Goal: Task Accomplishment & Management: Use online tool/utility

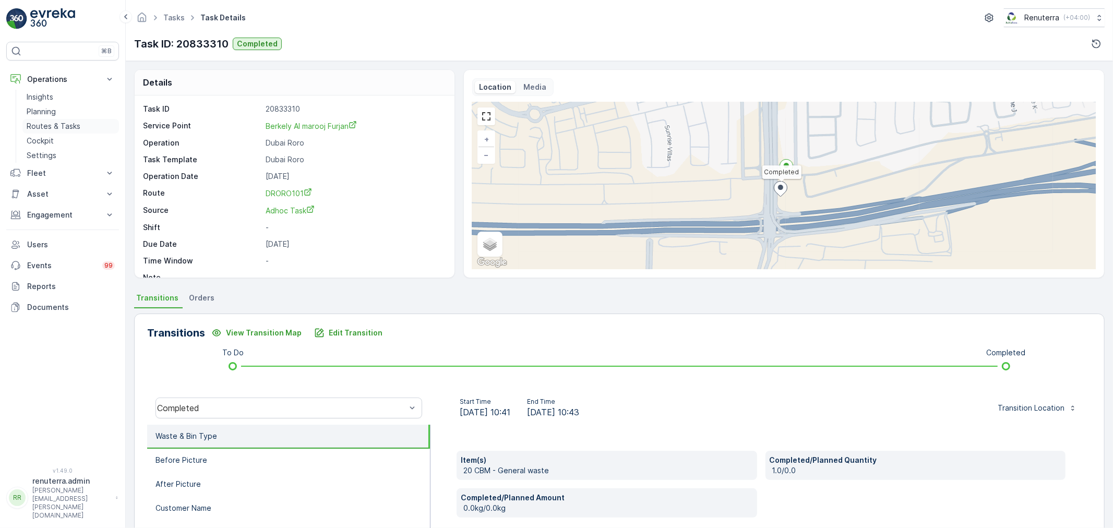
click at [67, 122] on p "Routes & Tasks" at bounding box center [54, 126] width 54 height 10
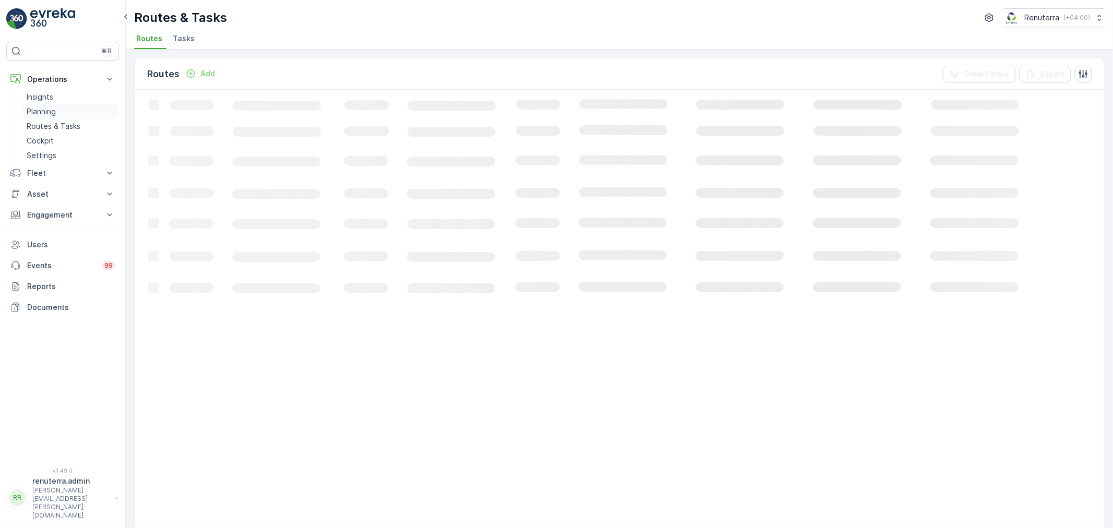
click at [64, 108] on link "Planning" at bounding box center [70, 111] width 97 height 15
click at [275, 39] on span "Service Points" at bounding box center [267, 38] width 53 height 10
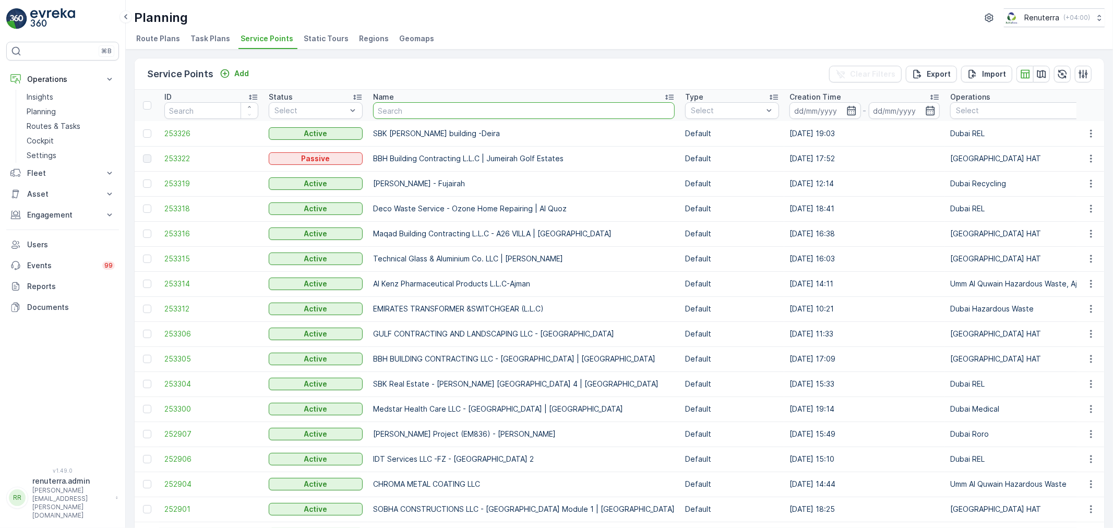
drag, startPoint x: 408, startPoint y: 146, endPoint x: 404, endPoint y: 102, distance: 43.9
click at [404, 102] on input "text" at bounding box center [524, 110] width 302 height 17
type input "Khalil"
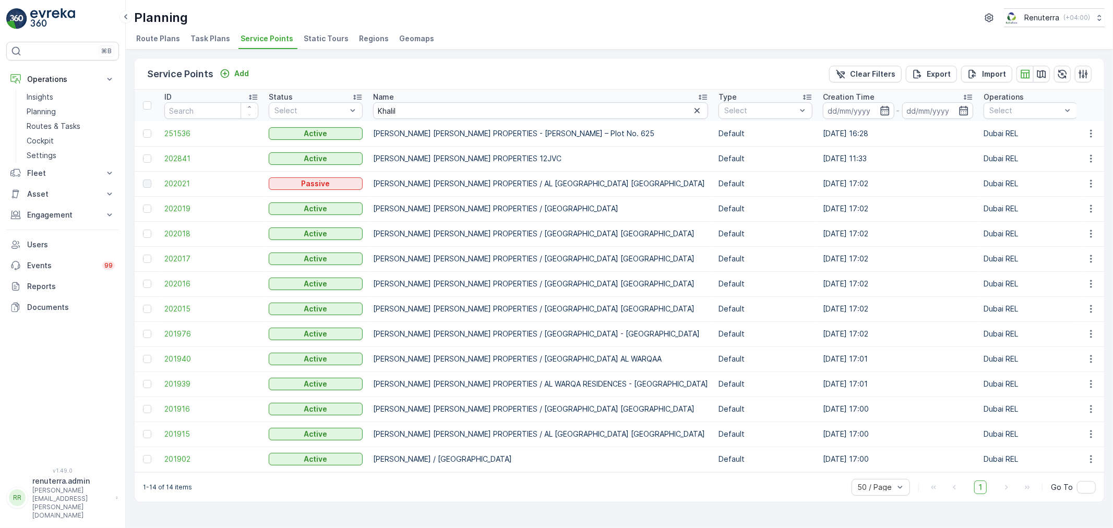
click at [162, 164] on td "202841" at bounding box center [211, 158] width 104 height 25
click at [177, 157] on span "202841" at bounding box center [211, 158] width 94 height 10
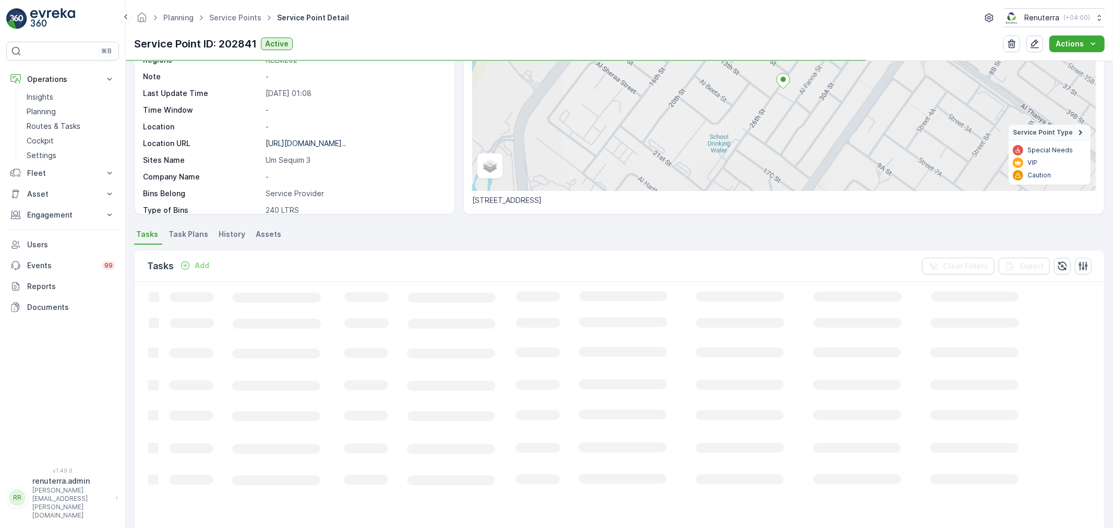
scroll to position [116, 0]
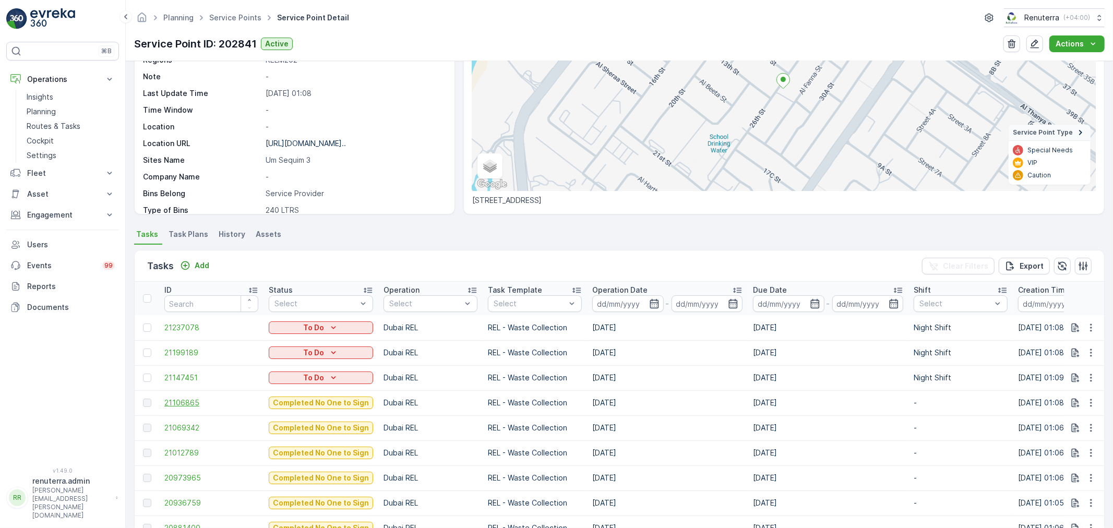
click at [188, 406] on span "21106865" at bounding box center [211, 403] width 94 height 10
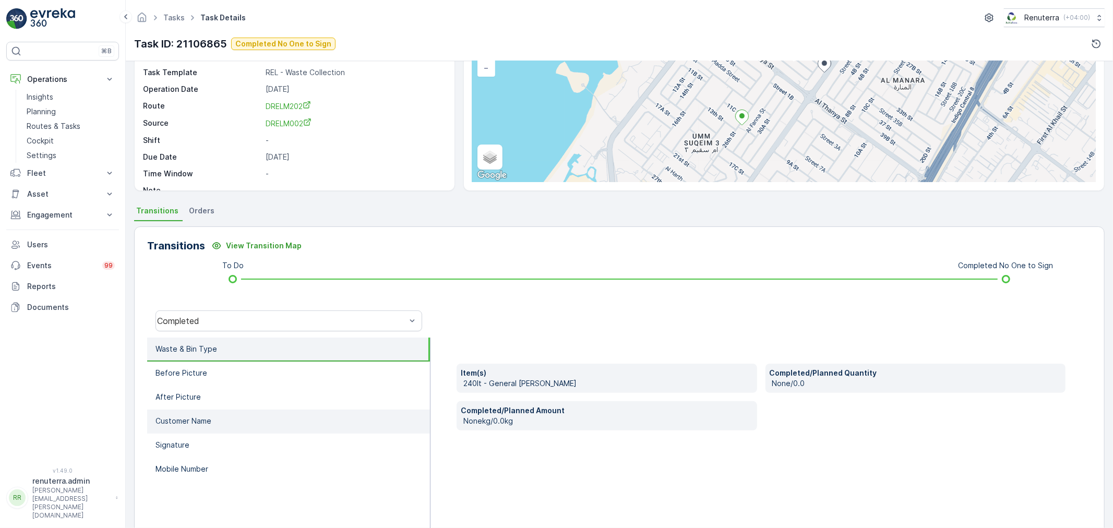
scroll to position [116, 0]
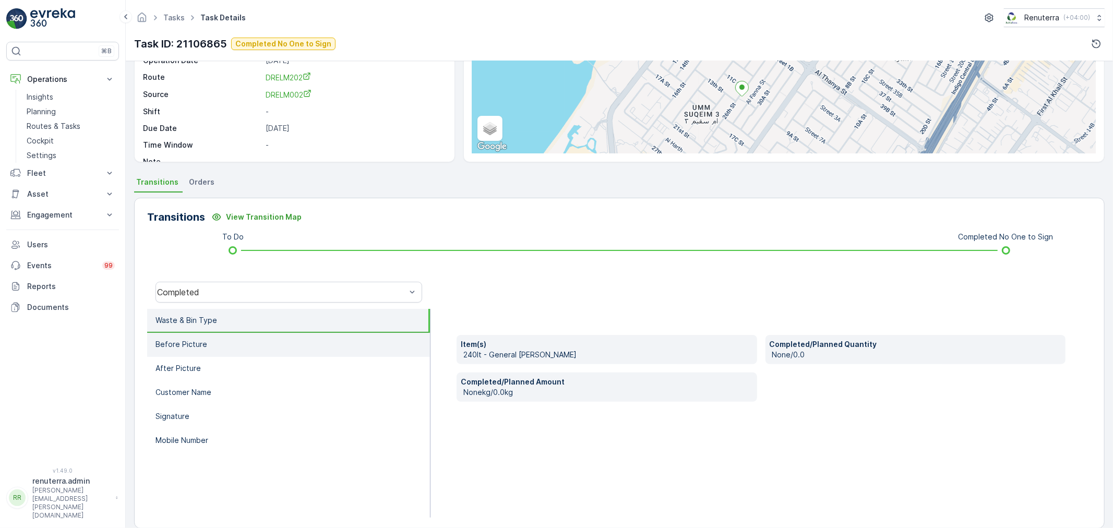
click at [244, 338] on li "Before Picture" at bounding box center [288, 345] width 283 height 24
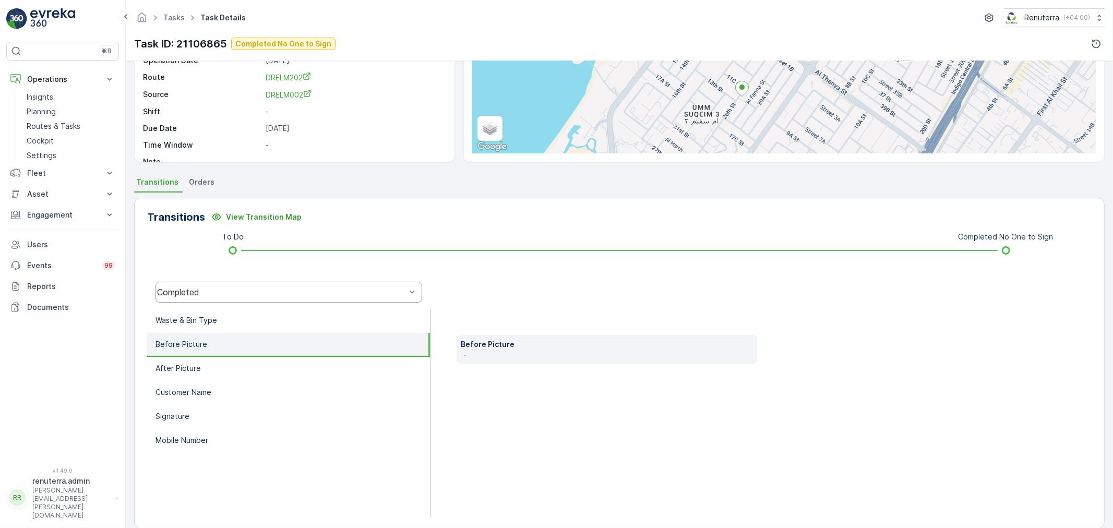
click at [238, 299] on div "Completed" at bounding box center [289, 292] width 267 height 21
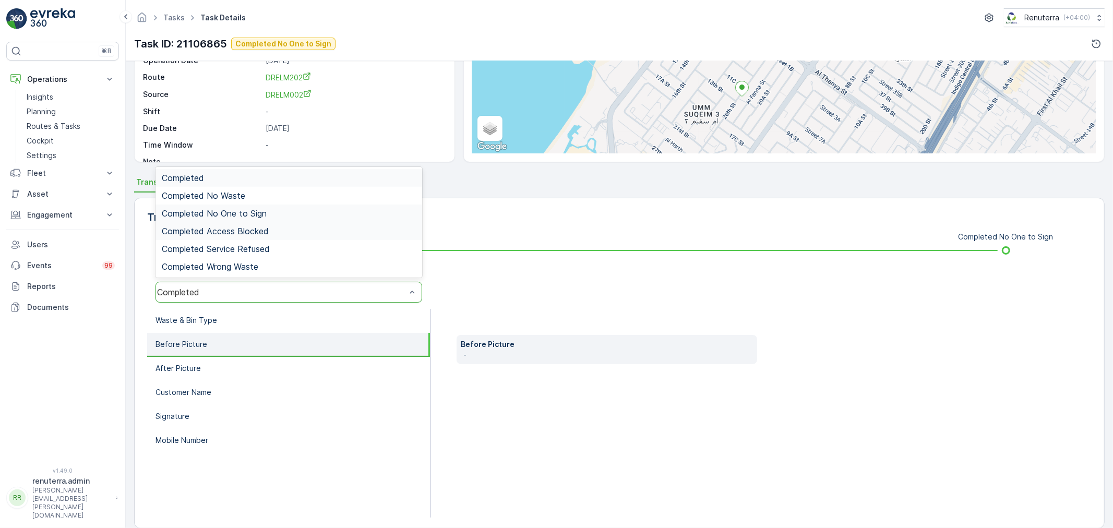
click at [242, 212] on span "Completed No One to Sign" at bounding box center [214, 213] width 105 height 9
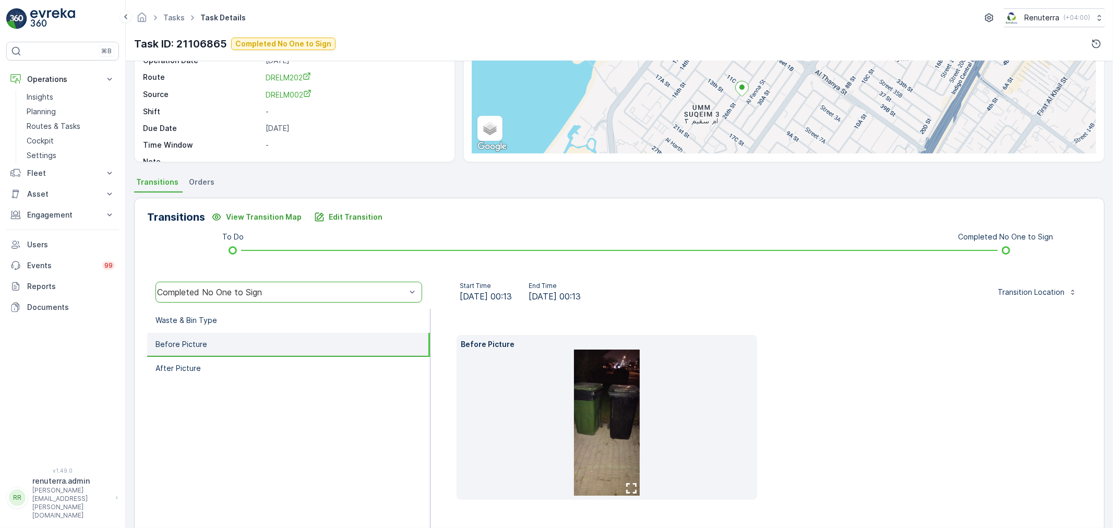
click at [578, 430] on img at bounding box center [607, 423] width 66 height 146
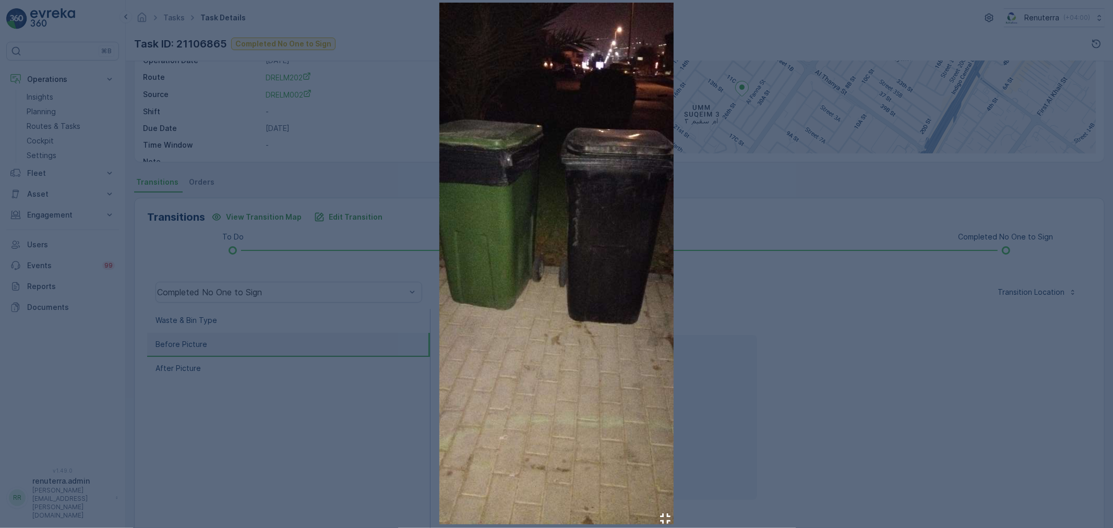
click at [828, 397] on div at bounding box center [556, 264] width 1113 height 528
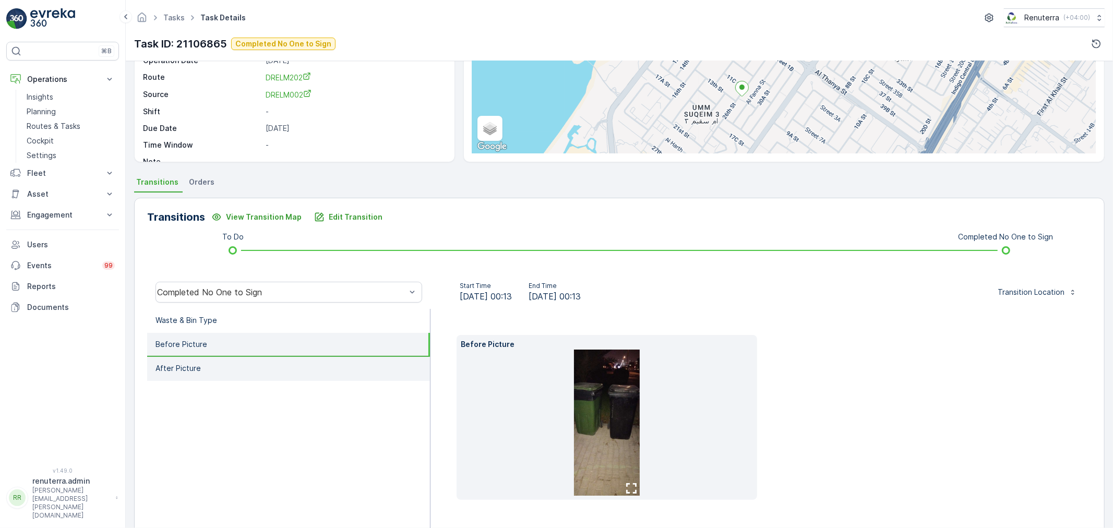
click at [277, 363] on li "After Picture" at bounding box center [288, 369] width 283 height 24
click at [257, 347] on li "Before Picture" at bounding box center [288, 345] width 283 height 24
click at [606, 394] on img at bounding box center [607, 423] width 66 height 146
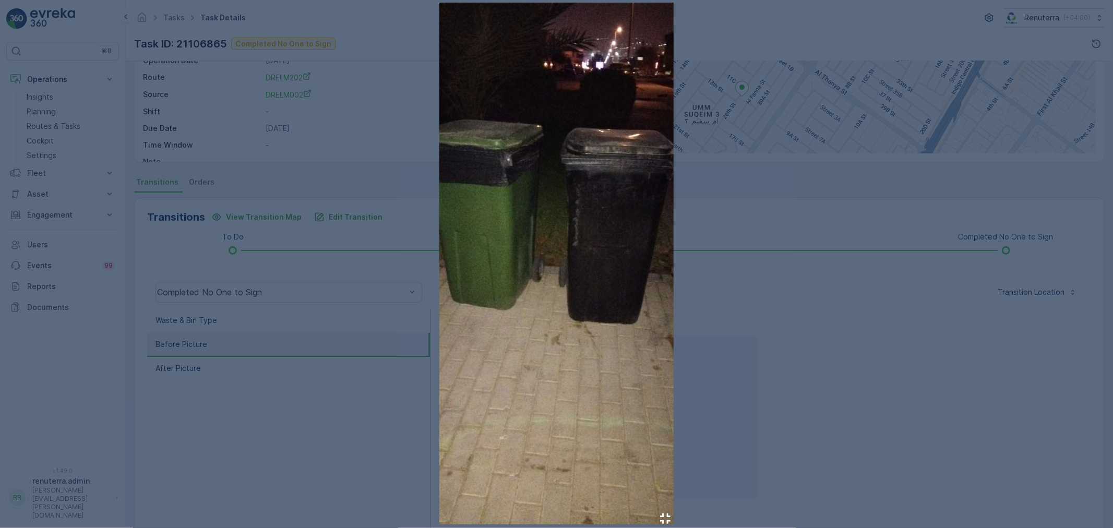
click at [865, 406] on div at bounding box center [556, 264] width 1113 height 528
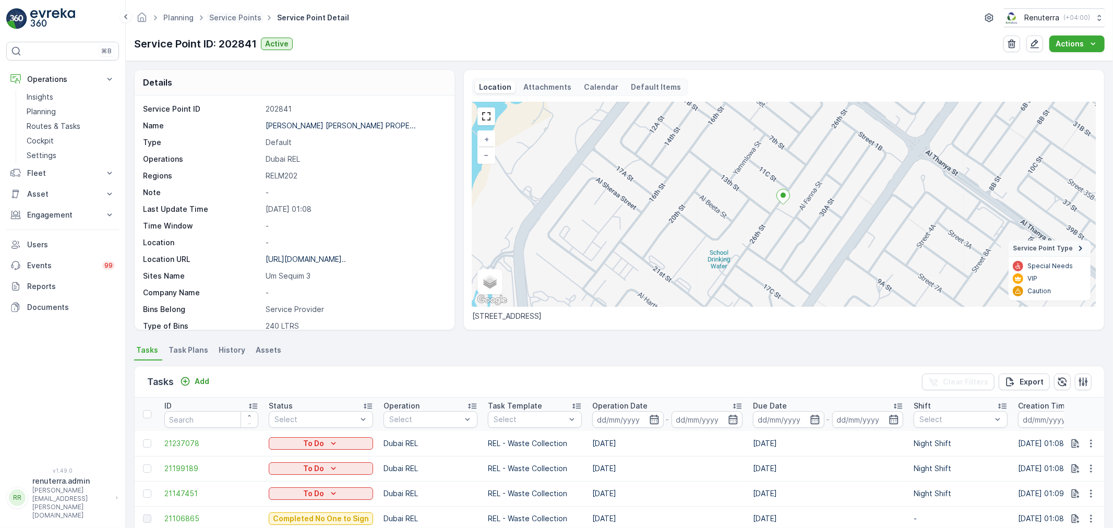
click at [212, 22] on span "Service Points" at bounding box center [235, 18] width 56 height 10
click at [214, 22] on span "Service Points" at bounding box center [235, 18] width 56 height 10
click at [227, 21] on link "Service Points" at bounding box center [235, 17] width 52 height 9
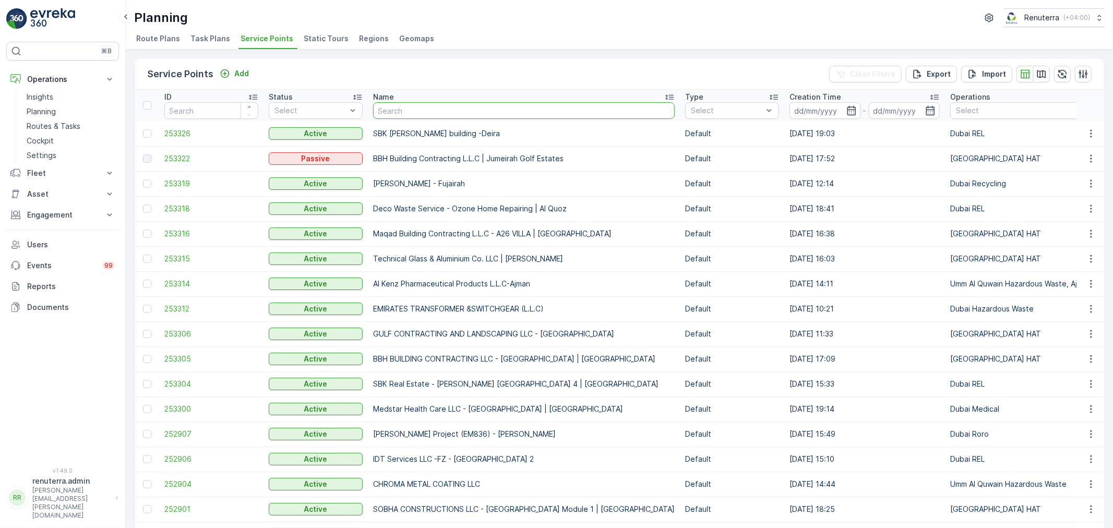
click at [405, 116] on input "text" at bounding box center [524, 110] width 302 height 17
type input "rixoa"
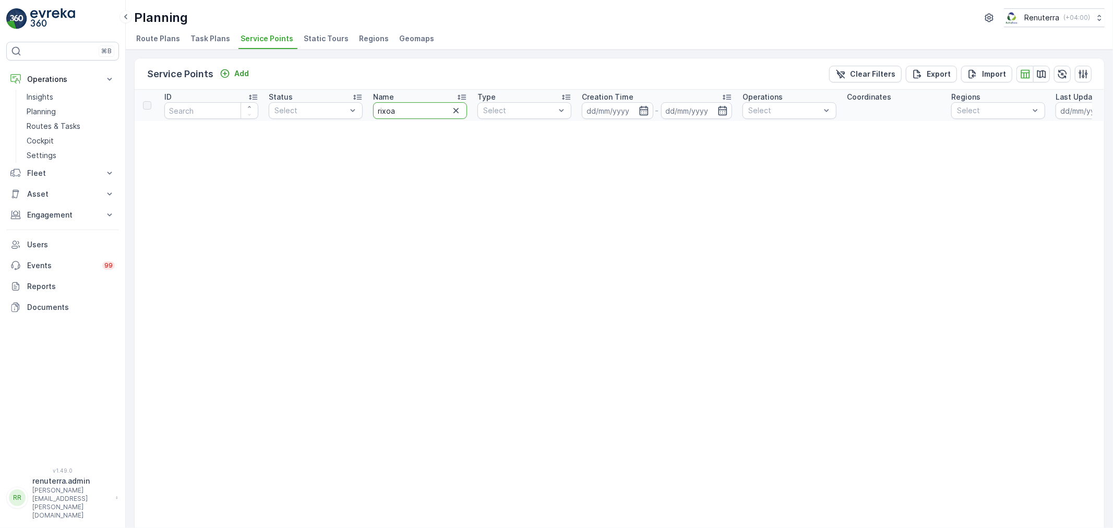
click at [399, 113] on input "rixoa" at bounding box center [420, 110] width 94 height 17
type input "rixos"
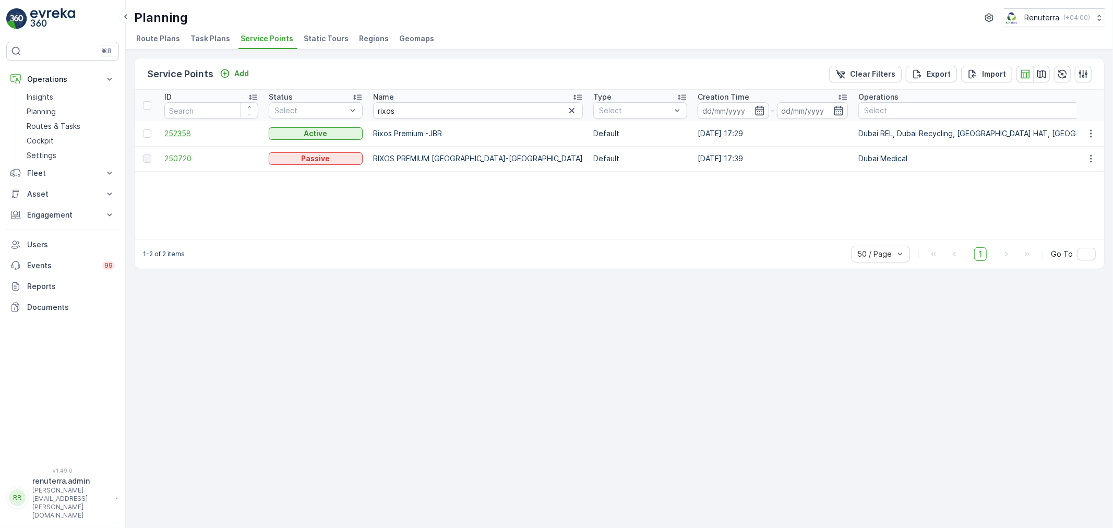
click at [174, 129] on span "252358" at bounding box center [211, 133] width 94 height 10
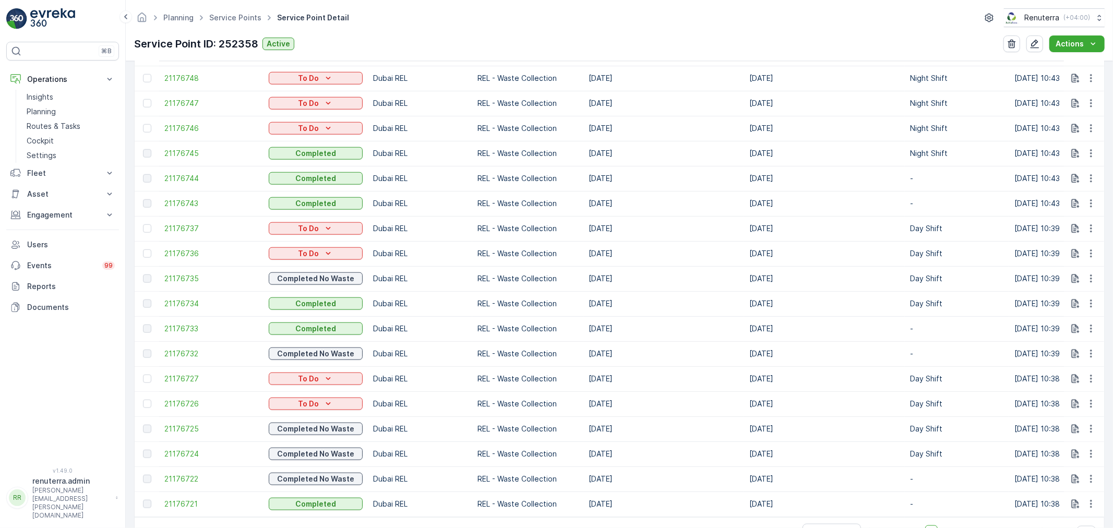
scroll to position [1204, 0]
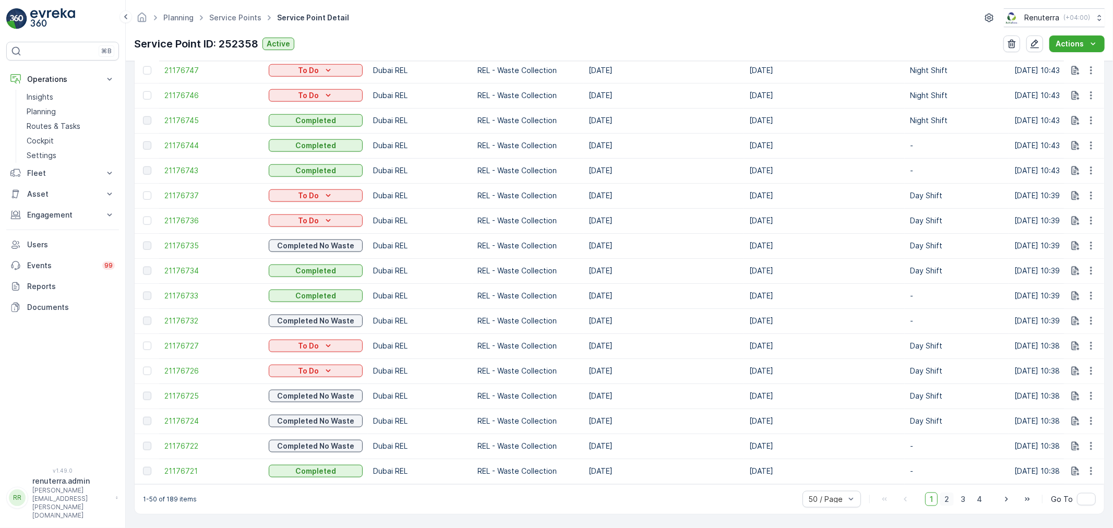
click at [945, 498] on span "2" at bounding box center [947, 500] width 14 height 14
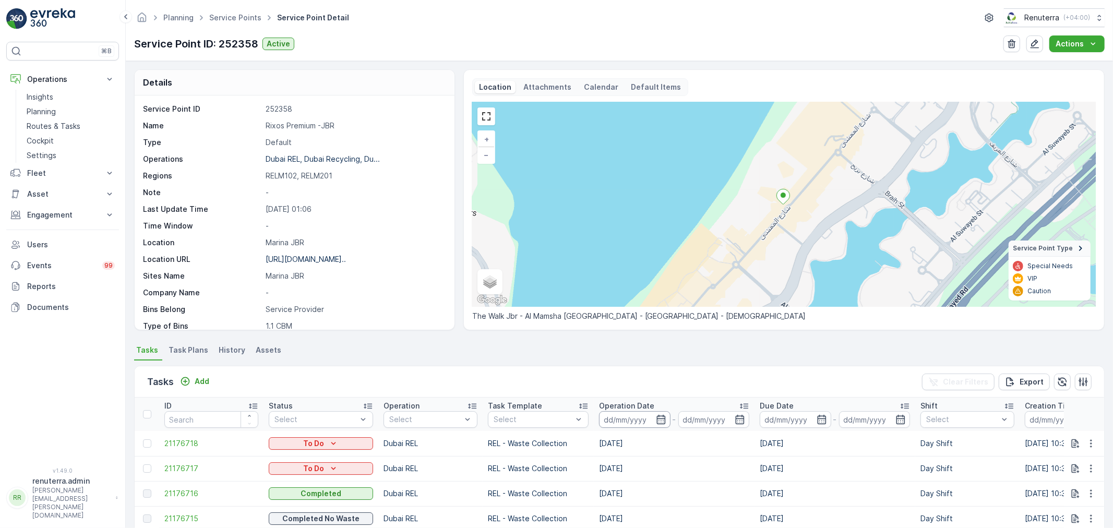
click at [626, 423] on input at bounding box center [634, 419] width 71 height 17
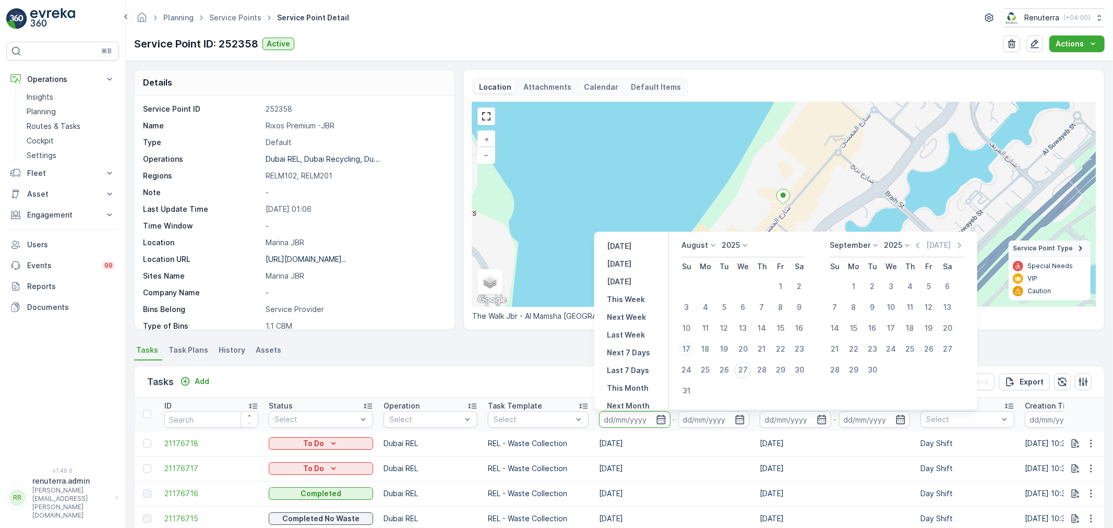
click at [692, 344] on div "17" at bounding box center [686, 349] width 17 height 17
type input "[DATE]"
click at [692, 344] on div "17" at bounding box center [686, 349] width 17 height 17
type input "[DATE]"
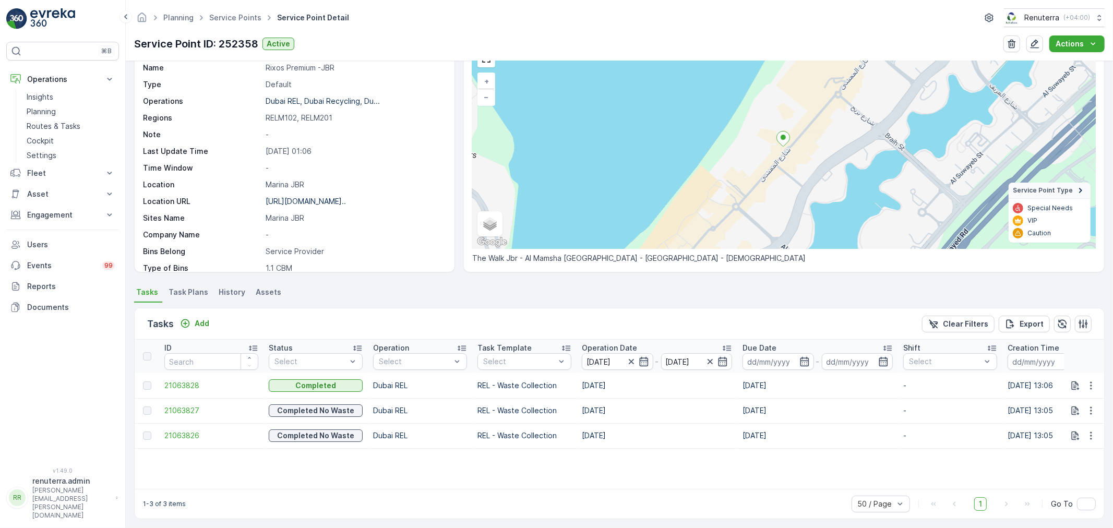
click at [573, 470] on div "ID Status Select Operation Select Task Template Select Operation Date 17.08.202…" at bounding box center [620, 414] width 970 height 149
click at [250, 13] on span "Service Points" at bounding box center [235, 18] width 56 height 10
click at [246, 13] on span "Service Points" at bounding box center [235, 18] width 56 height 10
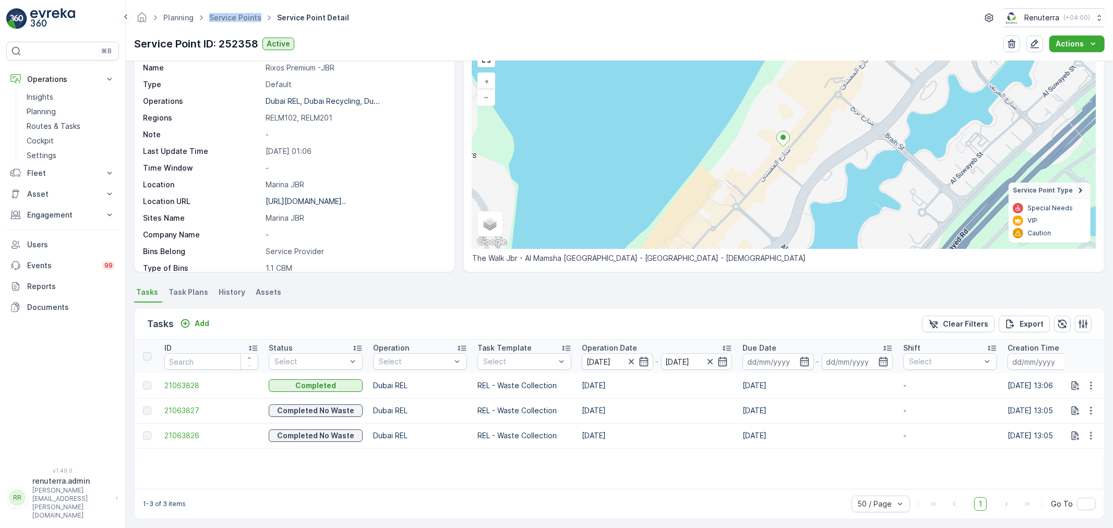
click at [238, 13] on span "Service Points" at bounding box center [235, 18] width 56 height 10
click at [238, 13] on link "Service Points" at bounding box center [235, 17] width 52 height 9
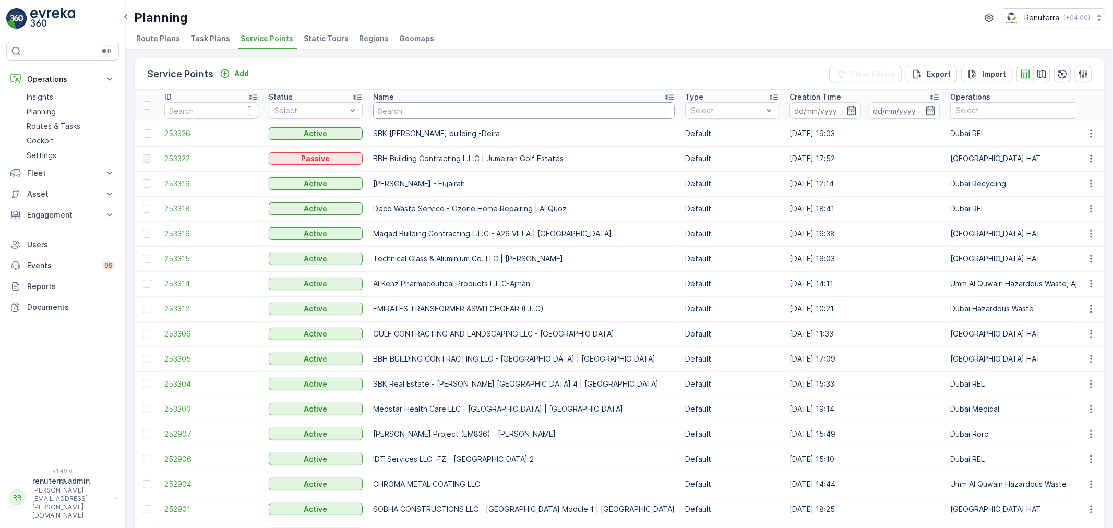
click at [398, 104] on input "text" at bounding box center [524, 110] width 302 height 17
type input "Khalil"
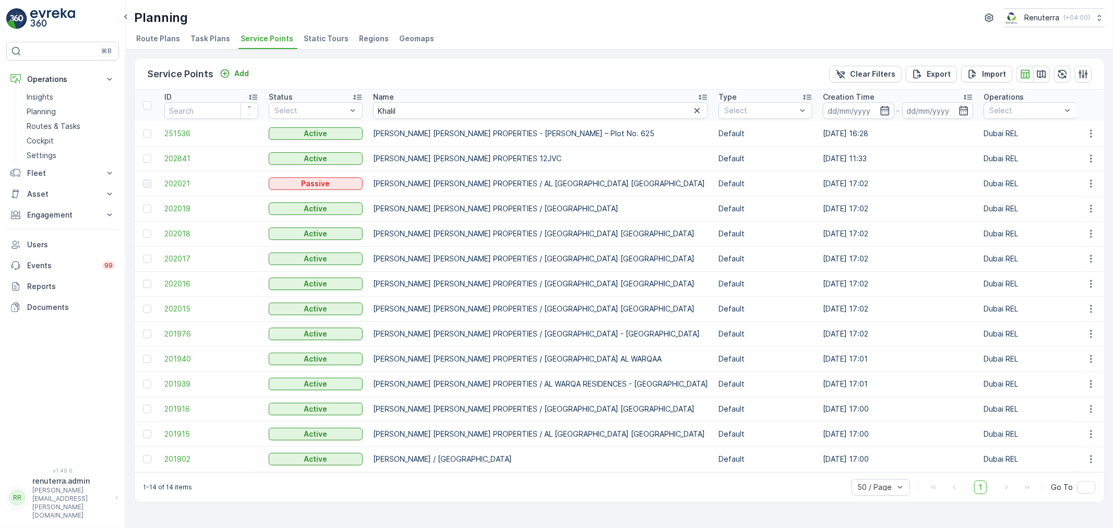
click at [178, 150] on td "202841" at bounding box center [211, 158] width 104 height 25
click at [182, 154] on span "202841" at bounding box center [211, 158] width 94 height 10
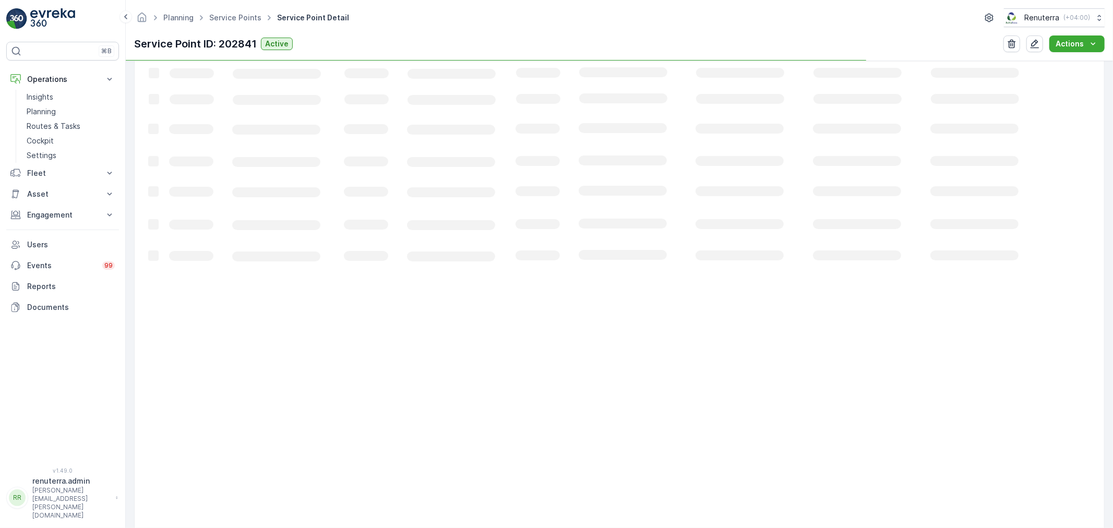
scroll to position [348, 0]
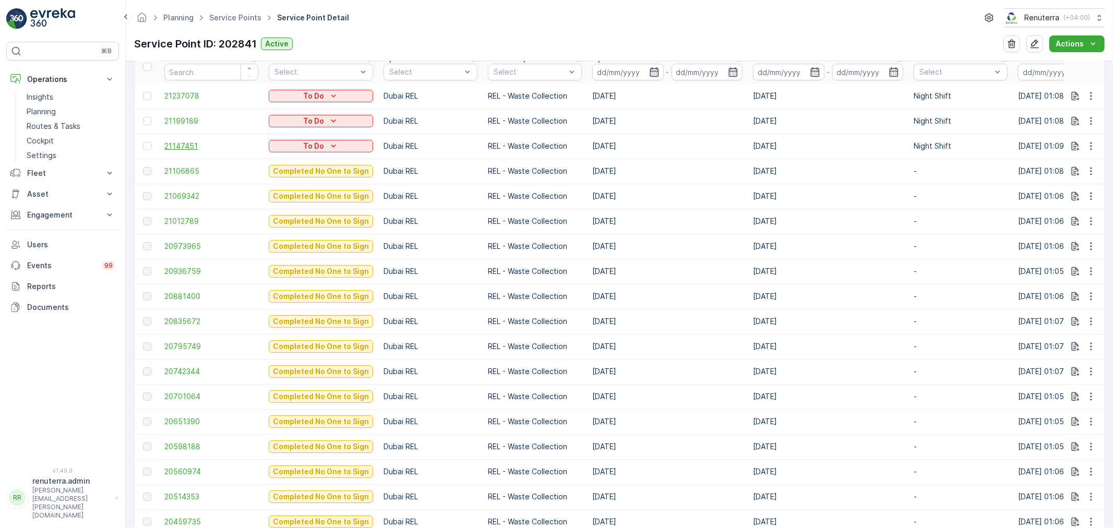
click at [184, 148] on span "21147451" at bounding box center [211, 146] width 94 height 10
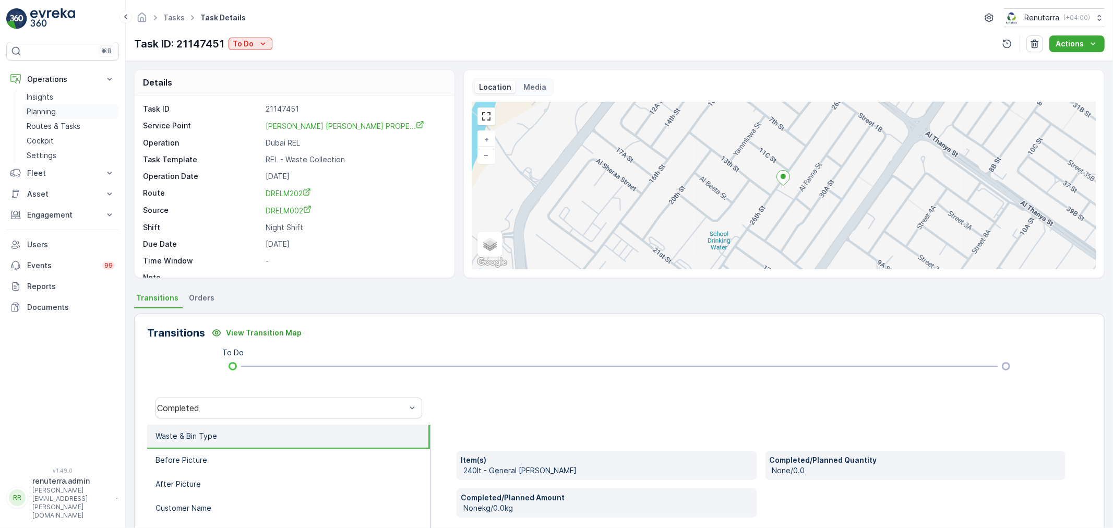
click at [68, 112] on link "Planning" at bounding box center [70, 111] width 97 height 15
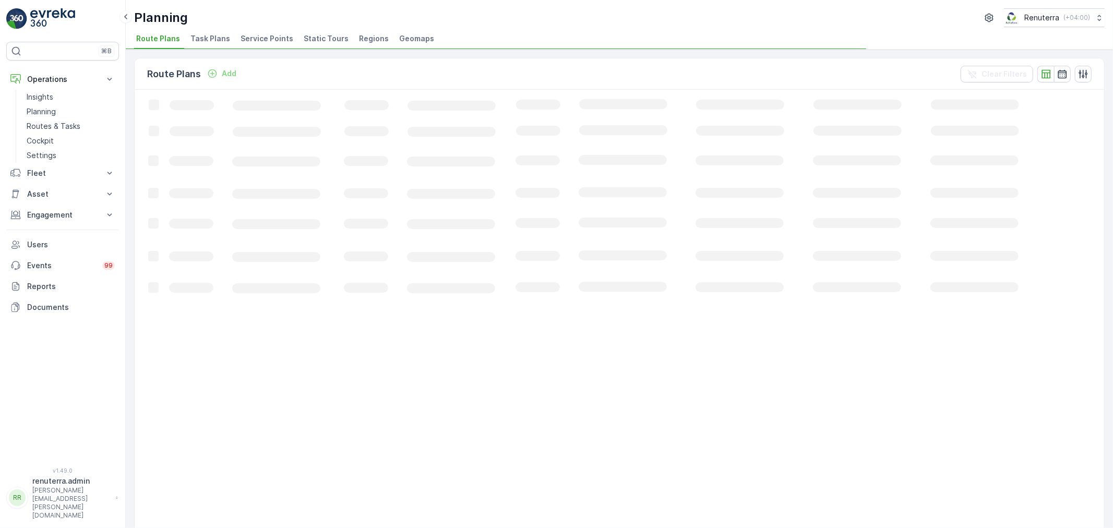
click at [279, 34] on span "Service Points" at bounding box center [267, 38] width 53 height 10
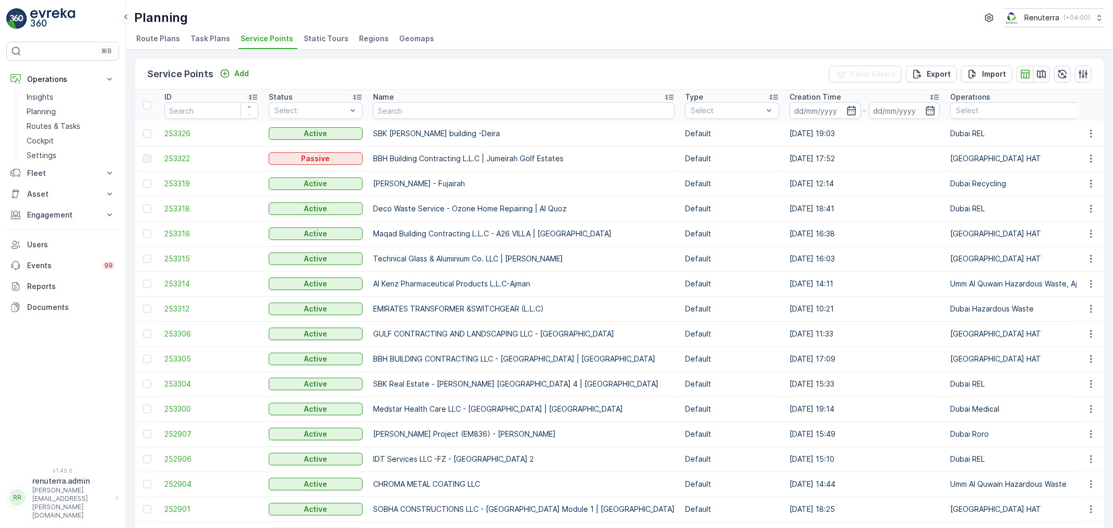
click at [431, 116] on input "text" at bounding box center [524, 110] width 302 height 17
type input "Sym"
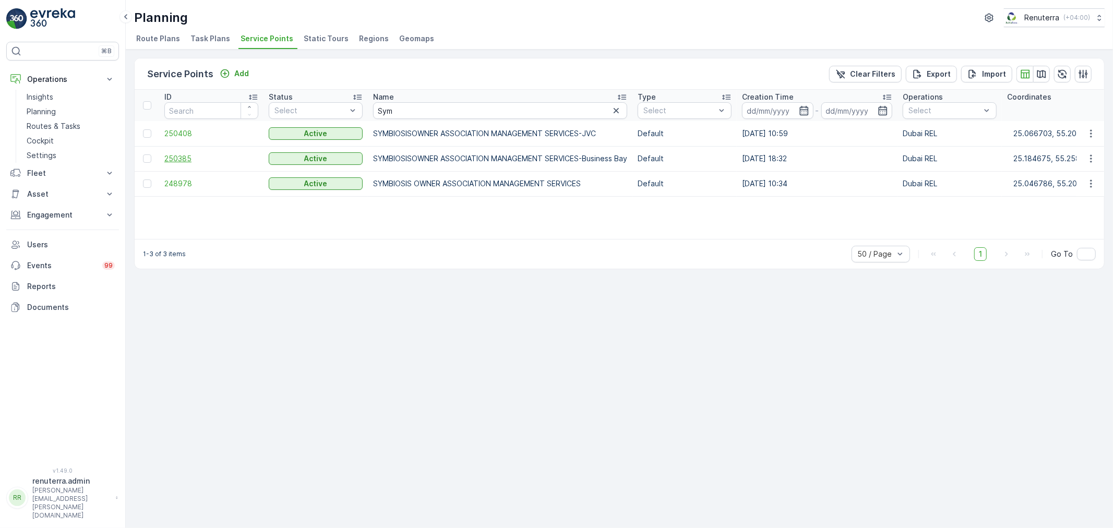
click at [193, 162] on span "250385" at bounding box center [211, 158] width 94 height 10
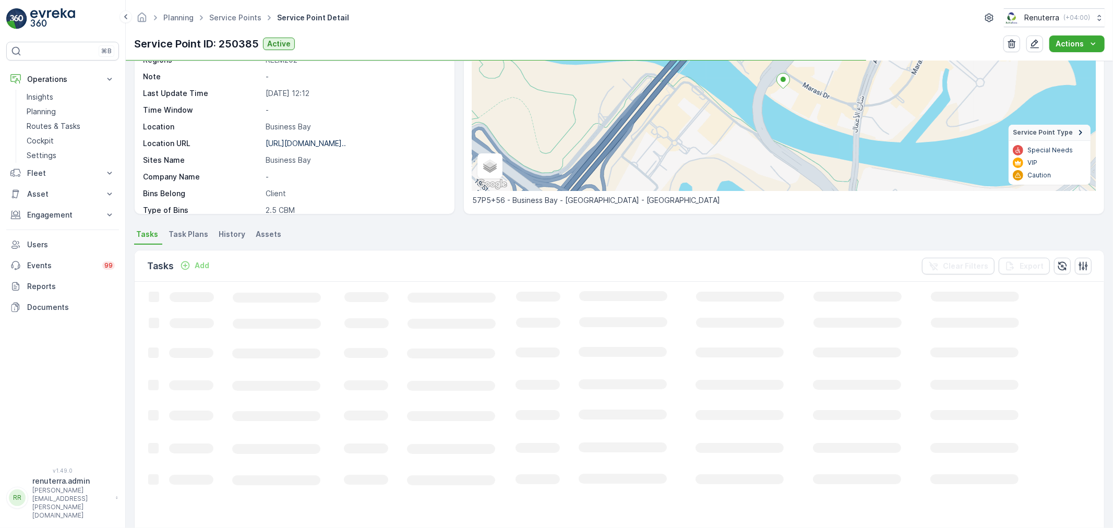
scroll to position [116, 0]
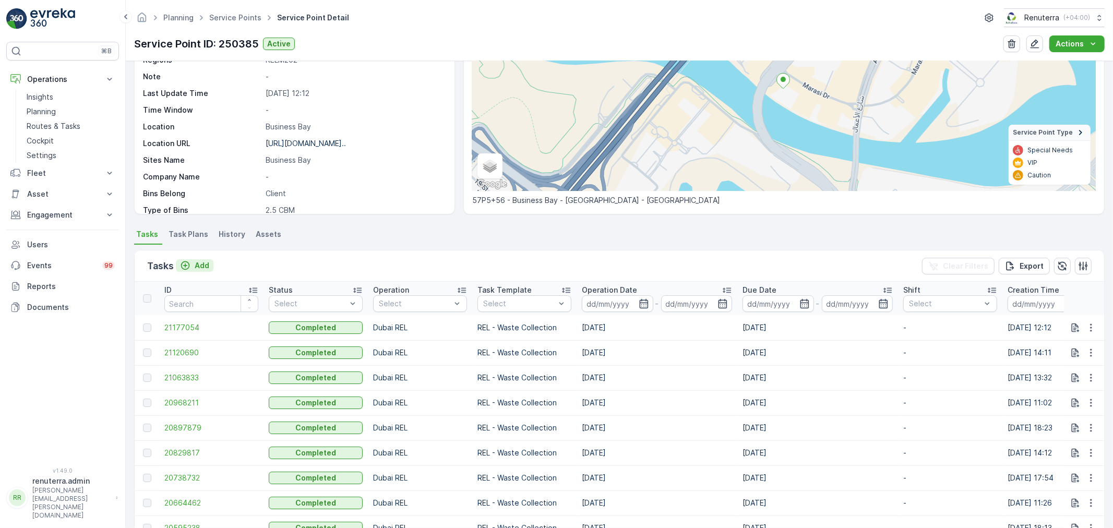
click at [183, 269] on icon "Add" at bounding box center [185, 265] width 10 height 10
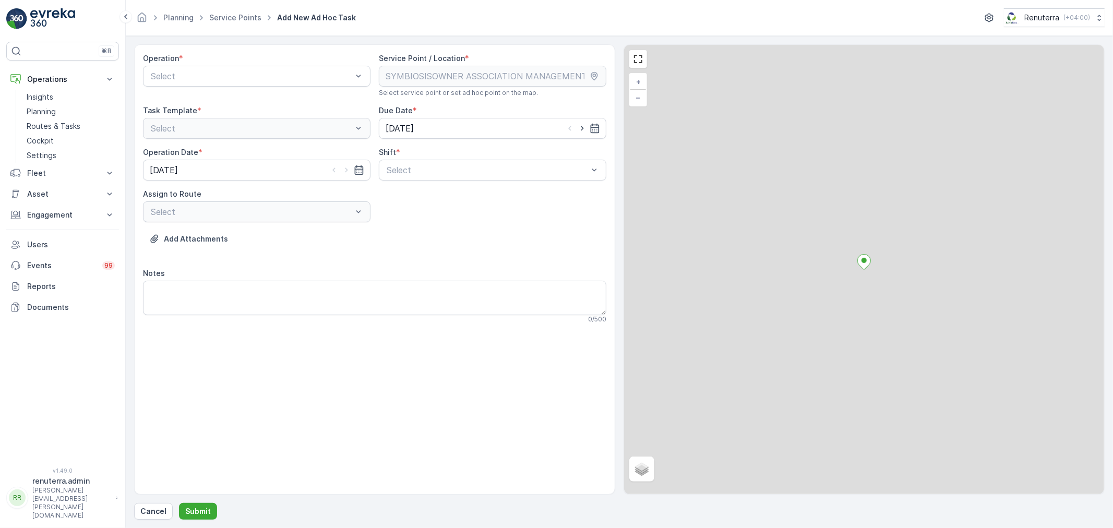
click at [192, 70] on div "Select" at bounding box center [257, 76] width 228 height 21
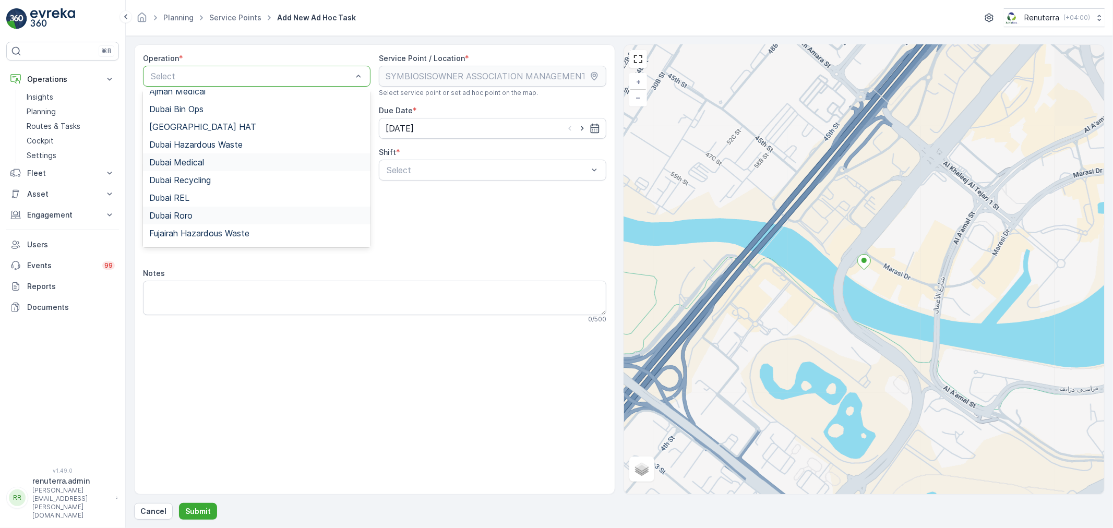
scroll to position [58, 0]
click at [195, 170] on div "Dubai REL" at bounding box center [256, 167] width 215 height 9
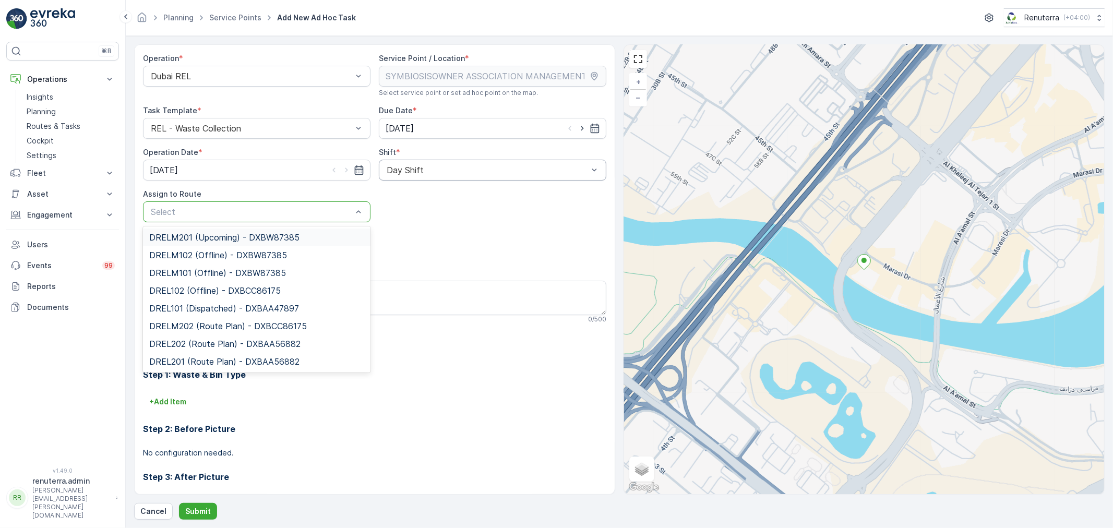
click at [298, 222] on div "Select" at bounding box center [257, 211] width 228 height 21
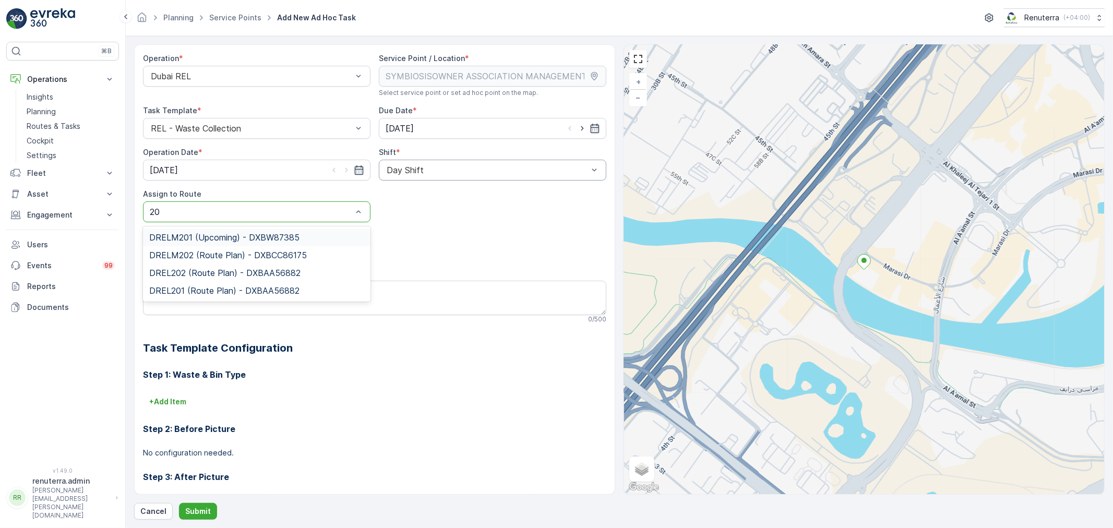
type input "201"
click at [275, 231] on div "DRELM201 (Upcoming) - DXBW87385" at bounding box center [257, 238] width 228 height 18
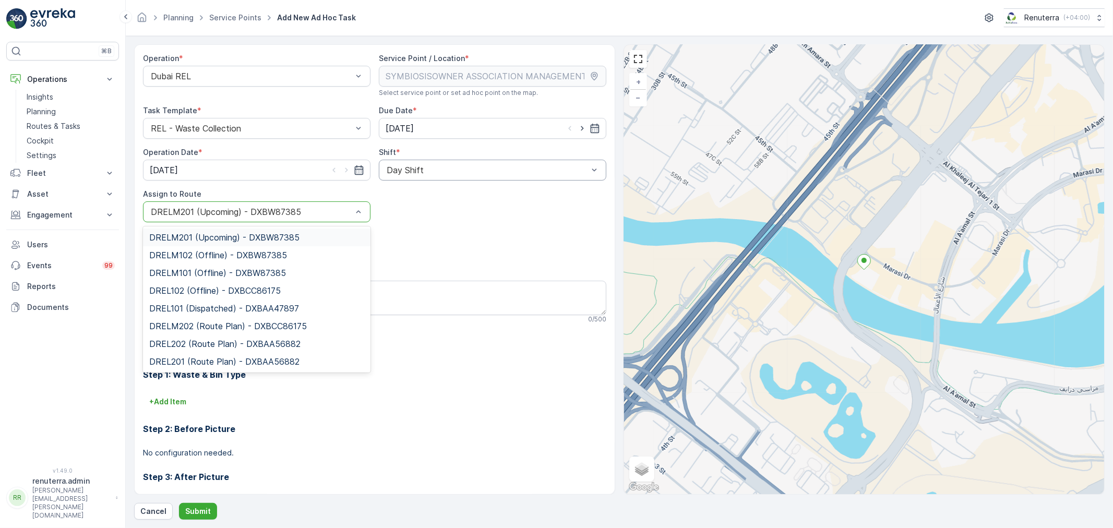
click at [264, 219] on div "DRELM201 (Upcoming) - DXBW87385" at bounding box center [257, 211] width 228 height 21
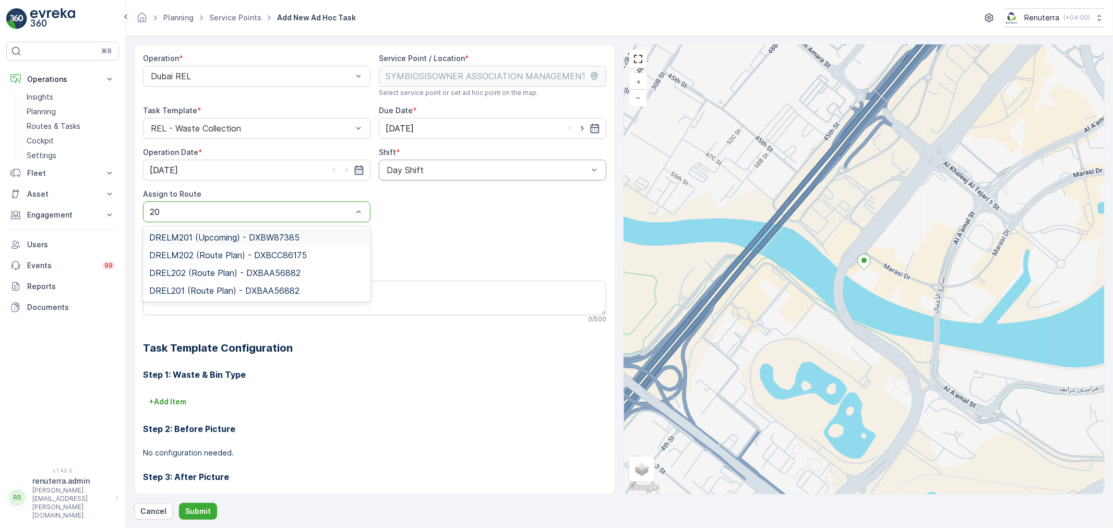
type input "202"
drag, startPoint x: 181, startPoint y: 233, endPoint x: 184, endPoint y: 273, distance: 39.8
click at [181, 233] on span "DRELM202 (Route Plan) - DXBCC86175" at bounding box center [228, 237] width 158 height 9
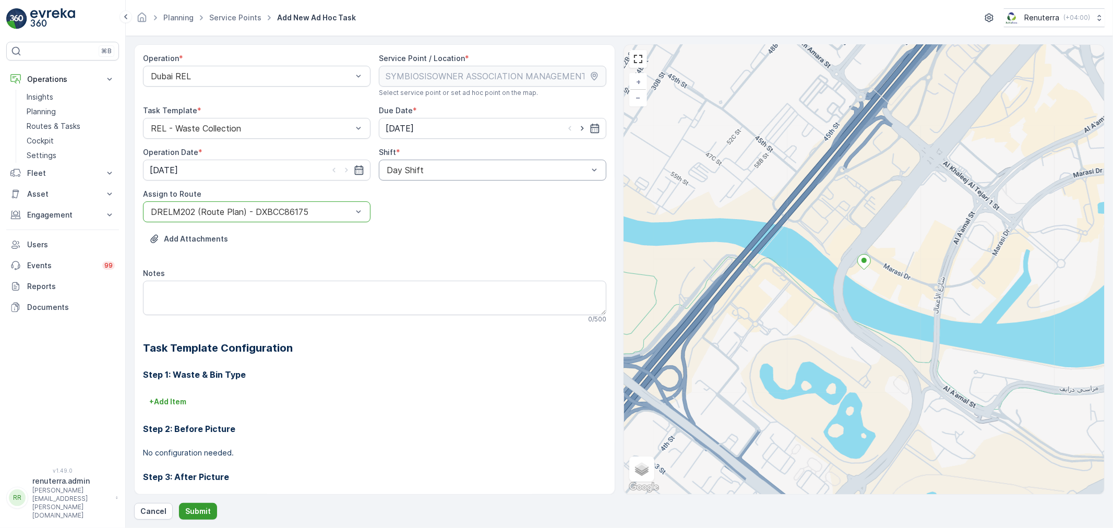
click at [204, 510] on p "Submit" at bounding box center [198, 511] width 26 height 10
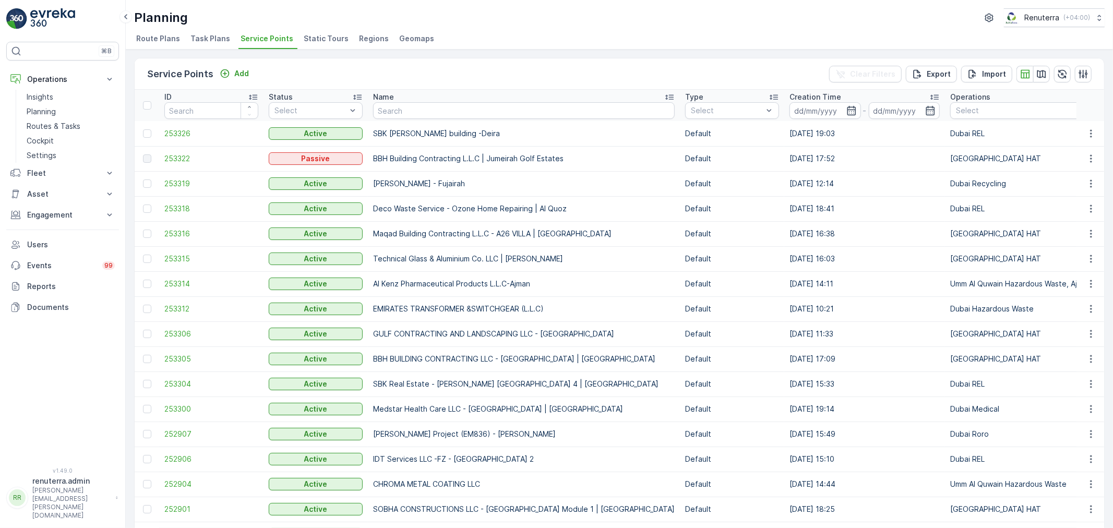
click at [392, 115] on input "text" at bounding box center [524, 110] width 302 height 17
type input "Mary"
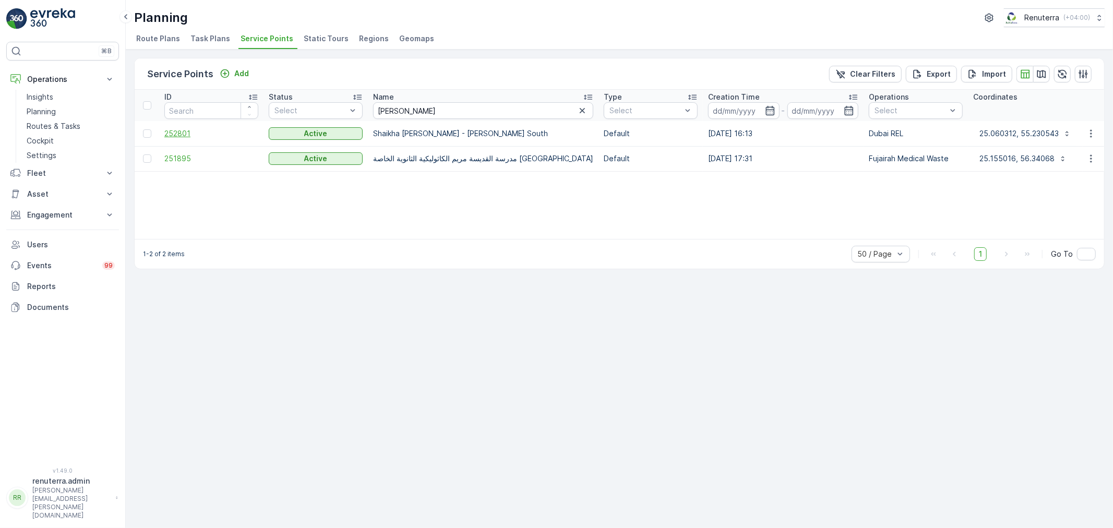
click at [169, 138] on span "252801" at bounding box center [211, 133] width 94 height 10
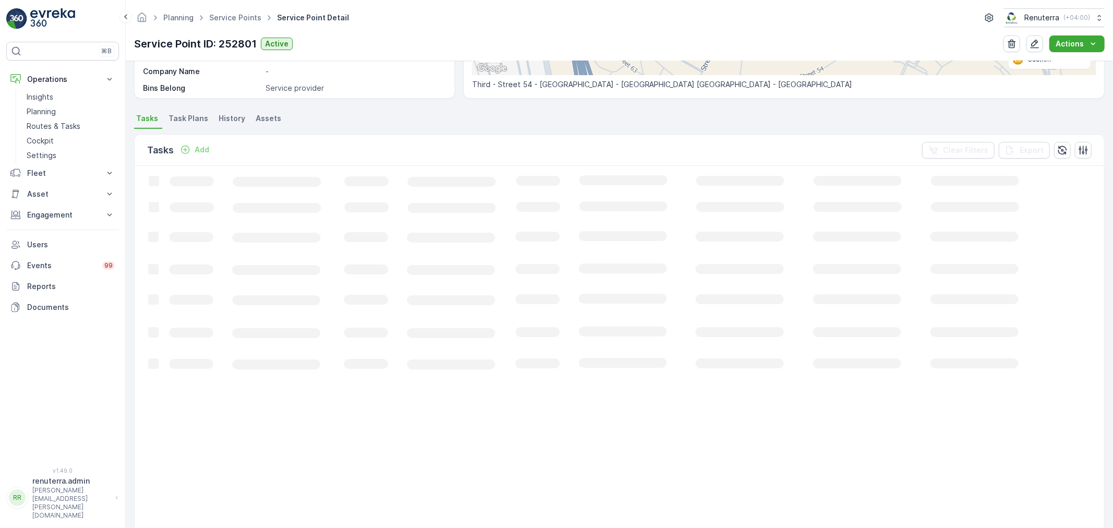
scroll to position [152, 0]
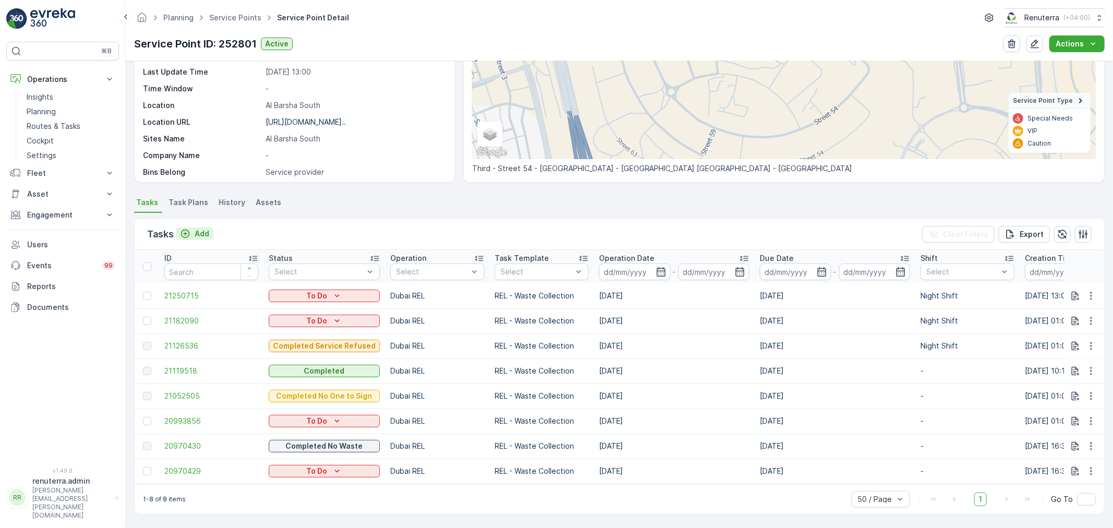
click at [200, 229] on p "Add" at bounding box center [202, 234] width 15 height 10
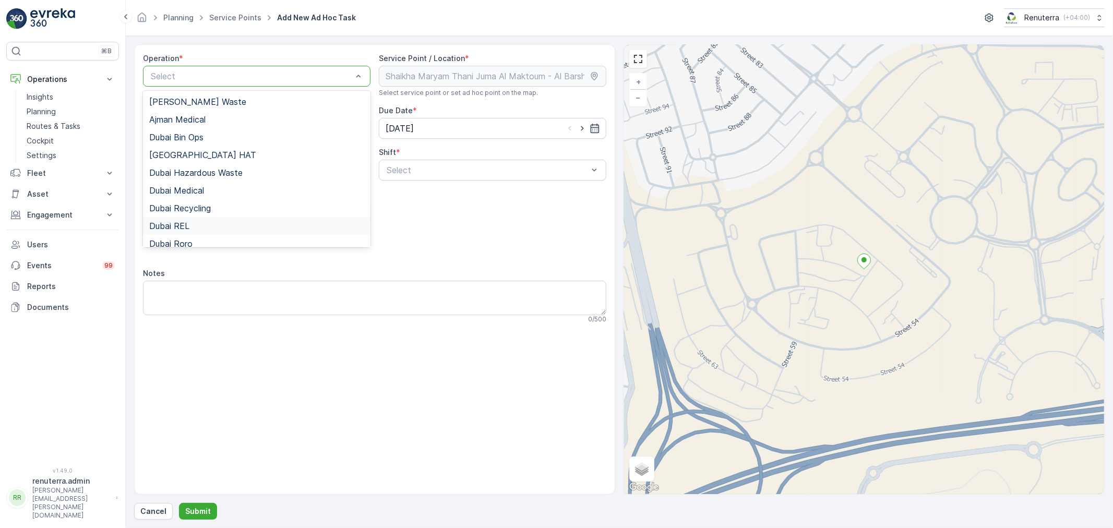
click at [194, 218] on div "Dubai REL" at bounding box center [257, 226] width 228 height 18
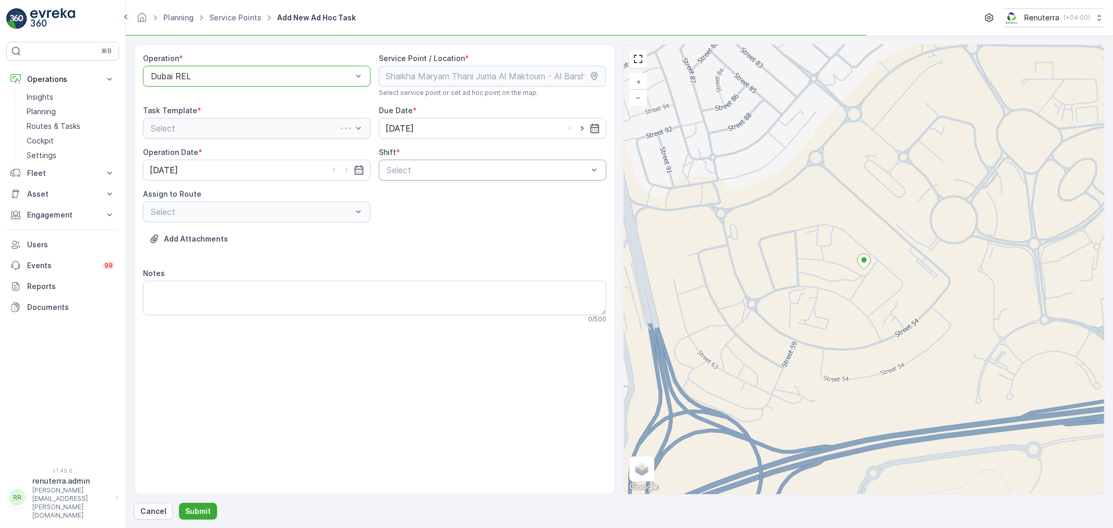
click at [424, 160] on div "Select" at bounding box center [493, 170] width 228 height 21
click at [421, 185] on div "Day Shift Night Shift" at bounding box center [493, 205] width 228 height 40
click at [422, 188] on div "Day Shift" at bounding box center [493, 196] width 228 height 18
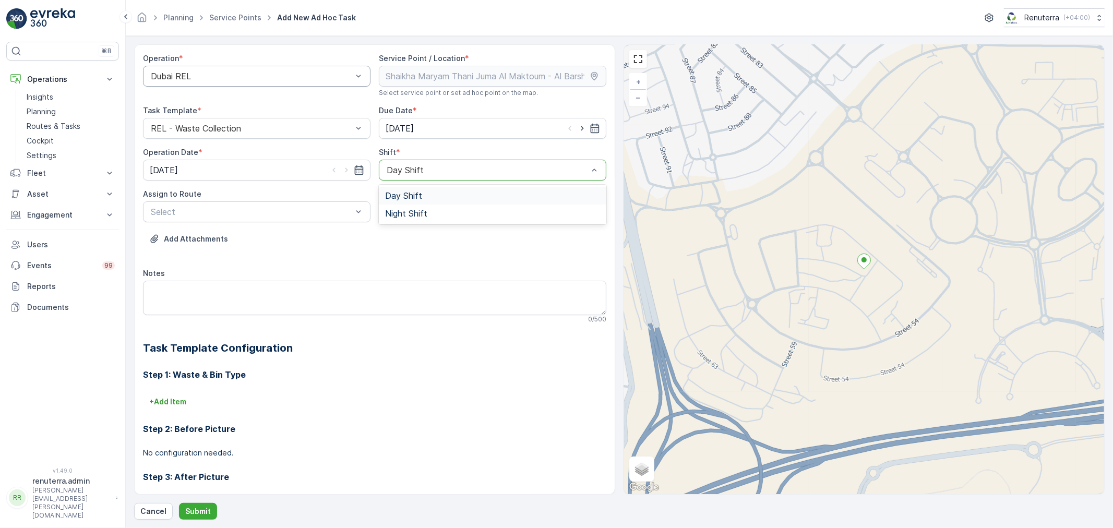
click at [399, 174] on div at bounding box center [488, 169] width 204 height 9
drag, startPoint x: 399, startPoint y: 204, endPoint x: 397, endPoint y: 216, distance: 11.7
click at [397, 216] on div "Day Shift Night Shift" at bounding box center [493, 205] width 228 height 40
click at [397, 216] on span "Night Shift" at bounding box center [406, 213] width 42 height 9
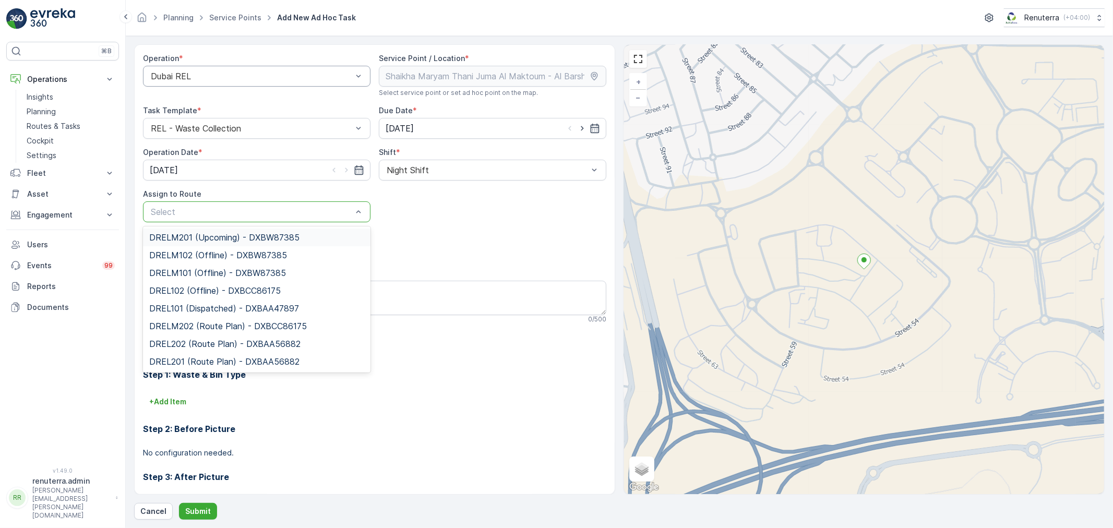
click at [349, 212] on div at bounding box center [252, 211] width 204 height 9
type input "202"
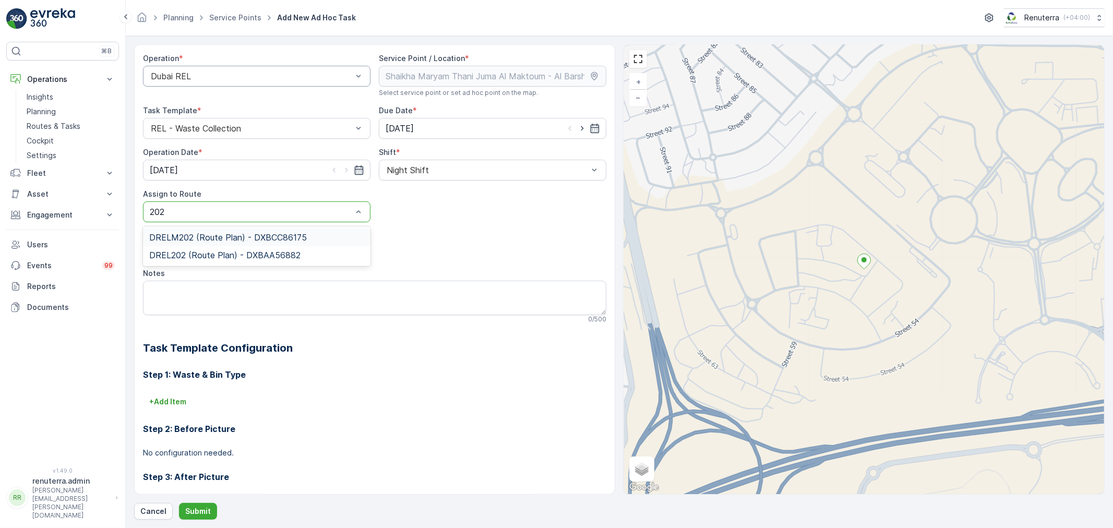
click at [286, 239] on span "DRELM202 (Route Plan) - DXBCC86175" at bounding box center [228, 237] width 158 height 9
click at [204, 508] on p "Submit" at bounding box center [198, 511] width 26 height 10
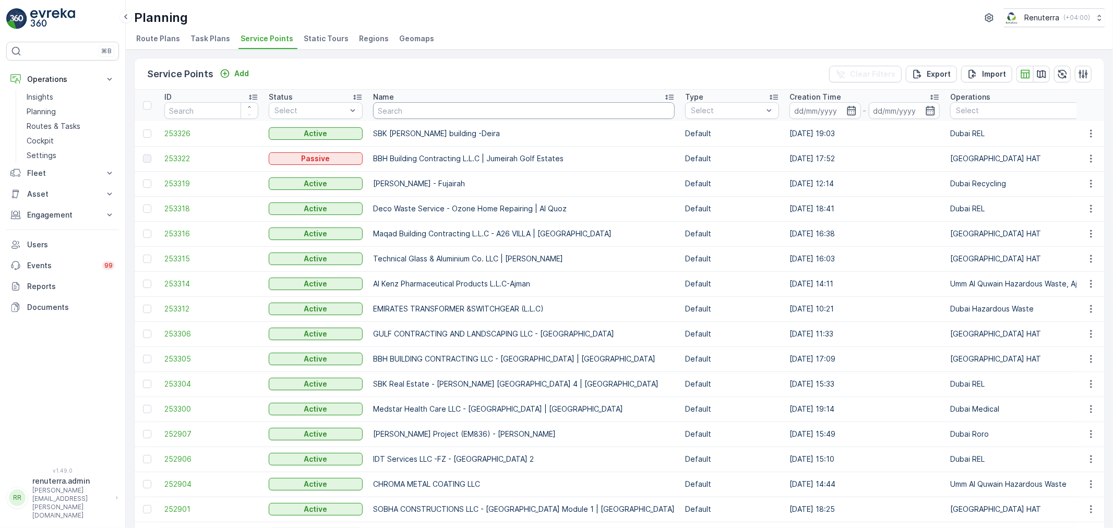
click at [393, 106] on input "text" at bounding box center [524, 110] width 302 height 17
paste input "Al Tayer Stocks (L.L.C.) - Dubai College | Al Sufouh"
type input "Al Tayer Stocks (L.L.C.) - Dubai College | Al Sufouh"
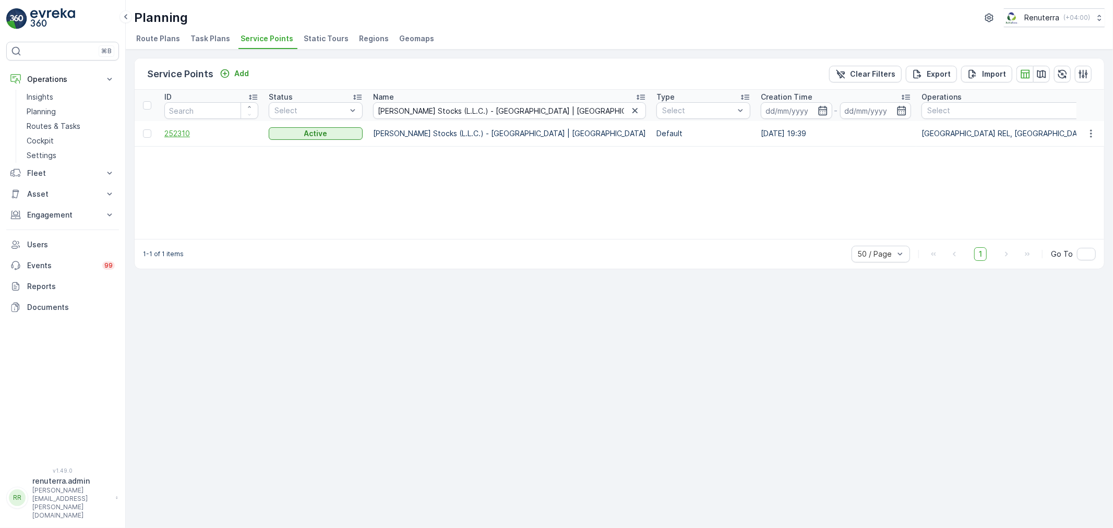
click at [191, 135] on span "252310" at bounding box center [211, 133] width 94 height 10
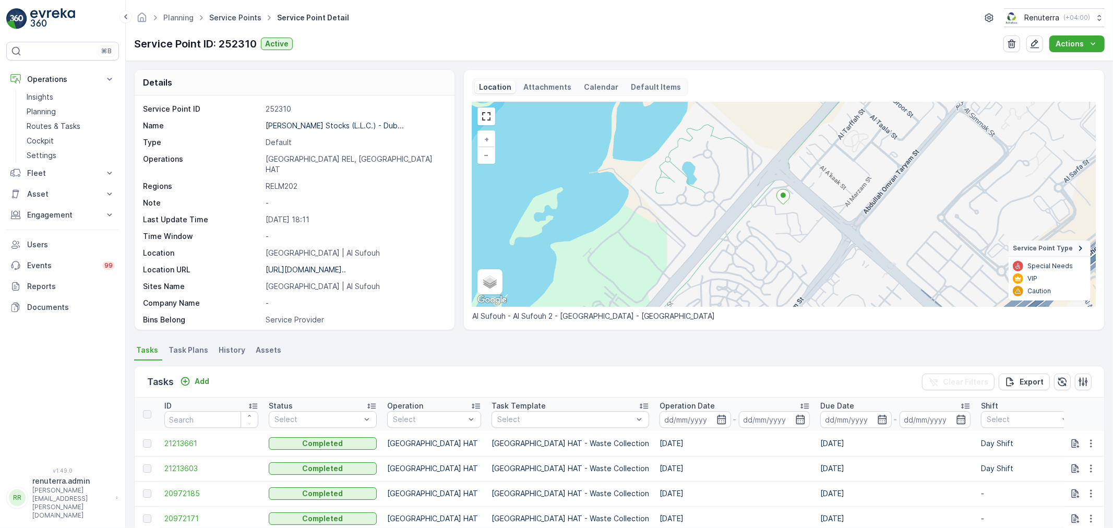
click at [248, 20] on link "Service Points" at bounding box center [235, 17] width 52 height 9
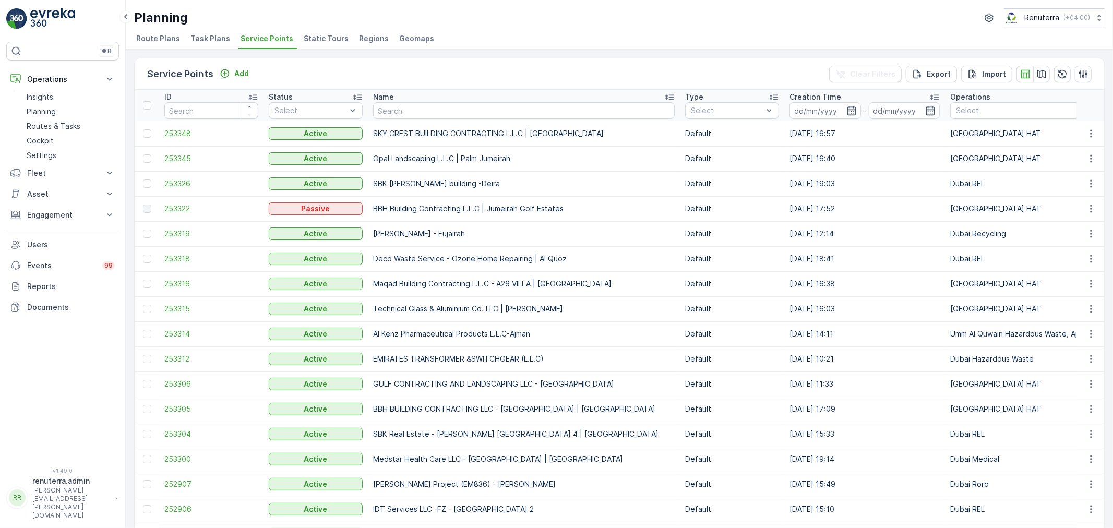
click at [168, 61] on div "Service Points Add Clear Filters Export Import" at bounding box center [620, 73] width 970 height 31
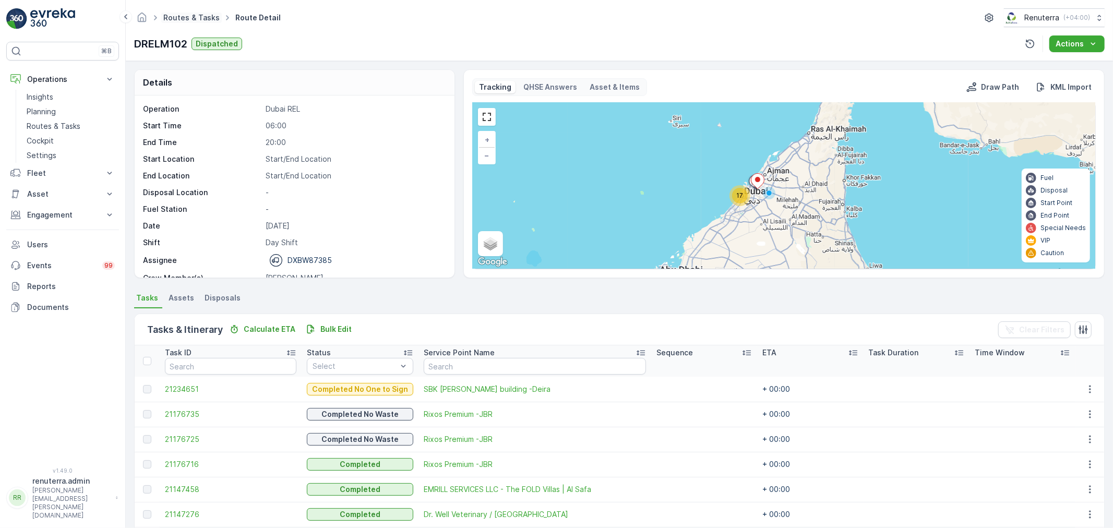
click at [200, 17] on link "Routes & Tasks" at bounding box center [191, 17] width 56 height 9
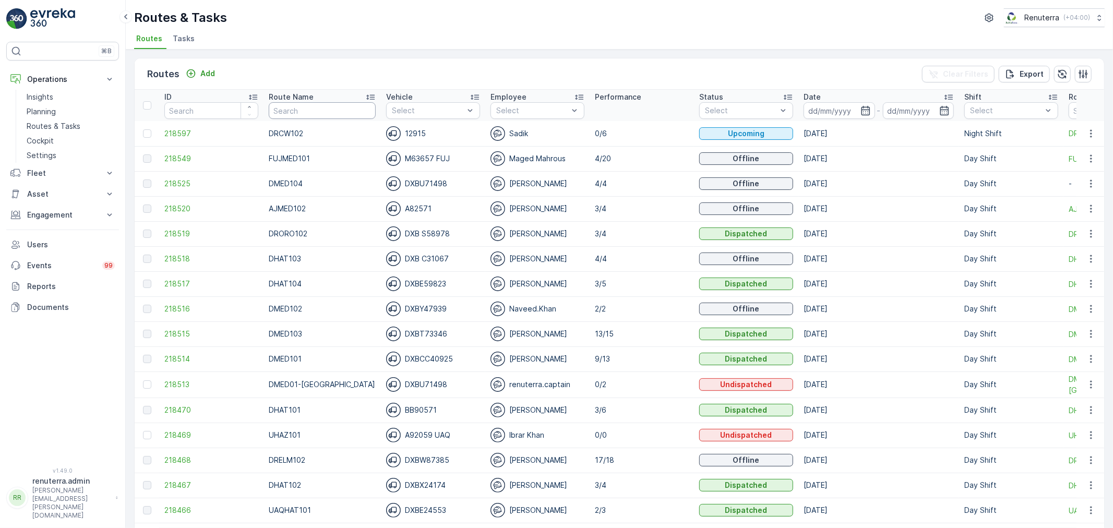
click at [299, 102] on input "text" at bounding box center [322, 110] width 107 height 17
type input "DHAT"
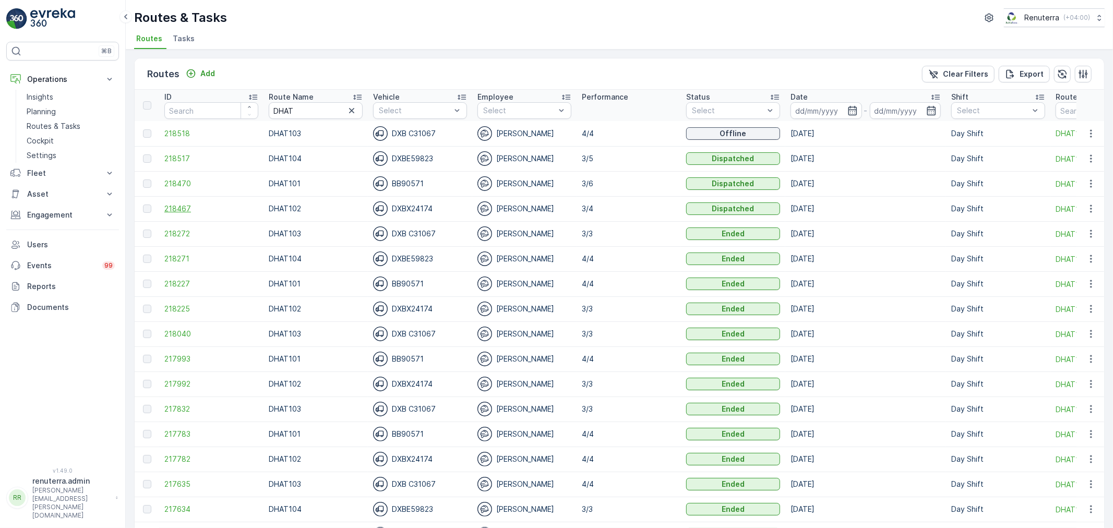
click at [179, 207] on span "218467" at bounding box center [211, 209] width 94 height 10
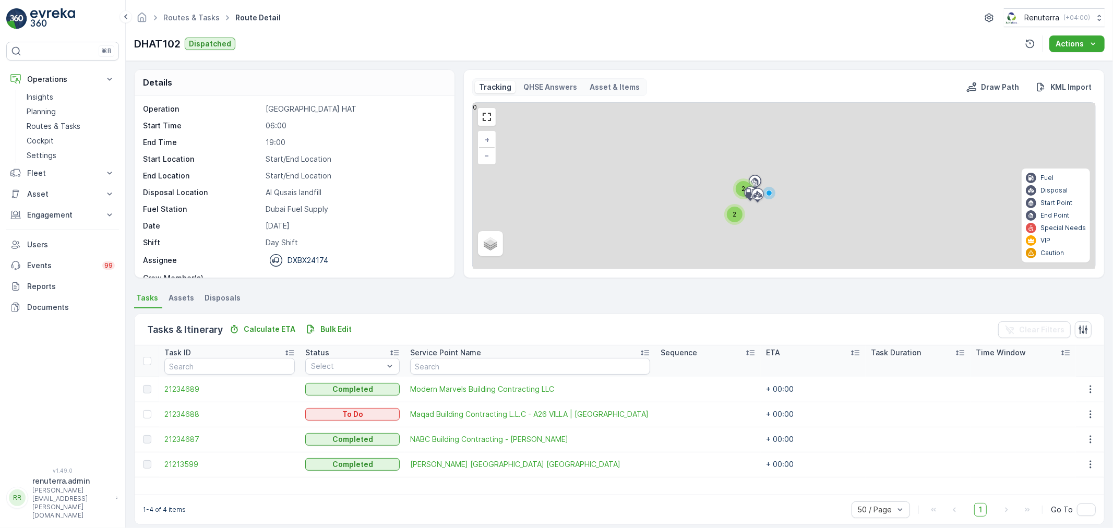
scroll to position [9, 0]
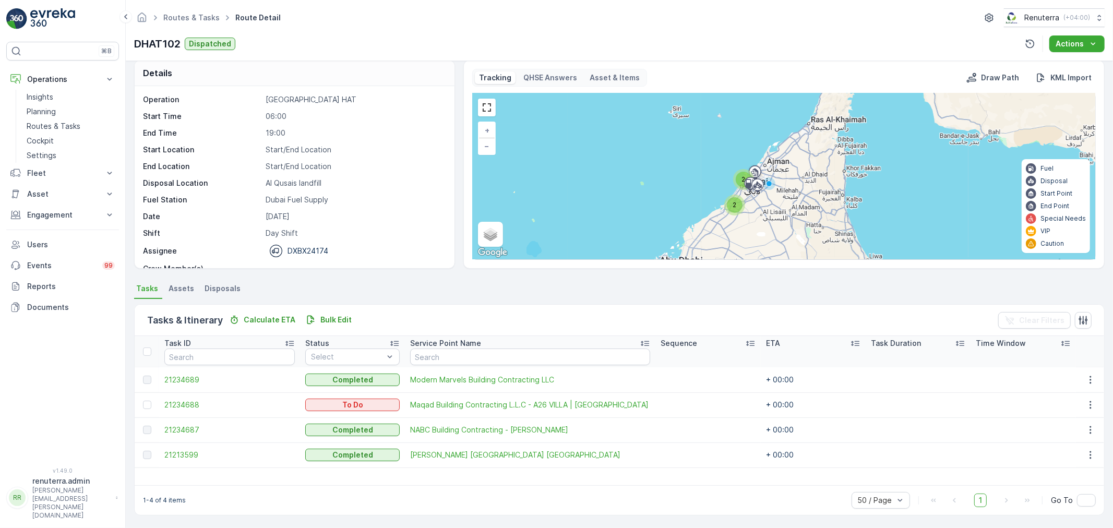
click at [386, 386] on div "Completed" at bounding box center [352, 380] width 94 height 15
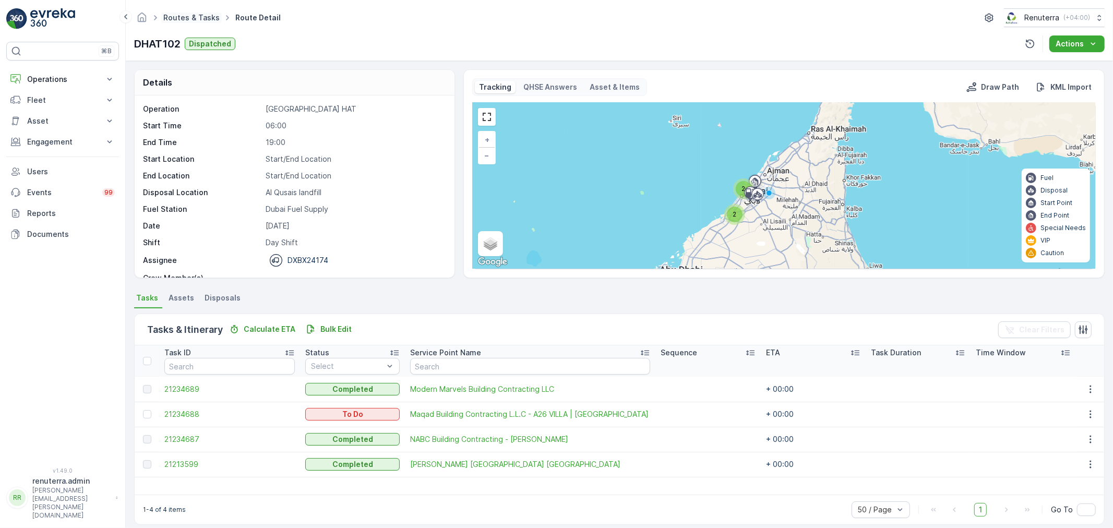
click at [173, 16] on link "Routes & Tasks" at bounding box center [191, 17] width 56 height 9
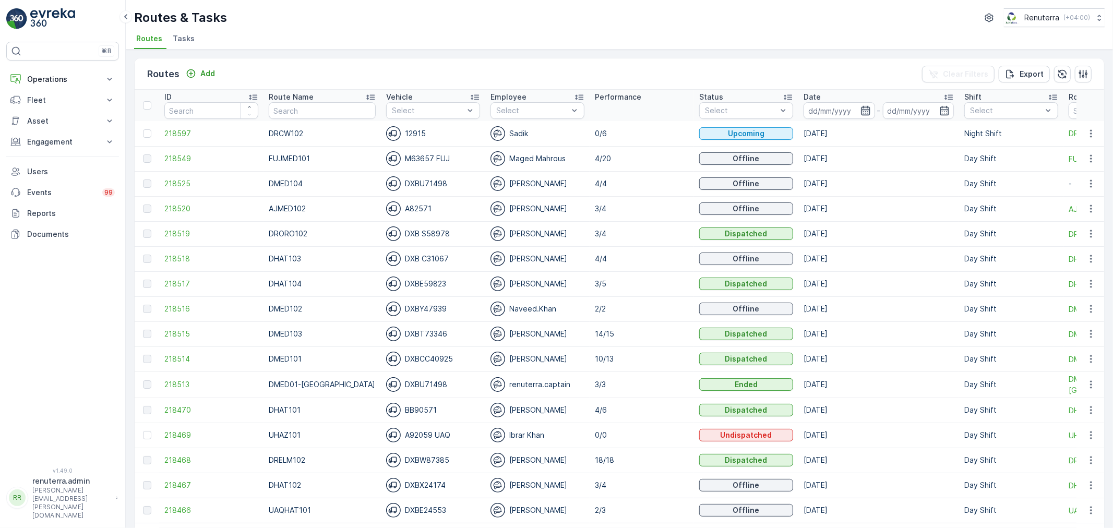
click at [861, 111] on icon "button" at bounding box center [866, 110] width 10 height 10
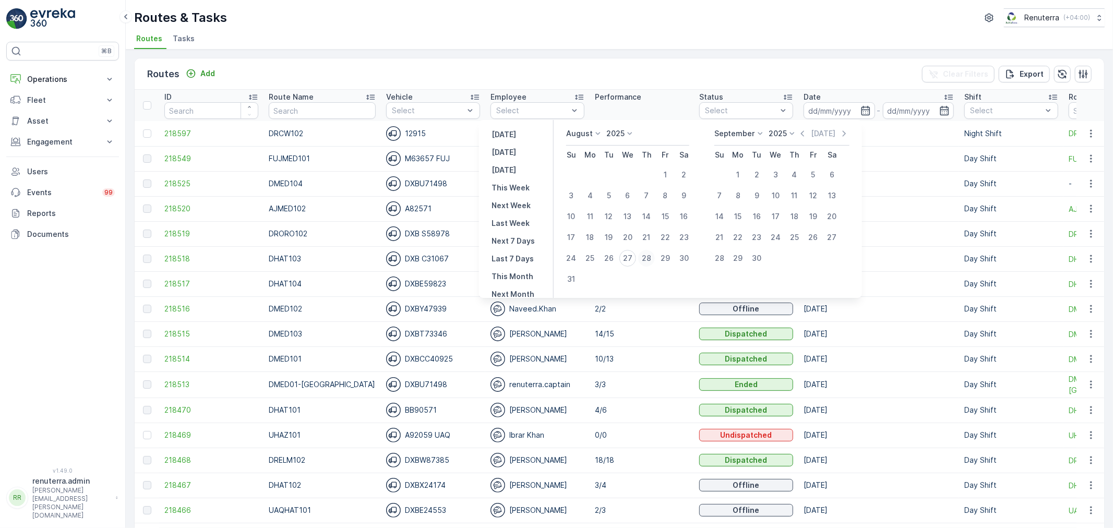
click at [643, 254] on button "28" at bounding box center [646, 258] width 19 height 19
type input "[DATE]"
click at [643, 254] on button "28" at bounding box center [646, 258] width 19 height 19
click at [636, 255] on div "27" at bounding box center [627, 258] width 17 height 17
type input "[DATE]"
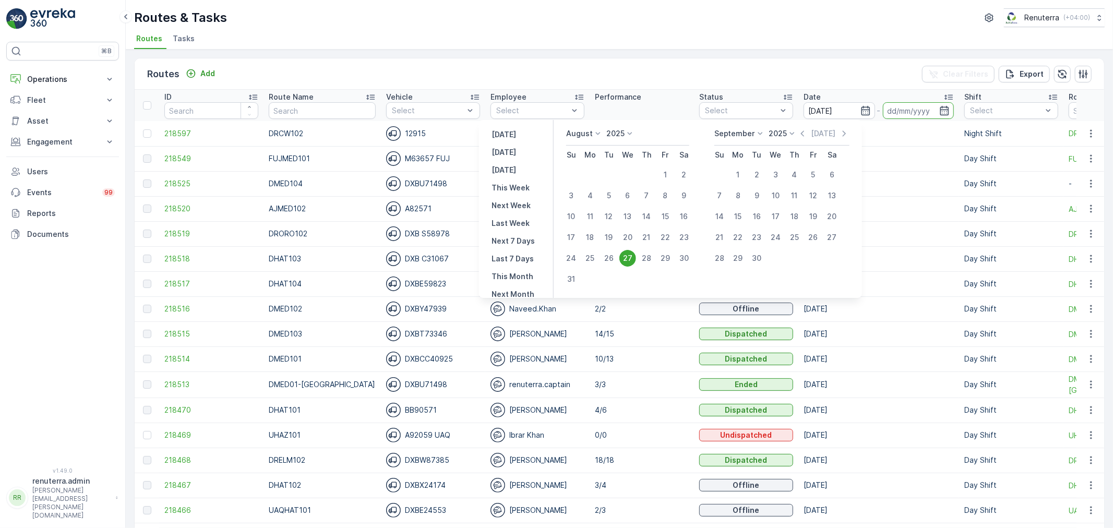
click at [636, 255] on div "27" at bounding box center [627, 258] width 17 height 17
type input "[DATE]"
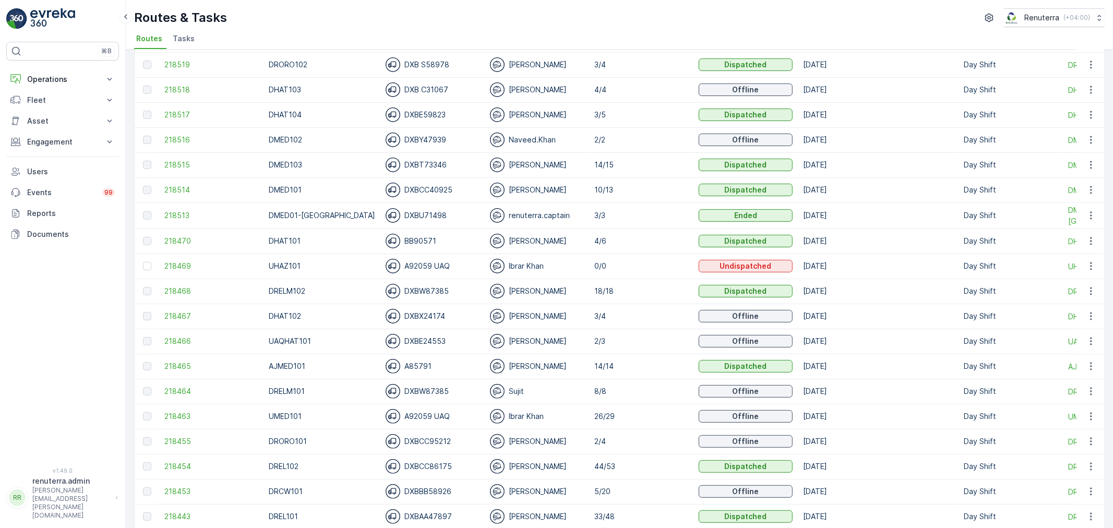
scroll to position [174, 0]
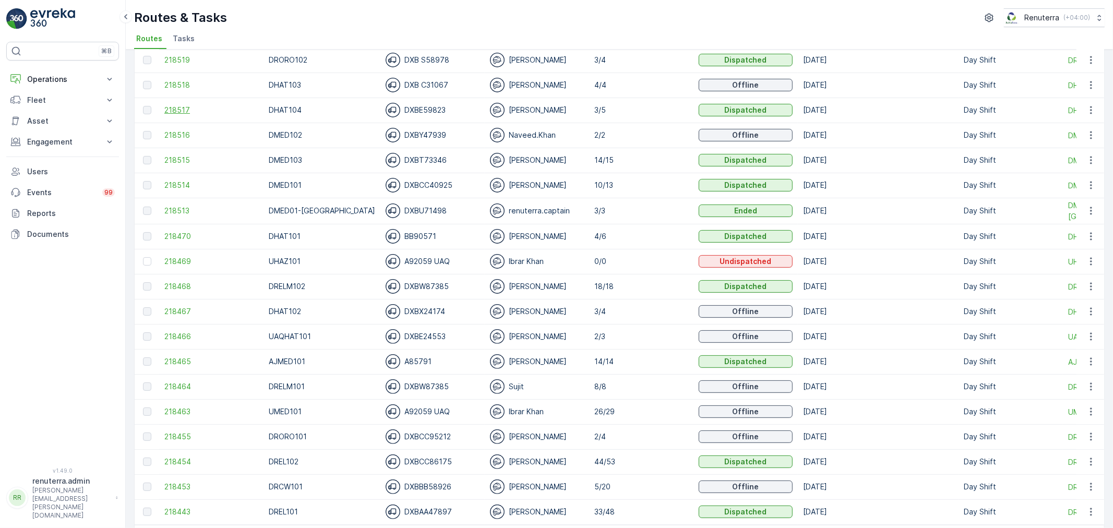
click at [174, 111] on span "218517" at bounding box center [211, 110] width 94 height 10
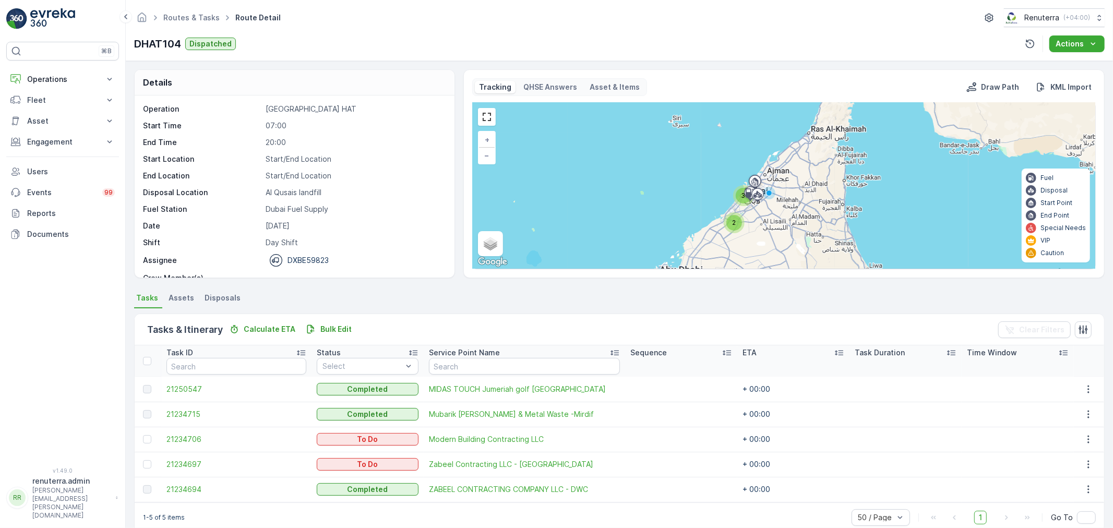
click at [188, 26] on div "Routes & Tasks Route Detail Renuterra ( +04:00 )" at bounding box center [619, 17] width 971 height 19
click at [186, 22] on span "Routes & Tasks" at bounding box center [191, 18] width 61 height 10
click at [185, 22] on span "Routes & Tasks" at bounding box center [191, 18] width 61 height 10
click at [200, 20] on link "Routes & Tasks" at bounding box center [191, 17] width 56 height 9
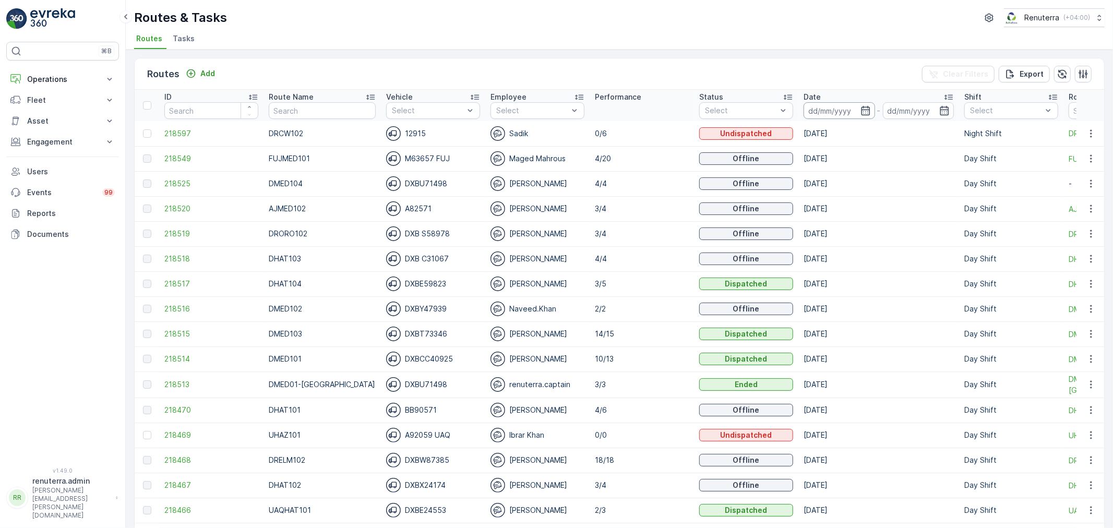
click at [812, 117] on input at bounding box center [839, 110] width 71 height 17
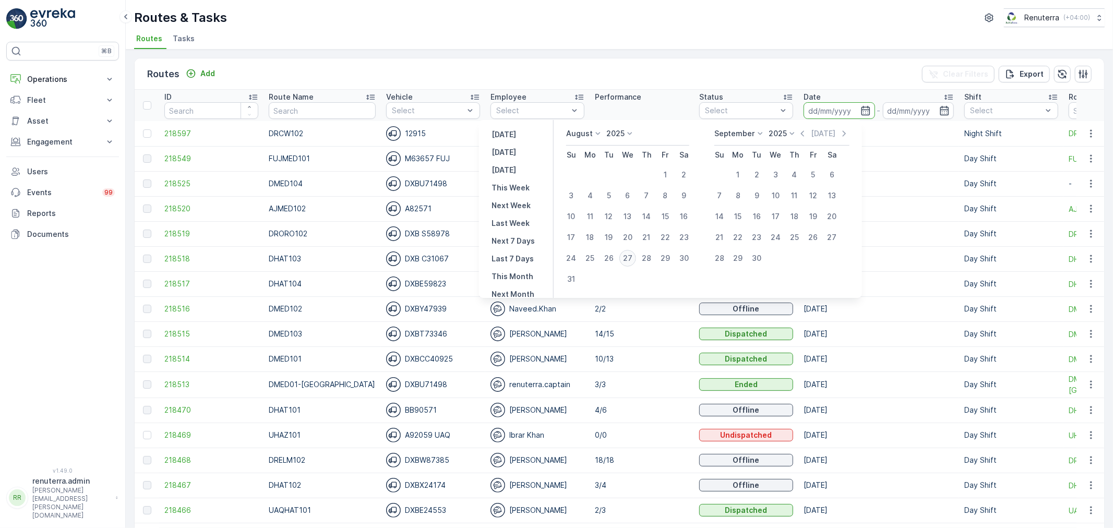
click at [636, 261] on div "27" at bounding box center [627, 258] width 17 height 17
type input "[DATE]"
click at [636, 261] on div "27" at bounding box center [627, 258] width 17 height 17
type input "[DATE]"
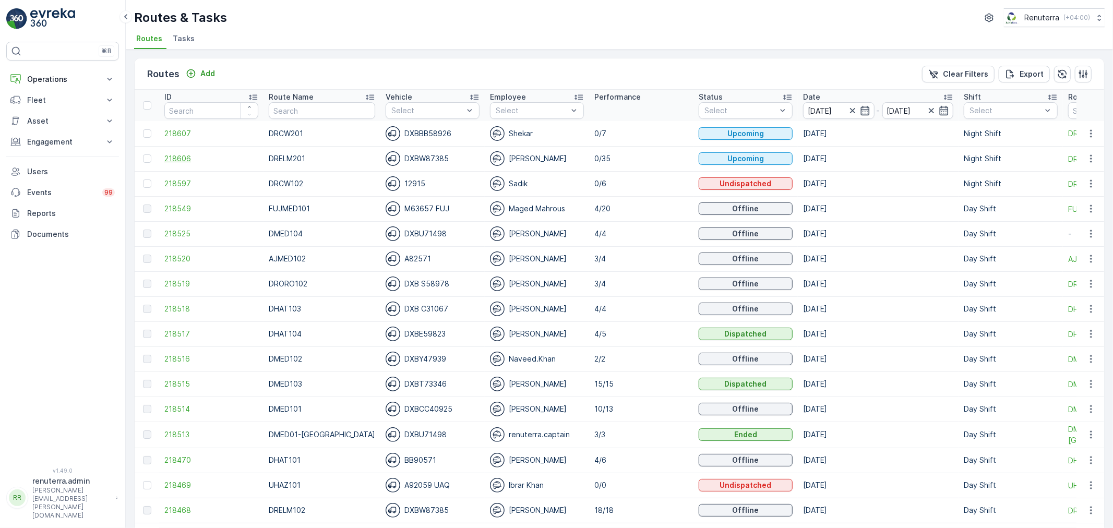
click at [176, 163] on span "218606" at bounding box center [211, 158] width 94 height 10
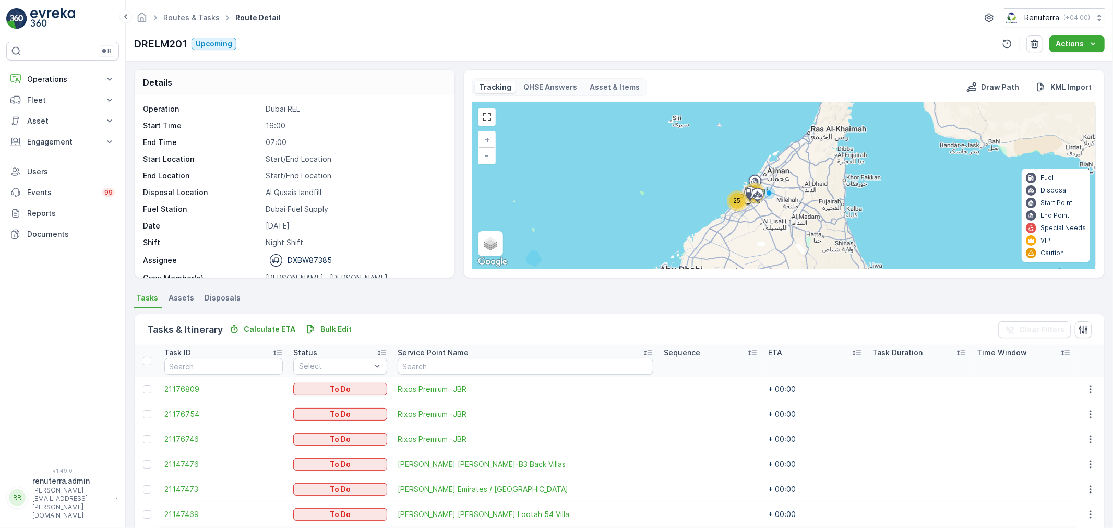
click at [734, 208] on div "25" at bounding box center [738, 201] width 16 height 16
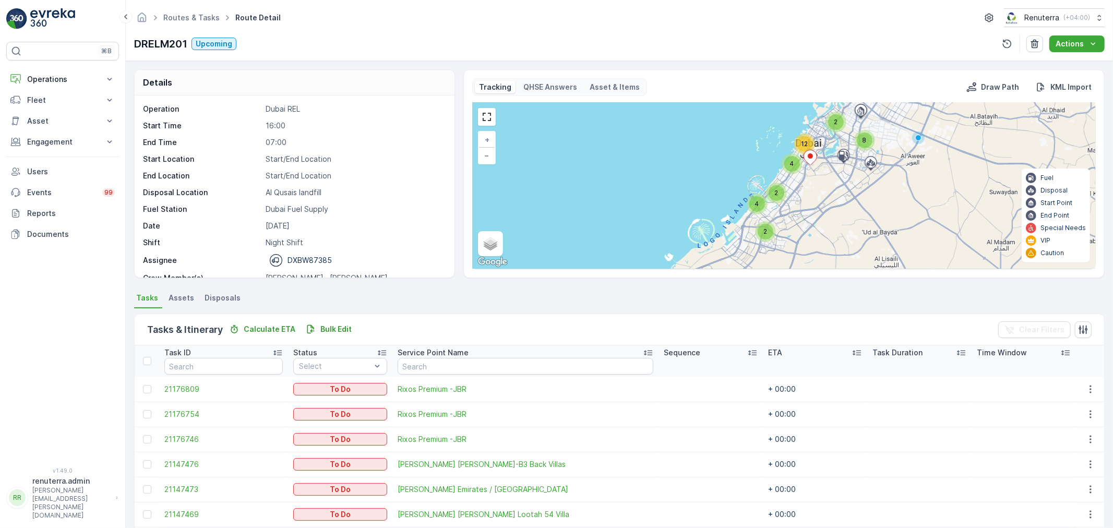
click at [791, 157] on div "4" at bounding box center [792, 164] width 16 height 16
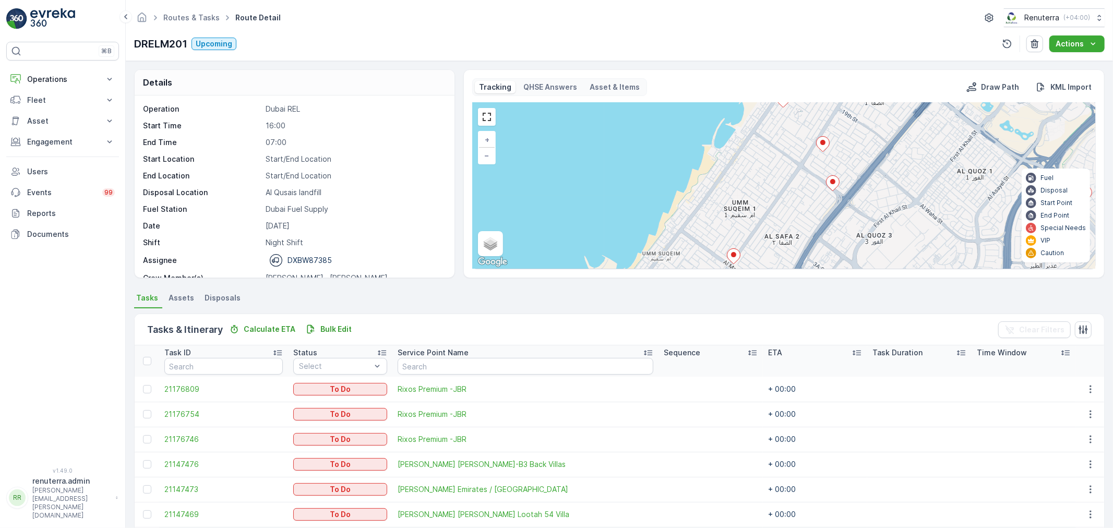
drag, startPoint x: 773, startPoint y: 249, endPoint x: 826, endPoint y: 132, distance: 129.0
click at [826, 133] on div "2 2 3 3 + − Satellite Roadmap Terrain Hybrid Leaflet Keyboard shortcuts Map Dat…" at bounding box center [784, 186] width 623 height 166
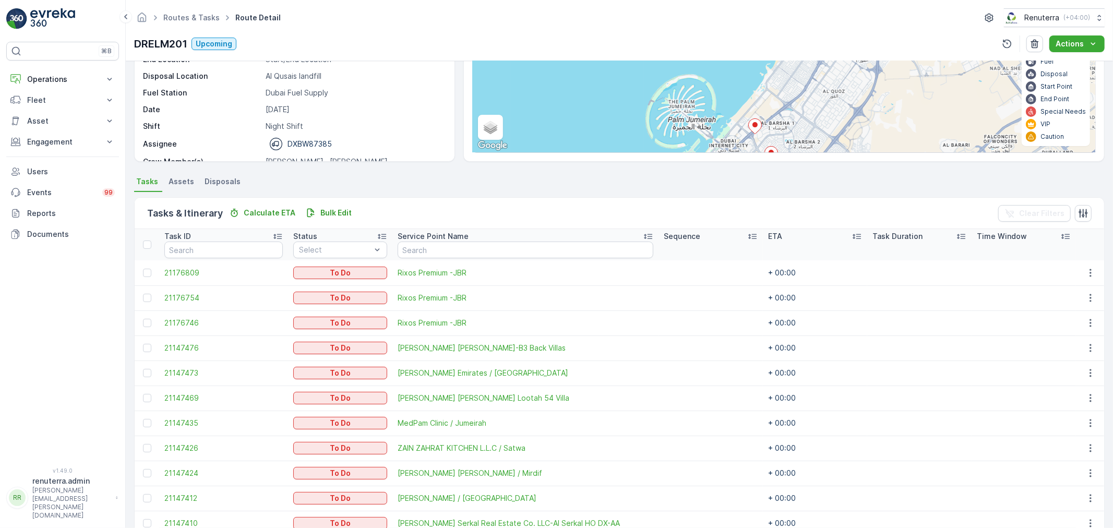
scroll to position [116, 0]
click at [202, 14] on link "Routes & Tasks" at bounding box center [191, 17] width 56 height 9
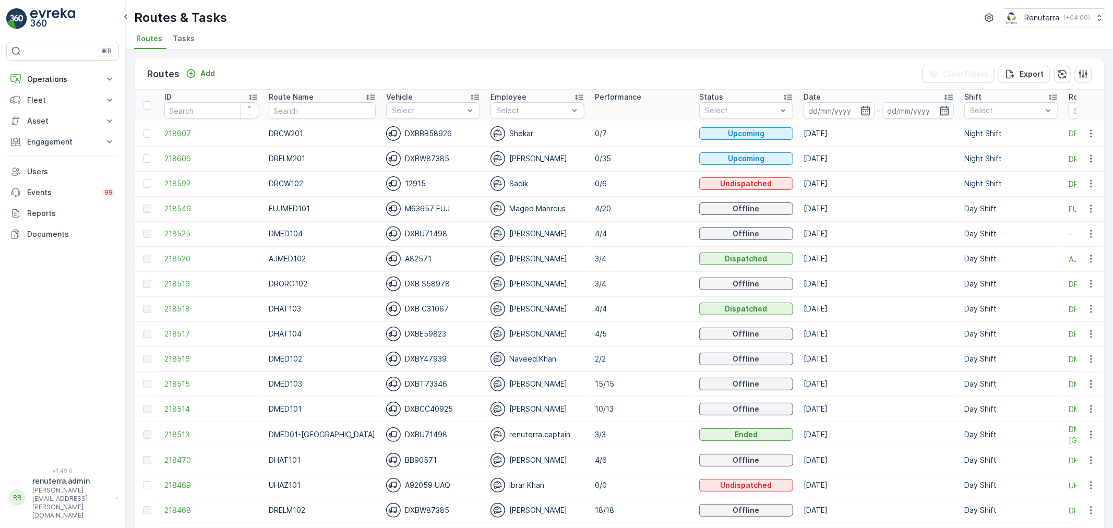
click at [205, 161] on span "218606" at bounding box center [211, 158] width 94 height 10
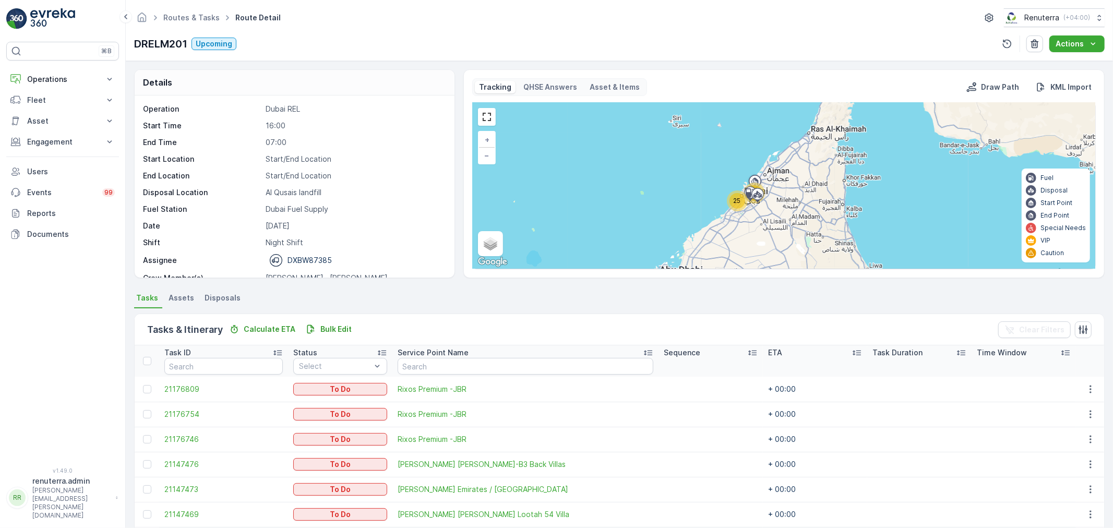
drag, startPoint x: 731, startPoint y: 196, endPoint x: 726, endPoint y: 200, distance: 5.5
click at [731, 197] on div "25" at bounding box center [738, 201] width 16 height 16
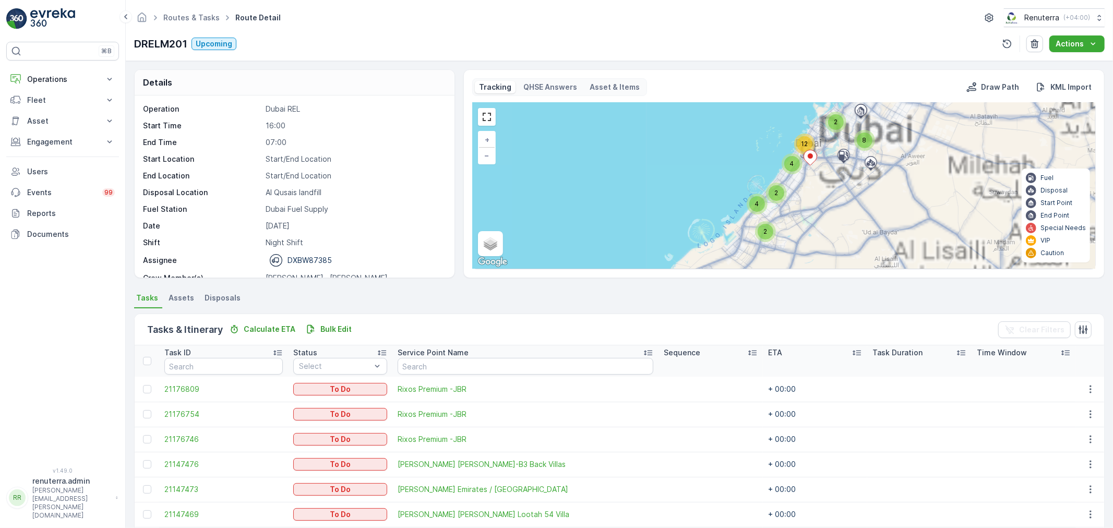
drag, startPoint x: 805, startPoint y: 184, endPoint x: 758, endPoint y: 246, distance: 77.9
click at [758, 246] on div "2 8 12 4 2 2 4 + − Satellite Roadmap Terrain Hybrid Leaflet Keyboard shortcuts …" at bounding box center [784, 186] width 623 height 166
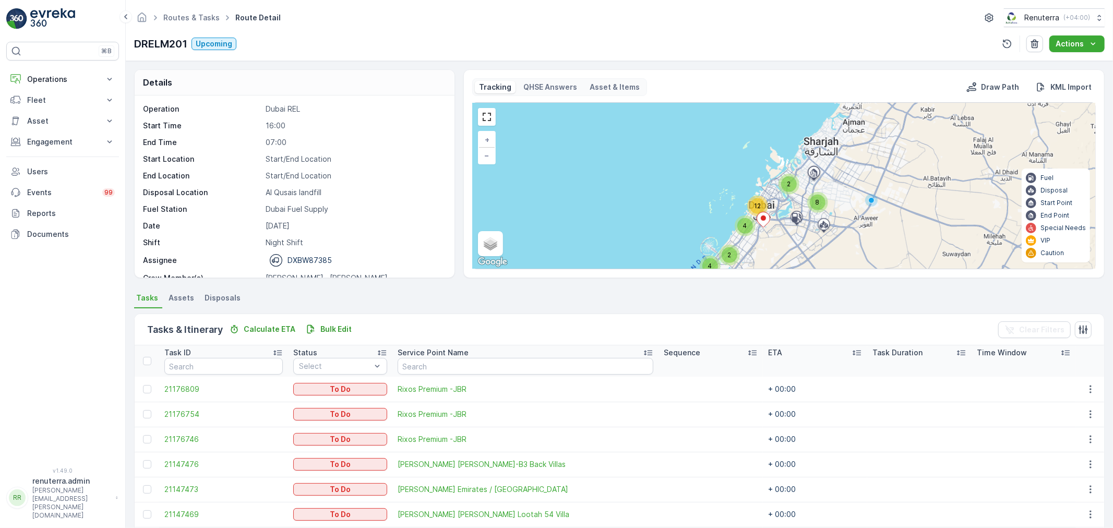
click at [743, 229] on span "4" at bounding box center [745, 226] width 4 height 8
click at [743, 229] on span "4" at bounding box center [745, 225] width 4 height 8
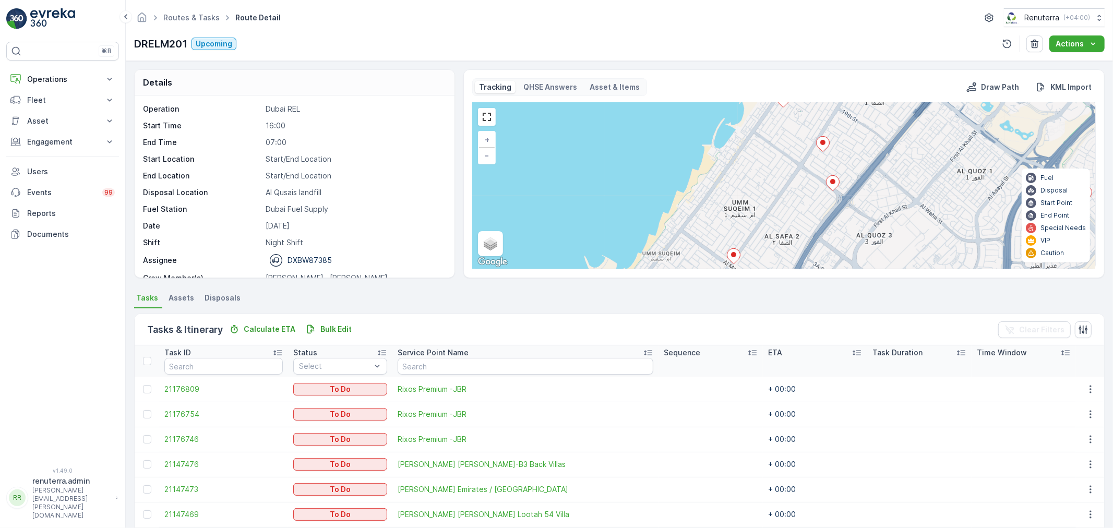
click at [730, 257] on icon at bounding box center [733, 255] width 13 height 15
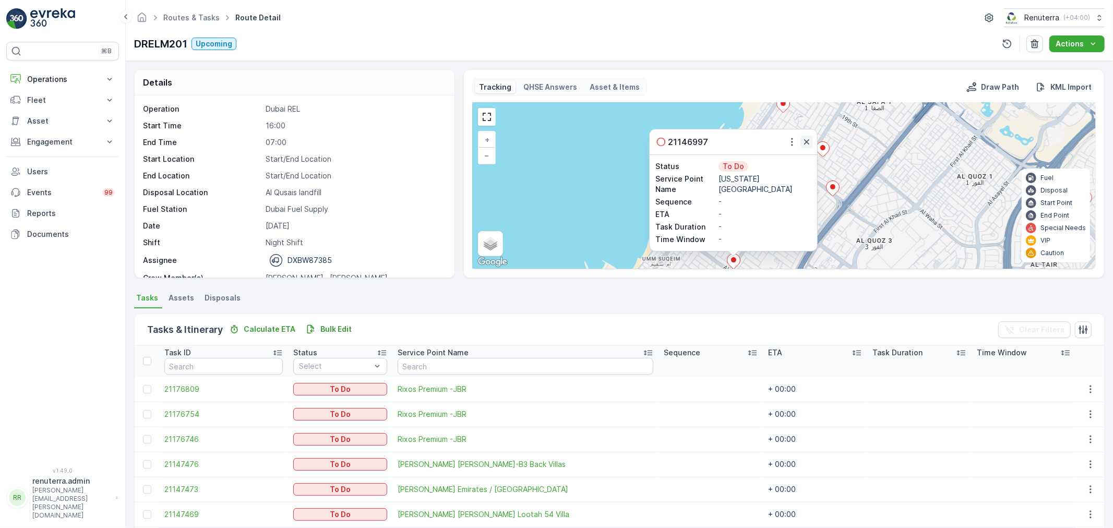
click at [808, 139] on icon "button" at bounding box center [807, 142] width 10 height 10
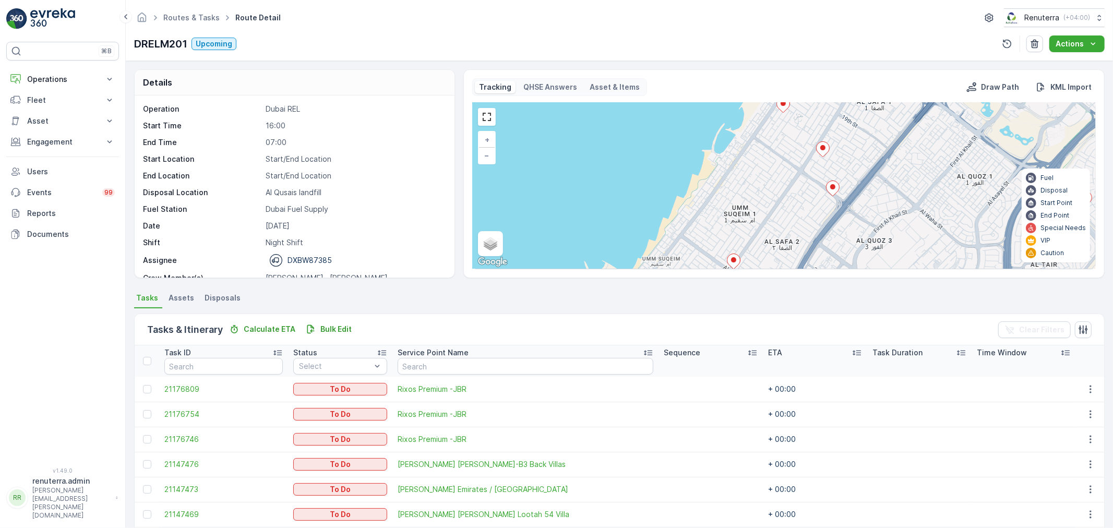
drag, startPoint x: 827, startPoint y: 195, endPoint x: 786, endPoint y: 209, distance: 42.9
click at [826, 196] on icon at bounding box center [832, 188] width 13 height 15
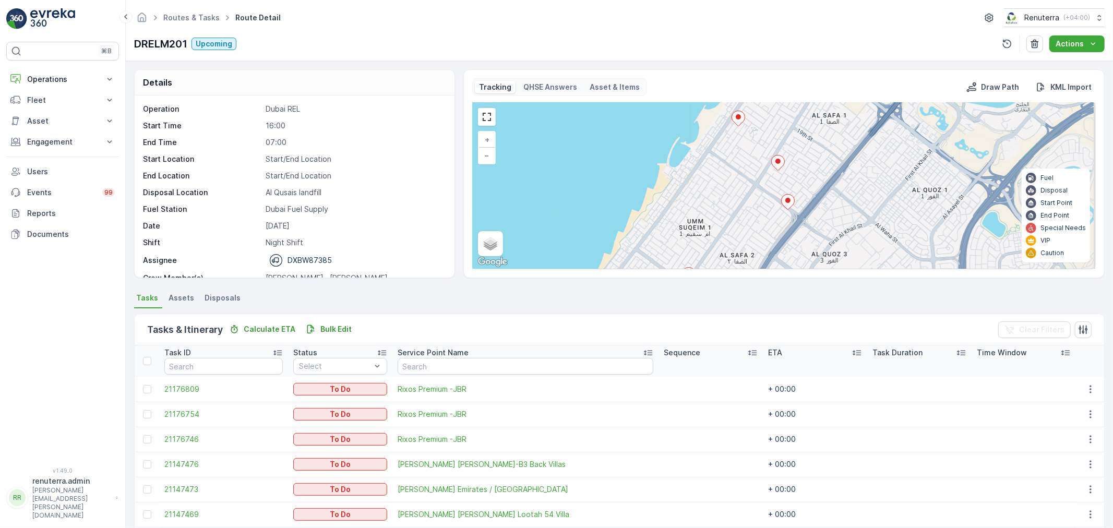
click at [784, 201] on icon at bounding box center [787, 201] width 13 height 15
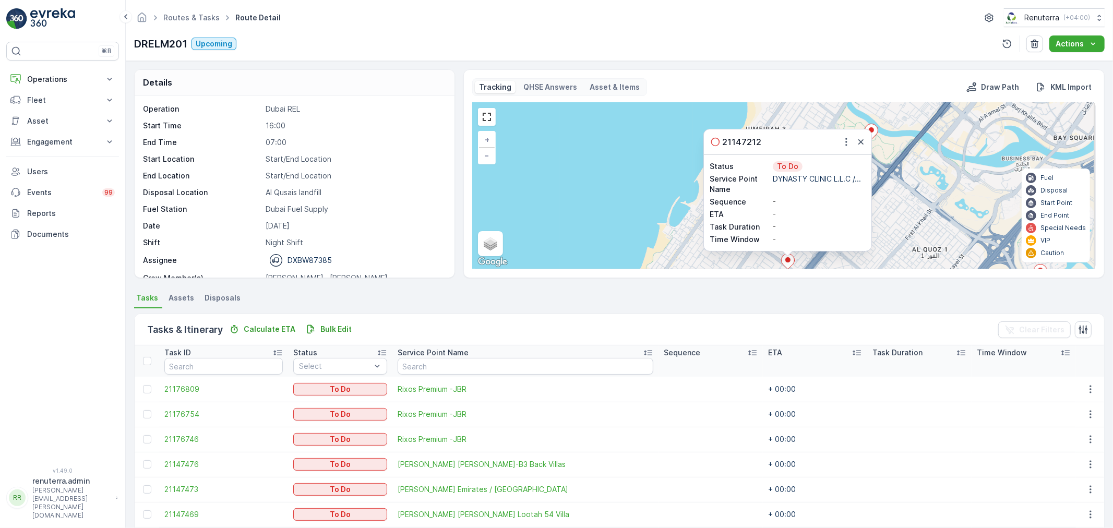
click at [862, 144] on icon "button" at bounding box center [860, 141] width 5 height 5
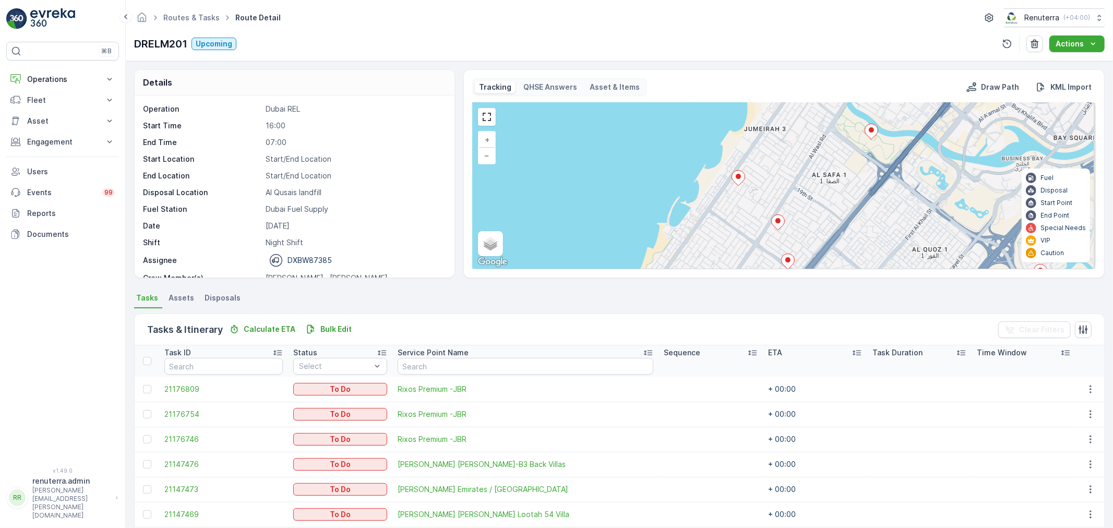
click at [782, 222] on icon at bounding box center [777, 222] width 13 height 15
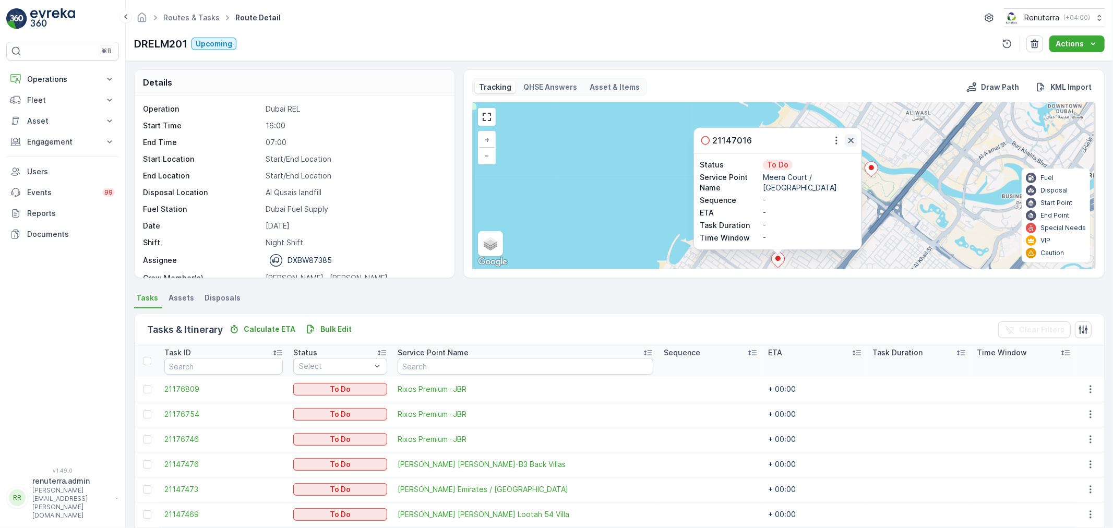
click at [853, 141] on icon "button" at bounding box center [851, 140] width 10 height 10
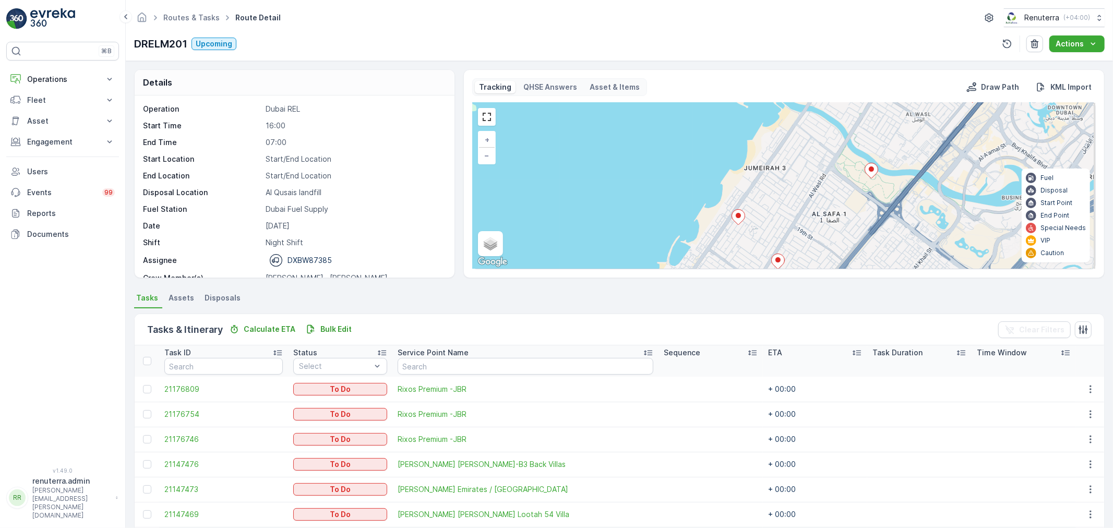
click at [733, 220] on icon at bounding box center [738, 217] width 13 height 15
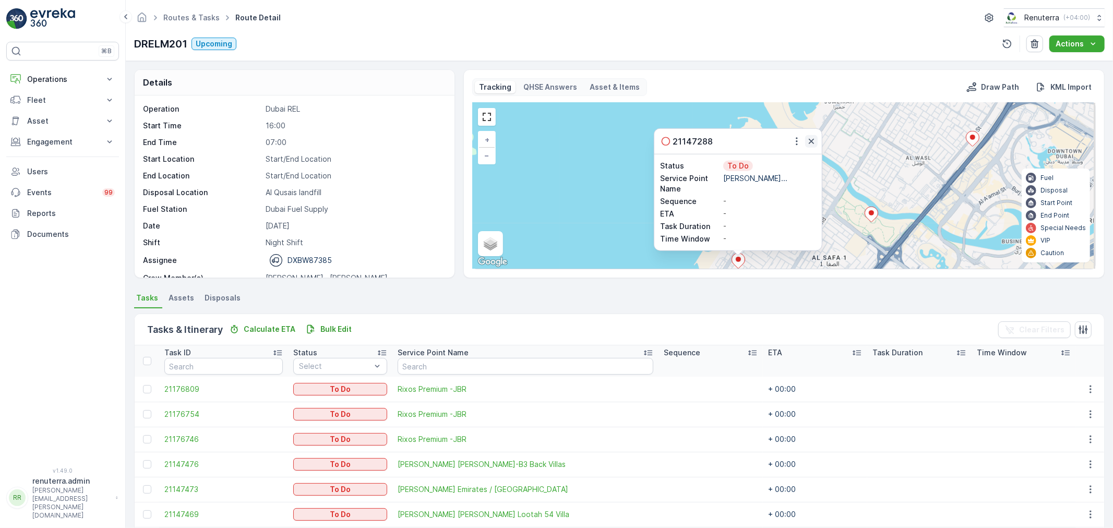
click at [809, 145] on icon "button" at bounding box center [811, 141] width 10 height 10
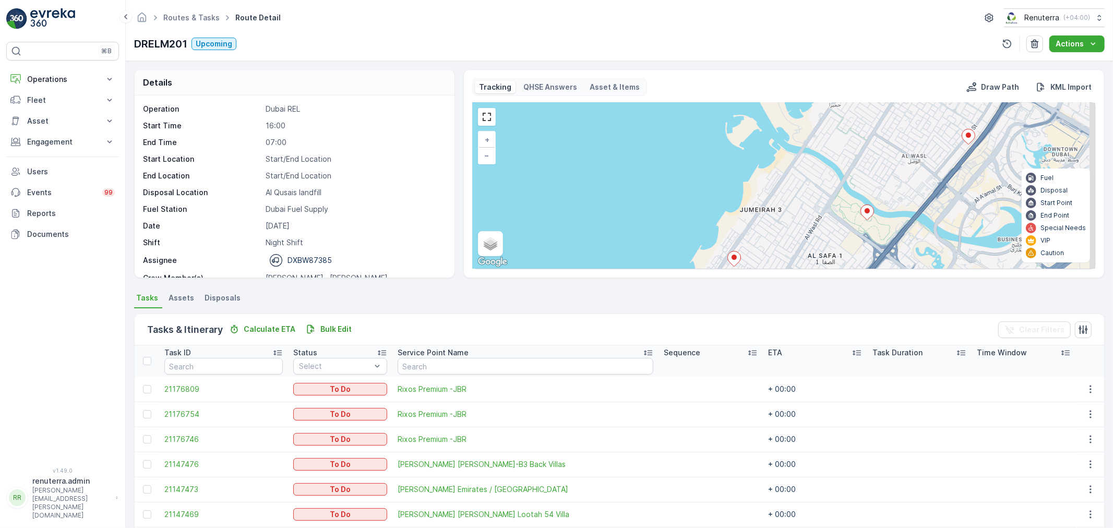
drag, startPoint x: 833, startPoint y: 181, endPoint x: 706, endPoint y: 170, distance: 127.3
click at [706, 170] on div "2 2 3 3 + − Satellite Roadmap Terrain Hybrid Leaflet Keyboard shortcuts Map Dat…" at bounding box center [784, 186] width 623 height 166
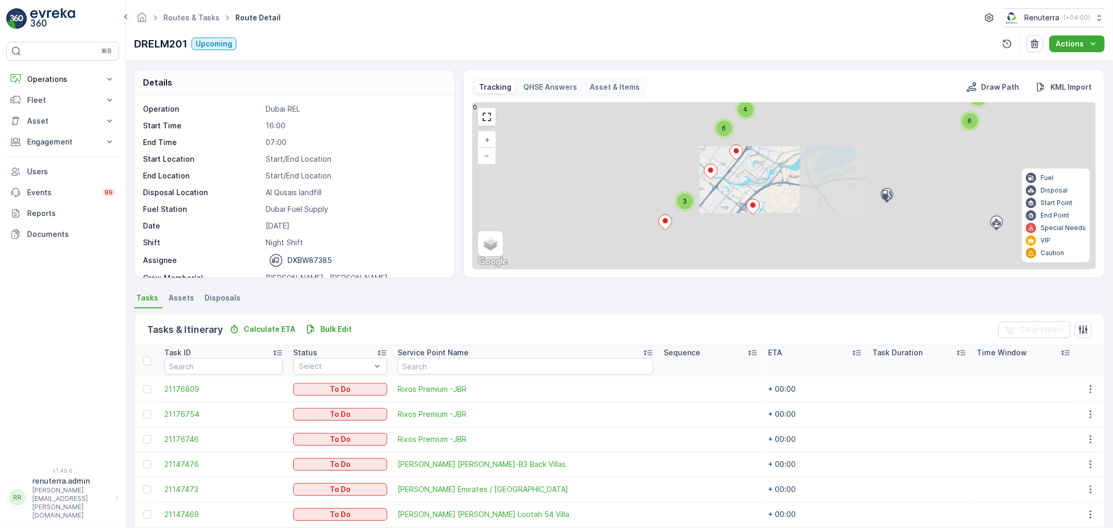
drag, startPoint x: 727, startPoint y: 164, endPoint x: 744, endPoint y: 201, distance: 40.9
click at [744, 201] on div "2 2 3 3 2 6 4 6 3 2 3 + − Satellite Roadmap Terrain Hybrid Leaflet Keyboard sho…" at bounding box center [784, 186] width 623 height 166
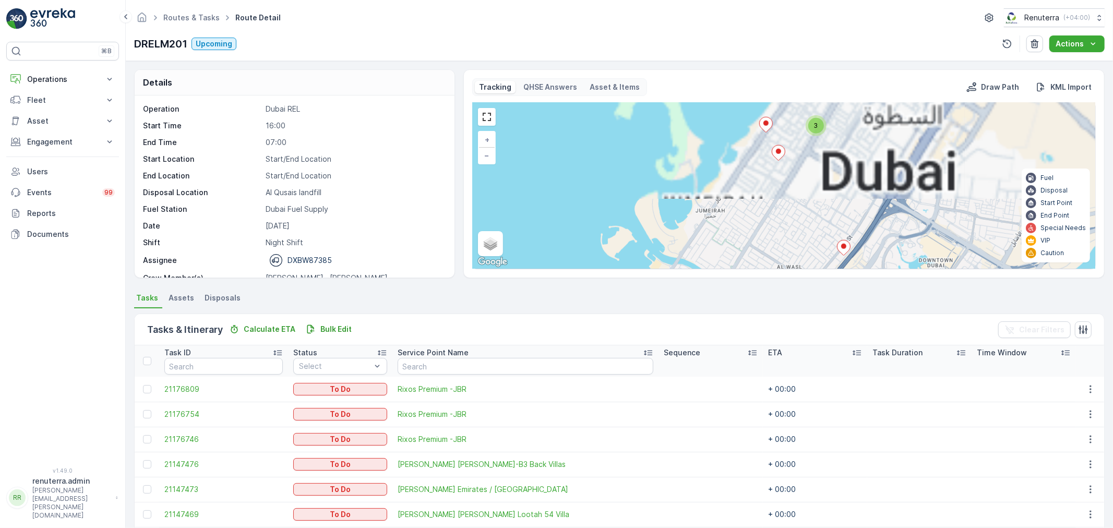
drag, startPoint x: 719, startPoint y: 171, endPoint x: 769, endPoint y: 222, distance: 71.2
click at [769, 226] on div "2 6 4 6 3 2 3 2 2 3 3 + − Satellite Roadmap Terrain Hybrid Leaflet Keyboard sho…" at bounding box center [784, 186] width 623 height 166
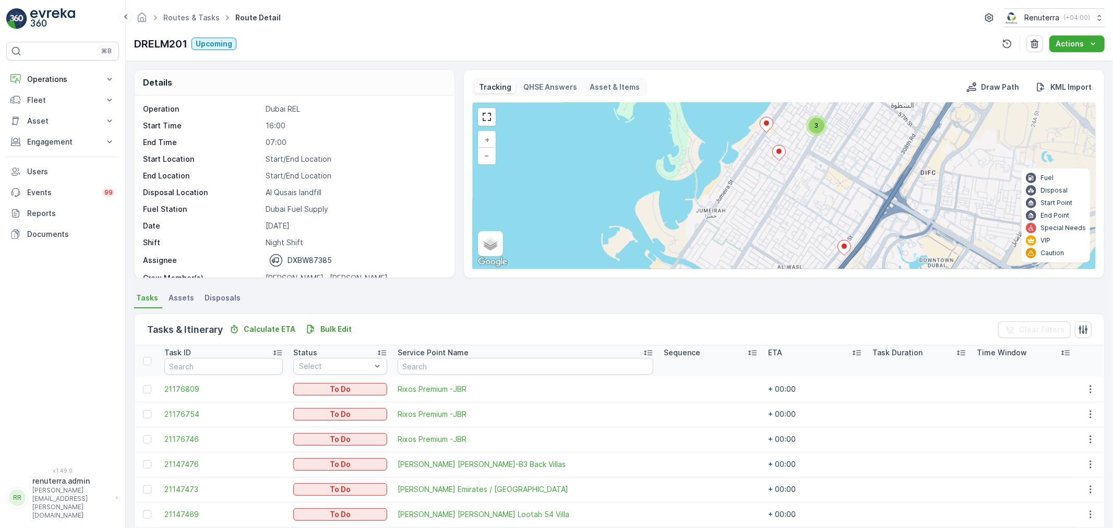
click at [758, 132] on div "2 2 3 3 + − Satellite Roadmap Terrain Hybrid Leaflet Keyboard shortcuts Map Dat…" at bounding box center [784, 186] width 623 height 166
click at [759, 132] on div "2 2 3 3 + − Satellite Roadmap Terrain Hybrid Leaflet Keyboard shortcuts Map Dat…" at bounding box center [784, 186] width 623 height 166
click at [775, 148] on icon at bounding box center [778, 152] width 13 height 15
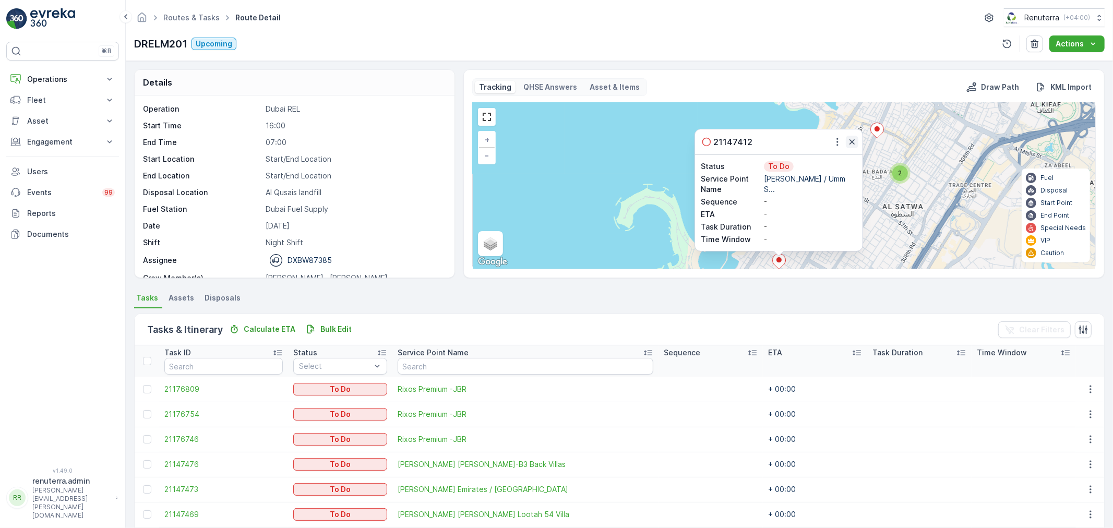
click at [851, 139] on icon "button" at bounding box center [852, 142] width 10 height 10
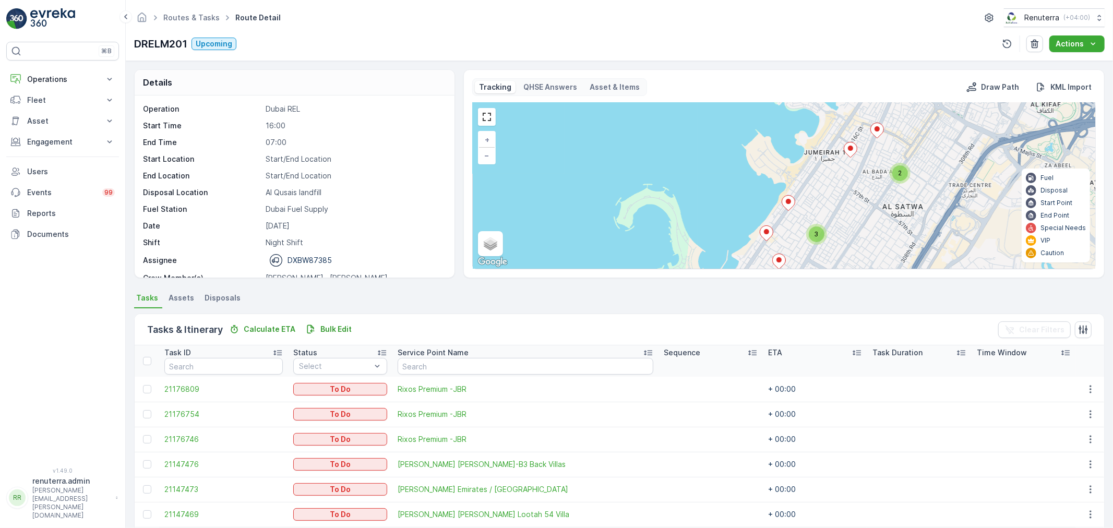
click at [766, 233] on ellipse at bounding box center [766, 231] width 5 height 5
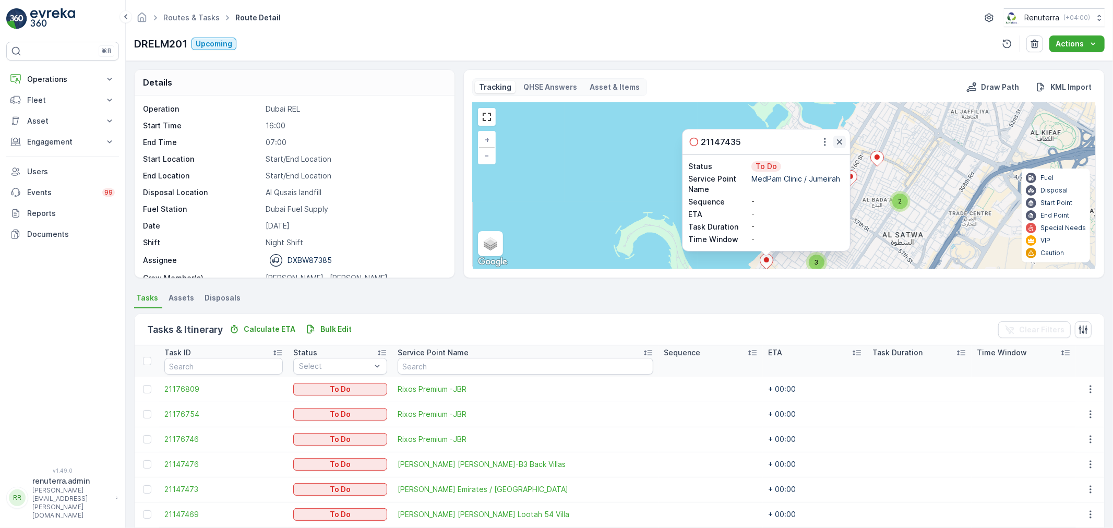
click at [834, 145] on icon "button" at bounding box center [839, 142] width 10 height 10
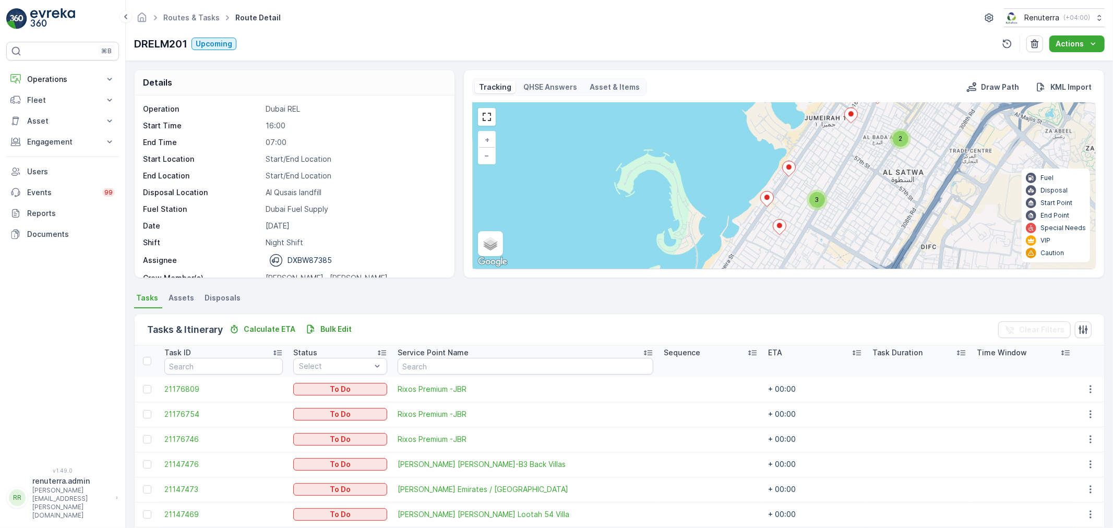
drag, startPoint x: 826, startPoint y: 136, endPoint x: 802, endPoint y: 154, distance: 30.6
click at [828, 119] on div "2 2 3 3 + − Satellite Roadmap Terrain Hybrid Leaflet Keyboard shortcuts Map Dat…" at bounding box center [784, 186] width 623 height 166
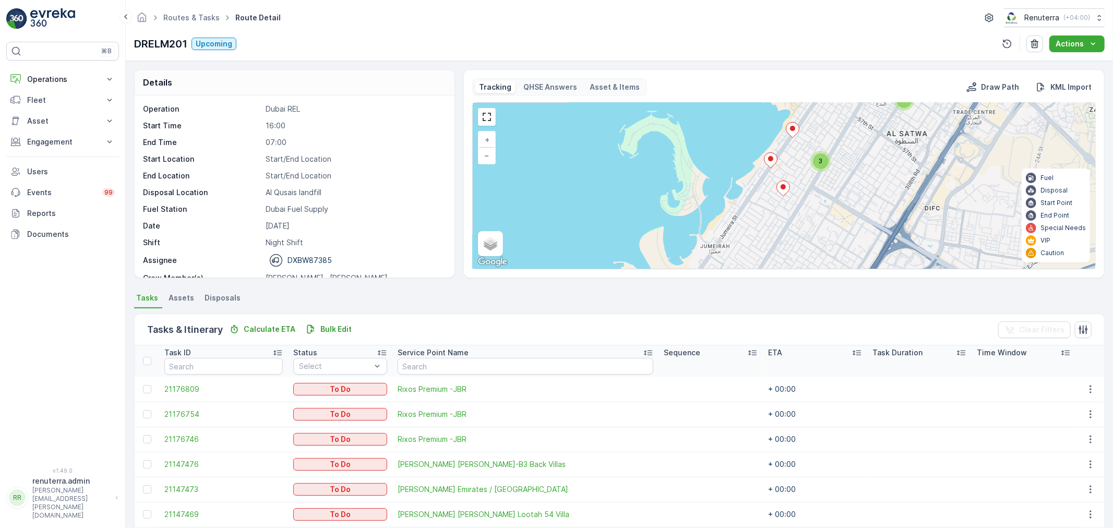
click at [785, 187] on ellipse at bounding box center [783, 186] width 5 height 5
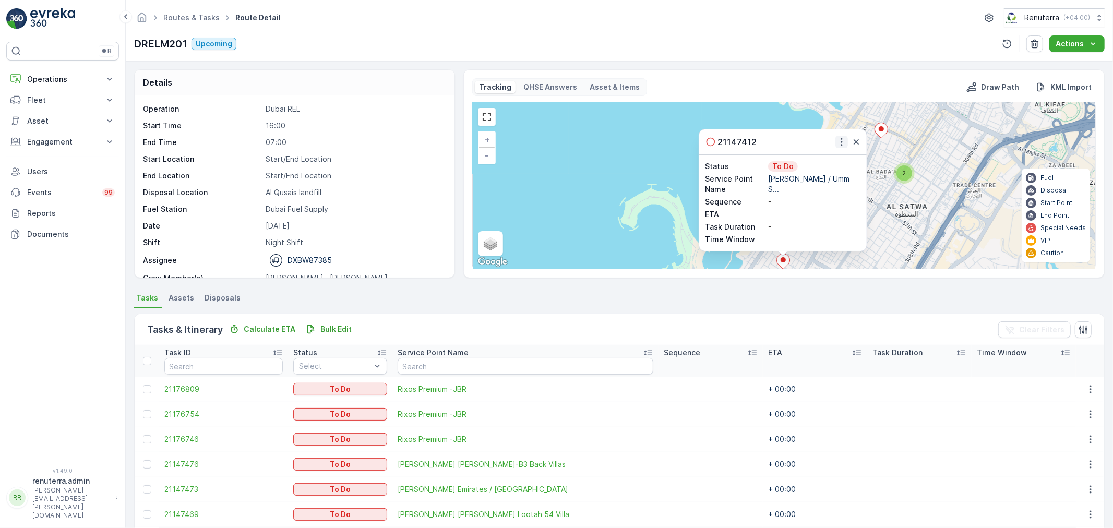
click at [837, 147] on icon "button" at bounding box center [842, 142] width 10 height 10
click at [824, 157] on span "See More Details" at bounding box center [823, 157] width 61 height 10
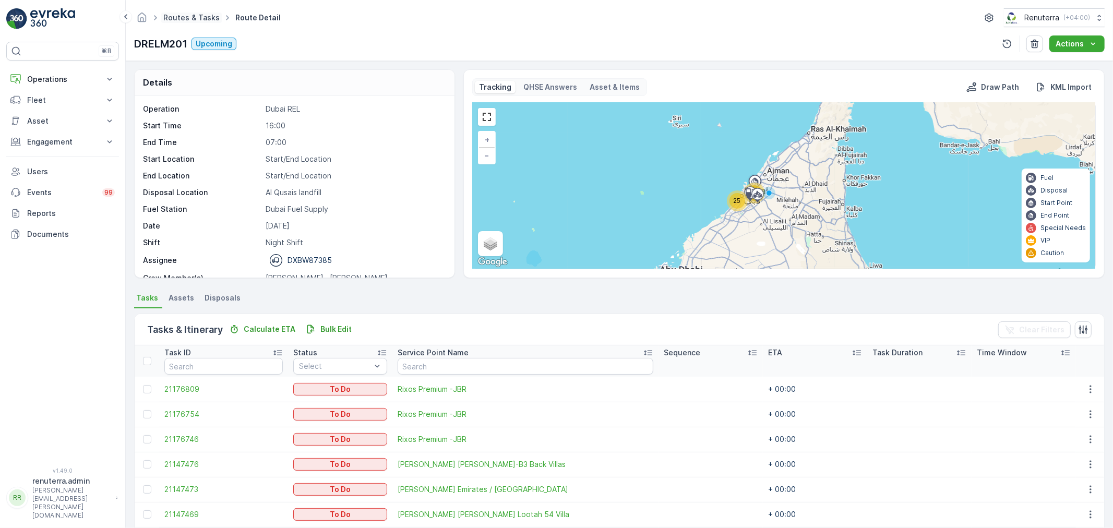
click at [201, 20] on link "Routes & Tasks" at bounding box center [191, 17] width 56 height 9
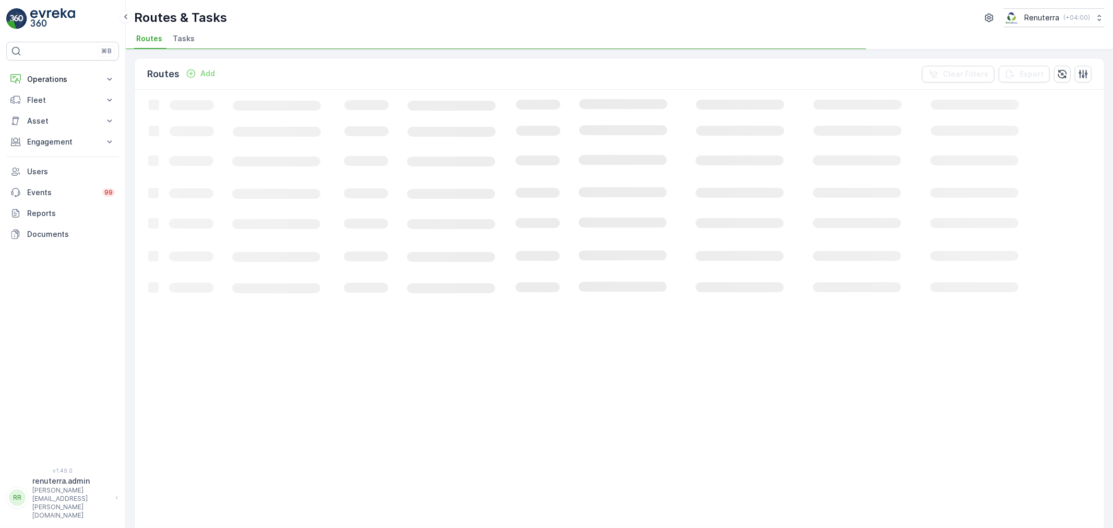
click at [201, 20] on p "Routes & Tasks" at bounding box center [180, 17] width 93 height 17
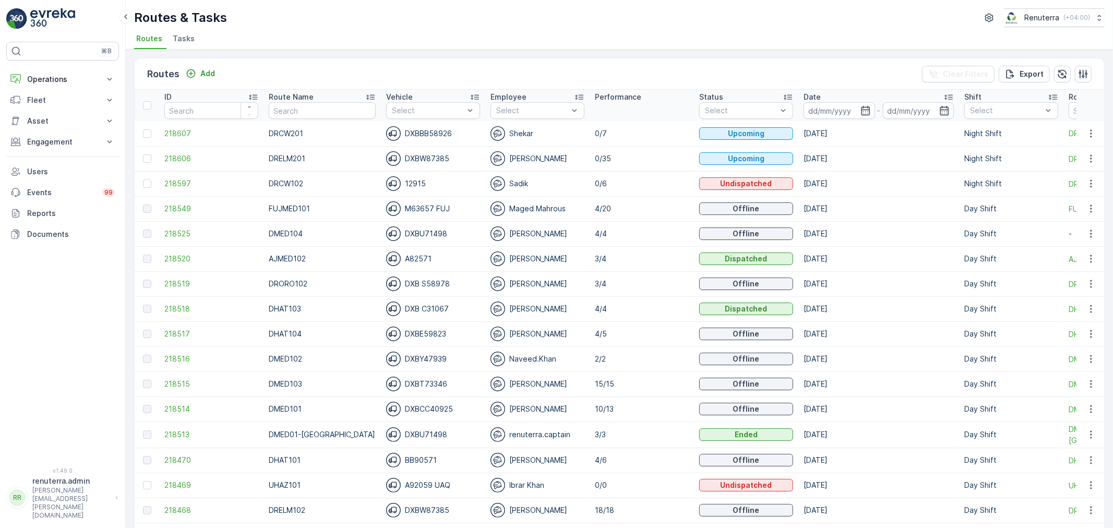
click at [302, 121] on td "DRCW201" at bounding box center [322, 133] width 117 height 25
click at [299, 115] on input "text" at bounding box center [322, 110] width 107 height 17
type input "DRELM"
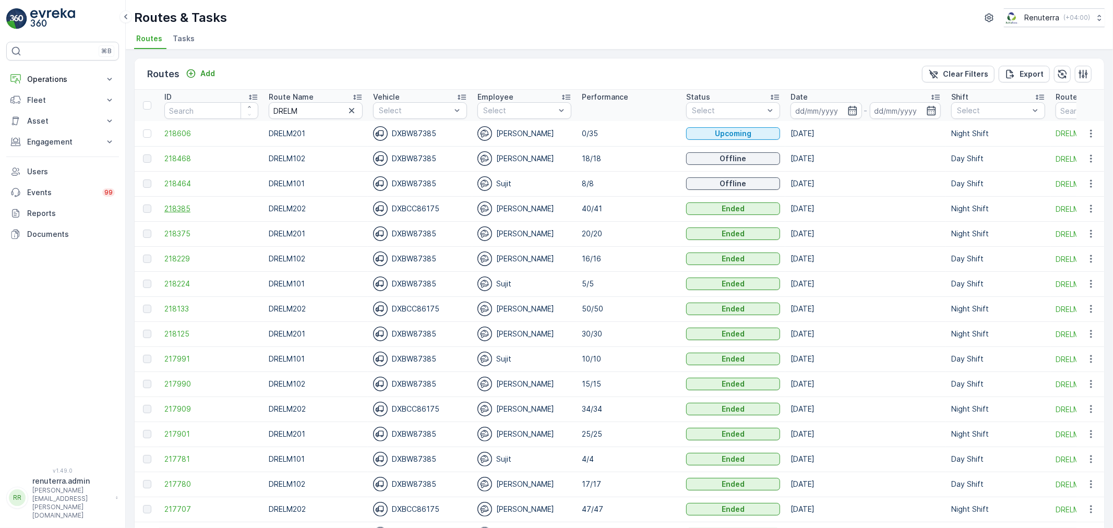
click at [184, 211] on span "218385" at bounding box center [211, 209] width 94 height 10
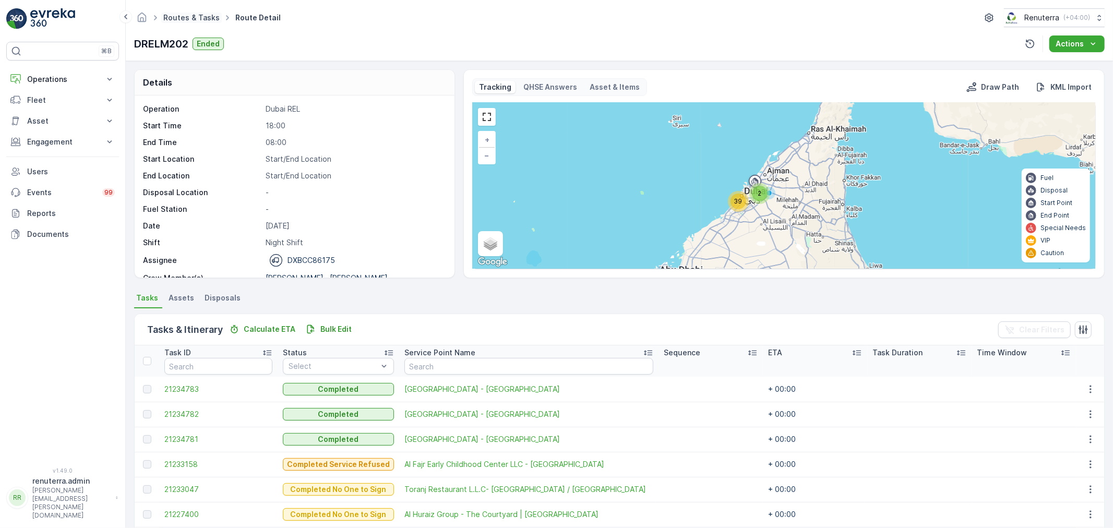
click at [195, 21] on link "Routes & Tasks" at bounding box center [191, 17] width 56 height 9
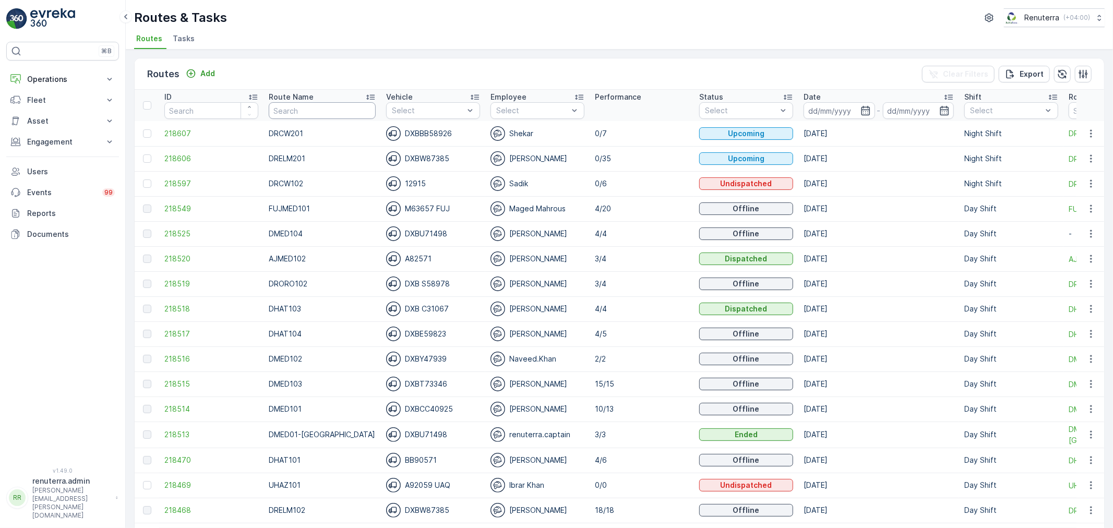
click at [291, 113] on input "text" at bounding box center [322, 110] width 107 height 17
type input "DRELM202"
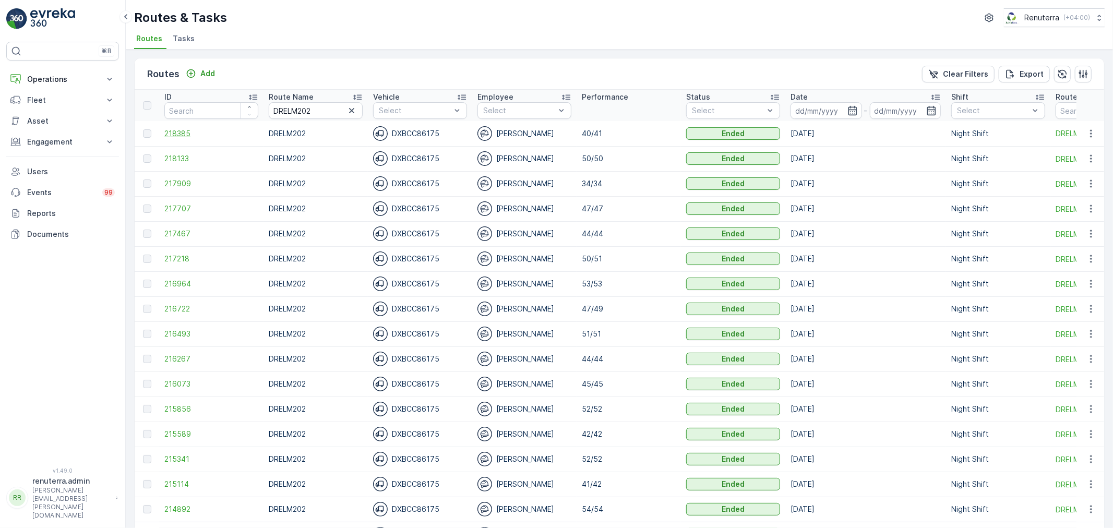
click at [176, 133] on span "218385" at bounding box center [211, 133] width 94 height 10
drag, startPoint x: 319, startPoint y: 108, endPoint x: 254, endPoint y: 105, distance: 65.3
click at [254, 105] on tr "ID Route Name DRELM202 Vehicle Select Employee Select Performance Status Select…" at bounding box center [711, 105] width 1153 height 31
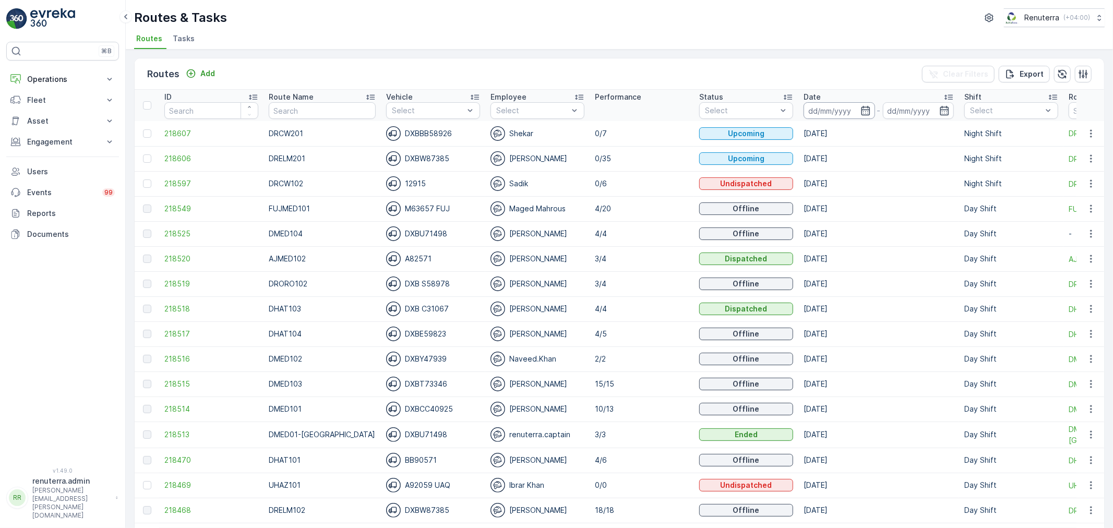
click at [817, 110] on input at bounding box center [839, 110] width 71 height 17
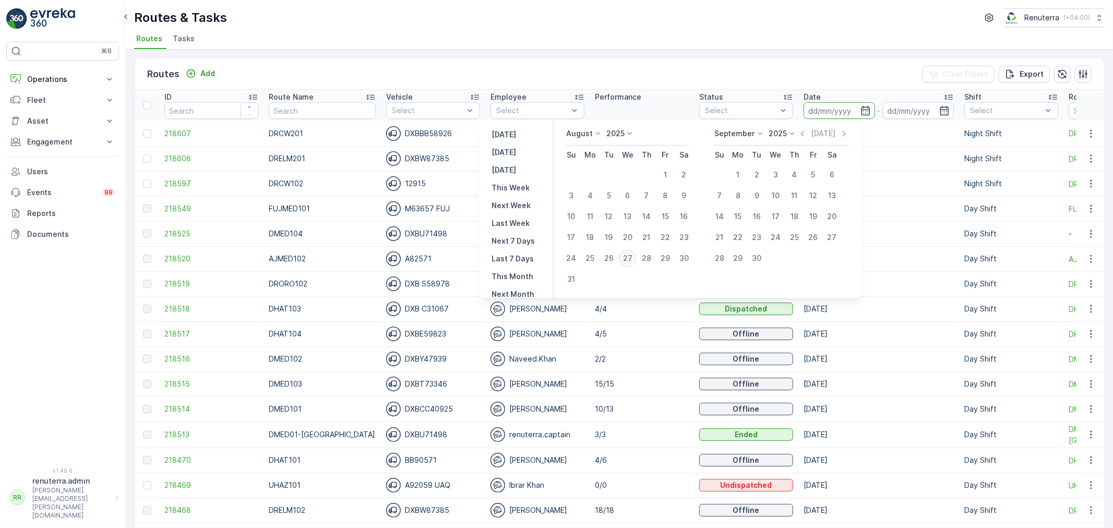
click at [627, 251] on button "27" at bounding box center [627, 258] width 19 height 19
type input "[DATE]"
click at [626, 252] on button "27" at bounding box center [627, 258] width 19 height 19
type input "[DATE]"
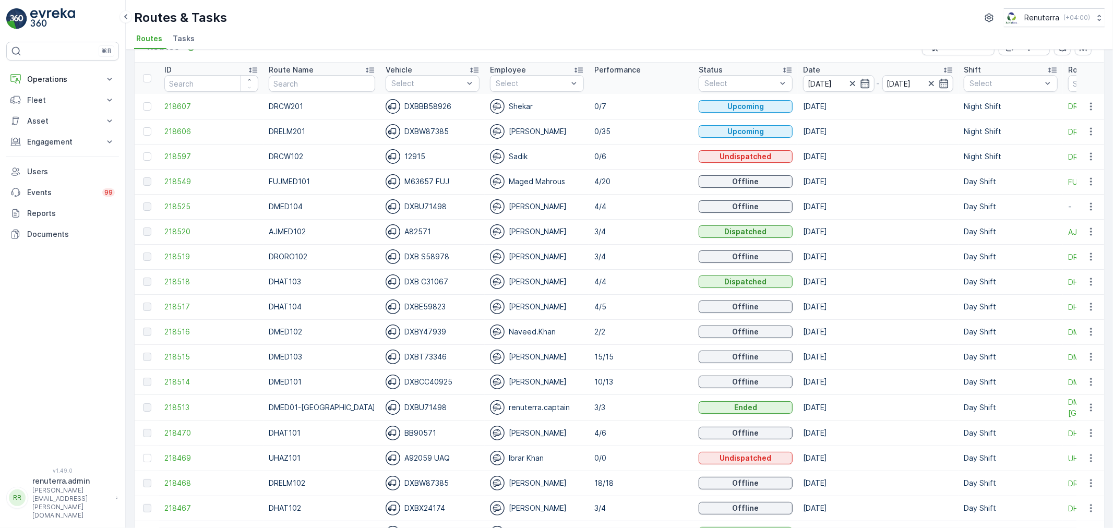
scroll to position [116, 0]
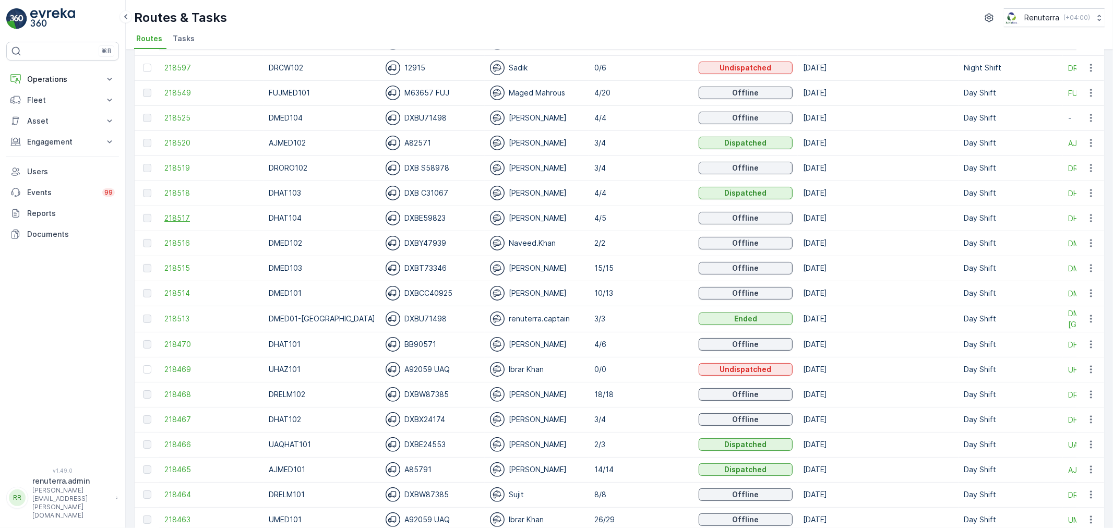
click at [180, 218] on span "218517" at bounding box center [211, 218] width 94 height 10
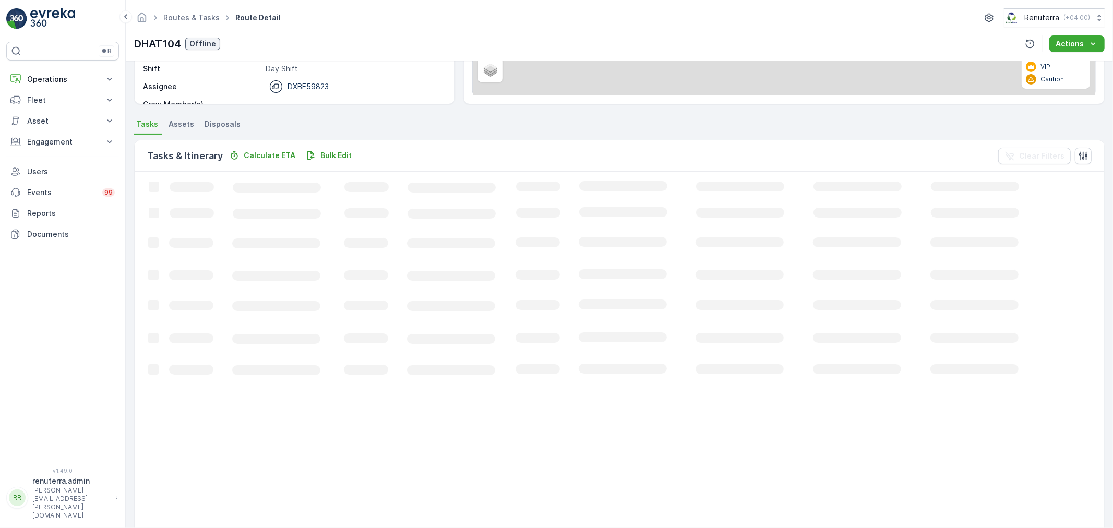
scroll to position [18, 0]
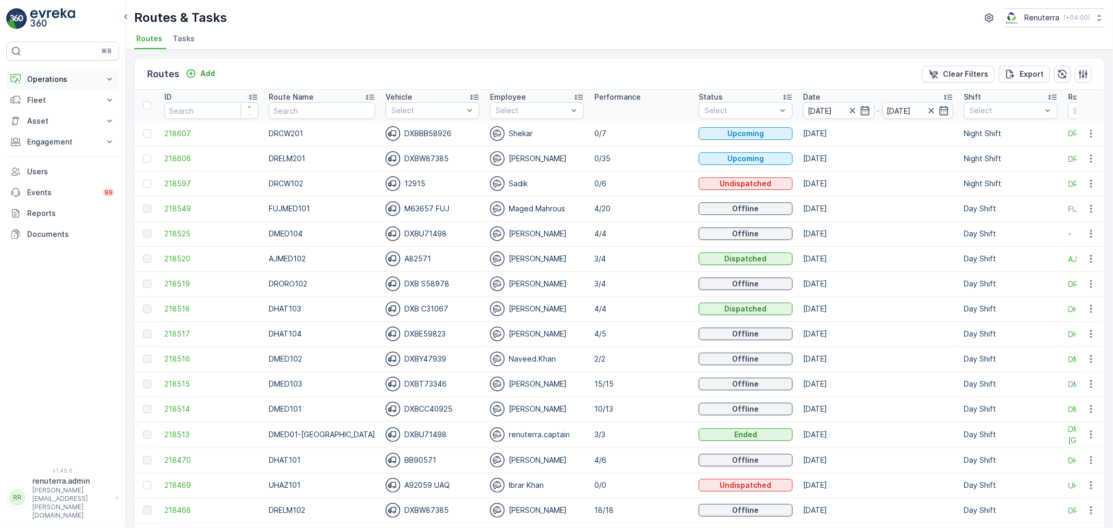
click at [53, 82] on p "Operations" at bounding box center [62, 79] width 71 height 10
click at [171, 162] on span "218606" at bounding box center [211, 158] width 94 height 10
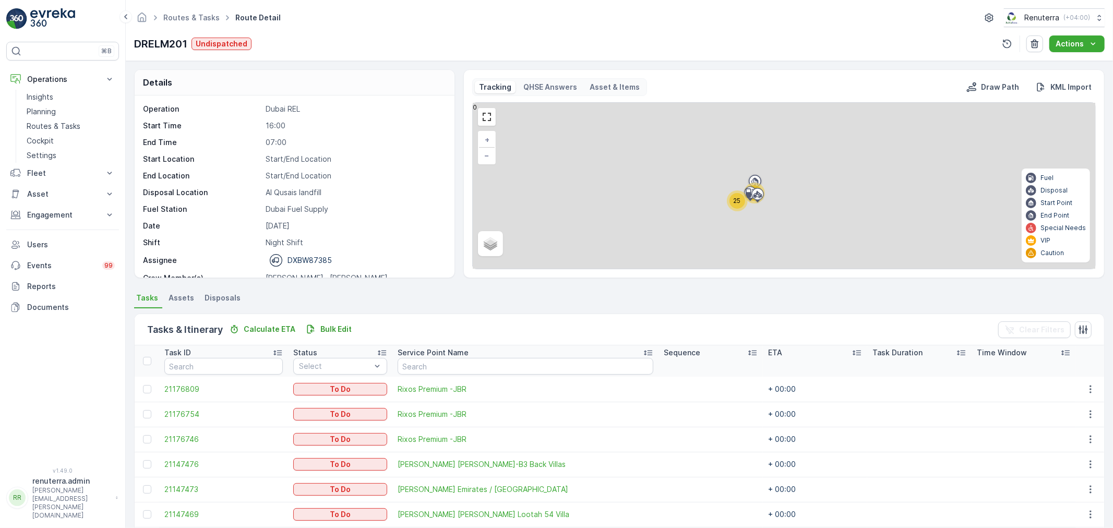
click at [731, 199] on div "25" at bounding box center [738, 201] width 16 height 16
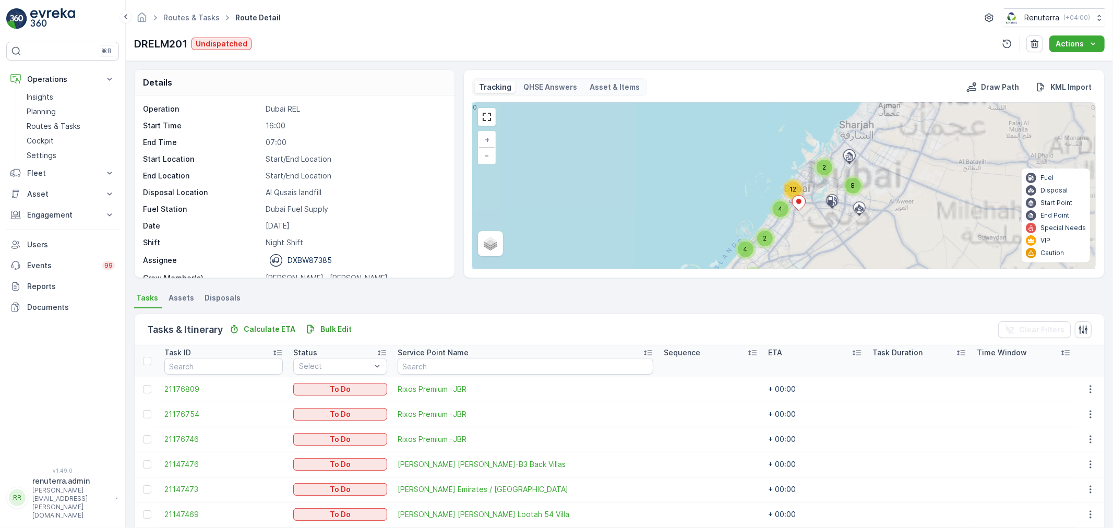
drag, startPoint x: 802, startPoint y: 188, endPoint x: 794, endPoint y: 221, distance: 34.4
click at [794, 221] on div "2 8 12 4 2 2 4 + − Satellite Roadmap Terrain Hybrid Leaflet Fuel Disposal Start…" at bounding box center [784, 186] width 623 height 166
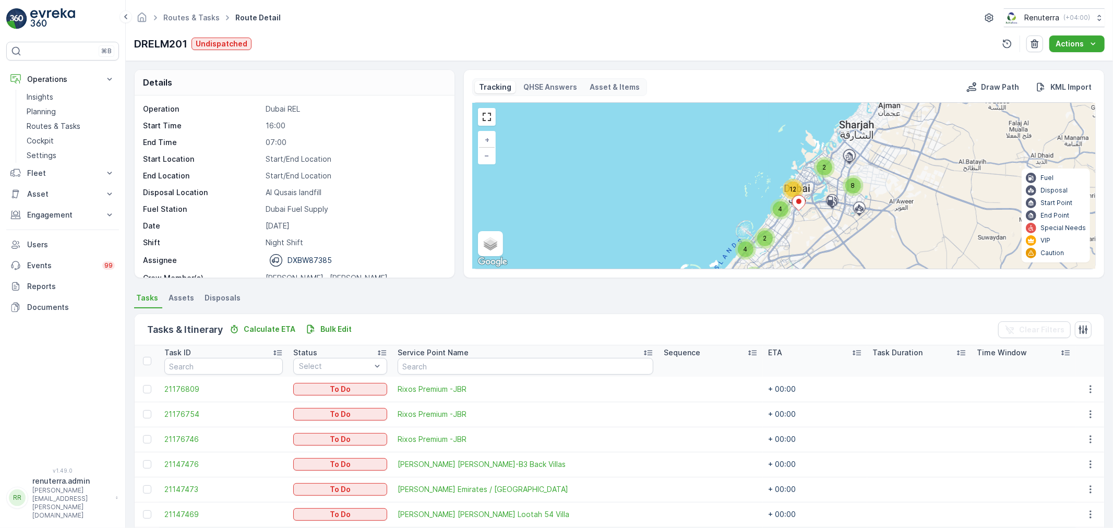
click at [781, 211] on span "4" at bounding box center [781, 209] width 4 height 8
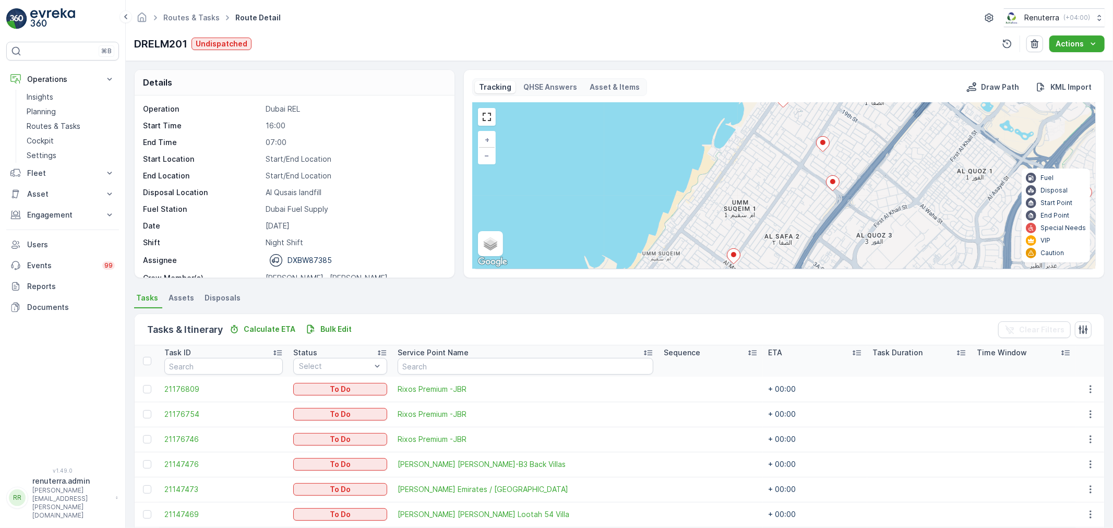
click at [818, 148] on icon at bounding box center [822, 143] width 13 height 15
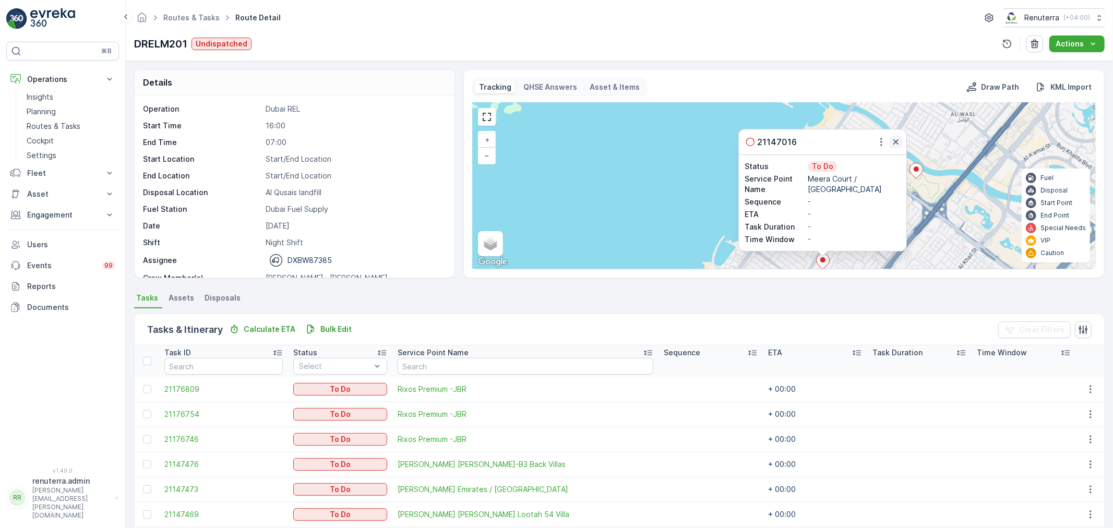
drag, startPoint x: 898, startPoint y: 137, endPoint x: 898, endPoint y: 147, distance: 10.4
click at [898, 136] on button "button" at bounding box center [896, 142] width 13 height 13
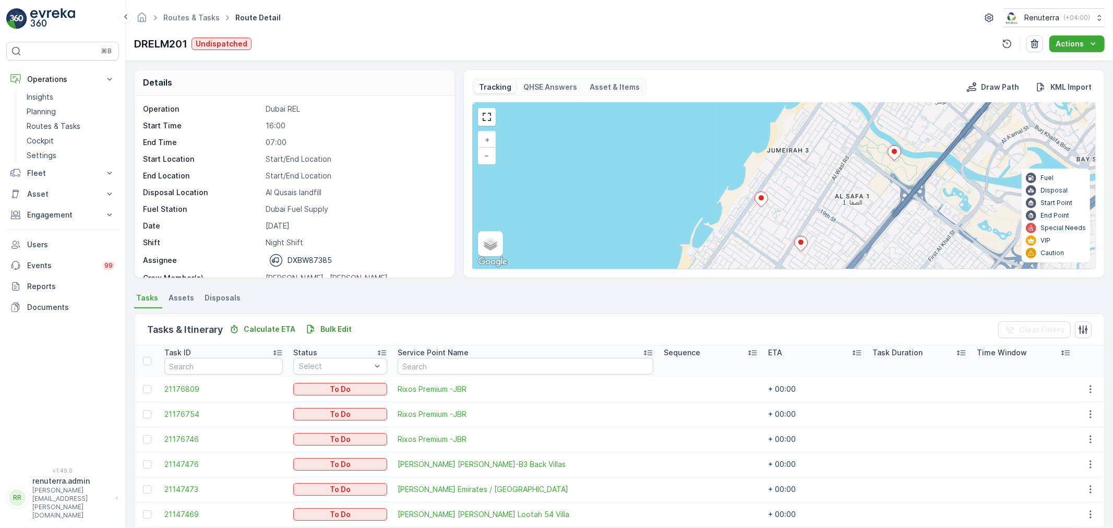
drag, startPoint x: 834, startPoint y: 192, endPoint x: 815, endPoint y: 170, distance: 28.9
click at [819, 170] on div "2 2 3 3 + − Satellite Roadmap Terrain Hybrid Leaflet Keyboard shortcuts Map Dat…" at bounding box center [784, 186] width 623 height 166
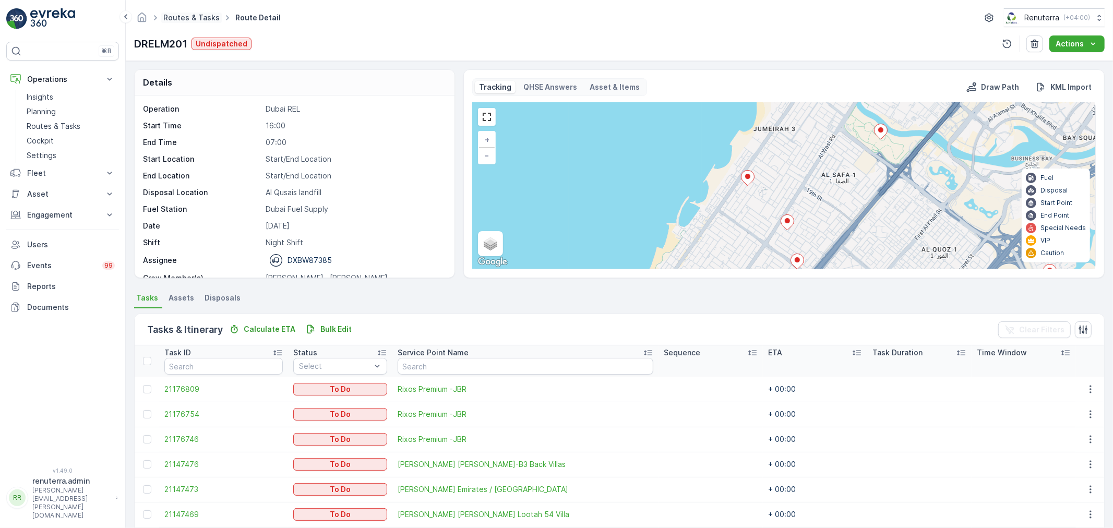
click at [178, 14] on link "Routes & Tasks" at bounding box center [191, 17] width 56 height 9
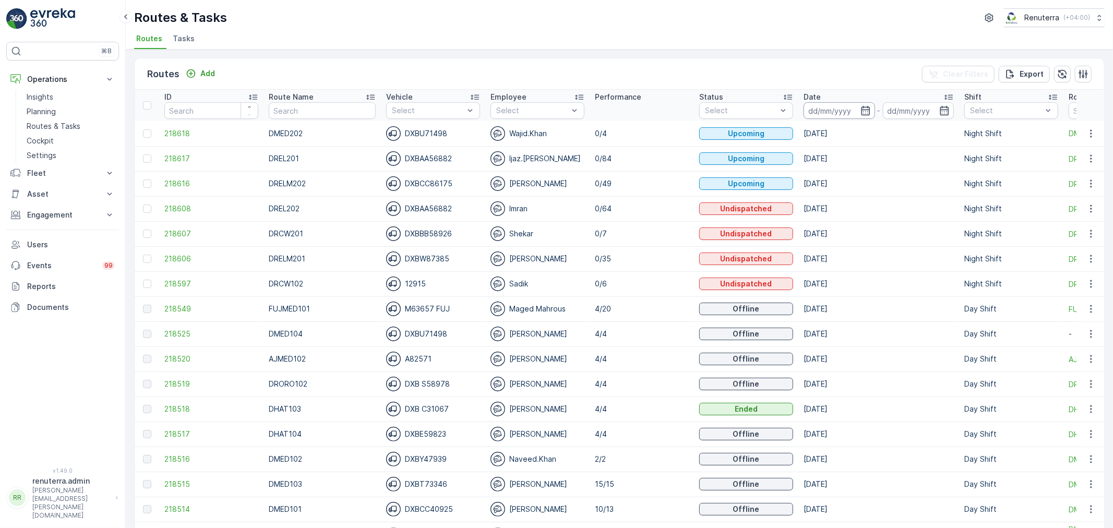
click at [836, 116] on input at bounding box center [839, 110] width 71 height 17
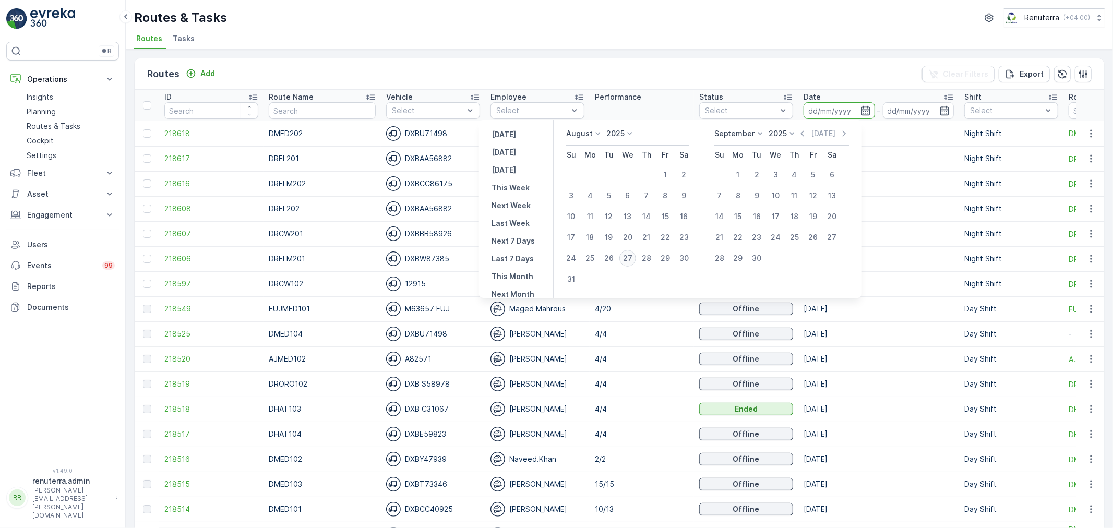
click at [634, 264] on div "27" at bounding box center [627, 258] width 17 height 17
type input "[DATE]"
click at [634, 264] on div "27" at bounding box center [627, 258] width 17 height 17
type input "[DATE]"
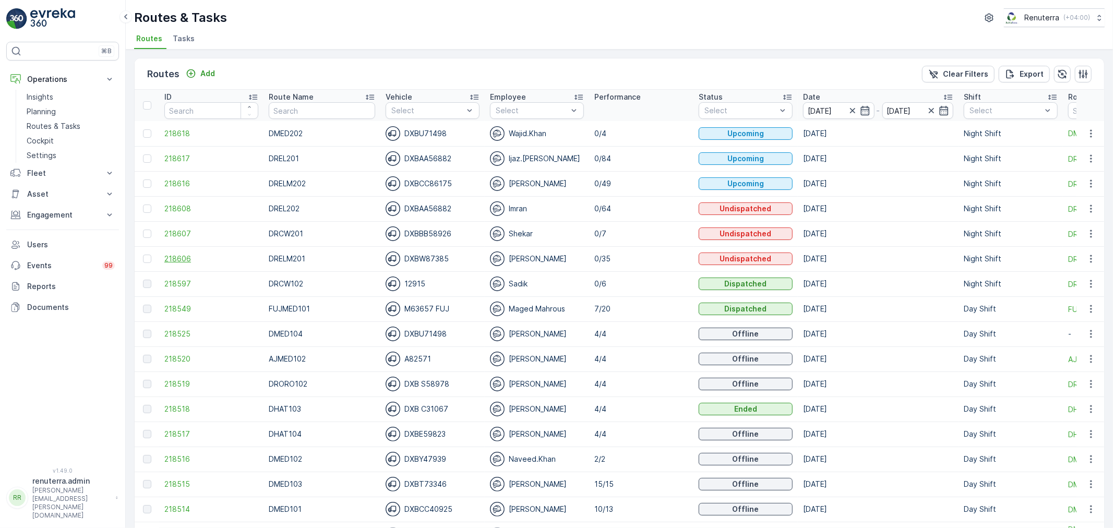
click at [201, 259] on span "218606" at bounding box center [211, 259] width 94 height 10
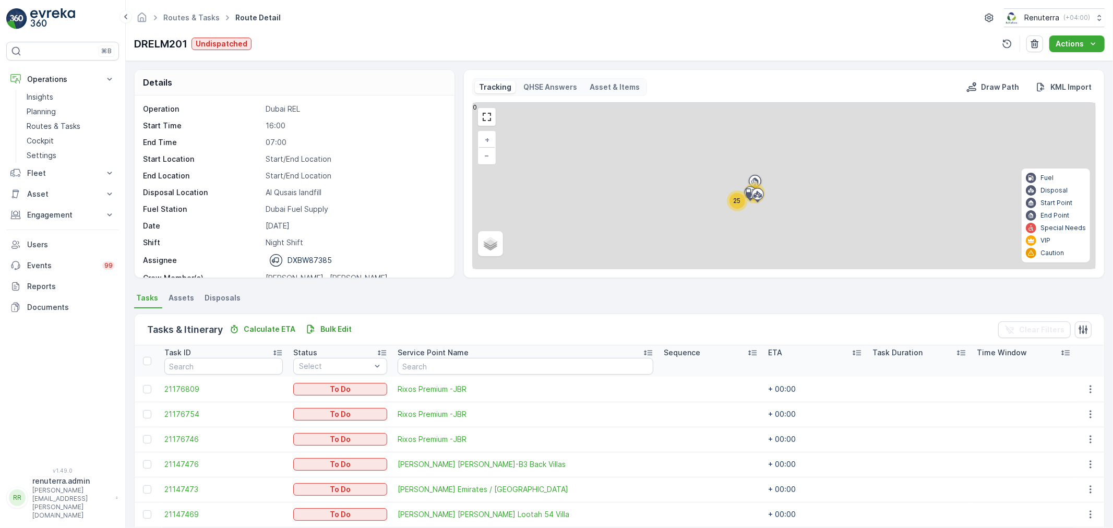
click at [730, 201] on div "25" at bounding box center [738, 201] width 16 height 16
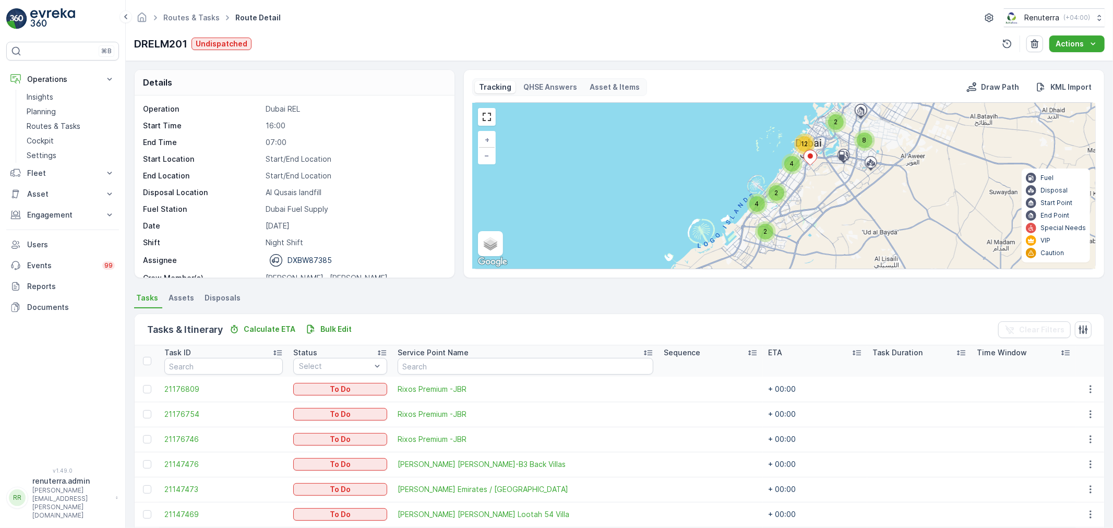
click at [794, 162] on div "4" at bounding box center [792, 164] width 16 height 16
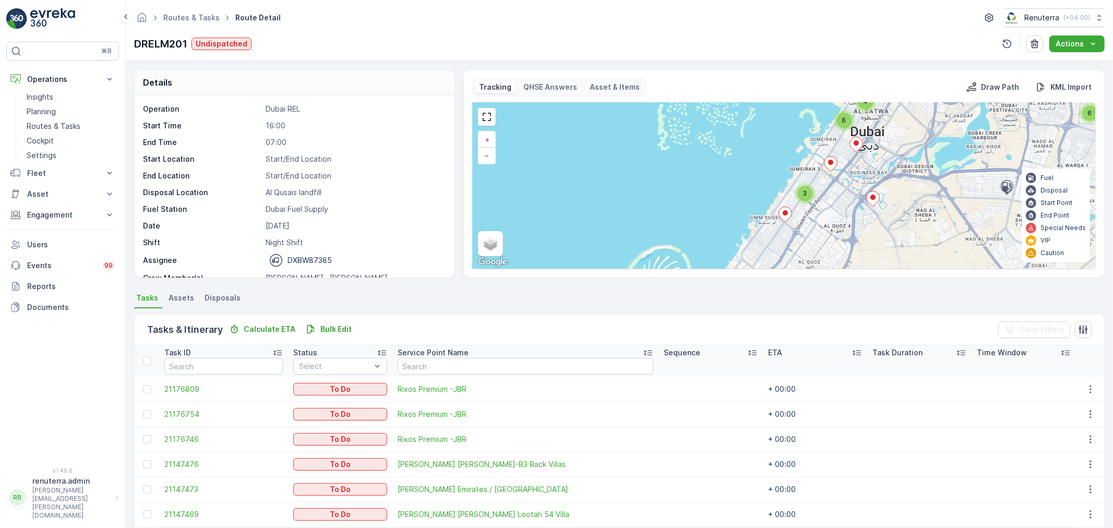
drag, startPoint x: 816, startPoint y: 222, endPoint x: 820, endPoint y: 113, distance: 109.1
click at [825, 96] on div "Tracking QHSE Answers Asset & Items Draw Path KML Import 2 6 4 6 3 2 3 + − Sate…" at bounding box center [784, 173] width 624 height 191
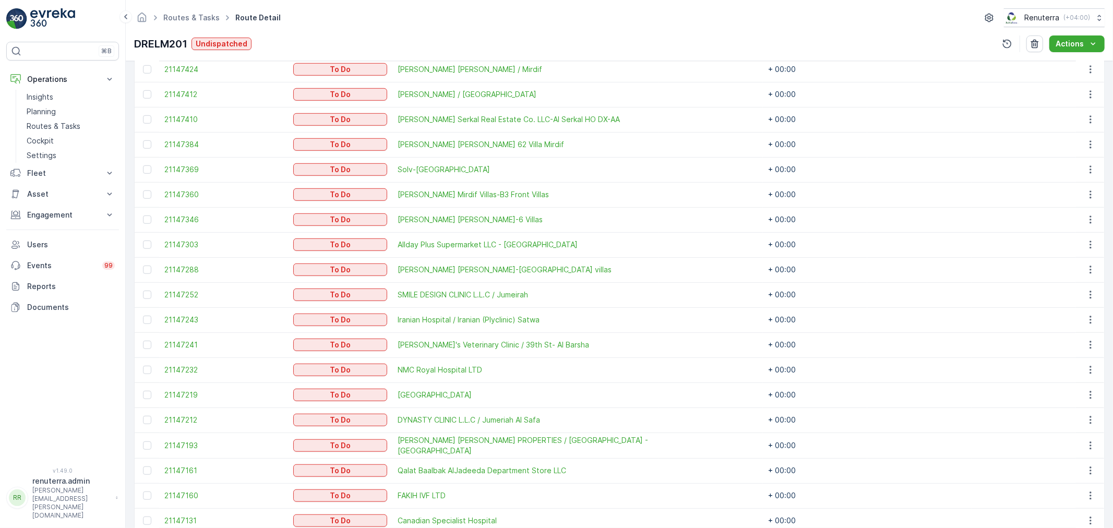
scroll to position [522, 0]
click at [143, 267] on div at bounding box center [147, 268] width 8 height 8
click at [143, 264] on input "checkbox" at bounding box center [143, 264] width 0 height 0
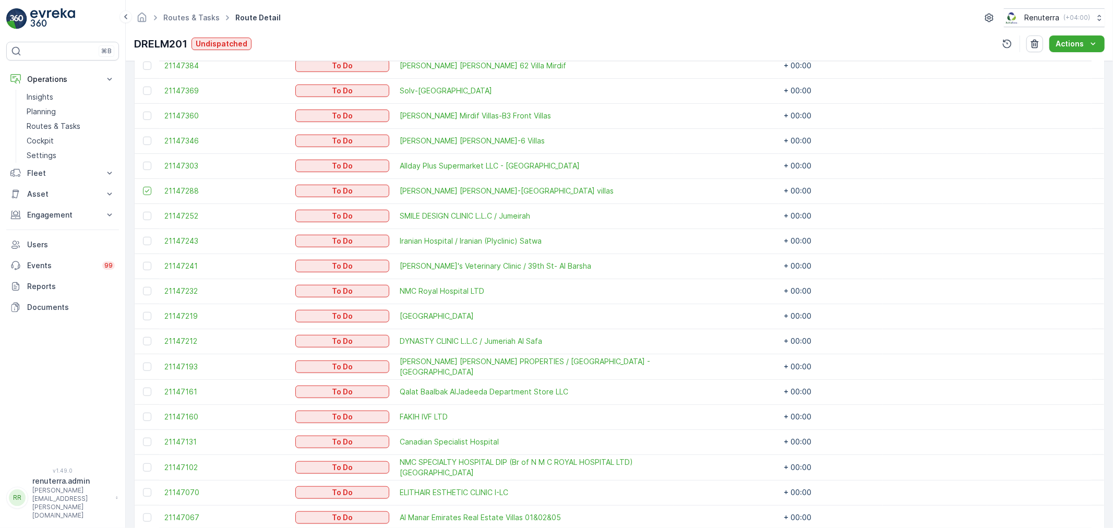
scroll to position [638, 0]
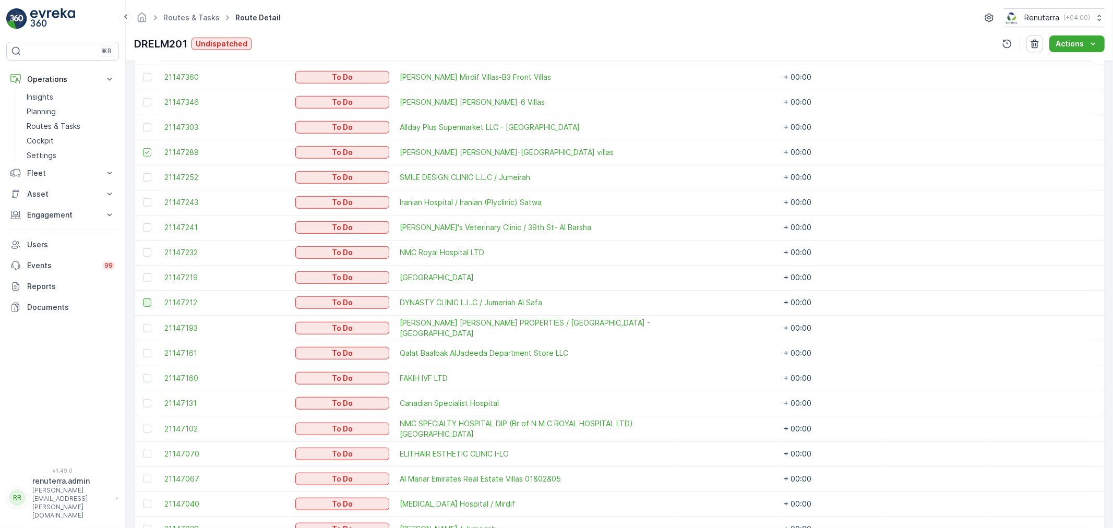
click at [146, 299] on td at bounding box center [147, 302] width 25 height 25
click at [147, 300] on div at bounding box center [147, 303] width 8 height 8
click at [143, 299] on input "checkbox" at bounding box center [143, 299] width 0 height 0
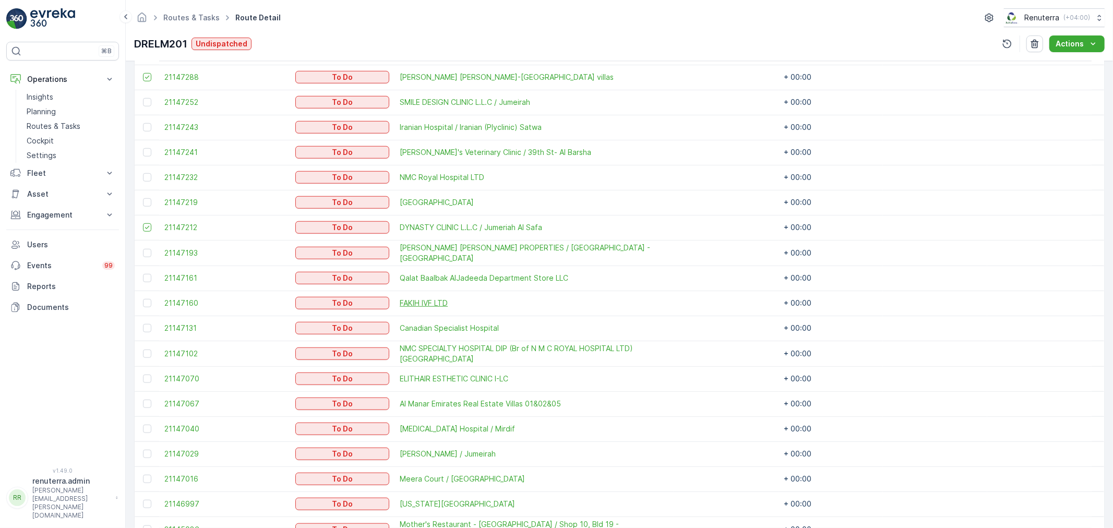
scroll to position [754, 0]
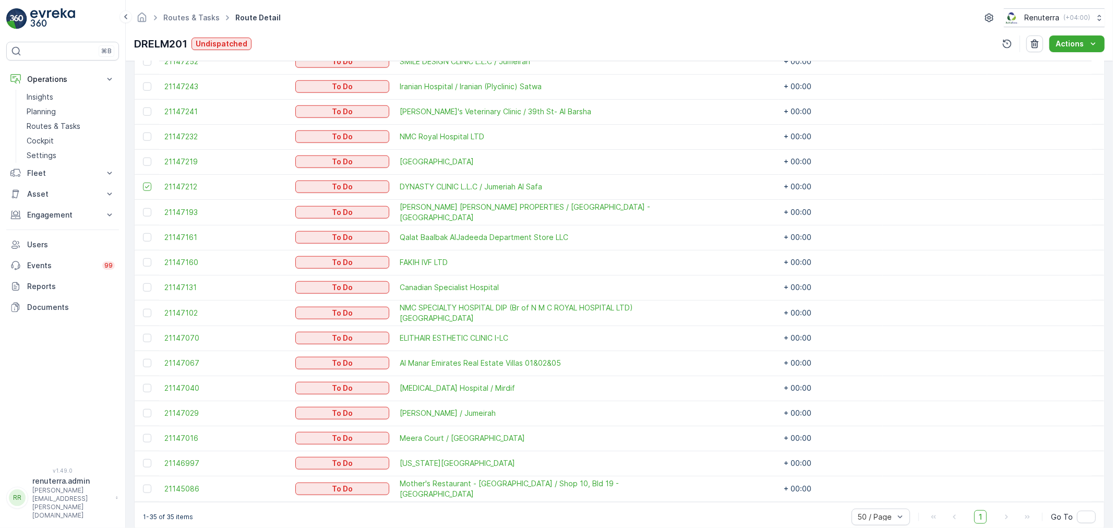
click at [153, 337] on div at bounding box center [148, 338] width 11 height 8
click at [143, 334] on input "checkbox" at bounding box center [143, 334] width 0 height 0
click at [150, 436] on div at bounding box center [147, 438] width 8 height 8
click at [143, 434] on input "checkbox" at bounding box center [143, 434] width 0 height 0
click at [150, 465] on div at bounding box center [147, 463] width 8 height 8
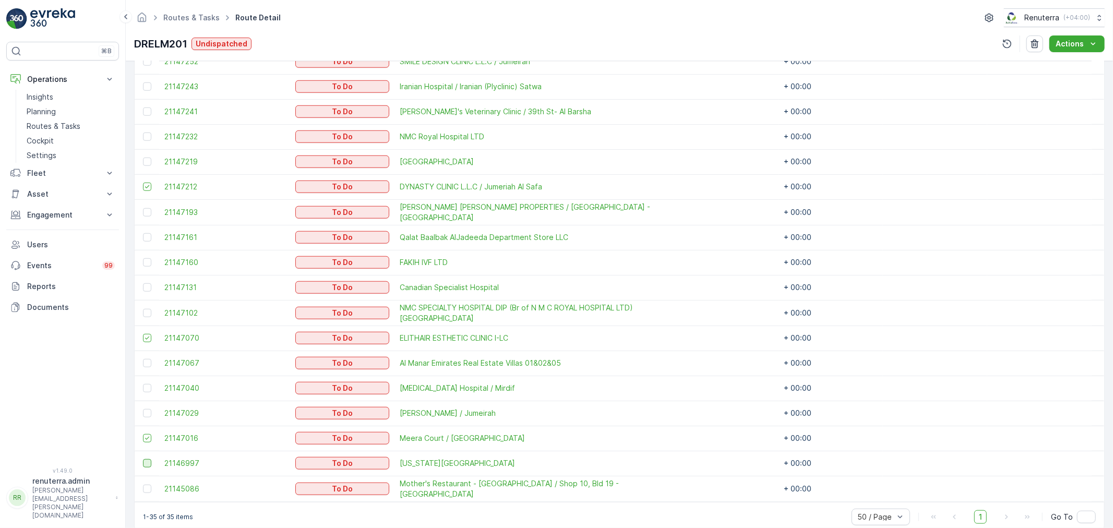
click at [143, 459] on input "checkbox" at bounding box center [143, 459] width 0 height 0
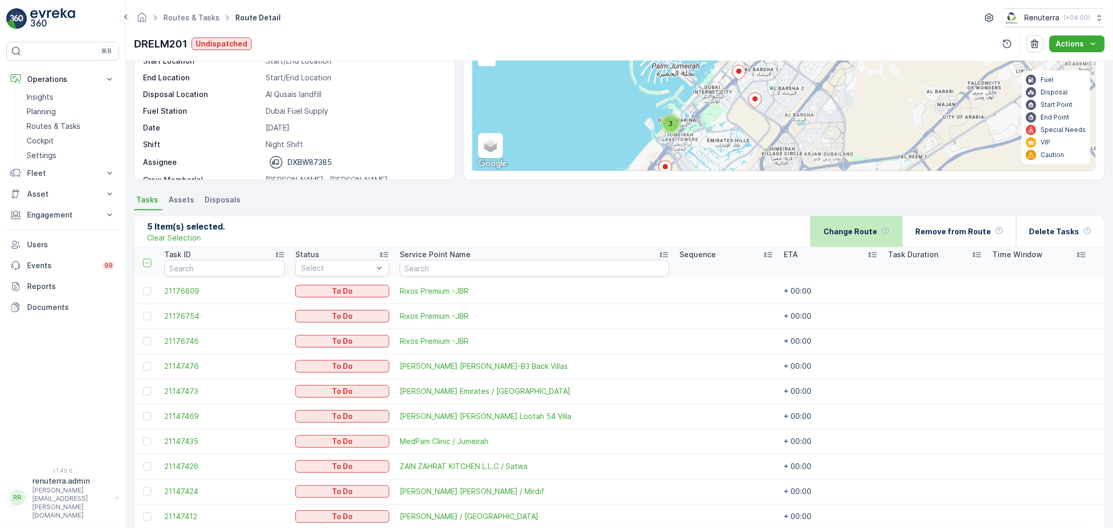
scroll to position [74, 0]
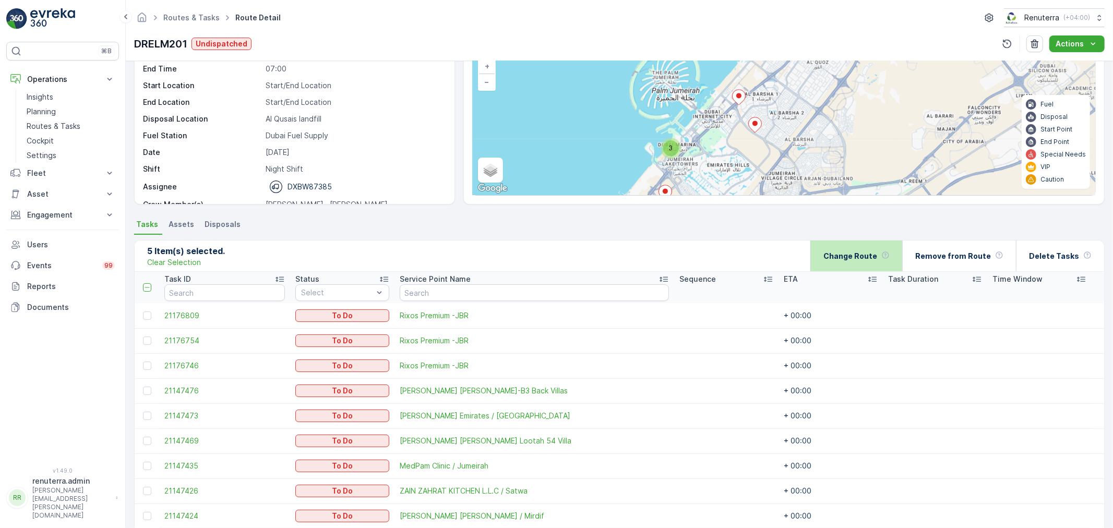
click at [875, 241] on div "Change Route" at bounding box center [857, 256] width 66 height 31
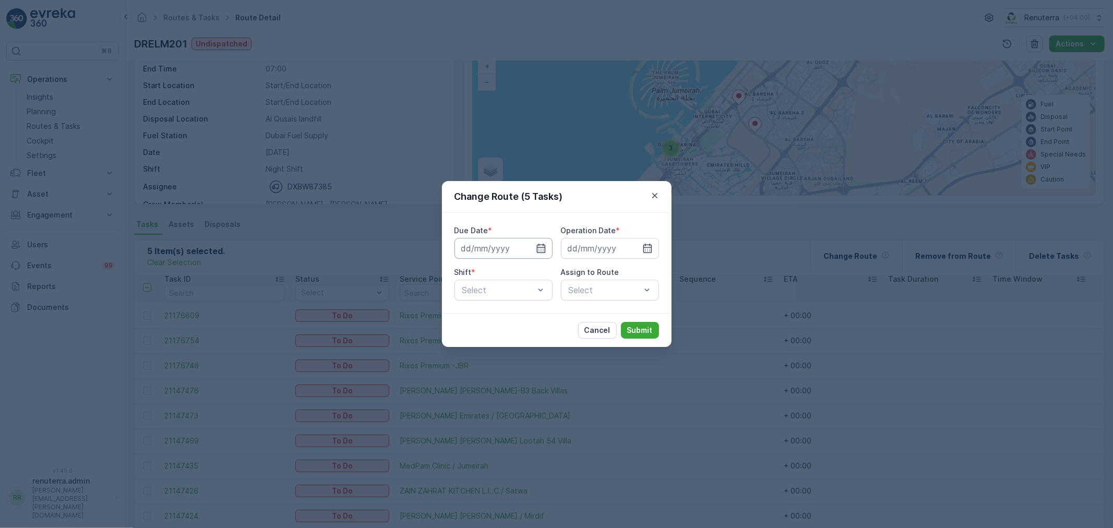
click at [534, 252] on input at bounding box center [504, 248] width 98 height 21
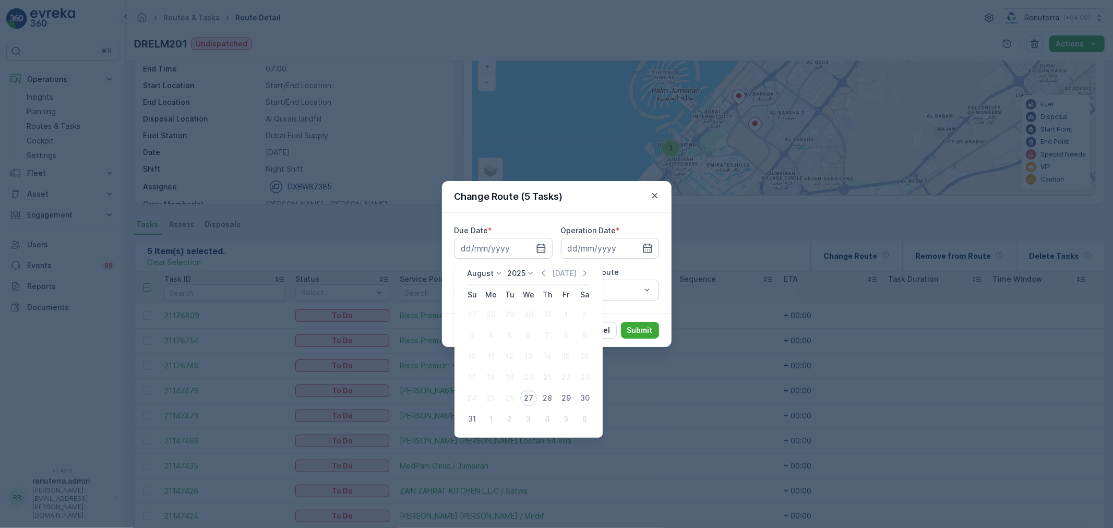
click at [528, 398] on div "27" at bounding box center [528, 398] width 17 height 17
type input "[DATE]"
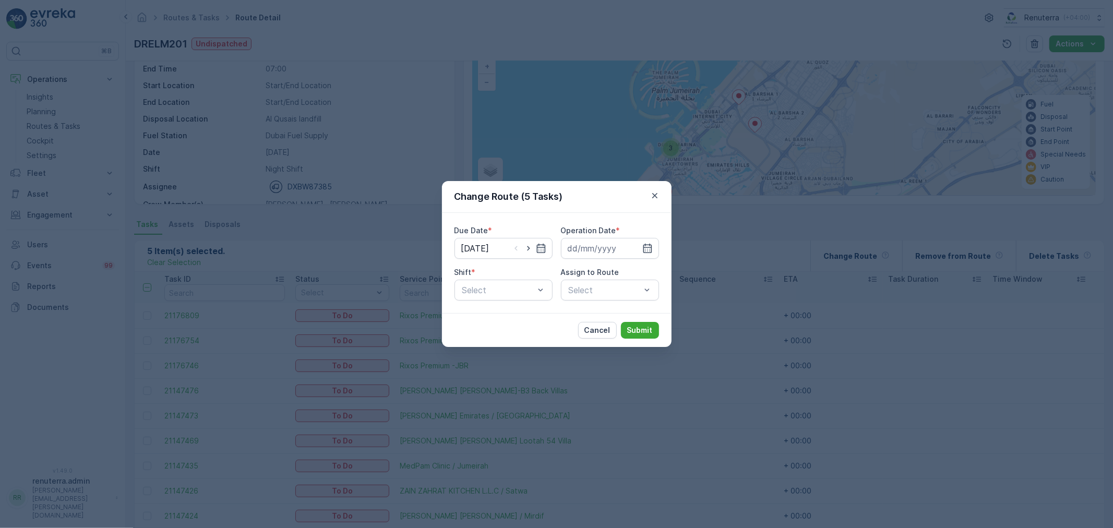
click at [616, 218] on div "Due Date * 27.08.2025 Operation Date * Shift * Select Assign to Route Select" at bounding box center [557, 263] width 230 height 100
click at [617, 238] on input at bounding box center [610, 248] width 98 height 21
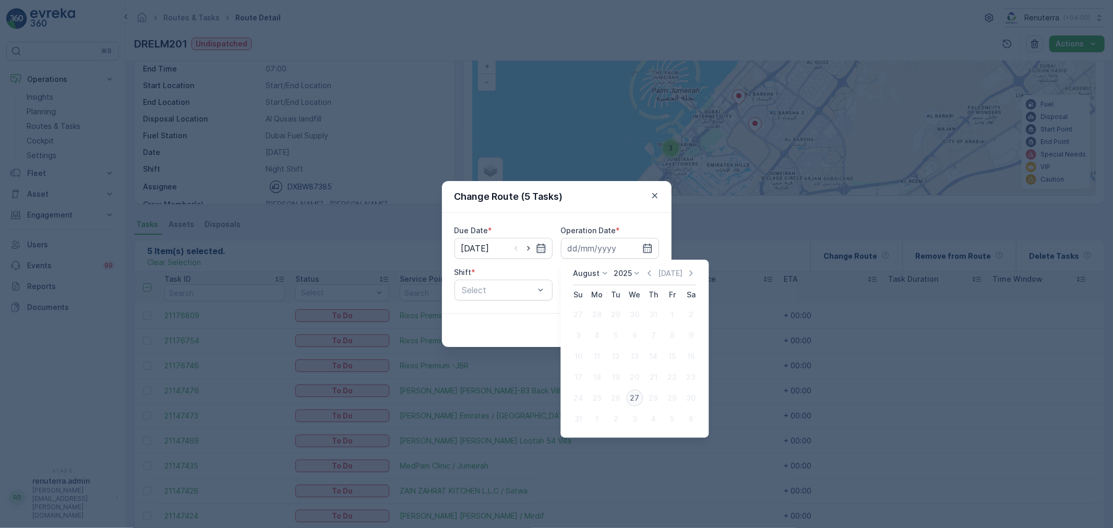
click at [629, 393] on div "27" at bounding box center [634, 398] width 17 height 17
type input "[DATE]"
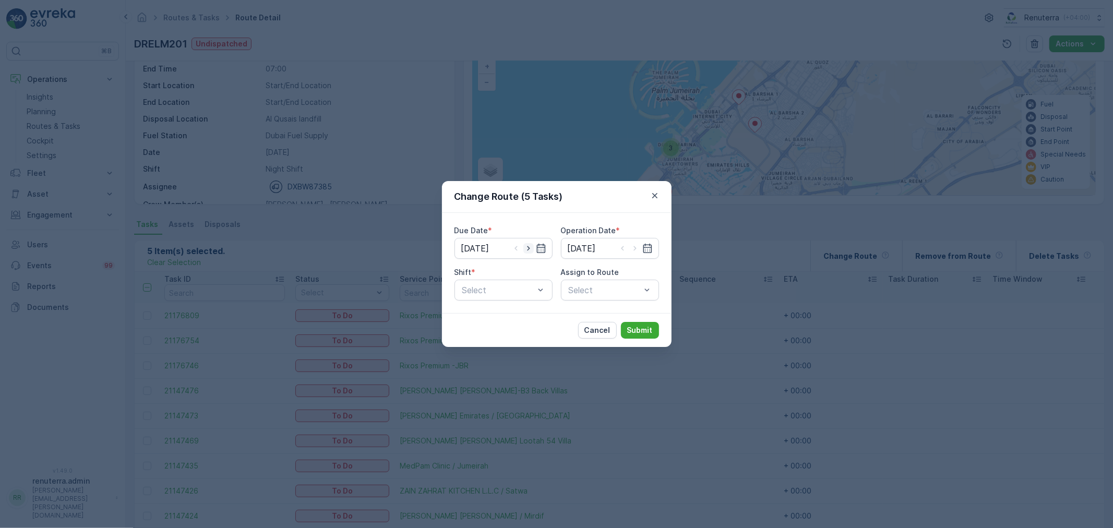
click at [528, 249] on icon "button" at bounding box center [528, 248] width 3 height 5
type input "[DATE]"
click at [630, 248] on icon "button" at bounding box center [635, 248] width 10 height 10
type input "[DATE]"
click at [548, 282] on div "Select" at bounding box center [504, 290] width 98 height 21
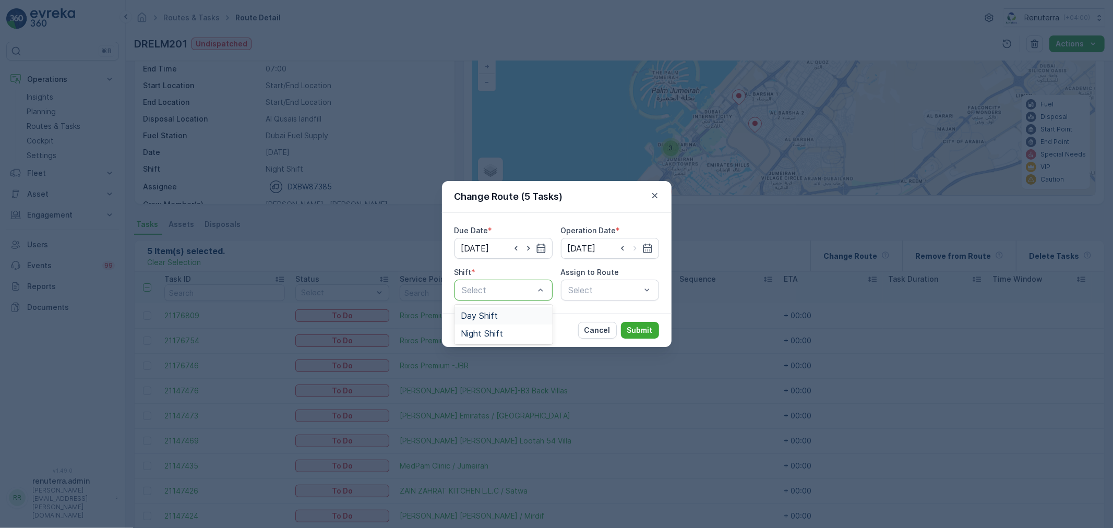
click at [502, 317] on div "Day Shift" at bounding box center [504, 315] width 86 height 9
click at [580, 300] on div "Select" at bounding box center [610, 290] width 98 height 21
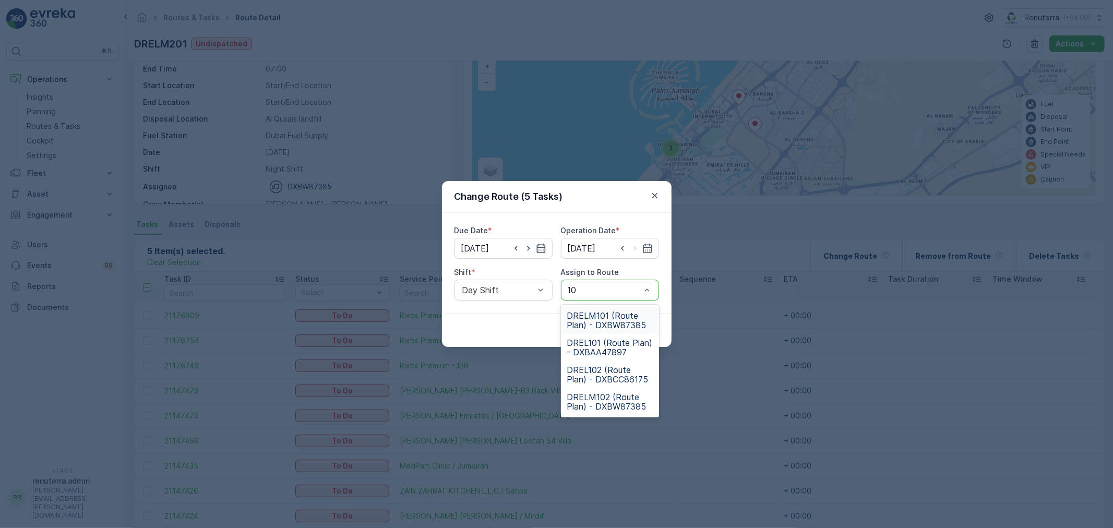
type input "102"
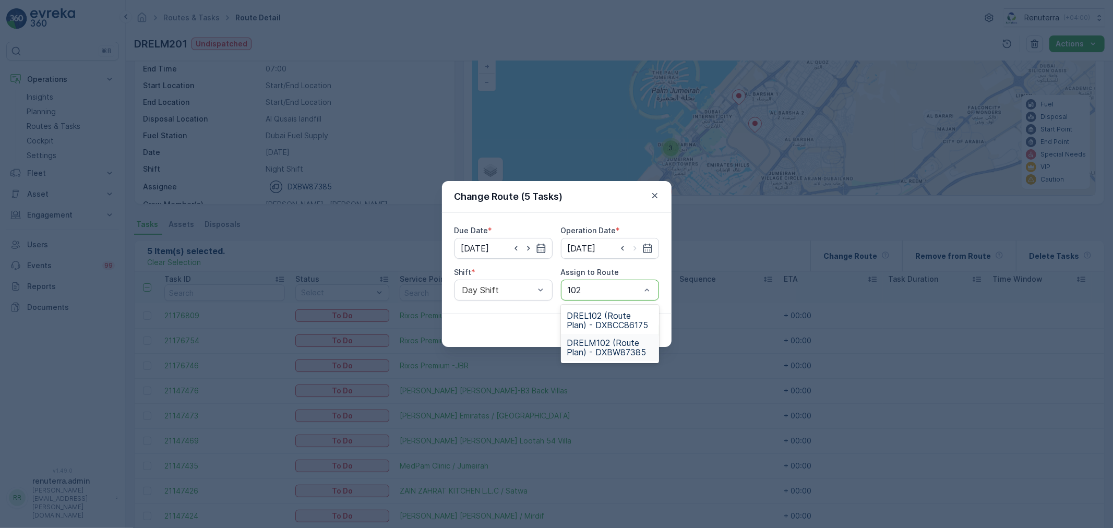
click at [601, 351] on span "DRELM102 (Route Plan) - DXBW87385" at bounding box center [610, 347] width 86 height 19
click at [630, 333] on p "Submit" at bounding box center [640, 330] width 26 height 10
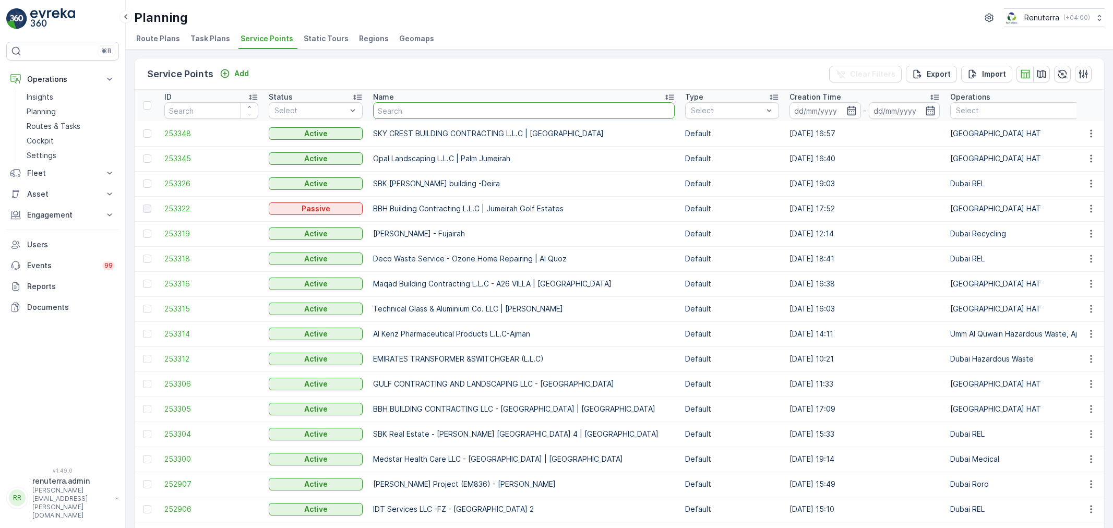
click at [390, 116] on input "text" at bounding box center [524, 110] width 302 height 17
type input "Fajr"
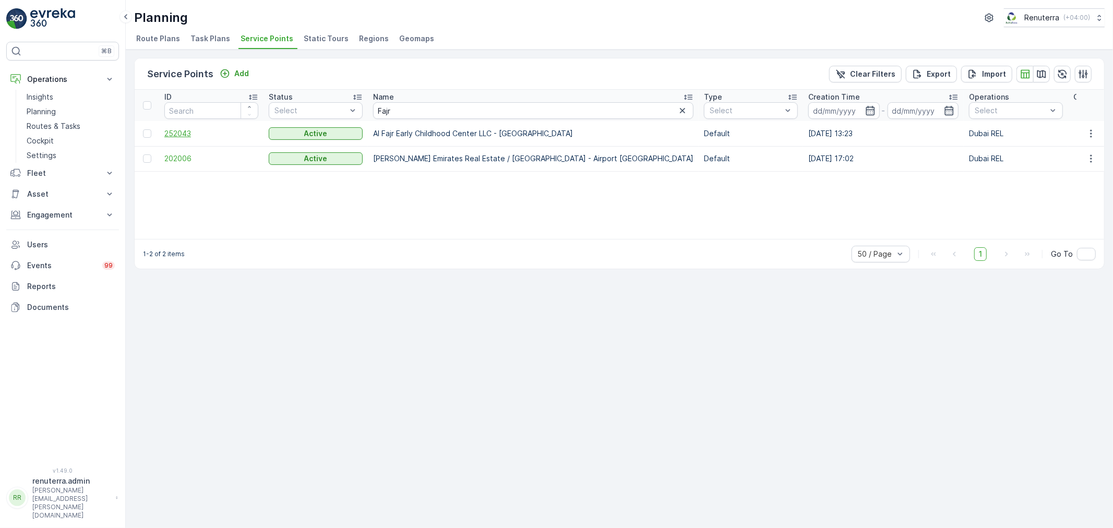
click at [183, 132] on span "252043" at bounding box center [211, 133] width 94 height 10
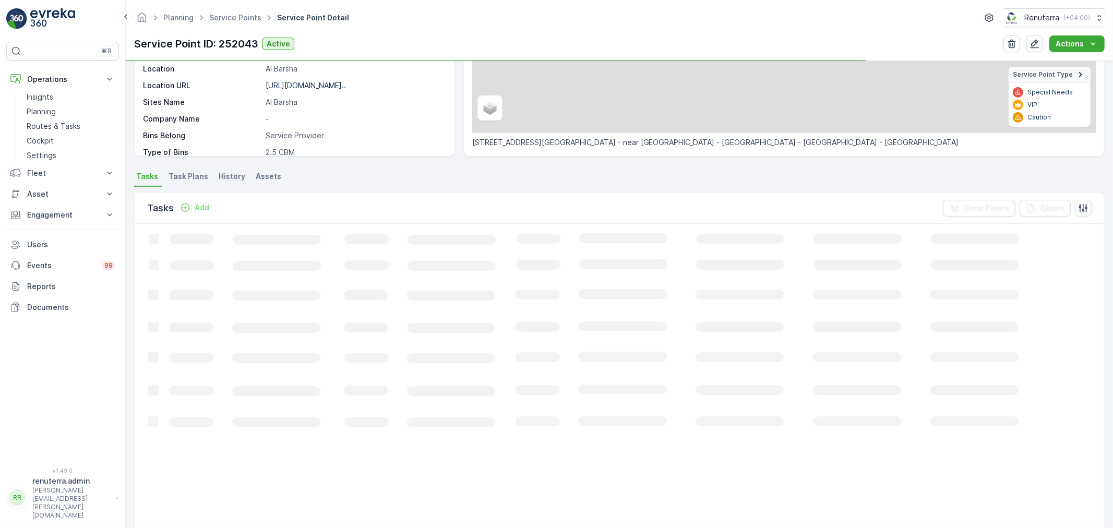
scroll to position [174, 0]
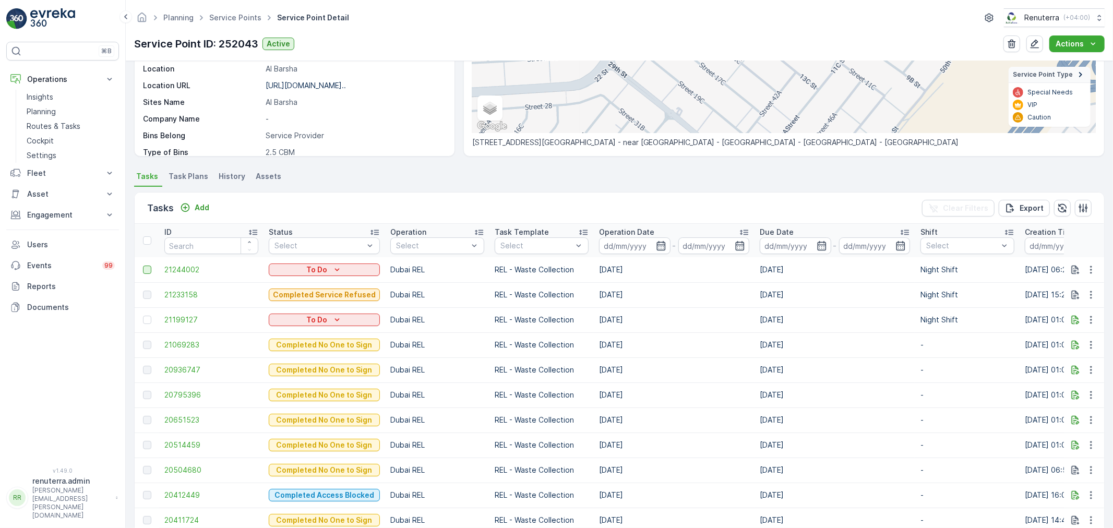
click at [150, 266] on div at bounding box center [147, 270] width 8 height 8
click at [143, 266] on input "checkbox" at bounding box center [143, 266] width 0 height 0
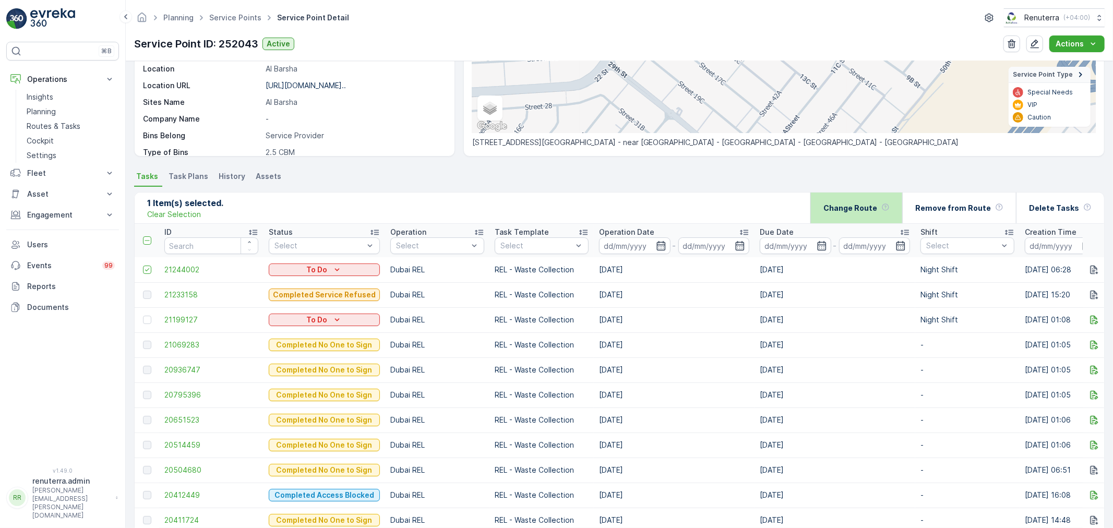
click at [902, 216] on div "Change Route" at bounding box center [856, 208] width 92 height 31
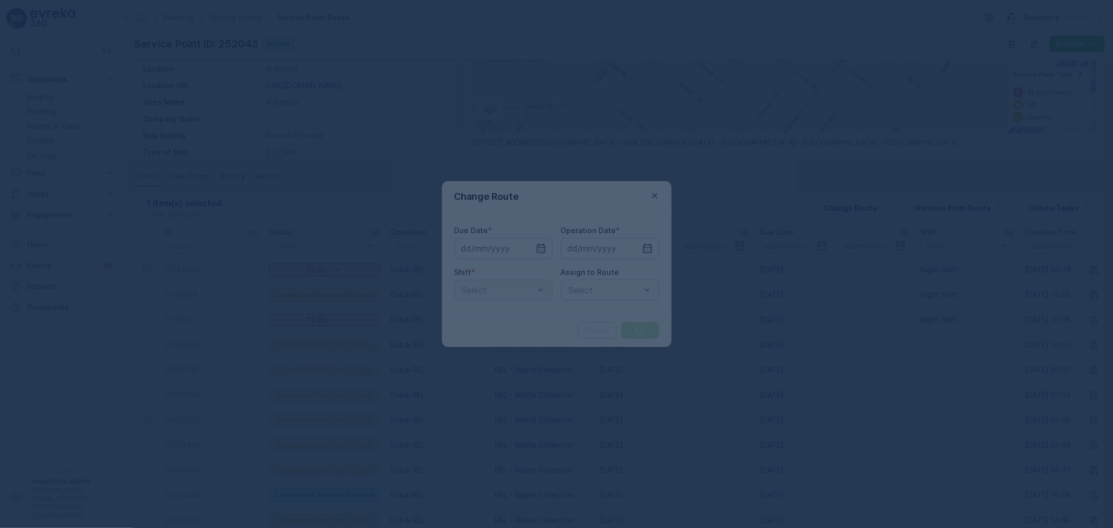
type input "[DATE]"
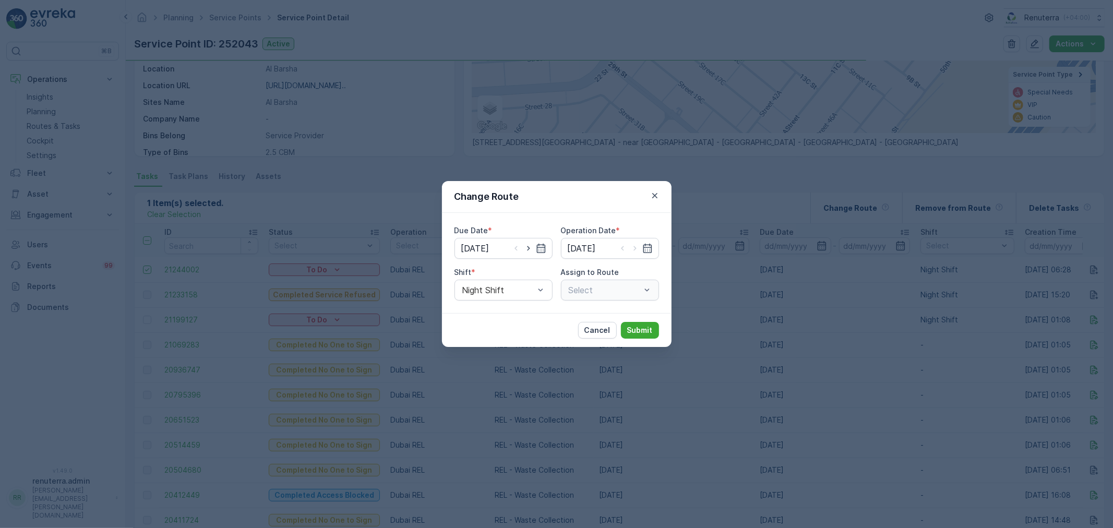
click at [599, 290] on div "Select" at bounding box center [610, 290] width 98 height 21
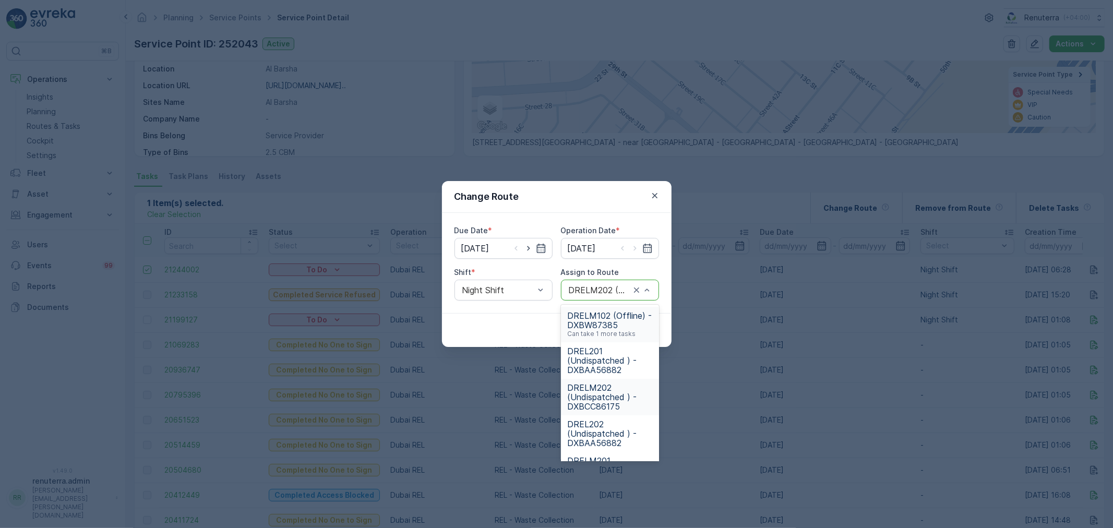
click at [600, 290] on div at bounding box center [600, 289] width 64 height 9
type input "202"
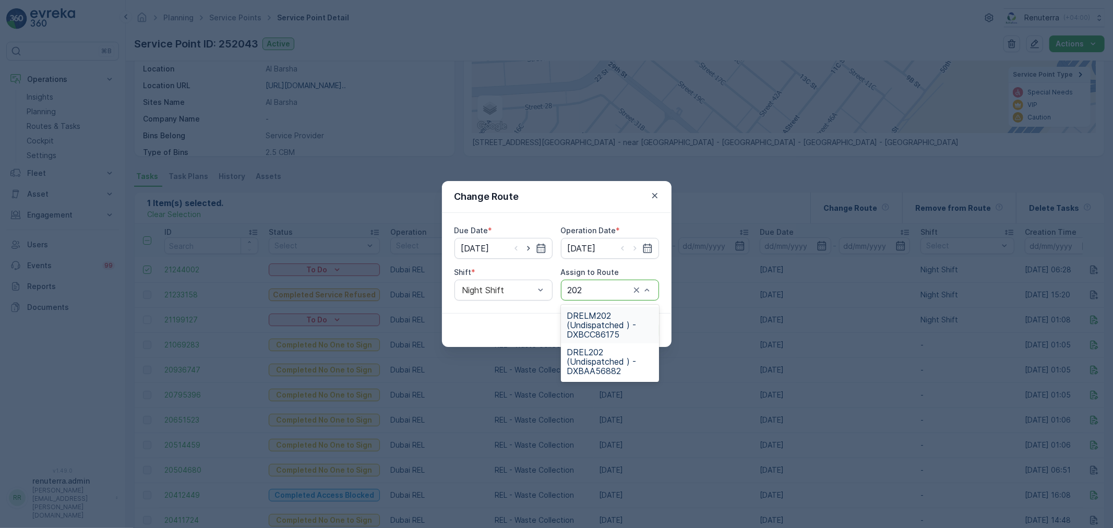
click at [602, 325] on span "DRELM202 (Undispatched ) - DXBCC86175" at bounding box center [610, 325] width 86 height 28
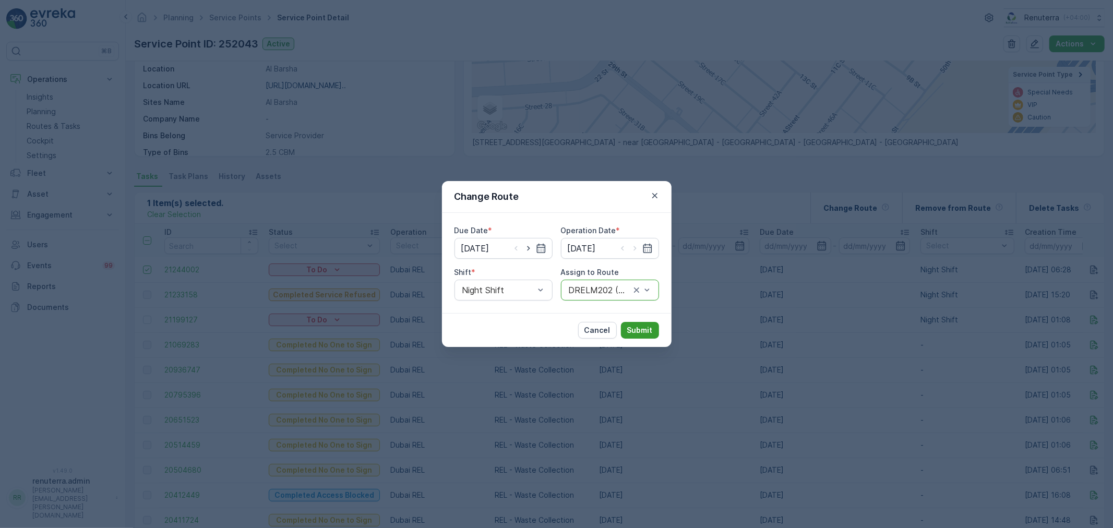
click at [651, 333] on p "Submit" at bounding box center [640, 330] width 26 height 10
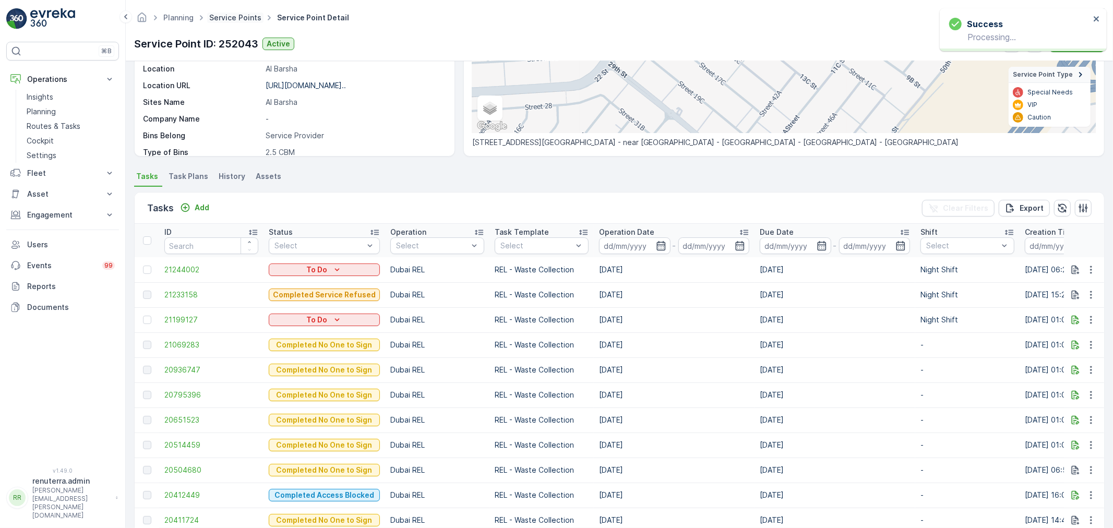
click at [252, 19] on link "Service Points" at bounding box center [235, 17] width 52 height 9
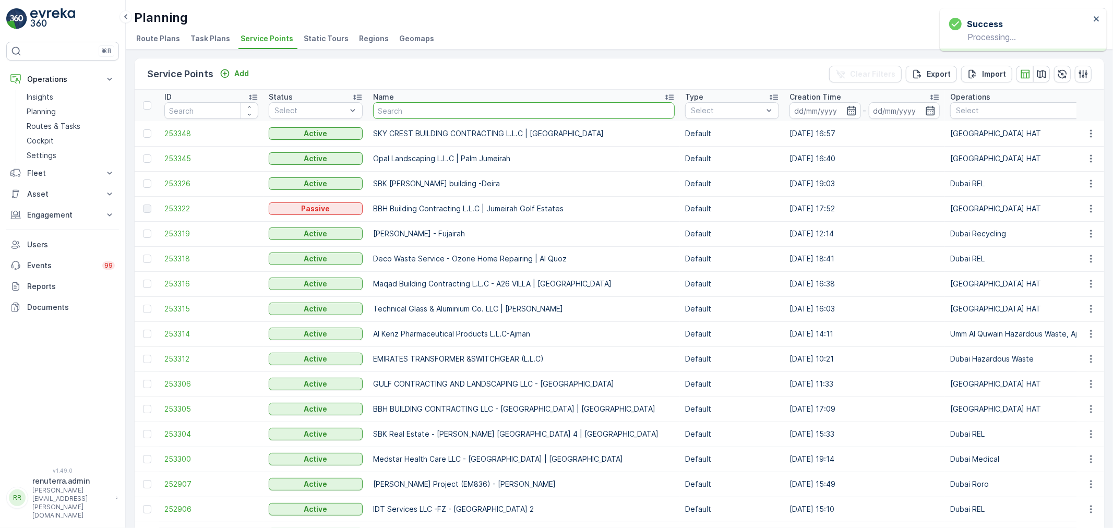
click at [462, 118] on input "text" at bounding box center [524, 110] width 302 height 17
click at [460, 116] on input "text" at bounding box center [524, 110] width 302 height 17
type input "Khalil"
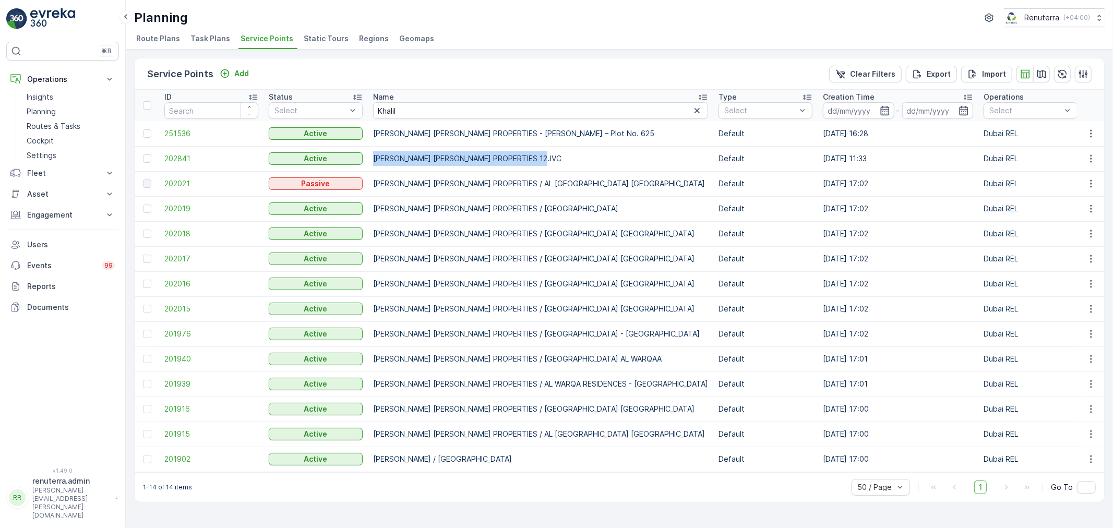
drag, startPoint x: 375, startPoint y: 162, endPoint x: 557, endPoint y: 160, distance: 182.1
click at [557, 160] on td "[PERSON_NAME] [PERSON_NAME] PROPERTIES 12JVC" at bounding box center [540, 158] width 345 height 25
copy td "[PERSON_NAME] [PERSON_NAME] PROPERTIES 12JVC"
drag, startPoint x: 416, startPoint y: 102, endPoint x: 357, endPoint y: 110, distance: 60.0
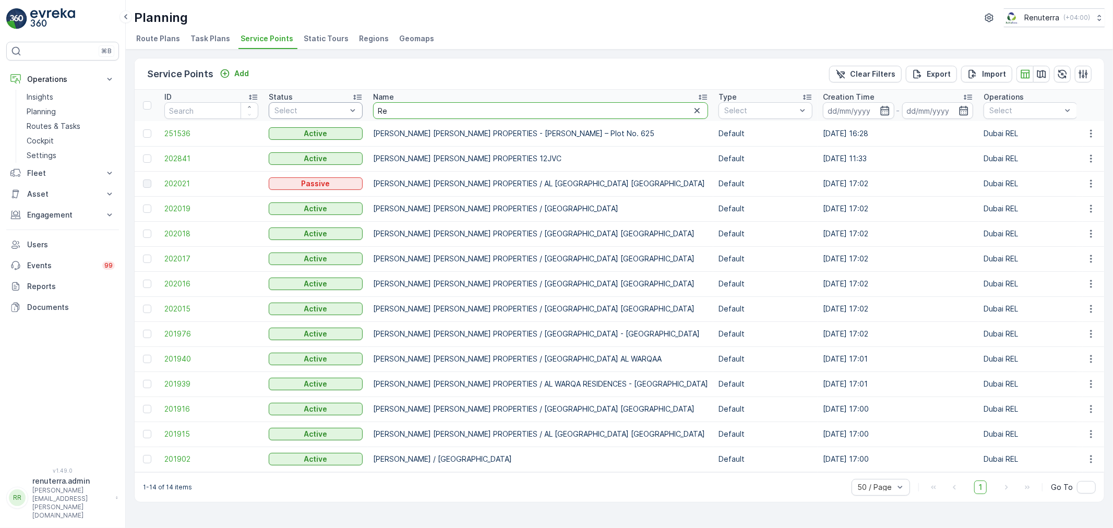
type input "Red"
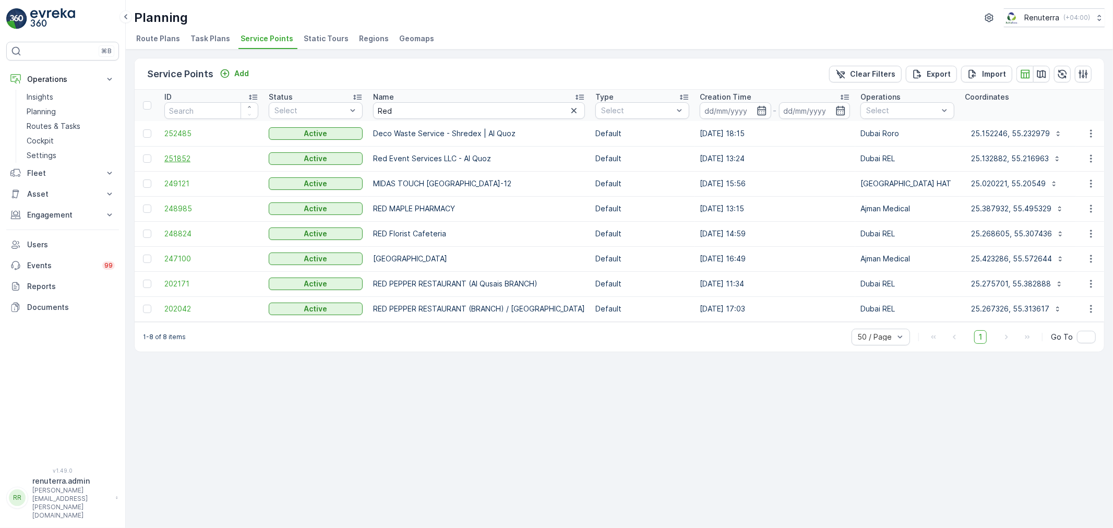
click at [187, 153] on span "251852" at bounding box center [211, 158] width 94 height 10
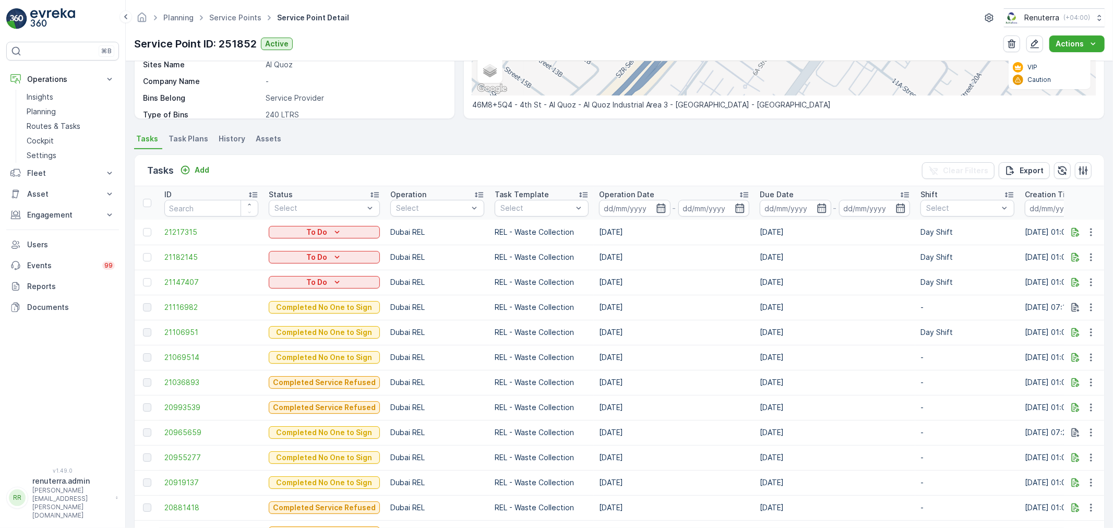
scroll to position [232, 0]
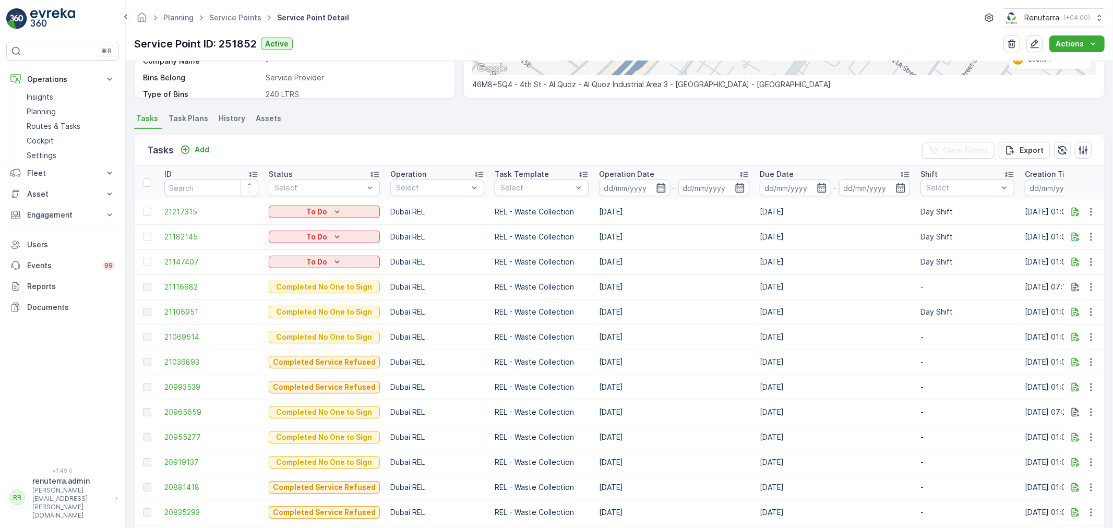
click at [150, 268] on td at bounding box center [147, 261] width 25 height 25
click at [144, 258] on div at bounding box center [147, 262] width 8 height 8
click at [143, 258] on input "checkbox" at bounding box center [143, 258] width 0 height 0
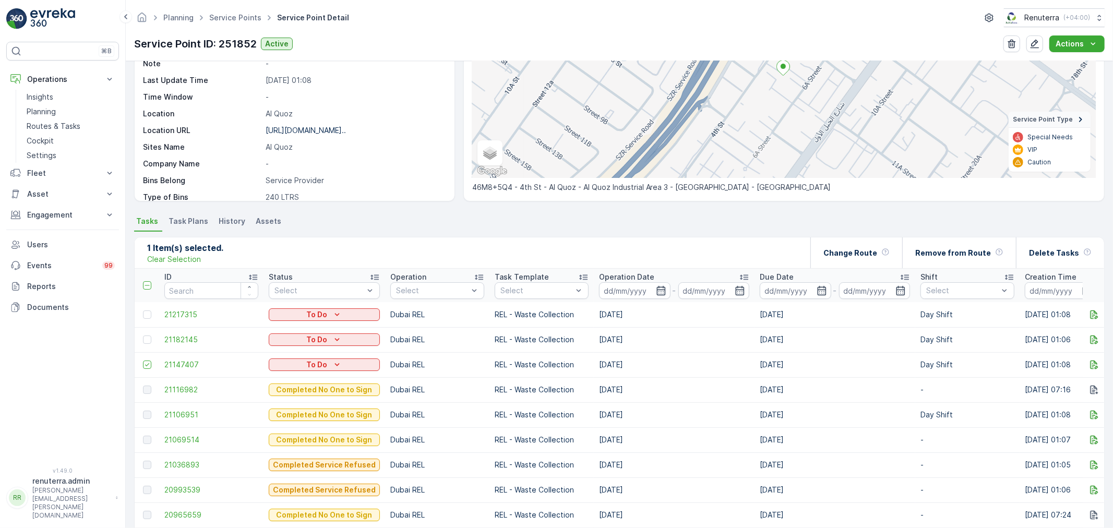
scroll to position [116, 0]
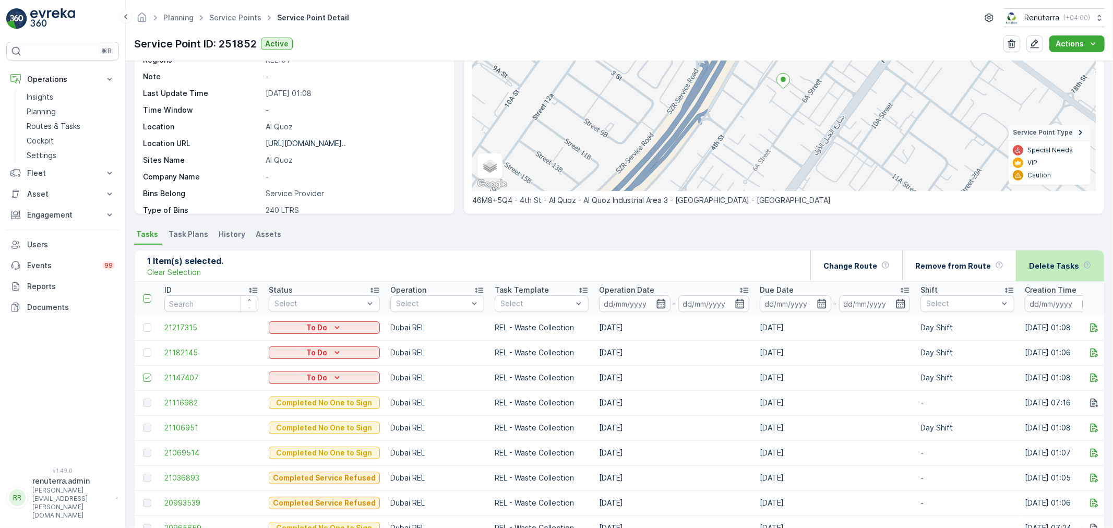
click at [1044, 277] on div "Delete Tasks" at bounding box center [1060, 265] width 63 height 31
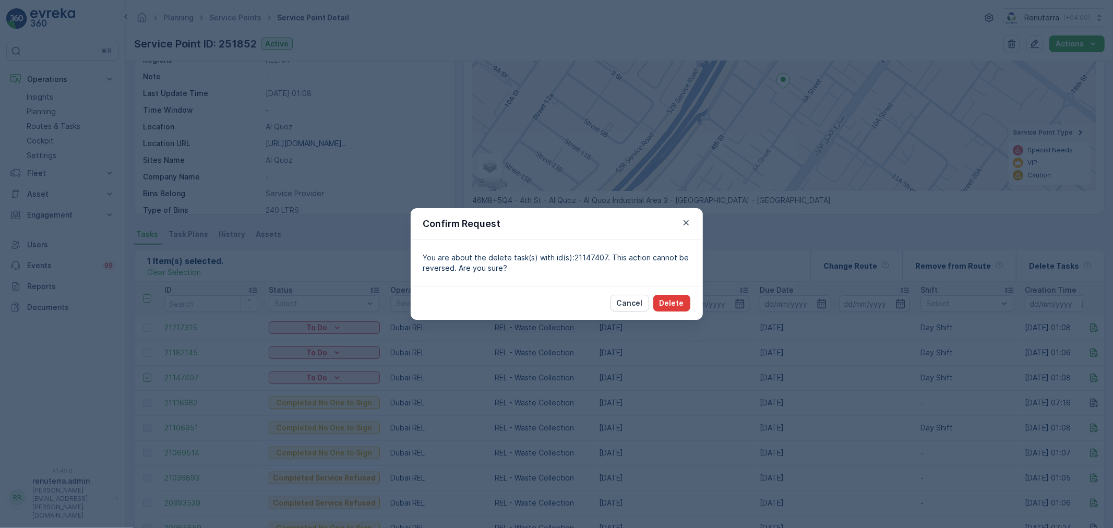
click at [681, 300] on p "Delete" at bounding box center [672, 303] width 25 height 10
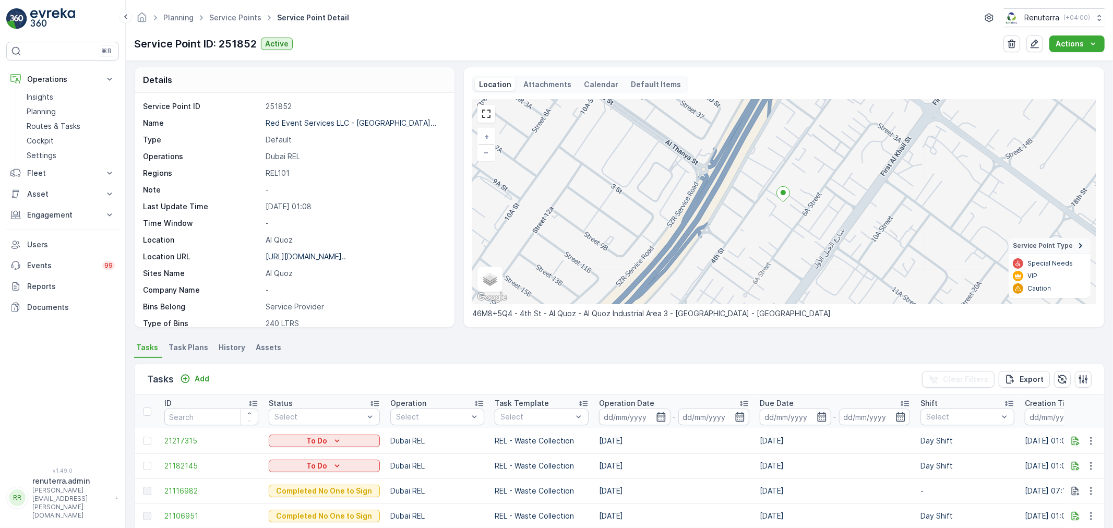
scroll to position [0, 0]
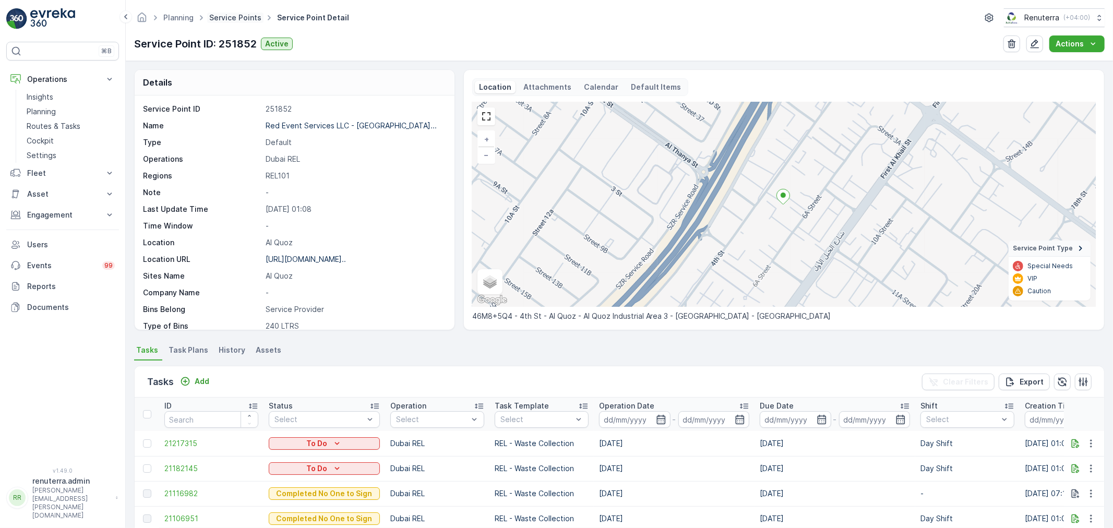
click at [247, 18] on link "Service Points" at bounding box center [235, 17] width 52 height 9
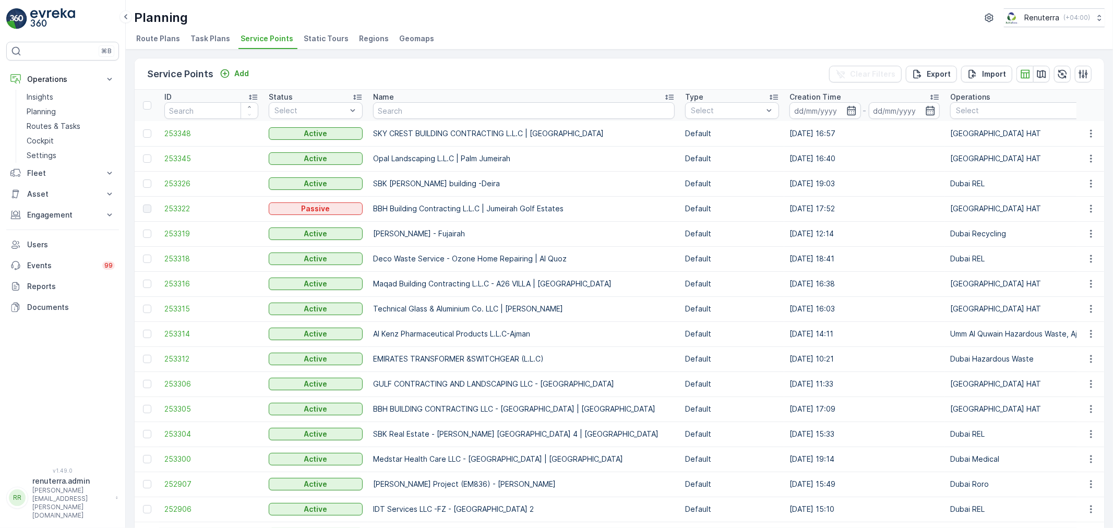
click at [413, 115] on input "text" at bounding box center [524, 110] width 302 height 17
type input "Khalil"
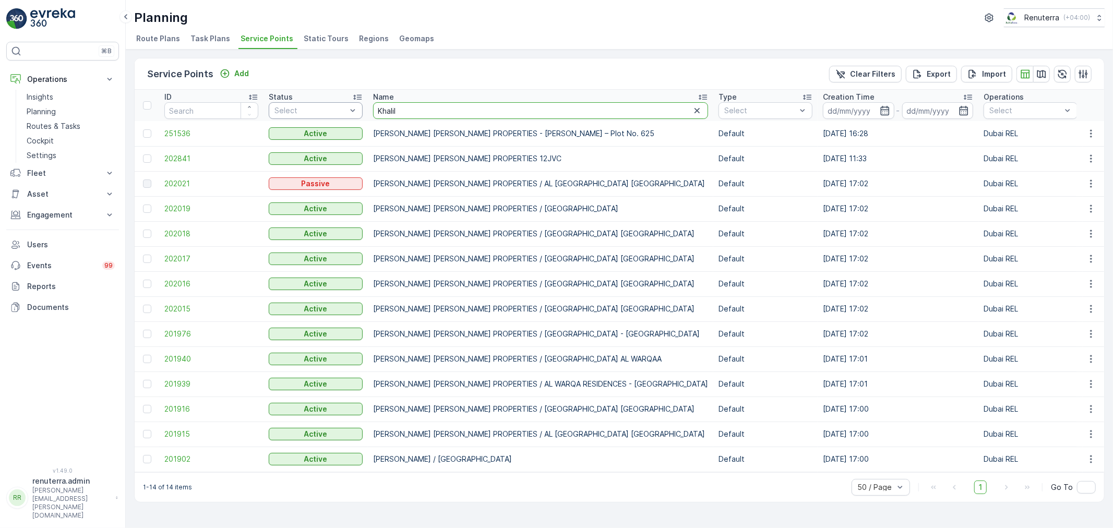
drag, startPoint x: 413, startPoint y: 103, endPoint x: 347, endPoint y: 106, distance: 65.8
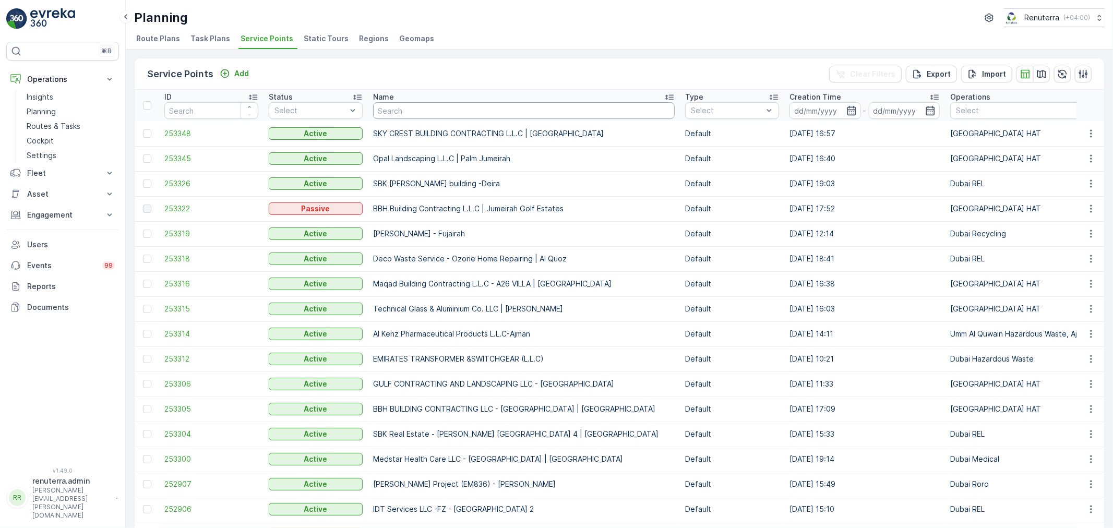
click at [388, 111] on input "text" at bounding box center [524, 110] width 302 height 17
type input "NMC"
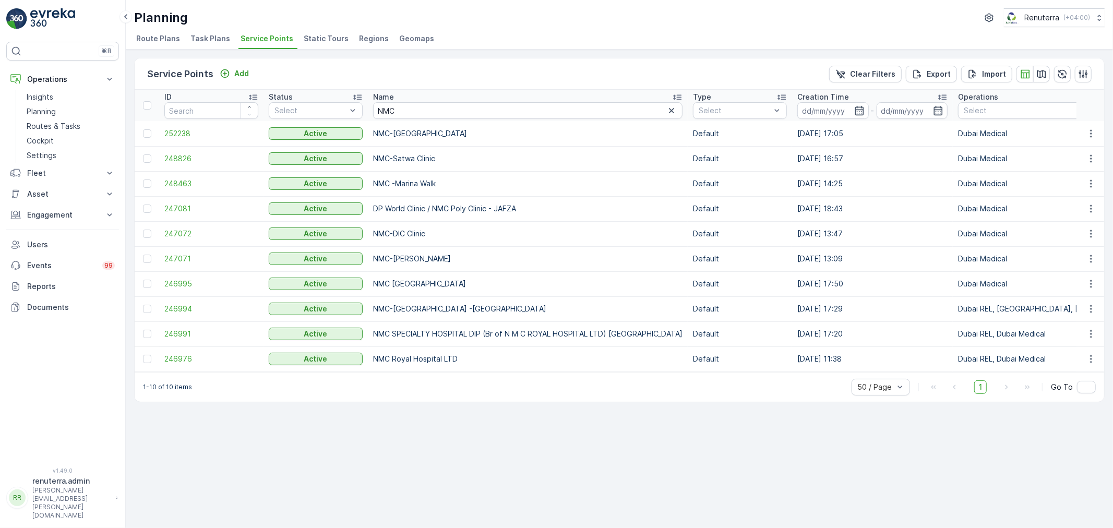
click at [194, 339] on td "246991" at bounding box center [211, 333] width 104 height 25
click at [189, 339] on td "246991" at bounding box center [211, 333] width 104 height 25
click at [185, 336] on span "246991" at bounding box center [211, 334] width 94 height 10
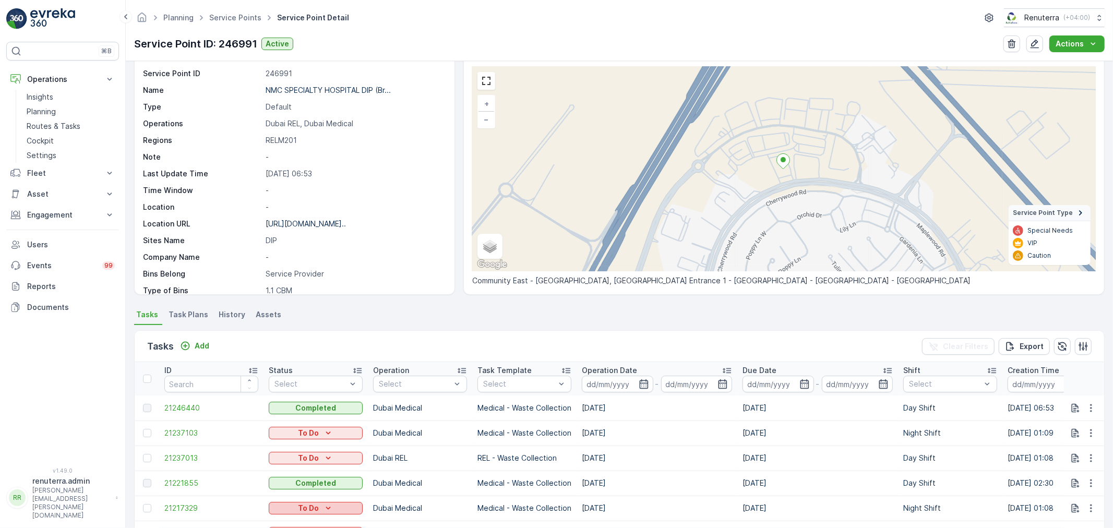
scroll to position [116, 0]
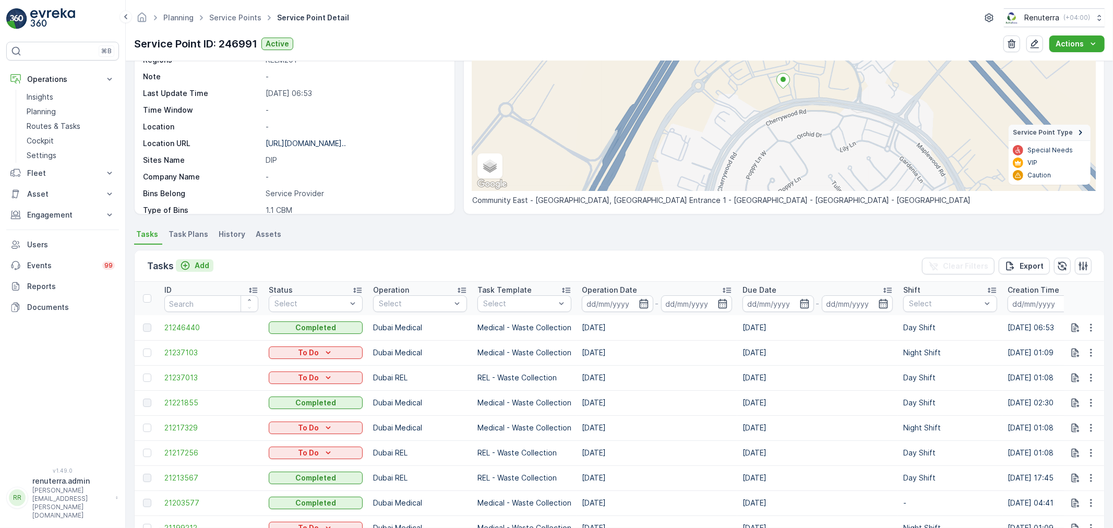
click at [178, 259] on button "Add" at bounding box center [195, 265] width 38 height 13
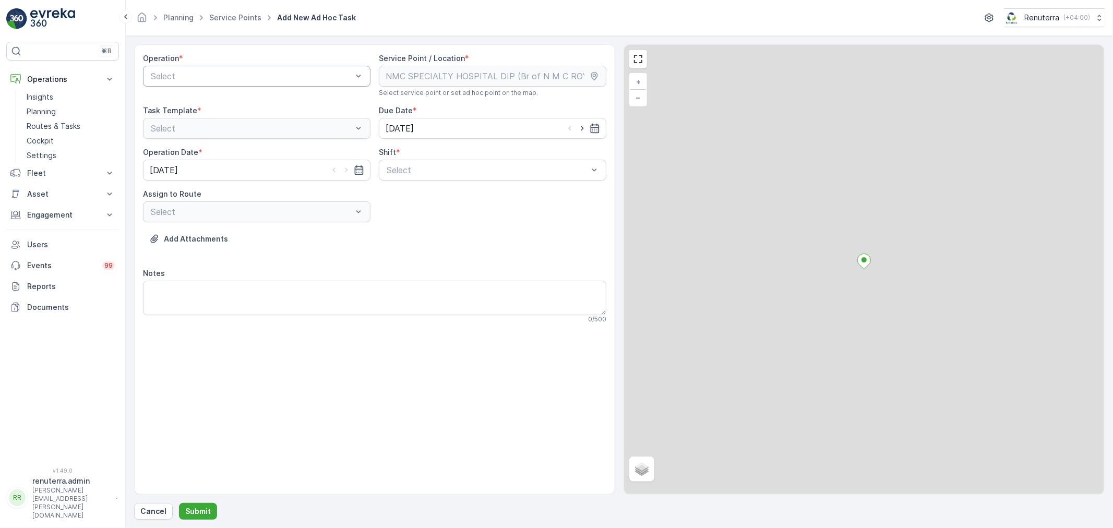
click at [192, 83] on div "Select" at bounding box center [257, 76] width 228 height 21
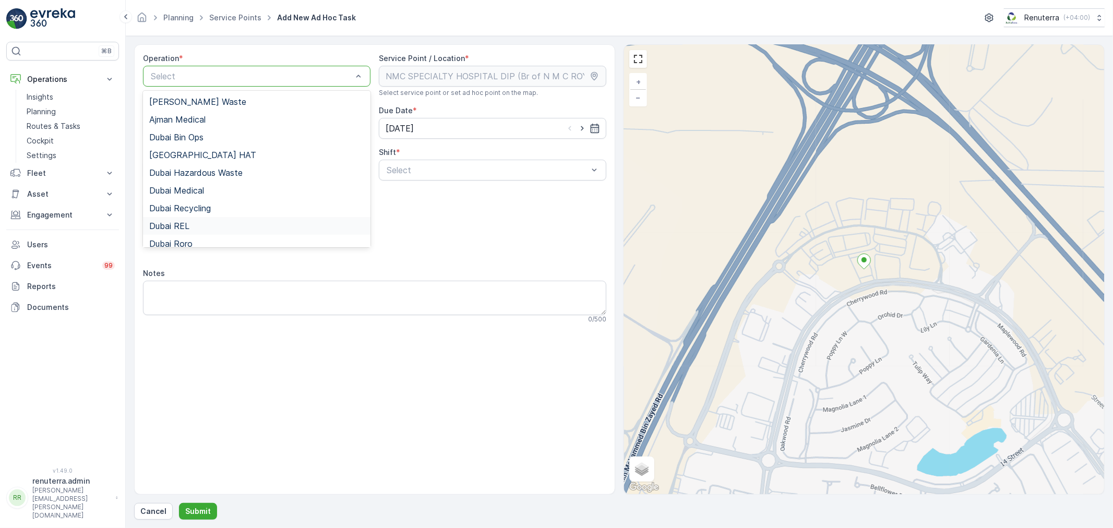
click at [194, 220] on div "Dubai REL" at bounding box center [257, 226] width 228 height 18
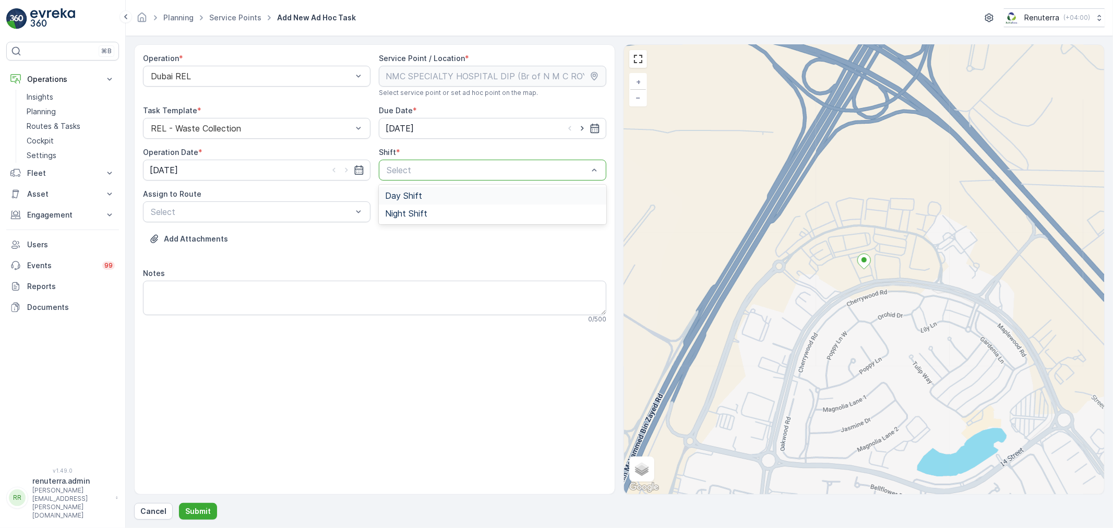
drag, startPoint x: 444, startPoint y: 205, endPoint x: 439, endPoint y: 195, distance: 11.4
click at [439, 195] on div "Day Shift" at bounding box center [492, 195] width 215 height 9
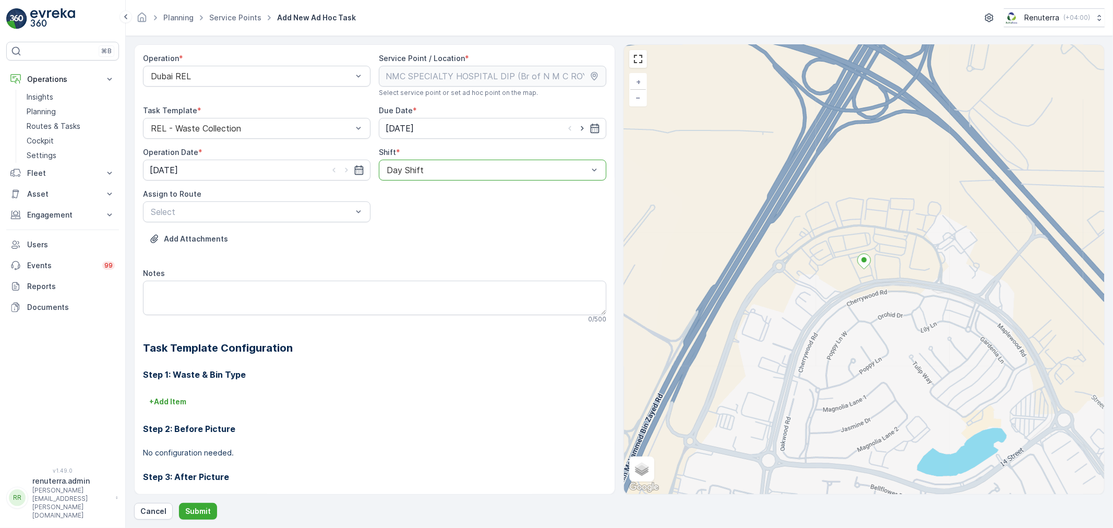
click at [473, 173] on div at bounding box center [488, 169] width 204 height 9
click at [581, 128] on icon "button" at bounding box center [582, 128] width 3 height 5
type input "[DATE]"
click at [344, 173] on icon "button" at bounding box center [346, 170] width 10 height 10
type input "[DATE]"
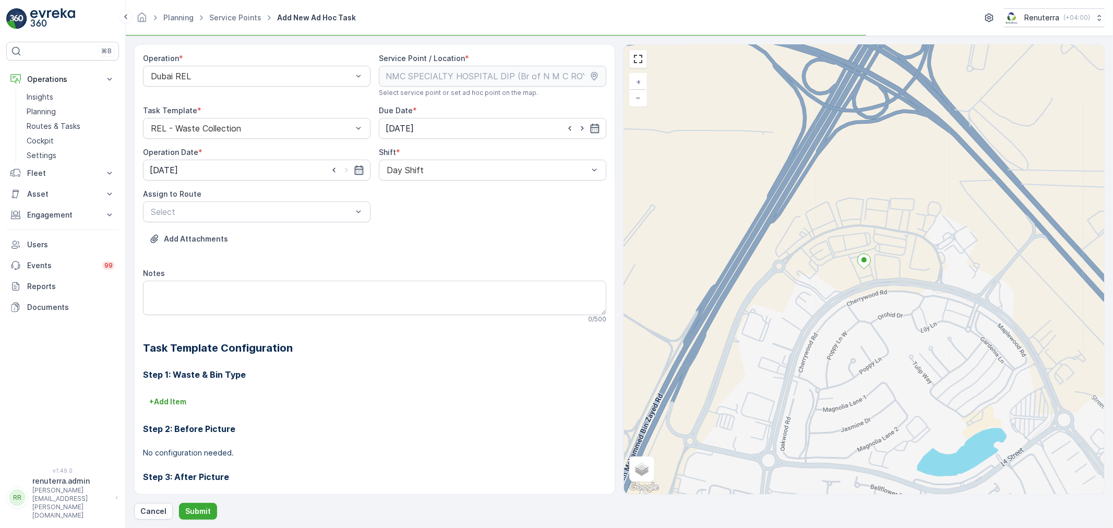
click at [331, 200] on div "Assign to Route Select" at bounding box center [257, 205] width 228 height 33
click at [337, 215] on div at bounding box center [252, 211] width 204 height 9
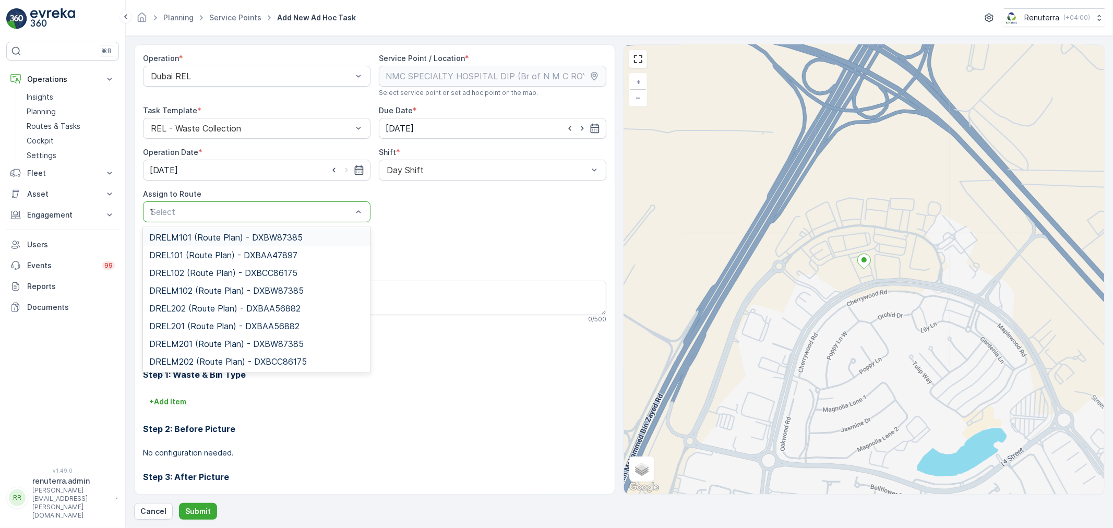
type input "101"
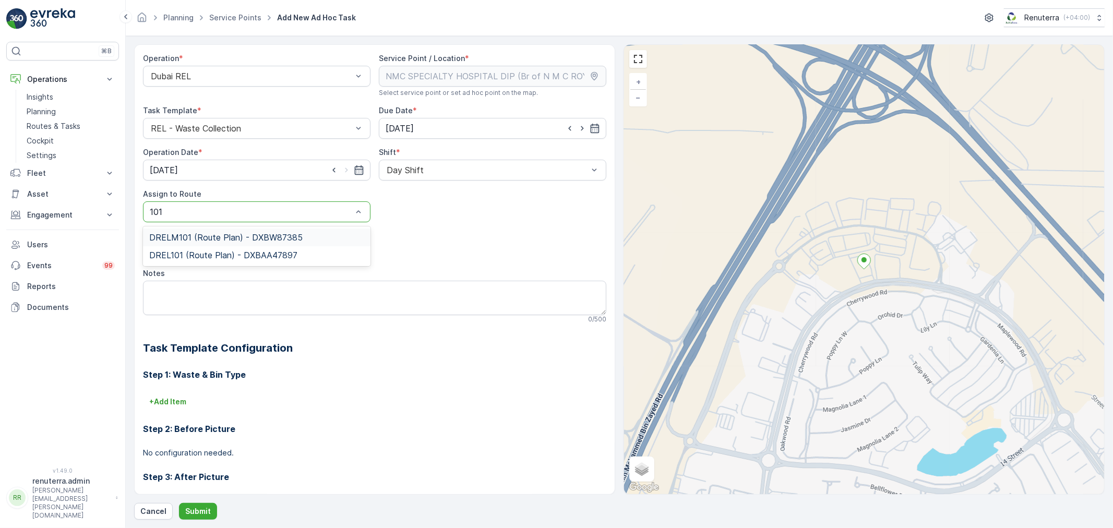
click at [180, 234] on span "DRELM101 (Route Plan) - DXBW87385" at bounding box center [225, 237] width 153 height 9
click at [195, 505] on button "Submit" at bounding box center [198, 511] width 38 height 17
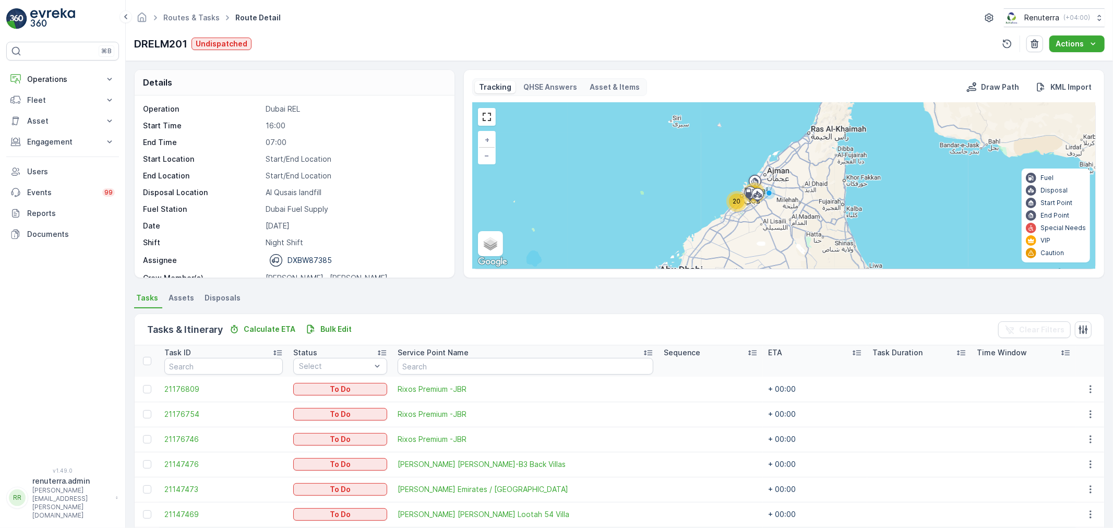
click at [739, 196] on div "20" at bounding box center [737, 202] width 16 height 16
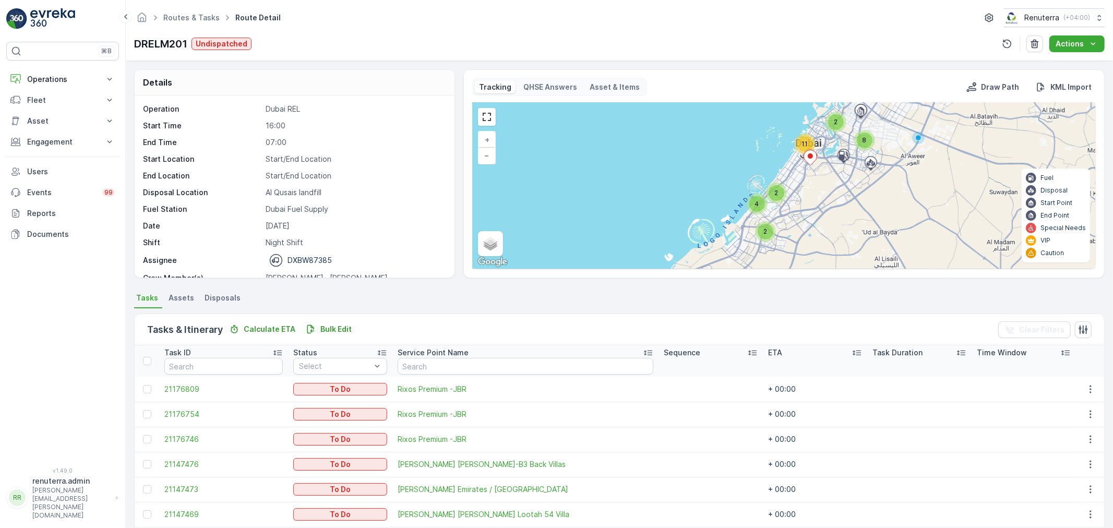
click at [801, 154] on div "2 8 11 2 2 4 + − Satellite Roadmap Terrain Hybrid Leaflet Keyboard shortcuts Ma…" at bounding box center [784, 186] width 623 height 166
click at [801, 148] on div "11" at bounding box center [805, 144] width 16 height 16
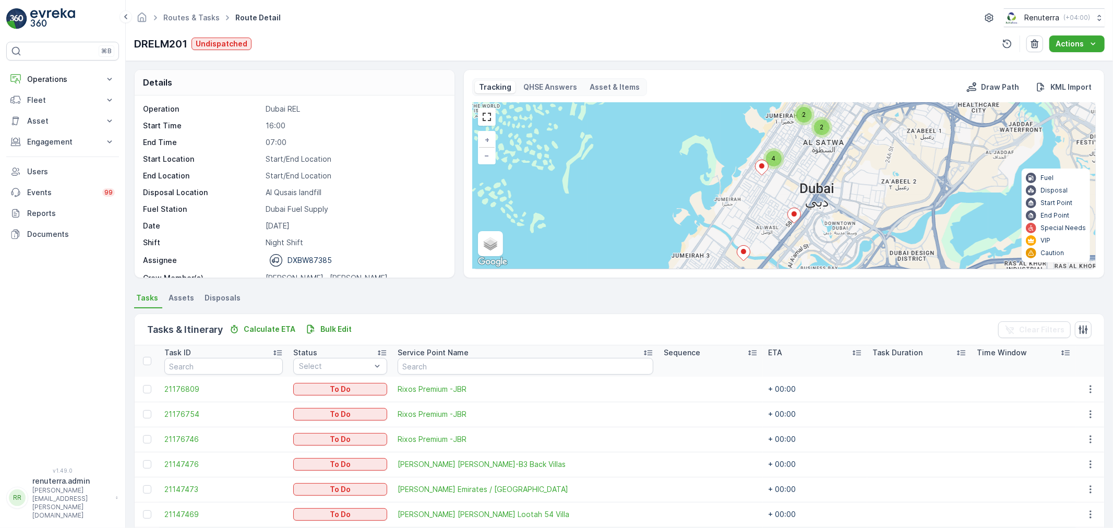
click at [761, 170] on icon at bounding box center [761, 167] width 13 height 15
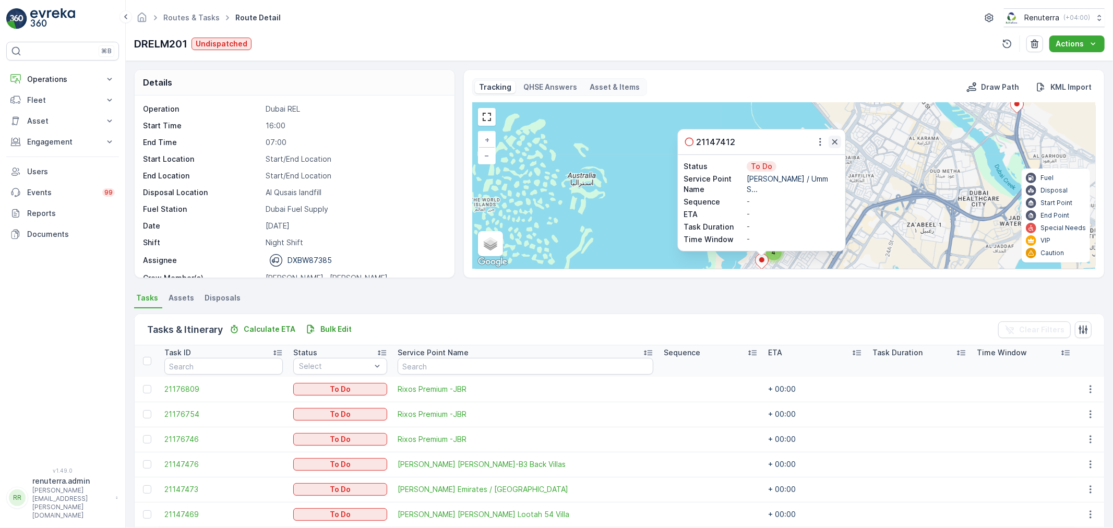
click at [838, 141] on icon "button" at bounding box center [835, 142] width 10 height 10
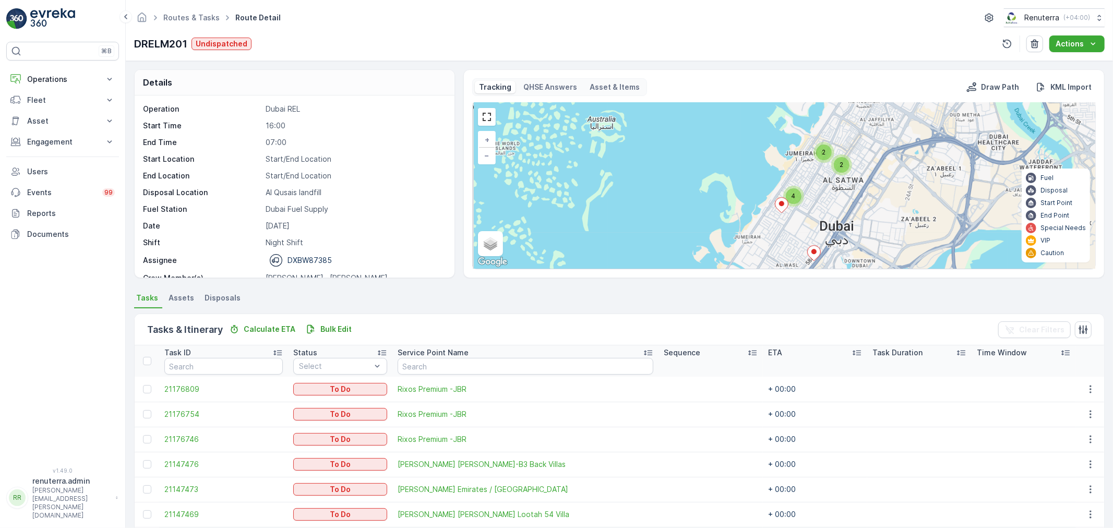
drag, startPoint x: 827, startPoint y: 201, endPoint x: 848, endPoint y: 160, distance: 46.0
click at [848, 160] on div "2" at bounding box center [841, 164] width 21 height 21
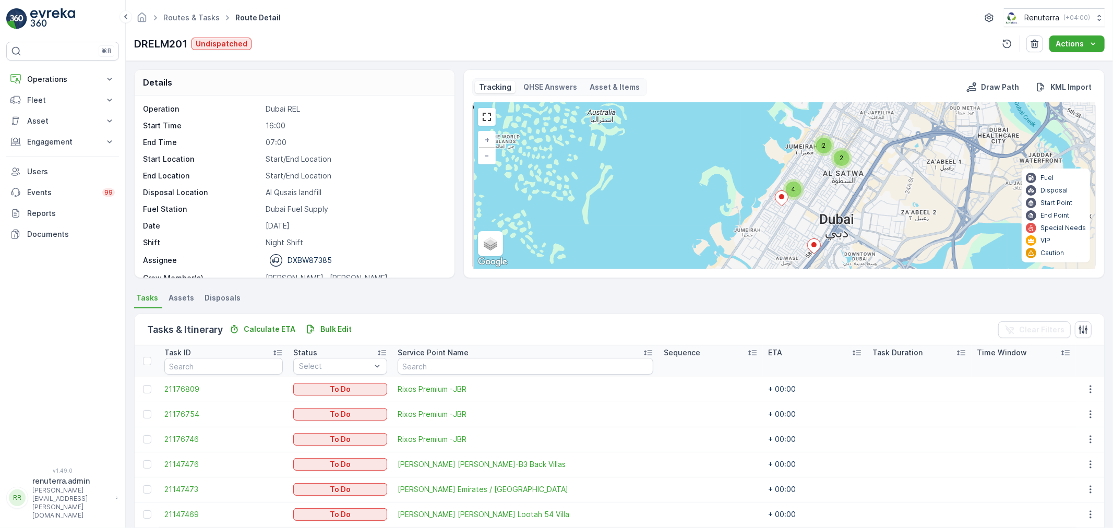
click at [789, 193] on div "4" at bounding box center [794, 190] width 16 height 16
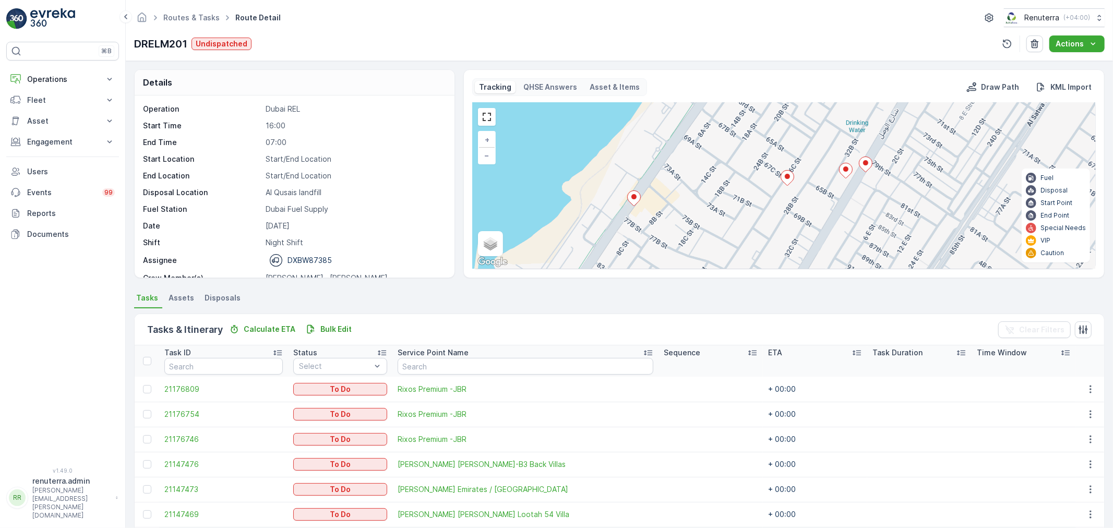
click at [633, 197] on ellipse at bounding box center [633, 196] width 5 height 5
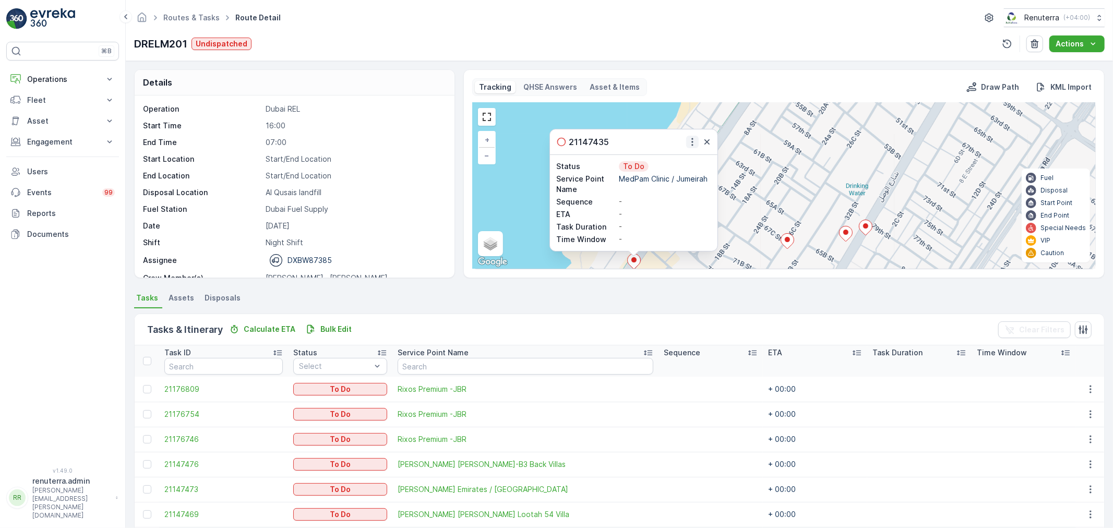
click at [692, 141] on icon "button" at bounding box center [692, 142] width 10 height 10
click at [682, 170] on span "Change Route" at bounding box center [669, 172] width 51 height 10
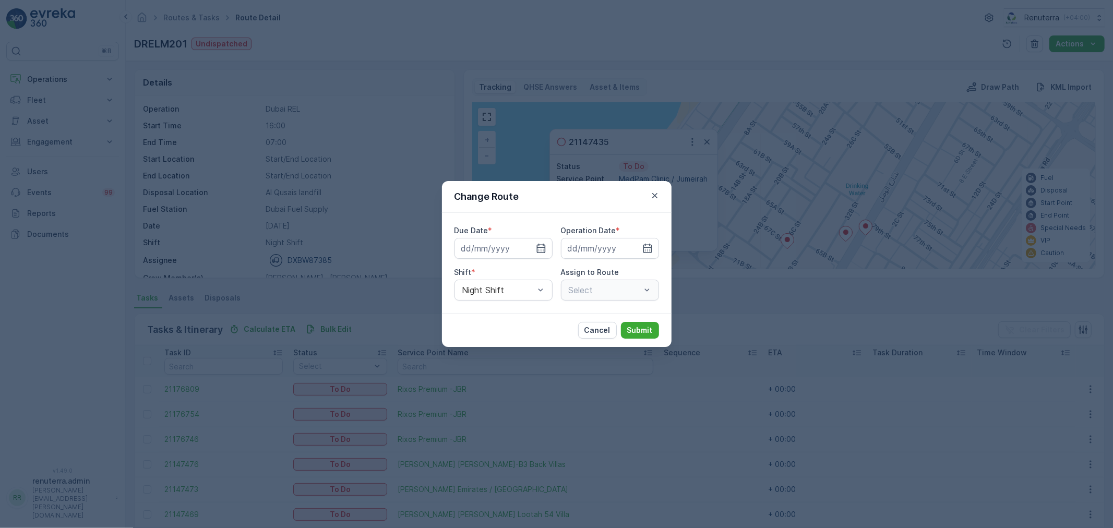
type input "[DATE]"
click at [577, 282] on div "Select" at bounding box center [610, 290] width 98 height 21
click at [529, 248] on icon "button" at bounding box center [528, 248] width 3 height 5
type input "[DATE]"
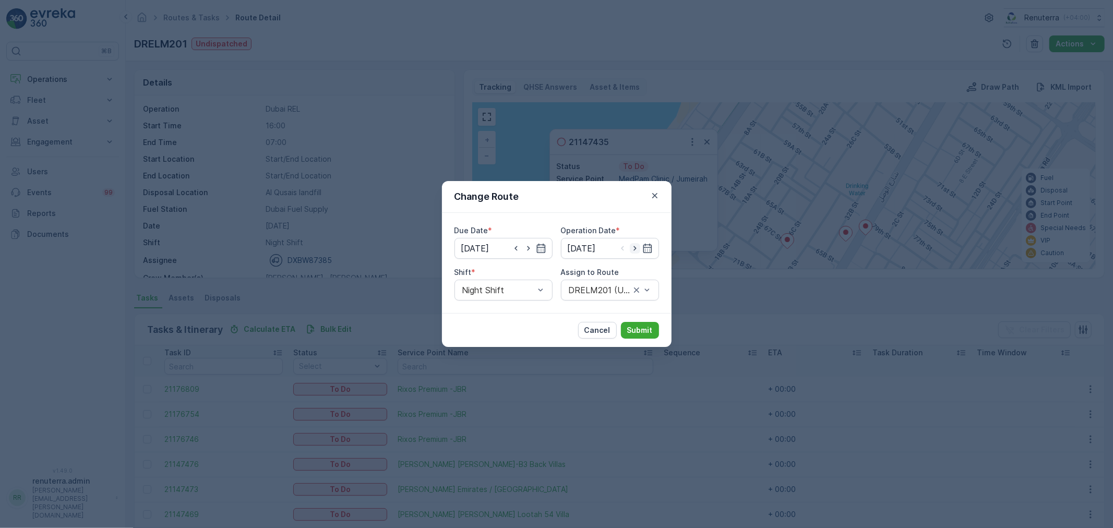
click at [635, 248] on icon "button" at bounding box center [635, 248] width 10 height 10
type input "[DATE]"
click at [596, 291] on div at bounding box center [600, 289] width 64 height 9
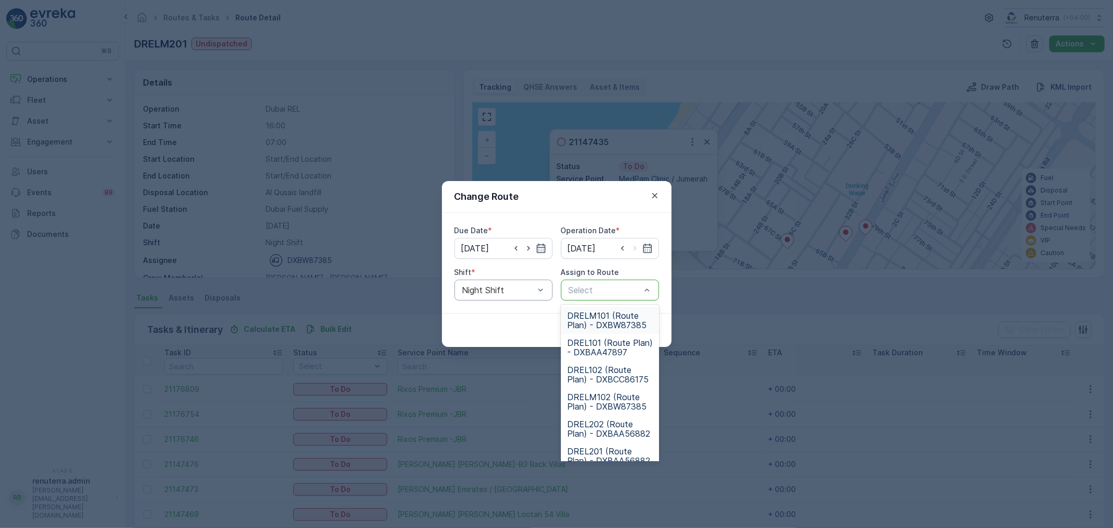
drag, startPoint x: 509, startPoint y: 291, endPoint x: 512, endPoint y: 296, distance: 6.1
click at [509, 291] on div at bounding box center [498, 289] width 74 height 9
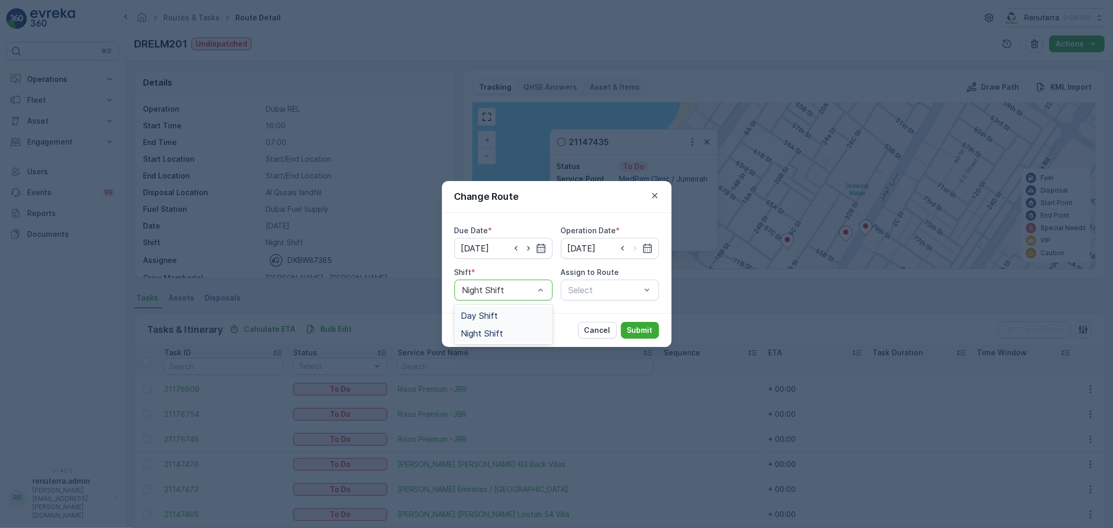
click at [509, 308] on div "Day Shift" at bounding box center [504, 316] width 98 height 18
click at [509, 309] on div "Due Date * [DATE] Operation Date * [DATE] Shift * Day Shift Assign to Route Sel…" at bounding box center [557, 263] width 230 height 100
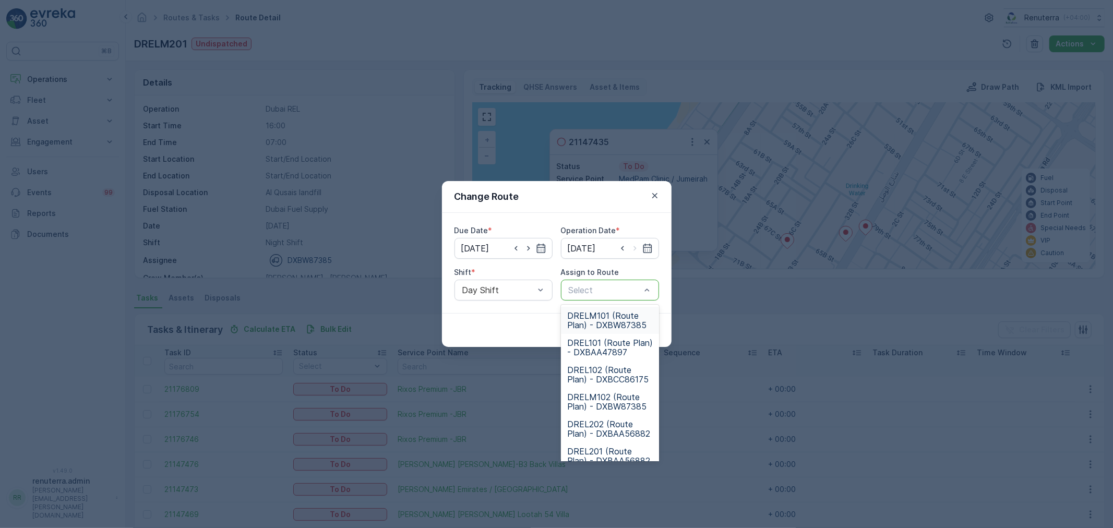
click at [617, 291] on div at bounding box center [605, 289] width 74 height 9
type input "102"
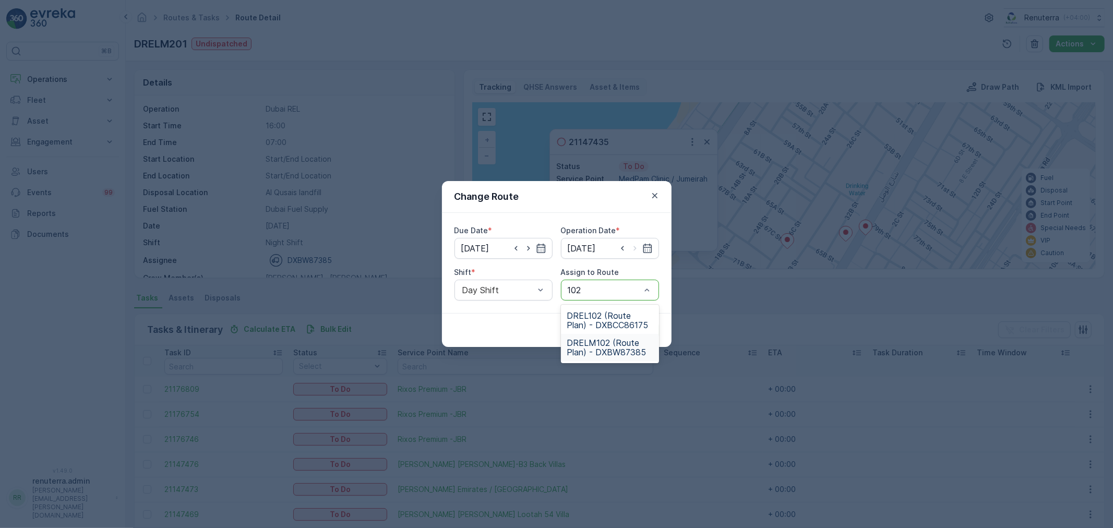
click at [617, 341] on span "DRELM102 (Route Plan) - DXBW87385" at bounding box center [610, 347] width 86 height 19
click at [651, 327] on p "Submit" at bounding box center [640, 330] width 26 height 10
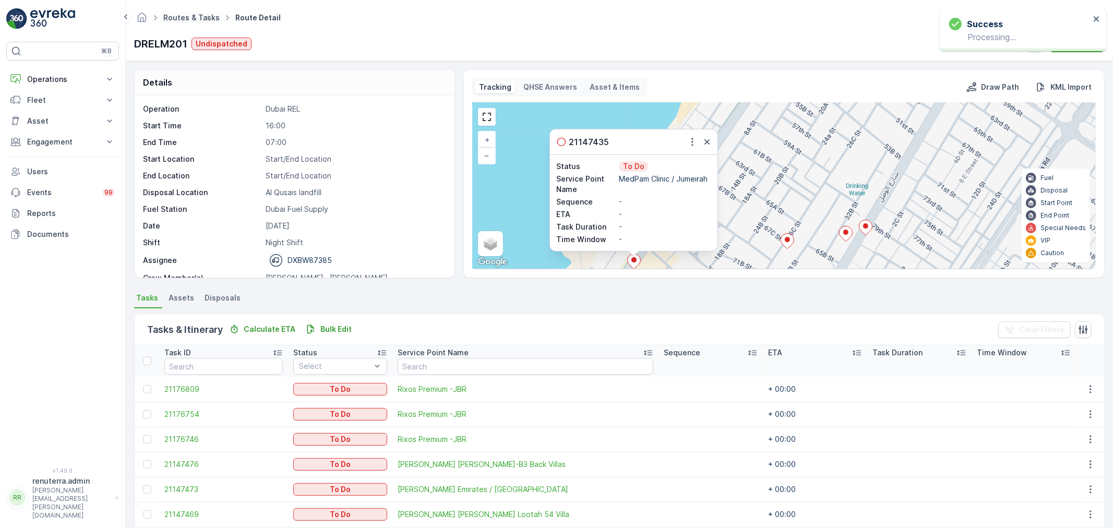
click at [181, 14] on link "Routes & Tasks" at bounding box center [191, 17] width 56 height 9
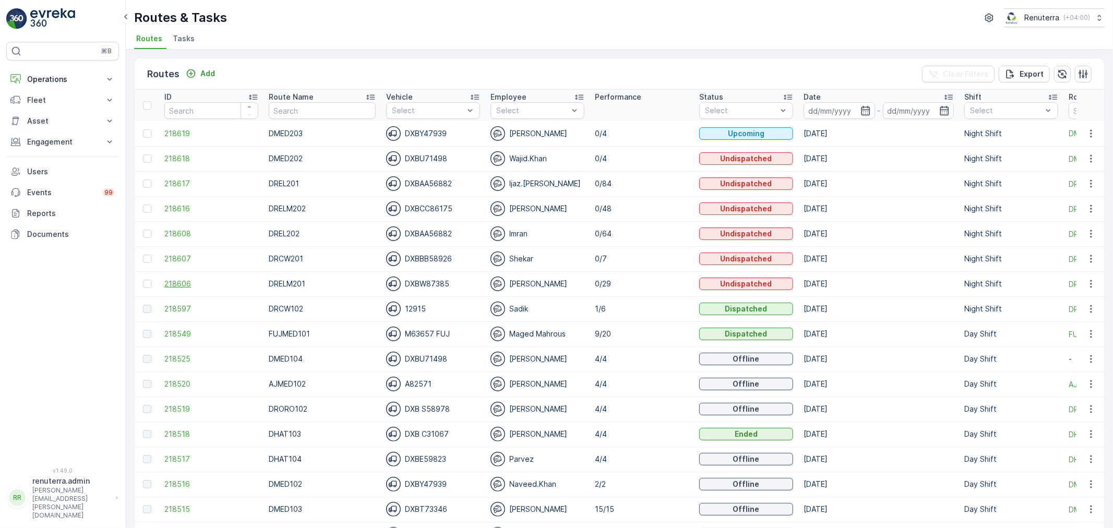
click at [189, 283] on span "218606" at bounding box center [211, 284] width 94 height 10
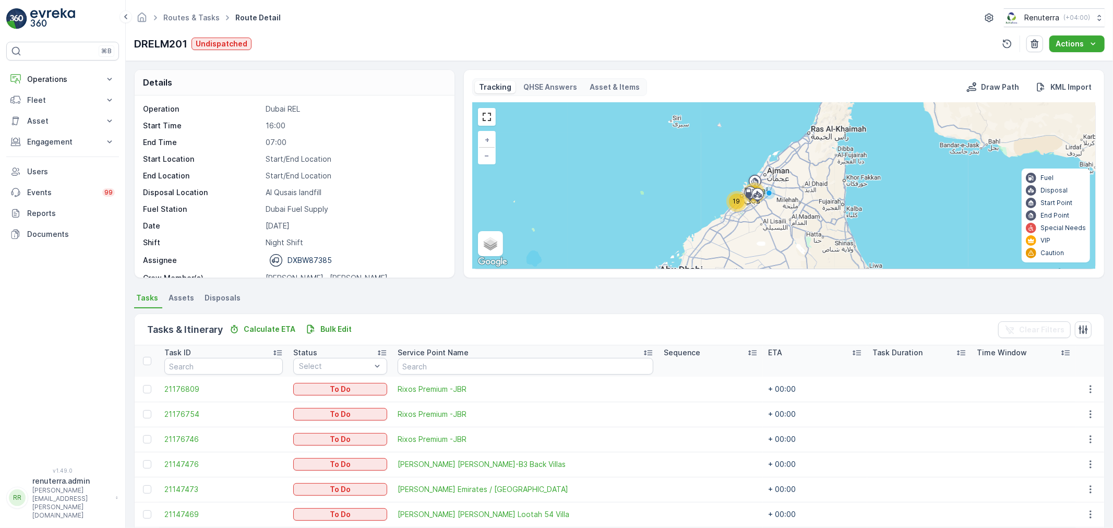
click at [729, 206] on div "19" at bounding box center [736, 201] width 21 height 21
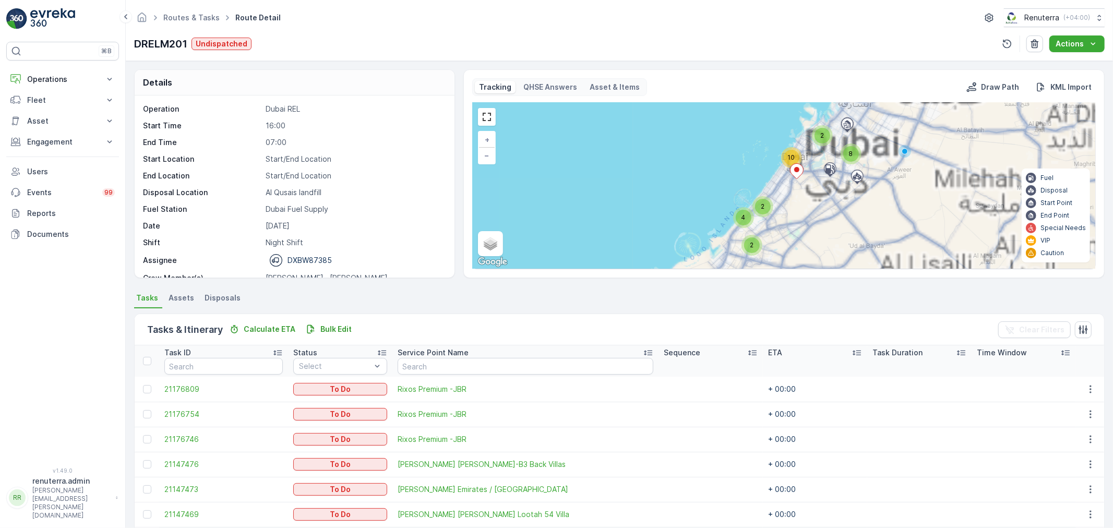
drag, startPoint x: 812, startPoint y: 205, endPoint x: 794, endPoint y: 219, distance: 22.7
click at [794, 219] on div "2 8 10 2 2 4 + − Satellite Roadmap Terrain Hybrid Leaflet Keyboard shortcuts Ma…" at bounding box center [784, 186] width 623 height 166
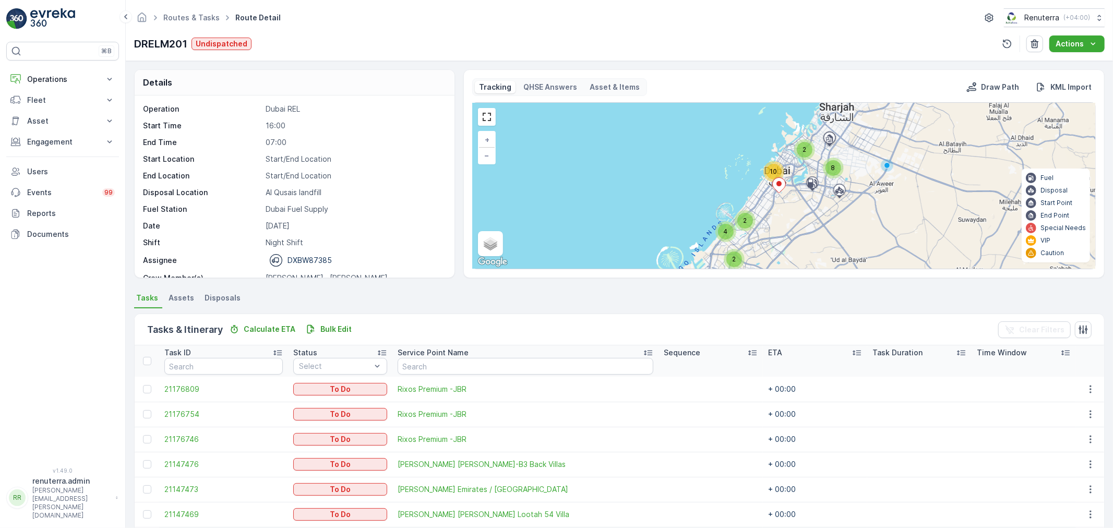
click at [806, 151] on div "2" at bounding box center [805, 150] width 16 height 16
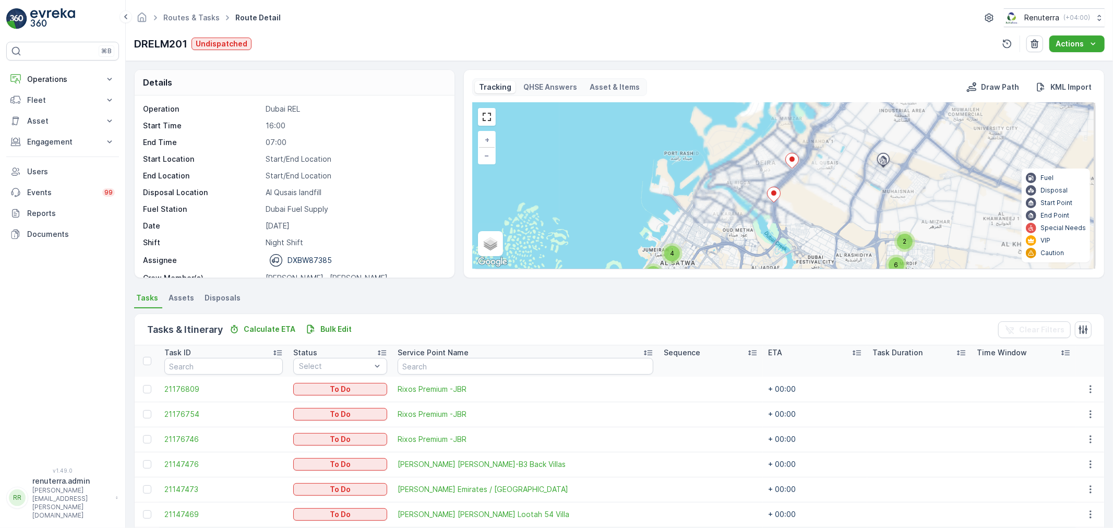
click at [767, 200] on icon at bounding box center [774, 195] width 14 height 16
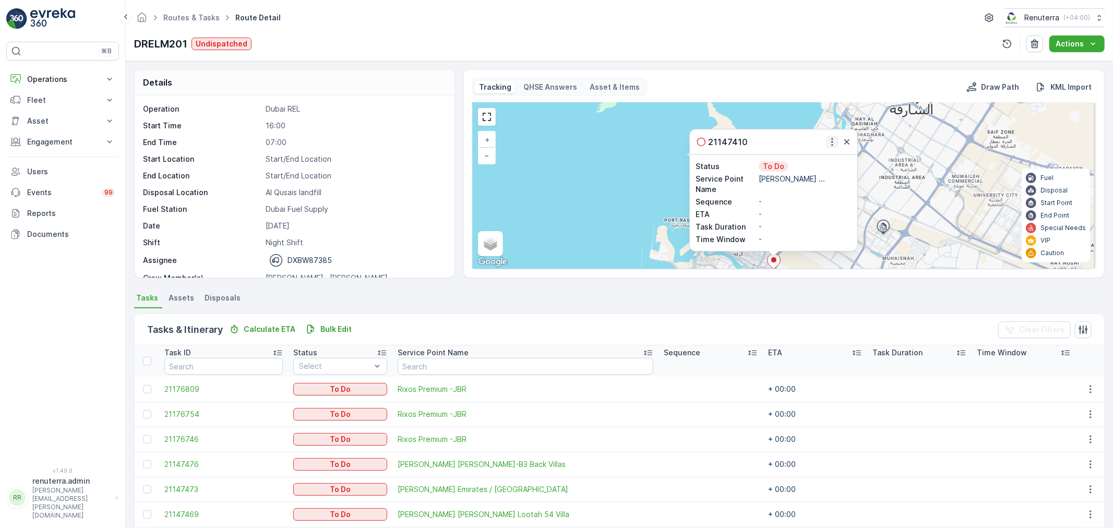
click at [832, 145] on icon "button" at bounding box center [832, 142] width 10 height 10
click at [807, 169] on span "Change Route" at bounding box center [809, 172] width 51 height 10
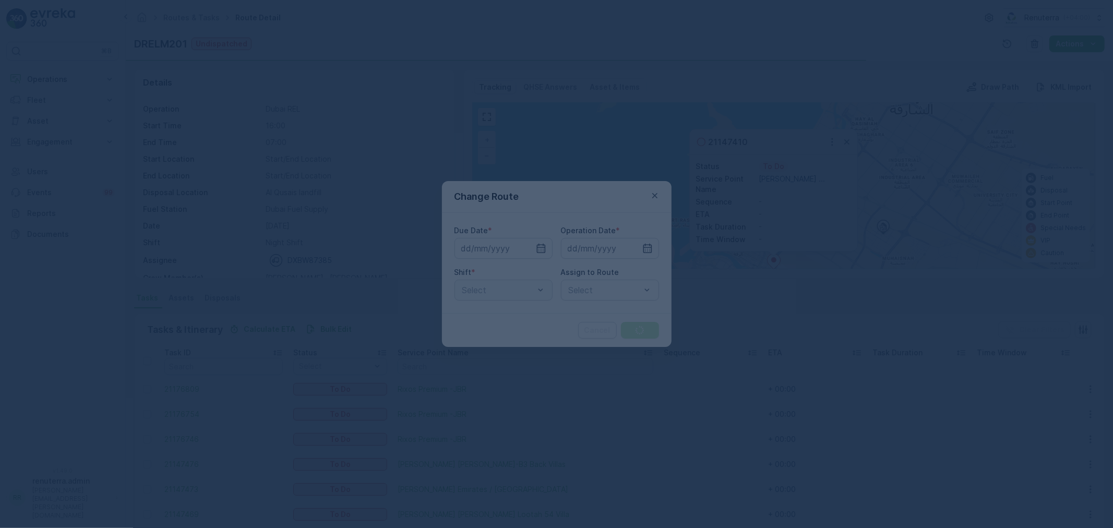
type input "[DATE]"
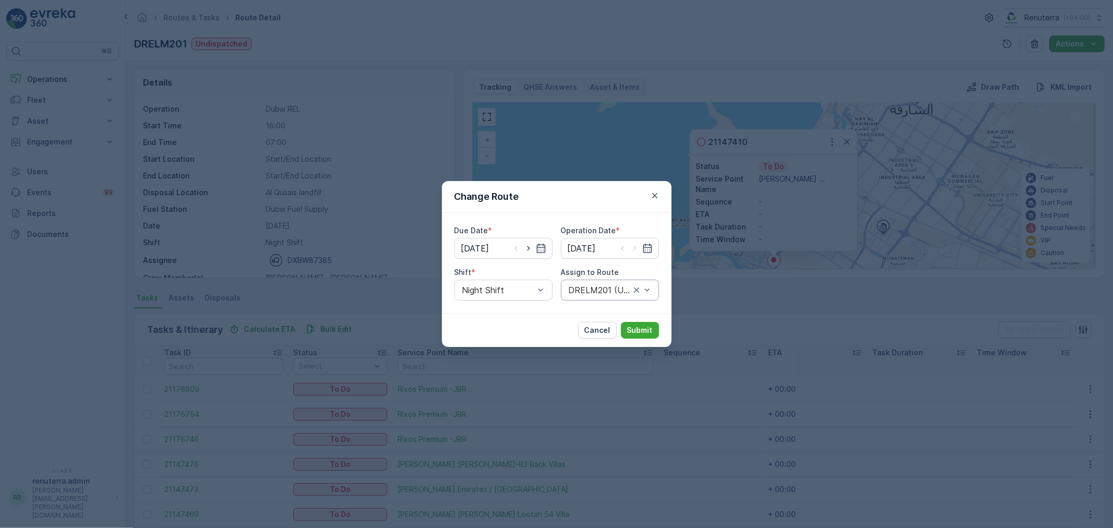
click at [578, 288] on div at bounding box center [600, 289] width 64 height 9
type input "102"
click at [530, 250] on icon "button" at bounding box center [528, 248] width 10 height 10
type input "[DATE]"
click at [633, 244] on icon "button" at bounding box center [635, 248] width 10 height 10
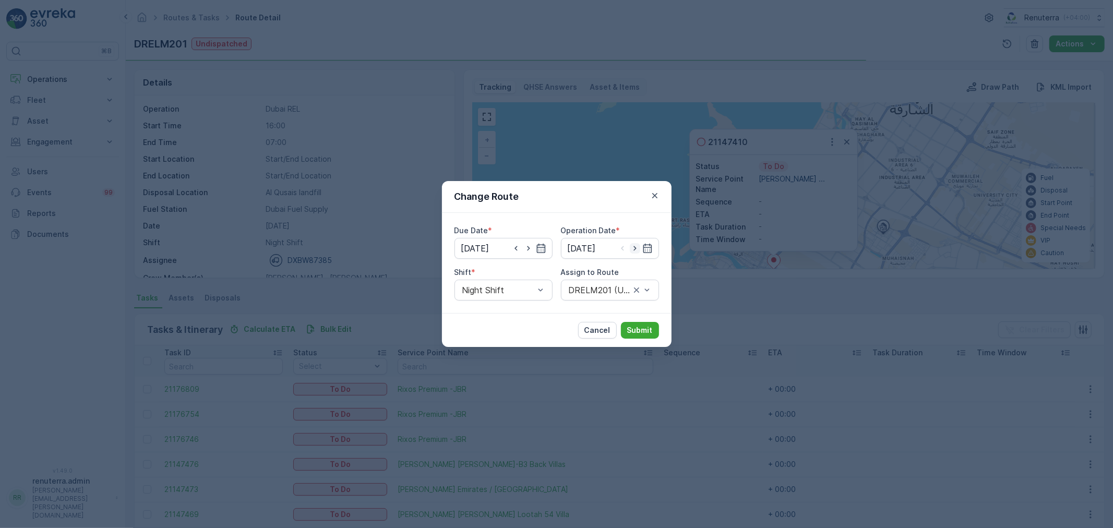
type input "[DATE]"
click at [529, 292] on div at bounding box center [498, 289] width 74 height 9
click at [497, 317] on div "Day Shift" at bounding box center [504, 315] width 86 height 9
click at [586, 300] on div "Select" at bounding box center [610, 290] width 98 height 21
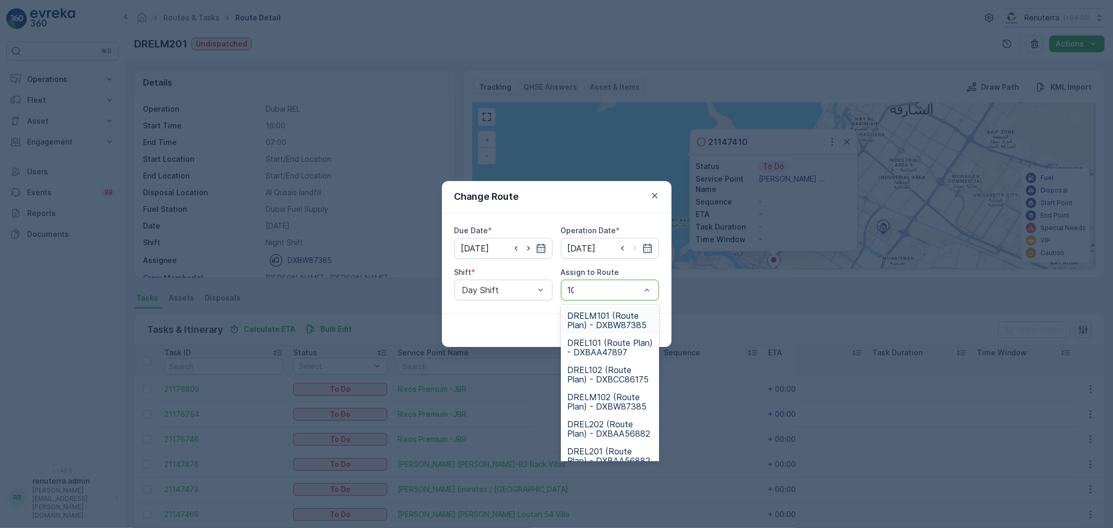
type input "102"
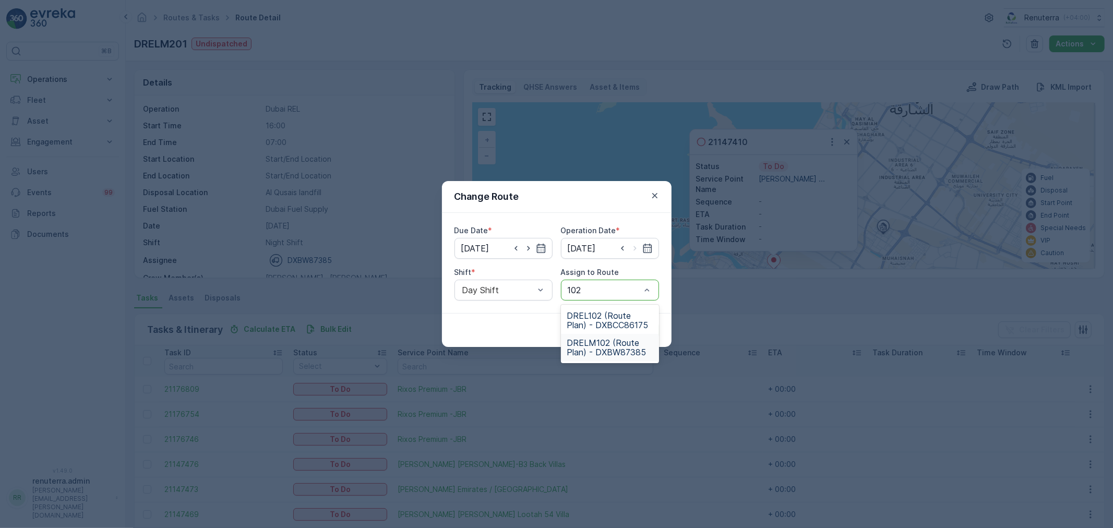
click at [594, 347] on span "DRELM102 (Route Plan) - DXBW87385" at bounding box center [610, 347] width 86 height 19
click at [637, 333] on p "Submit" at bounding box center [640, 330] width 26 height 10
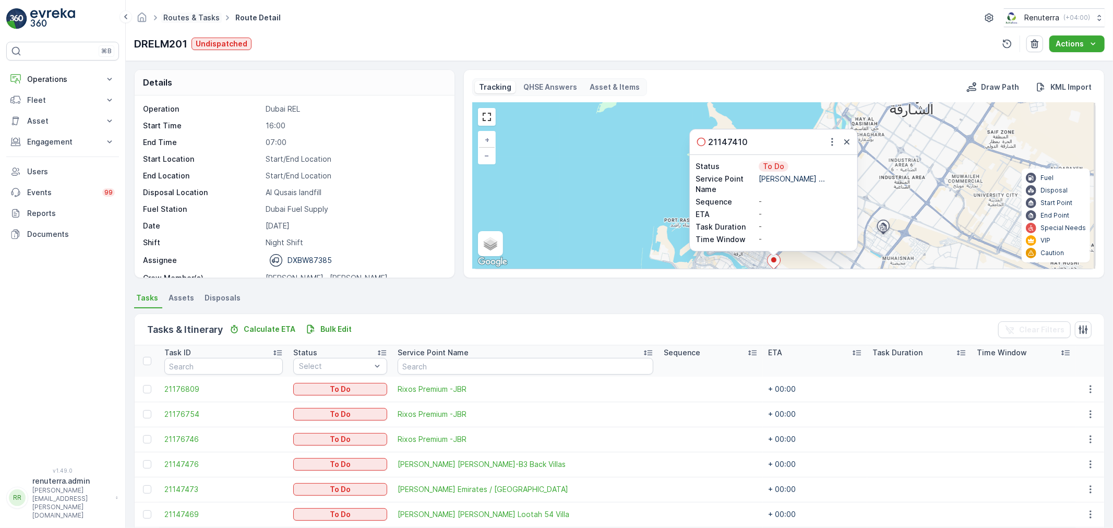
click at [202, 14] on link "Routes & Tasks" at bounding box center [191, 17] width 56 height 9
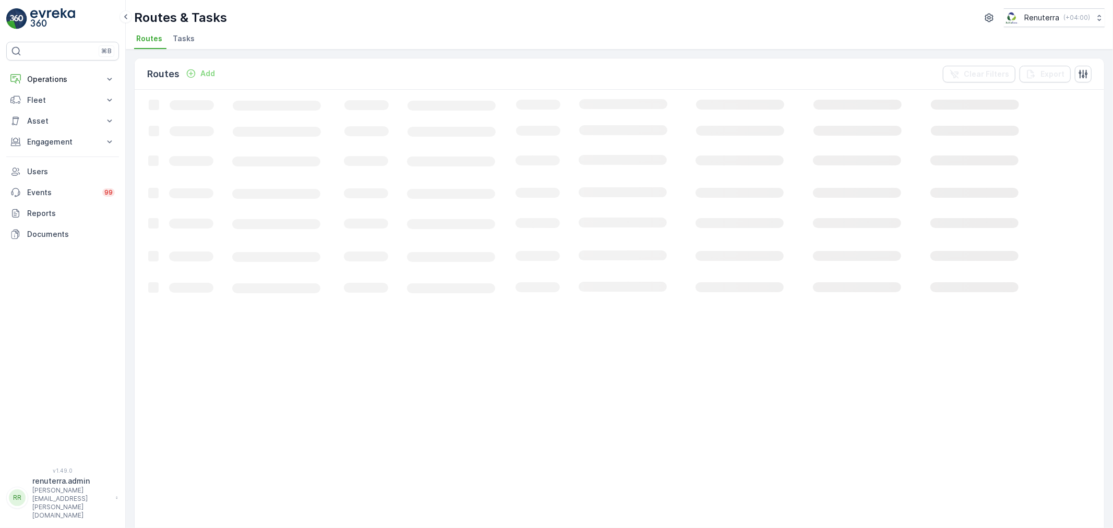
click at [171, 40] on li "Tasks" at bounding box center [185, 40] width 28 height 18
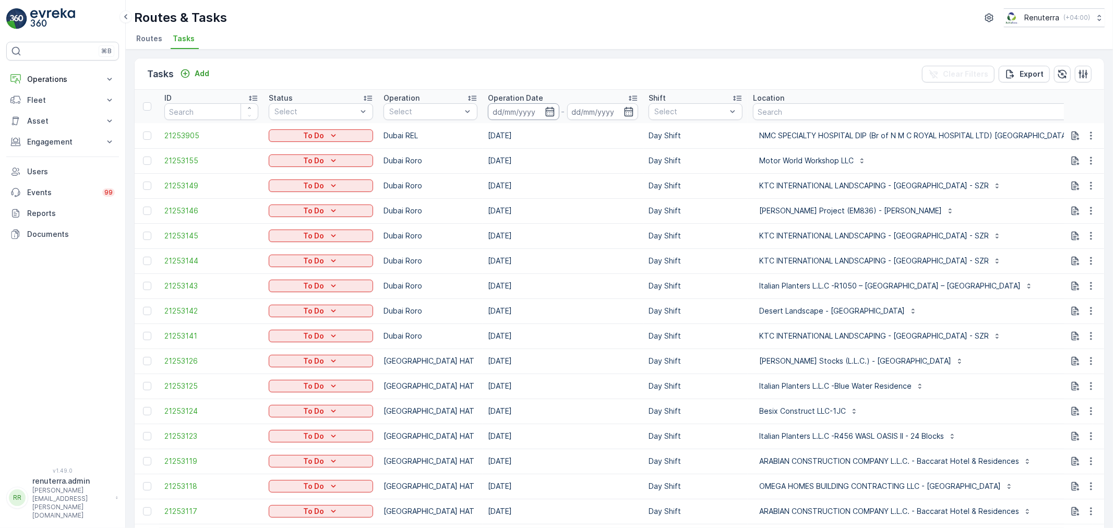
click at [524, 116] on input at bounding box center [523, 111] width 71 height 17
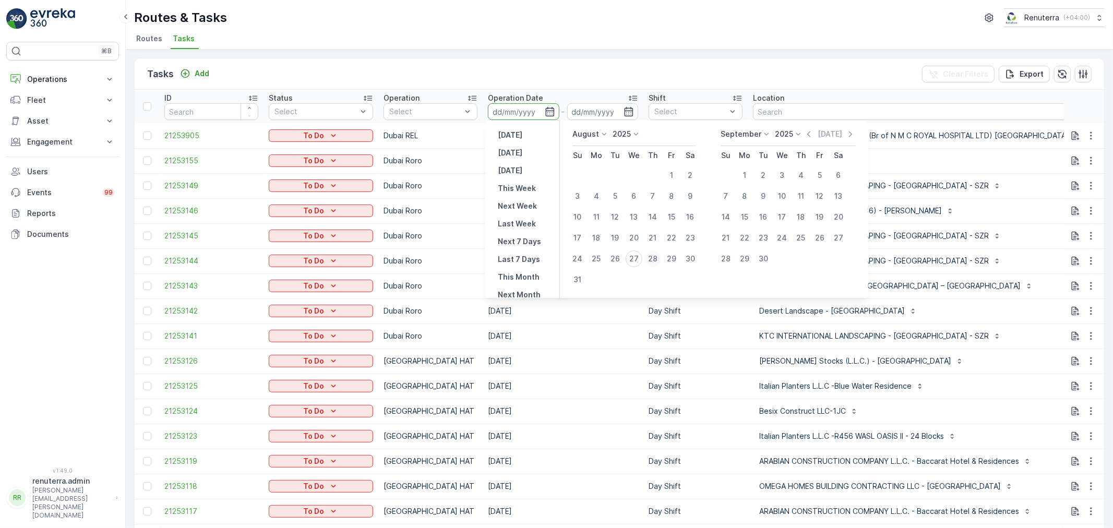
click at [651, 254] on div "28" at bounding box center [653, 258] width 17 height 17
type input "[DATE]"
click at [651, 254] on div "28" at bounding box center [653, 258] width 17 height 17
type input "[DATE]"
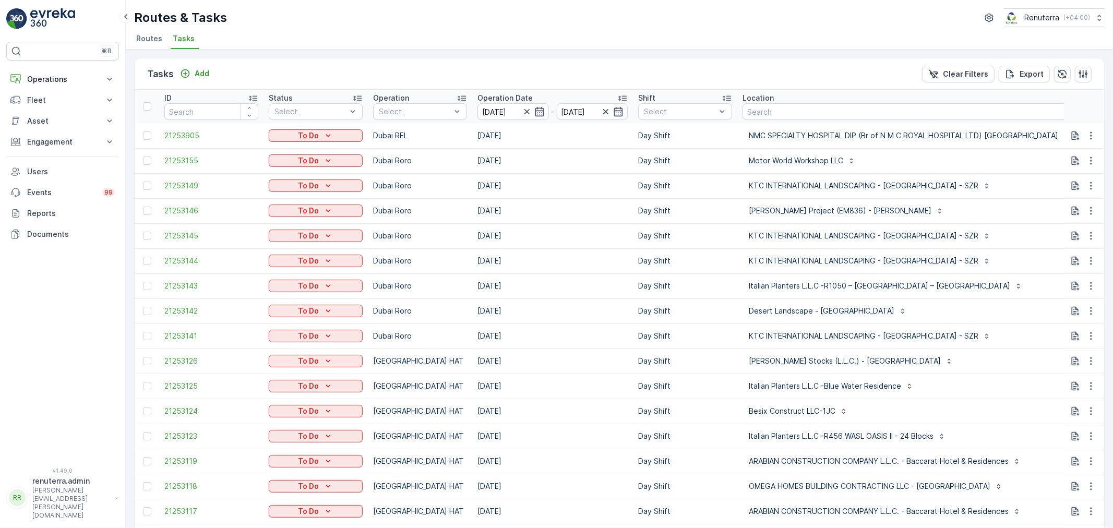
click at [392, 108] on div at bounding box center [415, 112] width 74 height 8
click at [404, 214] on p "Dubai REL" at bounding box center [408, 213] width 36 height 10
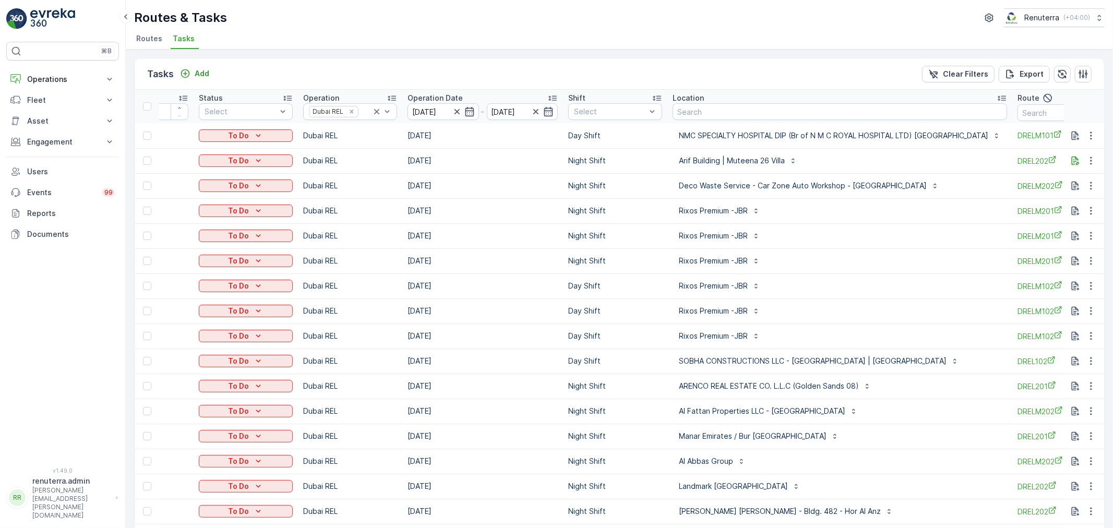
scroll to position [0, 116]
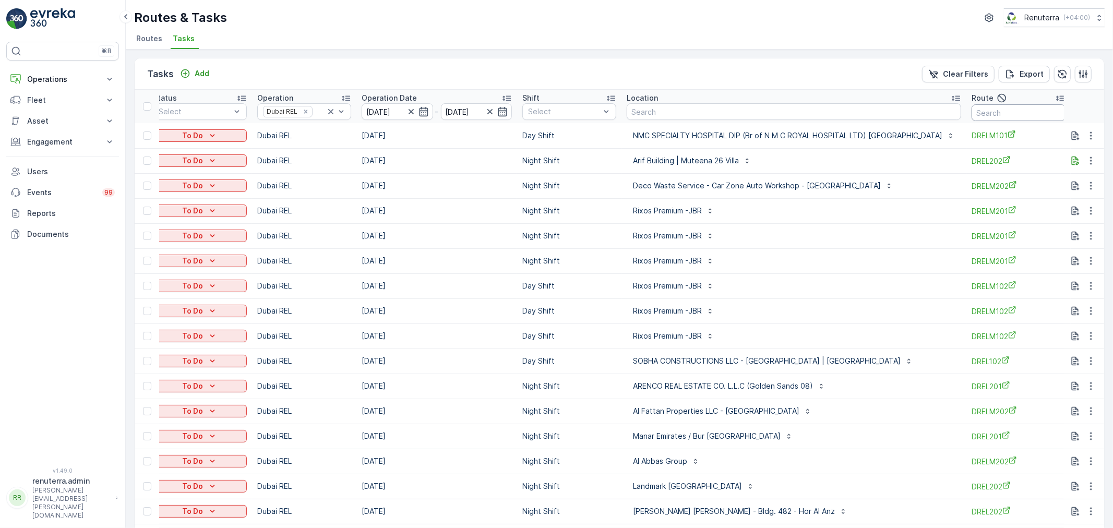
click at [998, 105] on input "text" at bounding box center [1019, 112] width 94 height 17
type input "DRELM102"
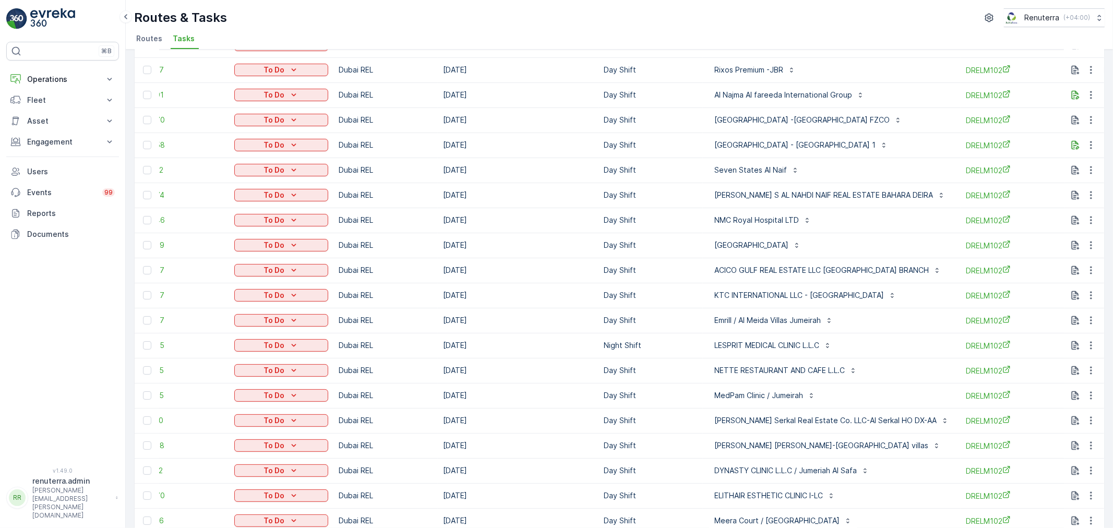
scroll to position [174, 0]
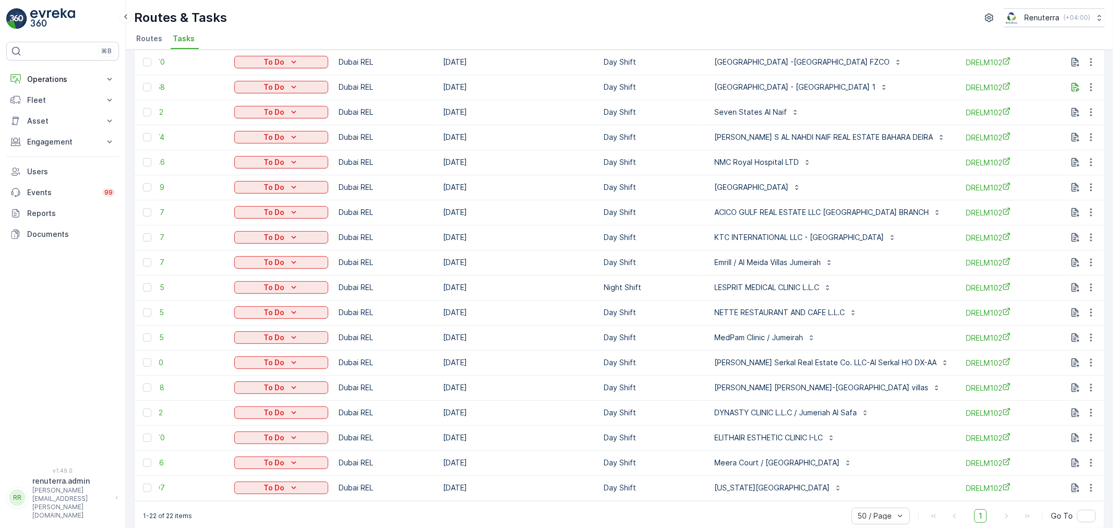
click at [145, 166] on td at bounding box center [147, 162] width 25 height 25
click at [145, 160] on div at bounding box center [147, 162] width 8 height 8
click at [143, 158] on input "checkbox" at bounding box center [143, 158] width 0 height 0
click at [147, 184] on div at bounding box center [147, 187] width 8 height 8
click at [143, 183] on input "checkbox" at bounding box center [143, 183] width 0 height 0
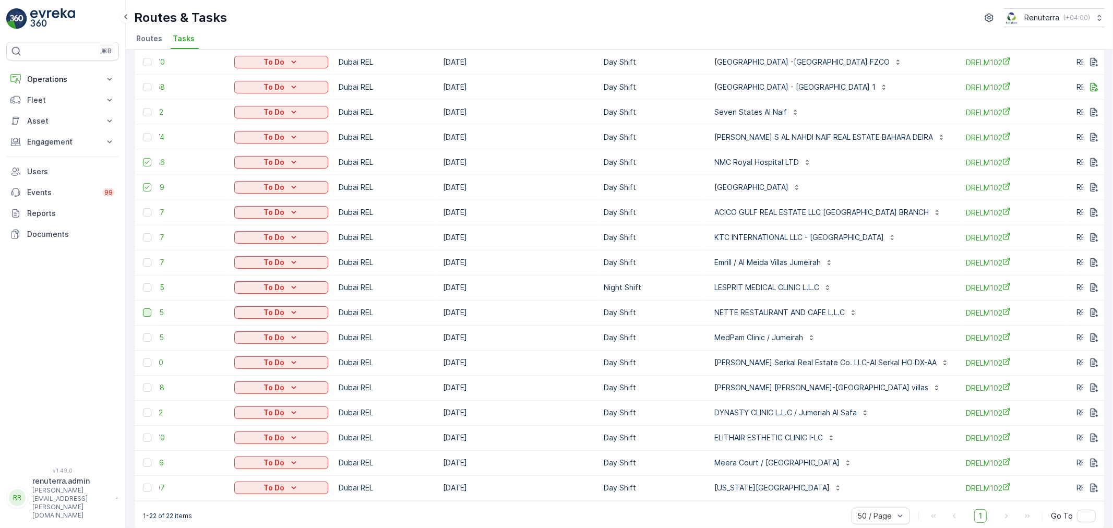
click at [150, 312] on div at bounding box center [147, 312] width 8 height 8
click at [143, 308] on input "checkbox" at bounding box center [143, 308] width 0 height 0
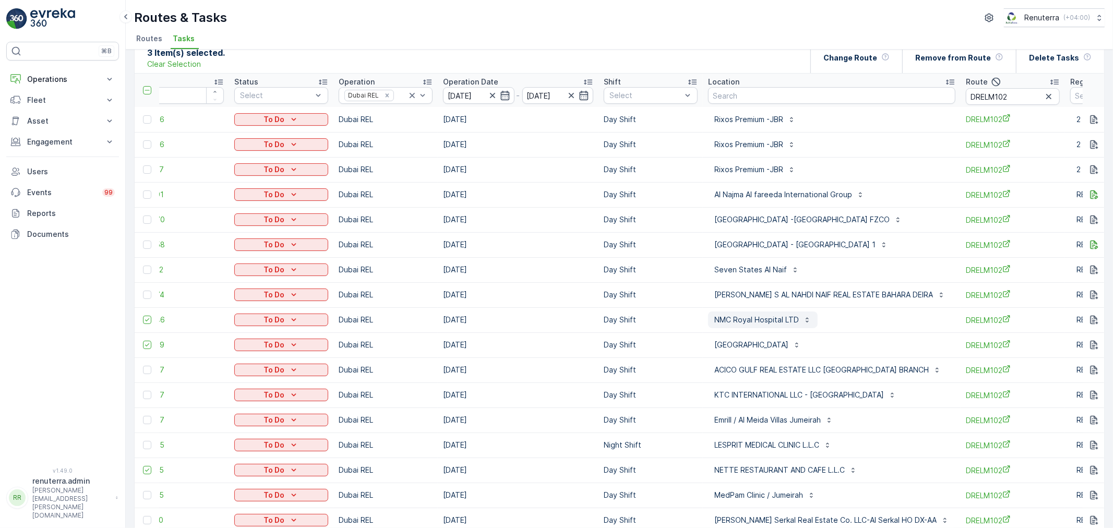
scroll to position [0, 0]
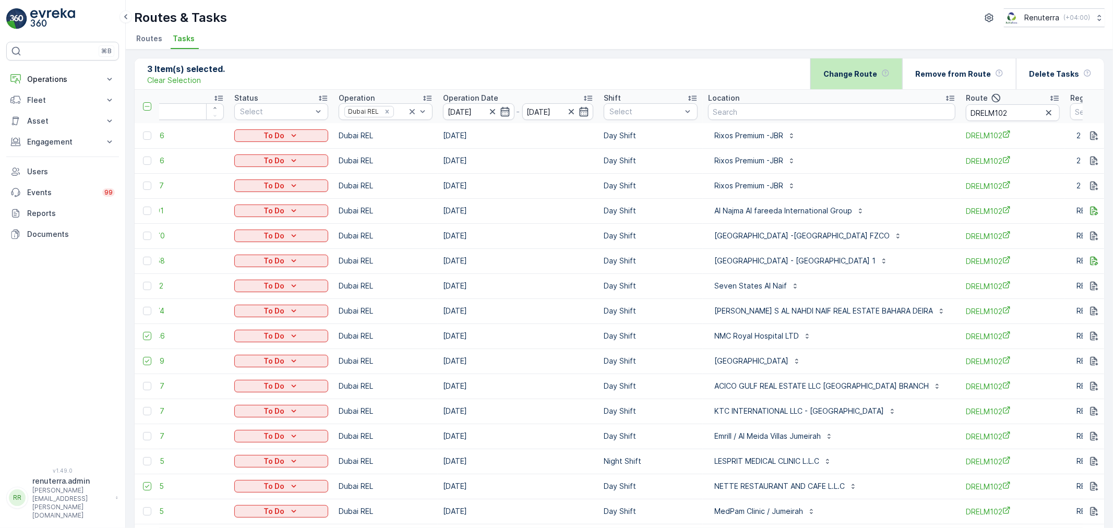
click at [889, 63] on div "Change Route" at bounding box center [857, 73] width 66 height 31
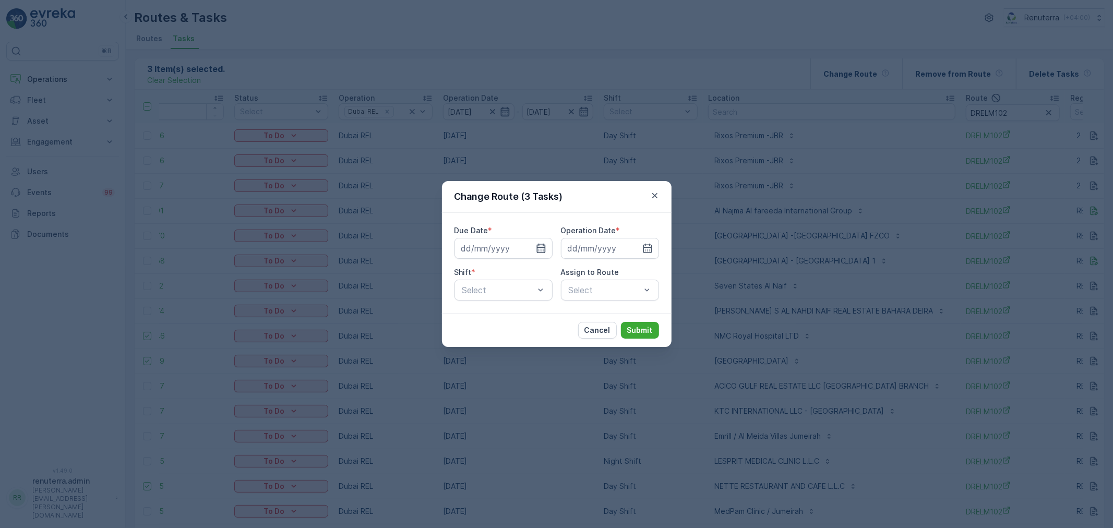
click at [540, 252] on icon "button" at bounding box center [541, 248] width 10 height 10
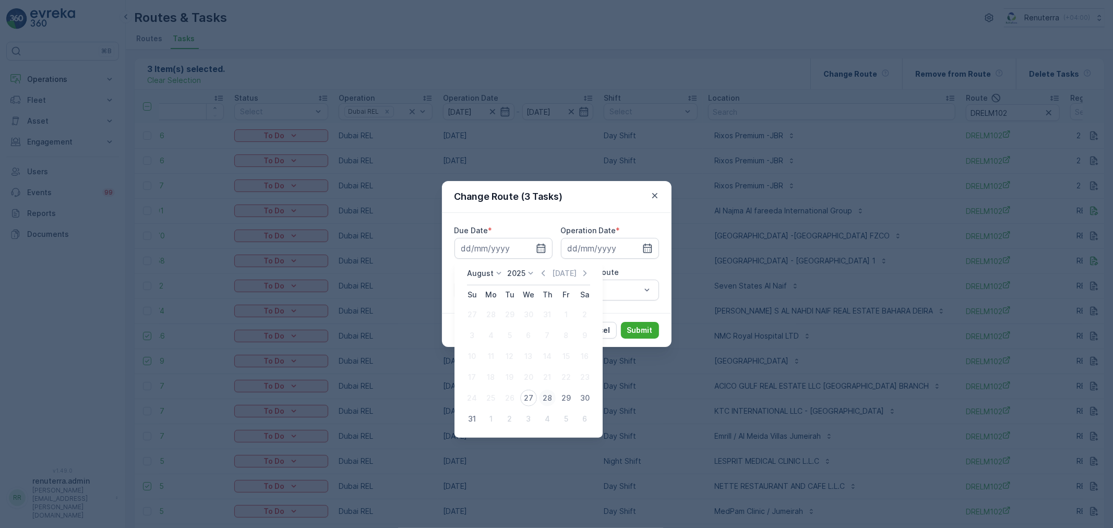
click at [548, 398] on div "28" at bounding box center [547, 398] width 17 height 17
type input "[DATE]"
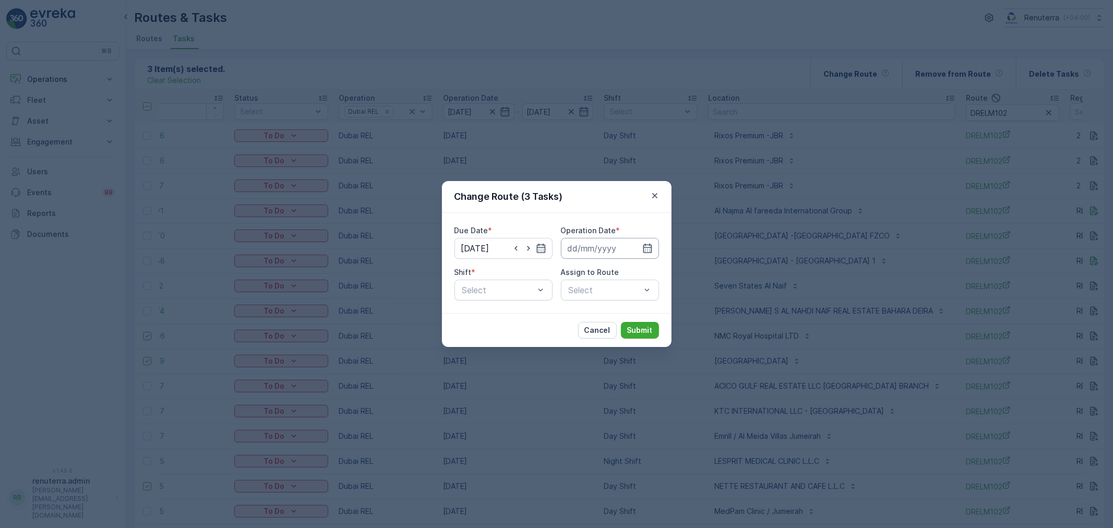
click at [592, 238] on input at bounding box center [610, 248] width 98 height 21
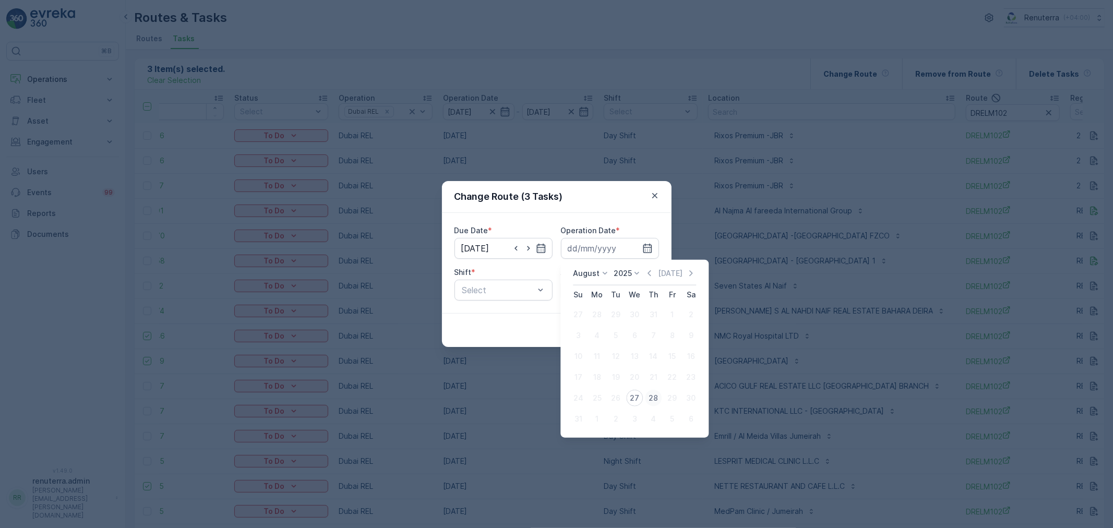
click at [648, 400] on div "28" at bounding box center [653, 398] width 17 height 17
type input "[DATE]"
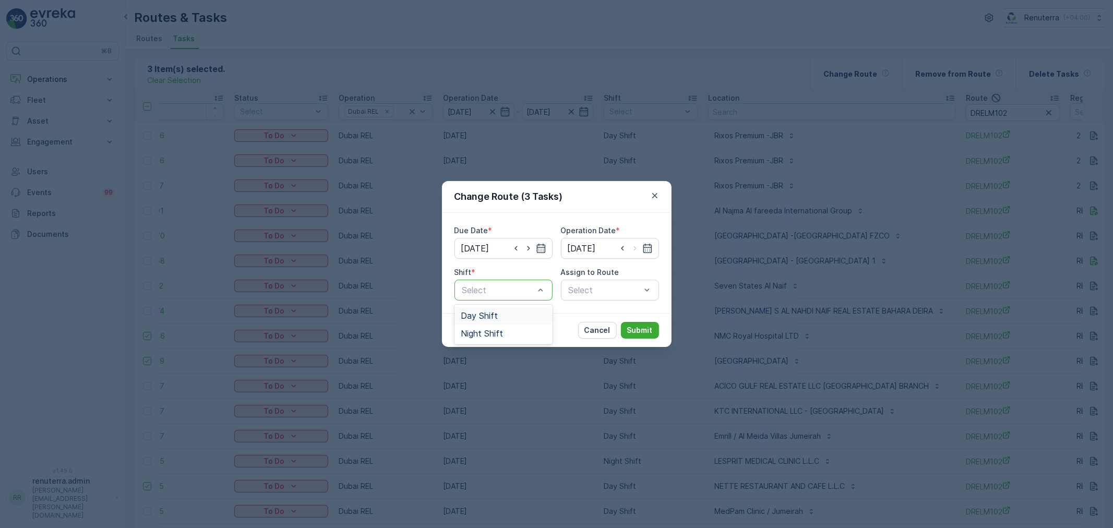
click at [505, 294] on div at bounding box center [498, 289] width 74 height 9
click at [493, 314] on span "Day Shift" at bounding box center [479, 315] width 37 height 9
click at [586, 291] on div "Select" at bounding box center [610, 290] width 98 height 21
click at [592, 288] on div "Select" at bounding box center [610, 290] width 98 height 21
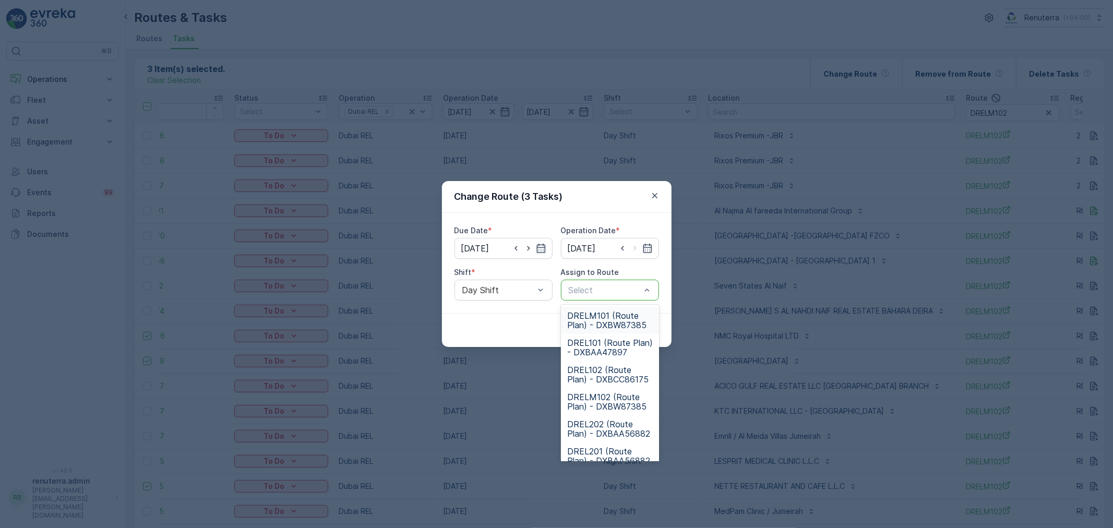
click at [592, 291] on div at bounding box center [605, 289] width 74 height 9
type input "101"
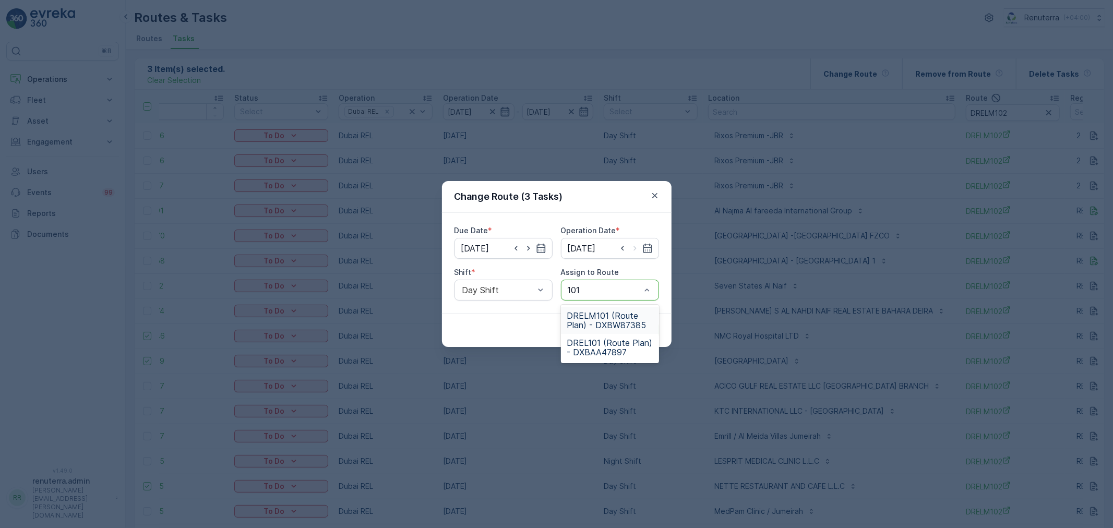
click at [595, 321] on span "DRELM101 (Route Plan) - DXBW87385" at bounding box center [610, 320] width 86 height 19
click at [667, 338] on div "Cancel Submit" at bounding box center [557, 330] width 230 height 34
click at [656, 328] on button "Submit" at bounding box center [640, 330] width 38 height 17
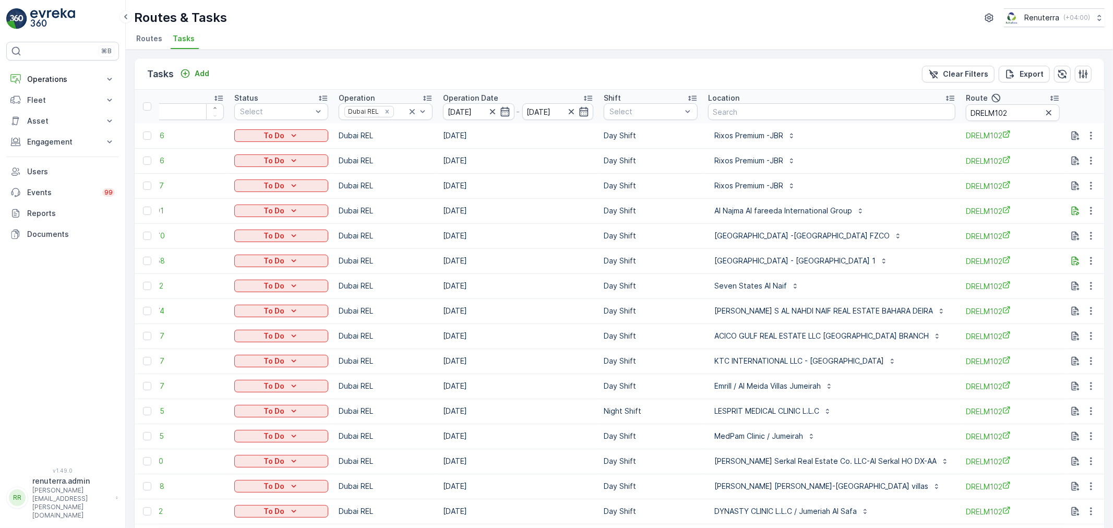
click at [147, 38] on span "Routes" at bounding box center [149, 38] width 26 height 10
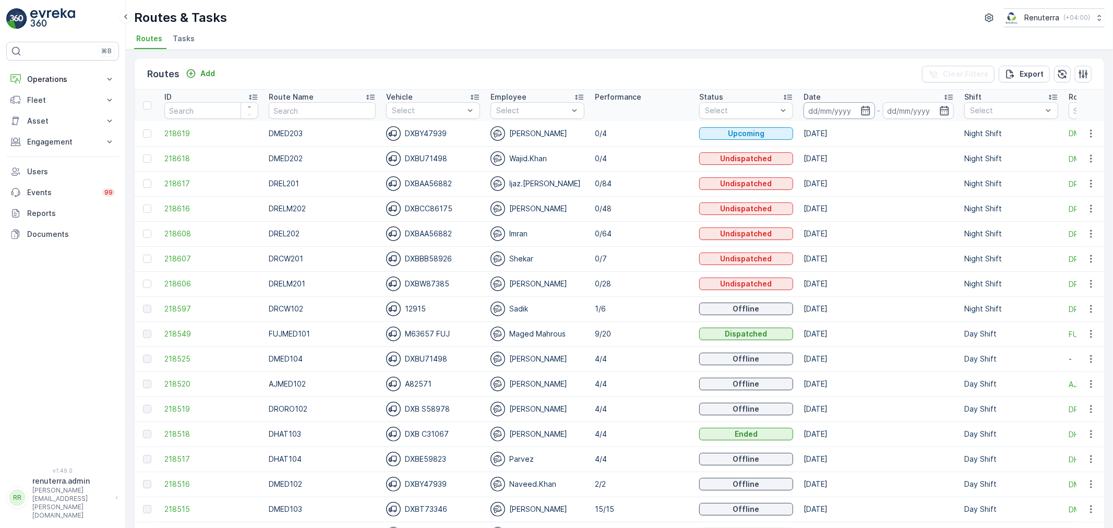
click at [804, 115] on input at bounding box center [839, 110] width 71 height 17
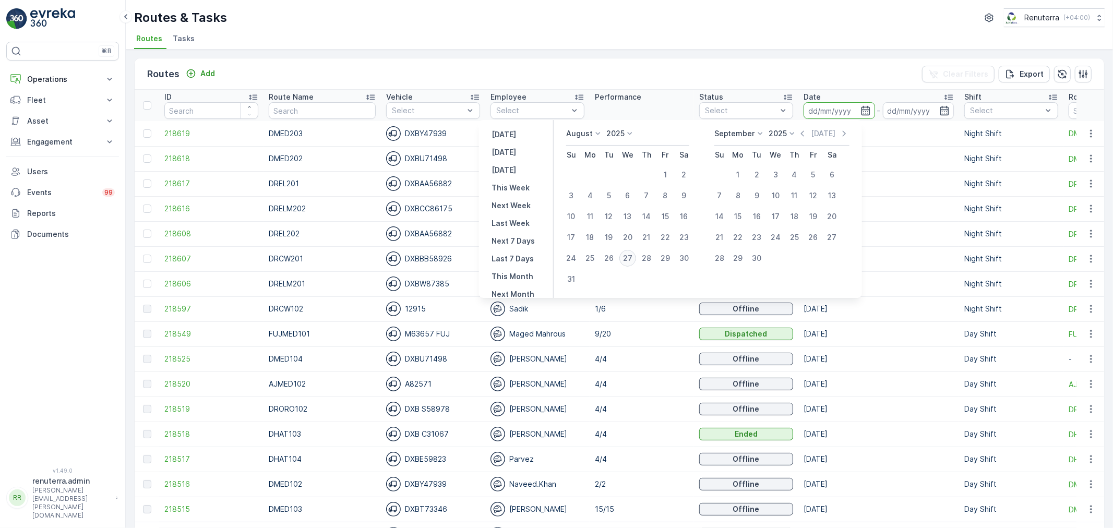
click at [631, 260] on div "27" at bounding box center [627, 258] width 17 height 17
type input "[DATE]"
click at [631, 260] on div "27" at bounding box center [627, 258] width 17 height 17
type input "[DATE]"
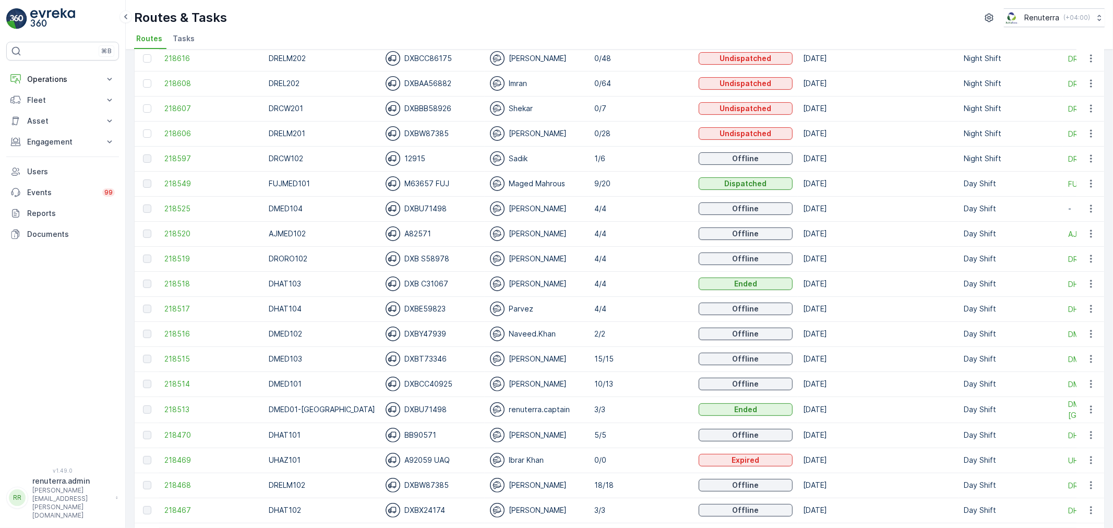
scroll to position [174, 0]
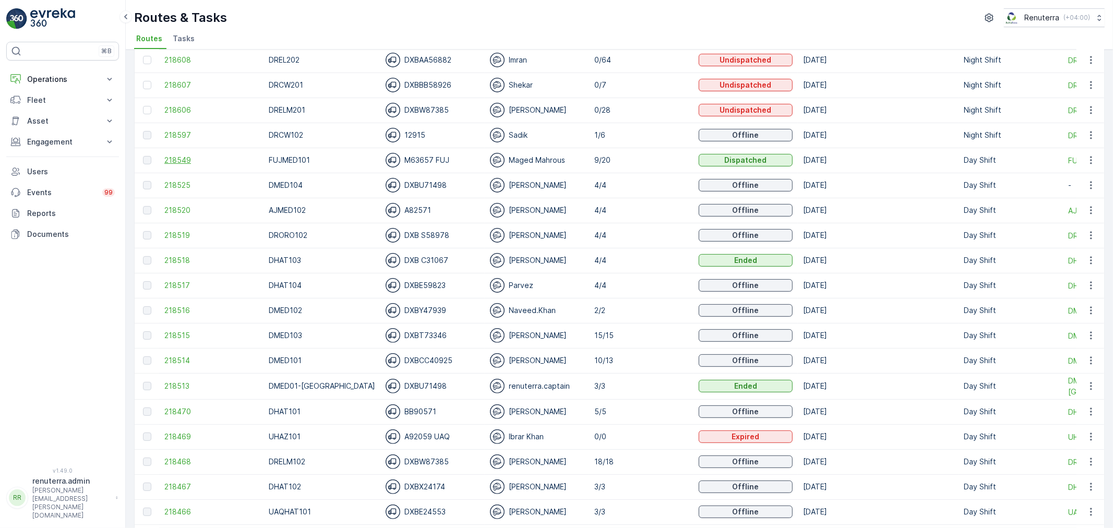
click at [180, 163] on span "218549" at bounding box center [211, 160] width 94 height 10
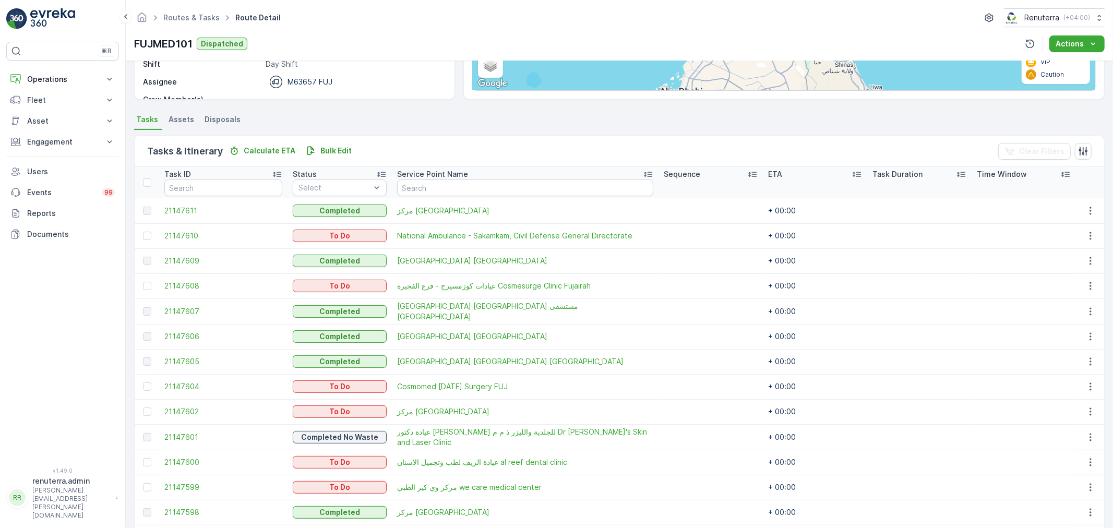
scroll to position [162, 0]
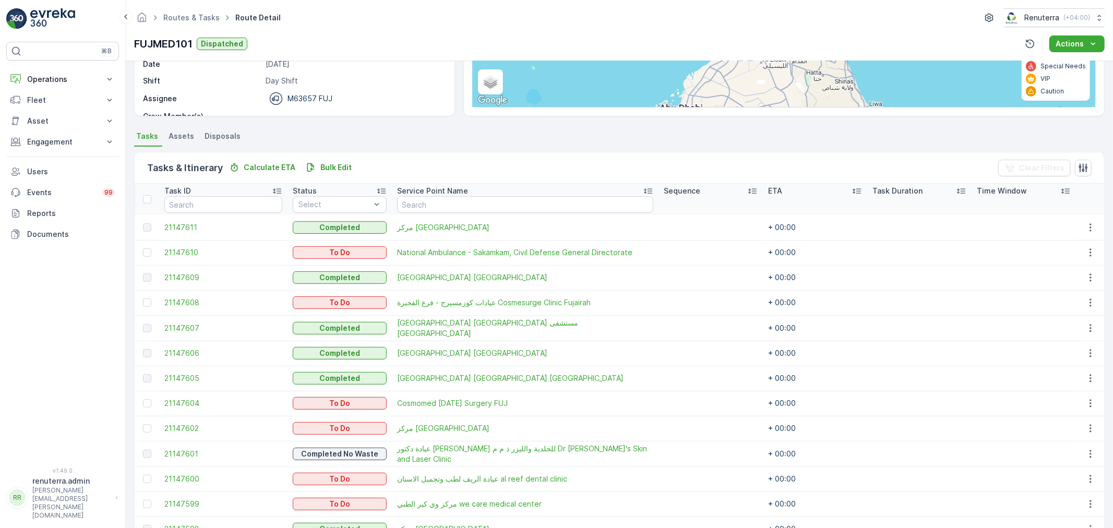
click at [139, 200] on th at bounding box center [147, 199] width 25 height 31
click at [142, 200] on th at bounding box center [147, 199] width 25 height 31
click at [149, 197] on div at bounding box center [147, 199] width 8 height 8
click at [149, 195] on input "checkbox" at bounding box center [149, 195] width 0 height 0
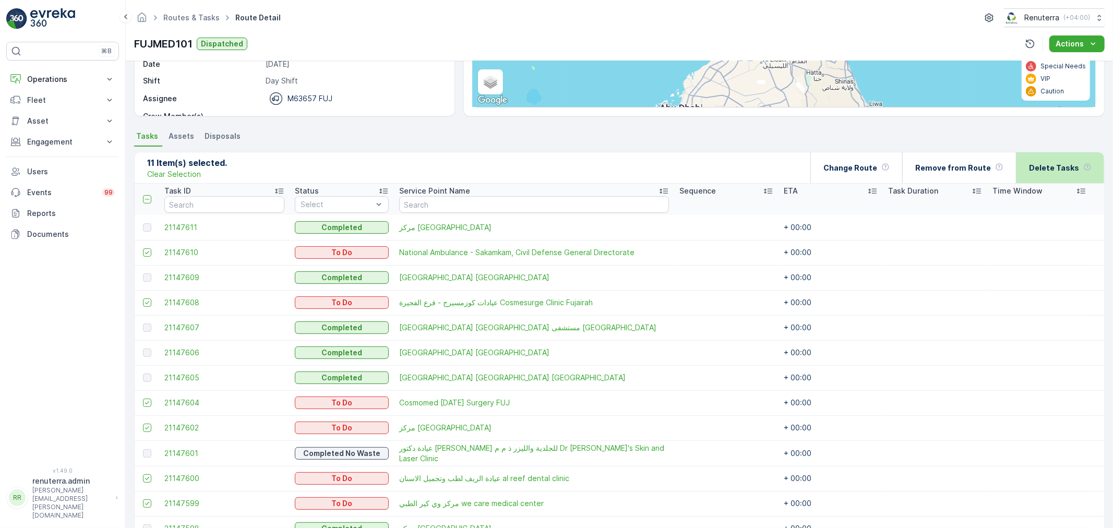
click at [1037, 172] on p "Delete Tasks" at bounding box center [1054, 168] width 50 height 10
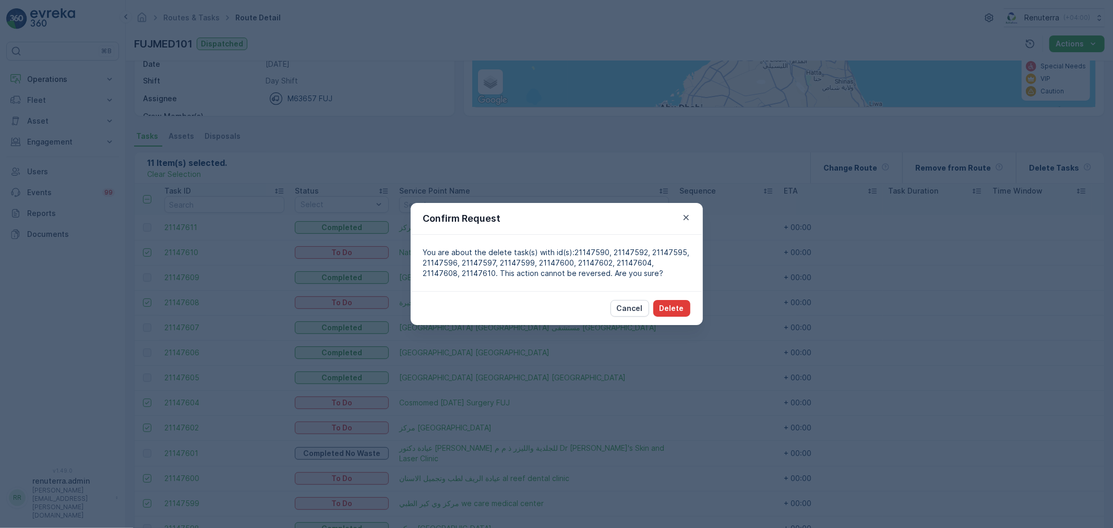
click at [665, 311] on p "Delete" at bounding box center [672, 308] width 25 height 10
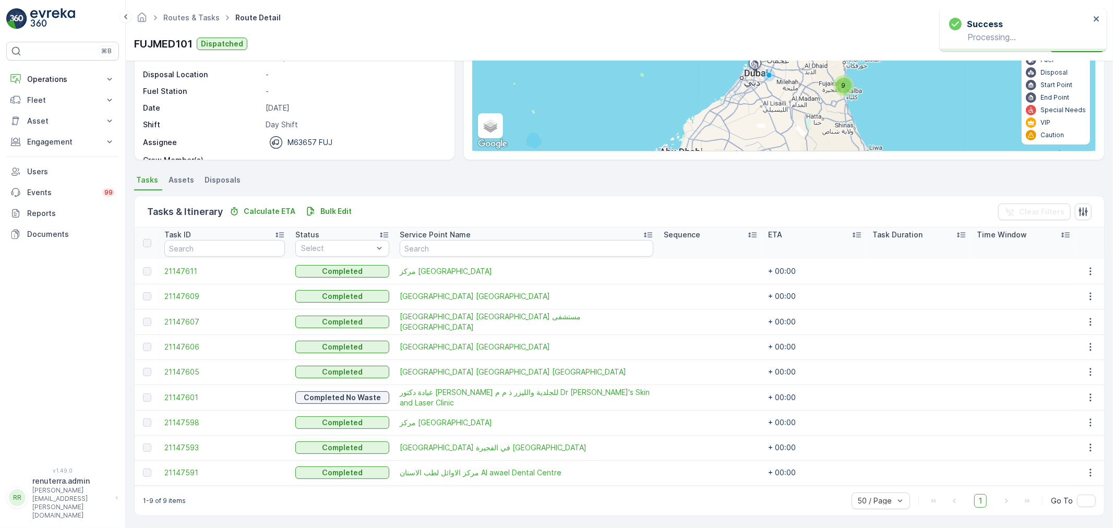
scroll to position [117, 0]
click at [188, 13] on link "Routes & Tasks" at bounding box center [191, 17] width 56 height 9
